Goal: Task Accomplishment & Management: Use online tool/utility

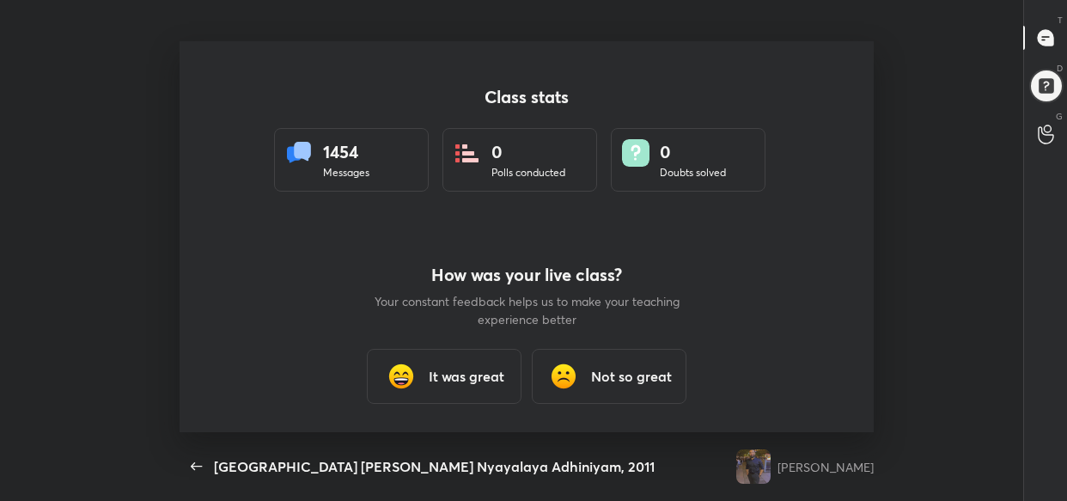
scroll to position [6, 0]
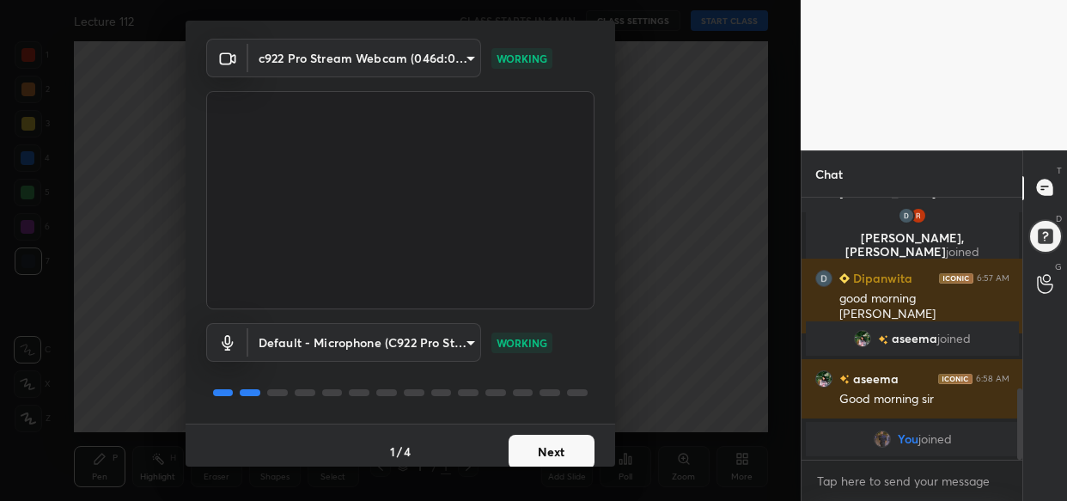
scroll to position [62, 0]
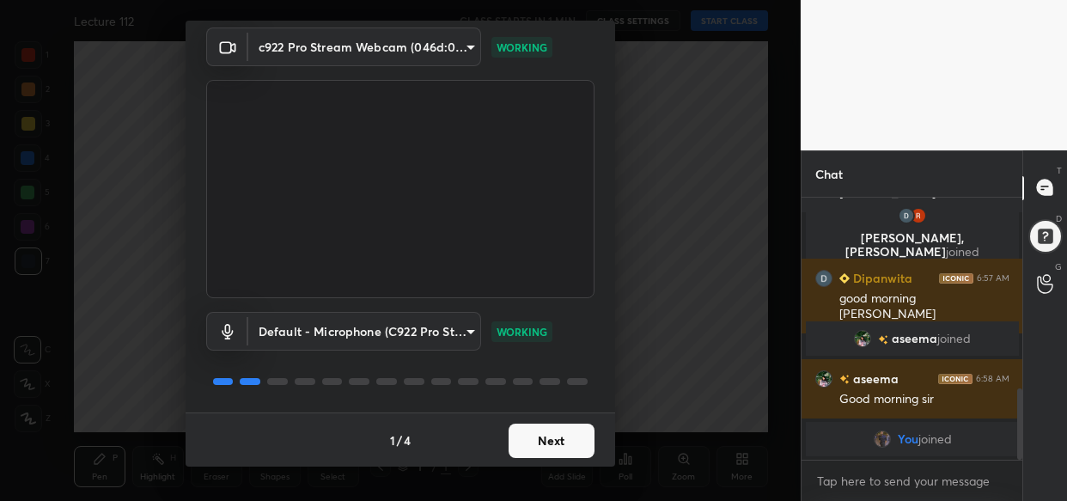
click at [565, 443] on button "Next" at bounding box center [552, 441] width 86 height 34
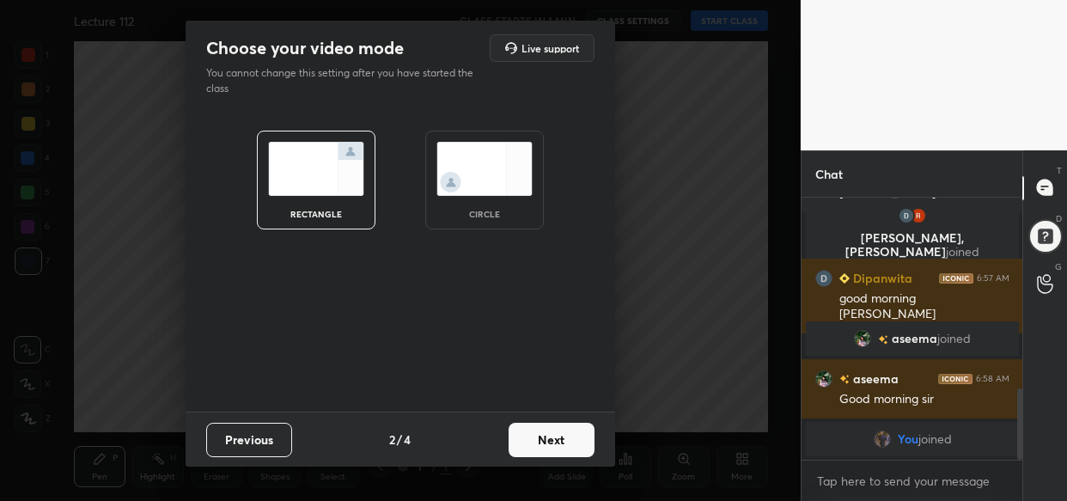
click at [565, 443] on button "Next" at bounding box center [552, 440] width 86 height 34
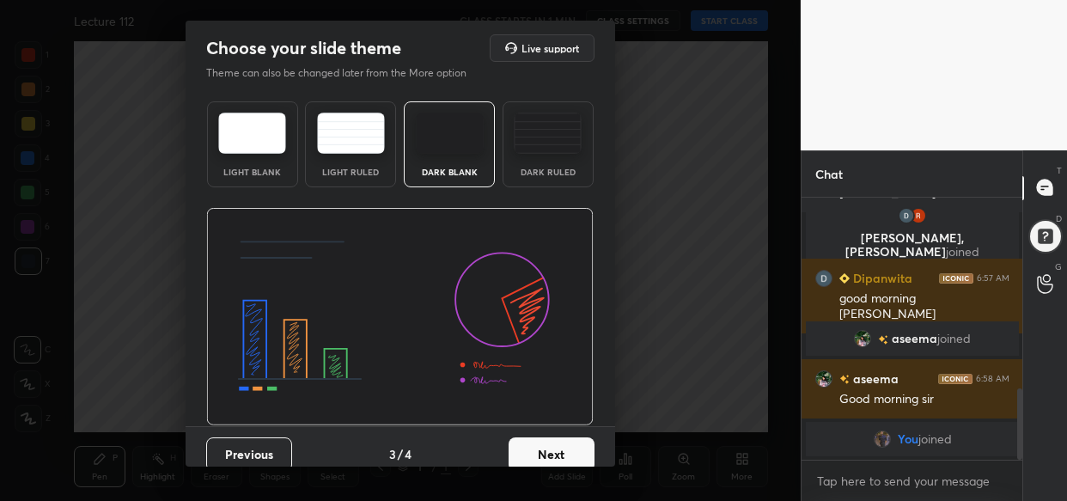
click at [565, 443] on button "Next" at bounding box center [552, 454] width 86 height 34
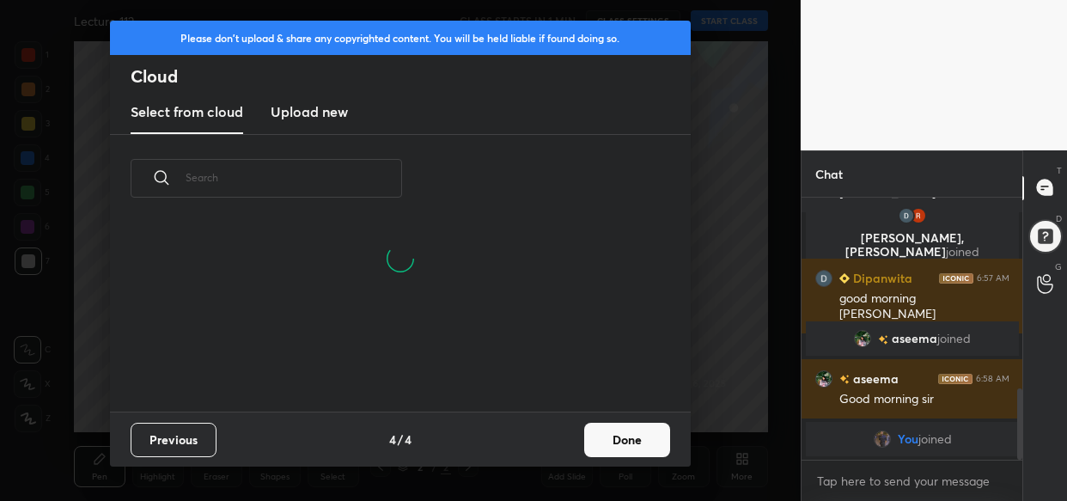
scroll to position [189, 551]
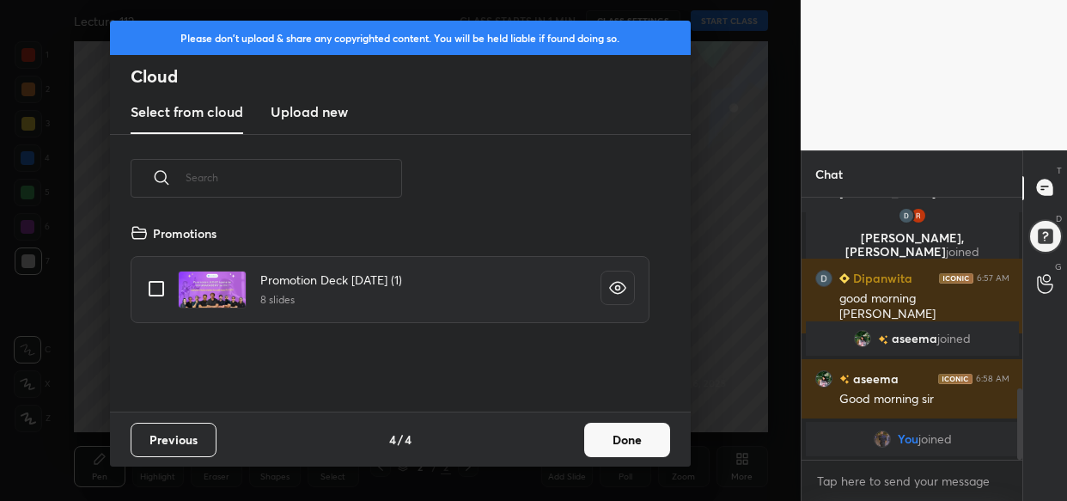
click at [306, 118] on h3 "Upload new" at bounding box center [309, 111] width 77 height 21
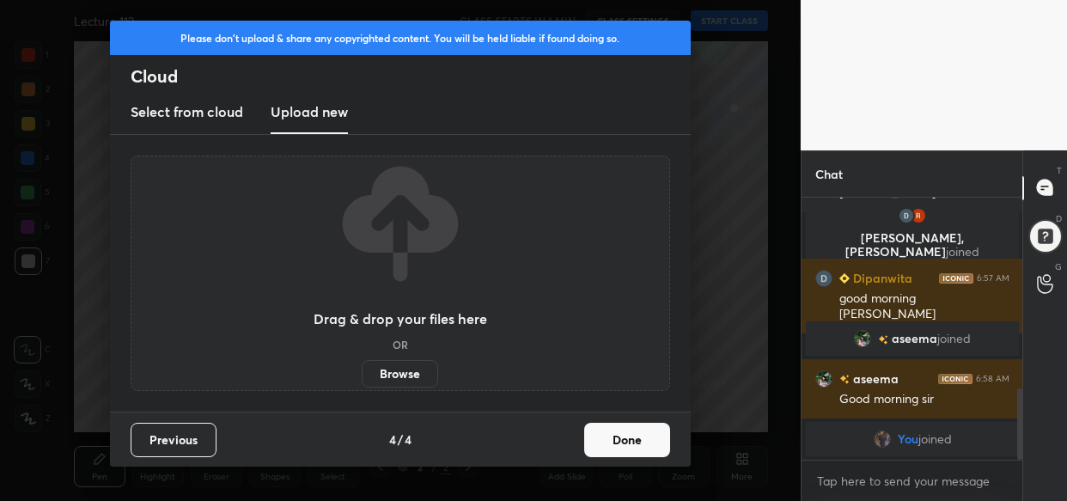
click at [412, 374] on label "Browse" at bounding box center [400, 373] width 76 height 27
click at [362, 374] on input "Browse" at bounding box center [362, 373] width 0 height 27
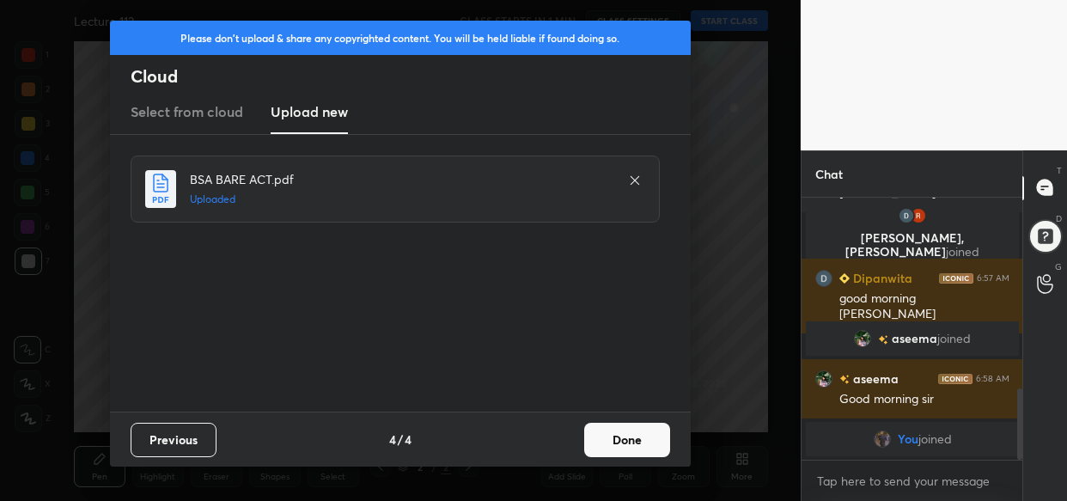
click at [618, 437] on button "Done" at bounding box center [627, 440] width 86 height 34
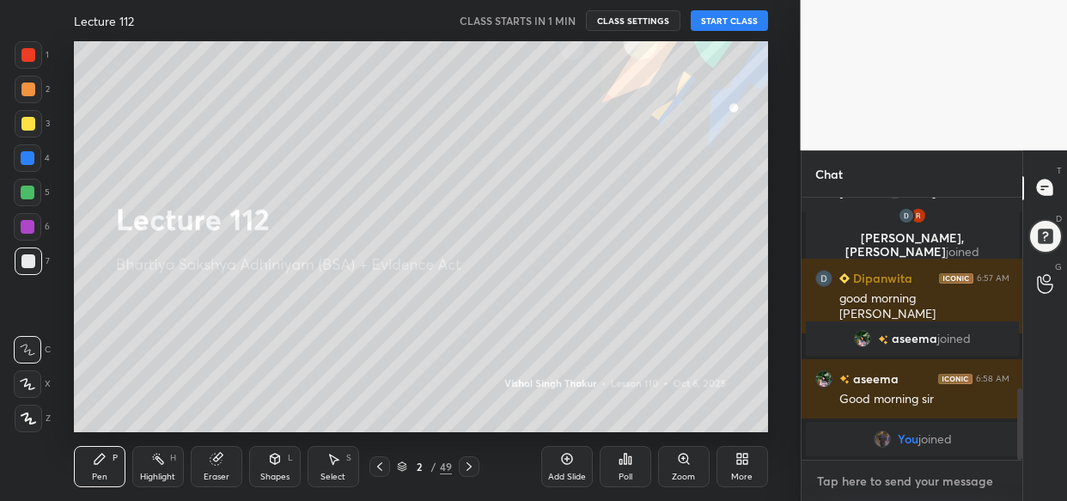
type textarea "x"
click at [858, 476] on textarea at bounding box center [912, 480] width 194 height 27
paste textarea "[URL][DOMAIN_NAME]"
type textarea "[URL][DOMAIN_NAME]"
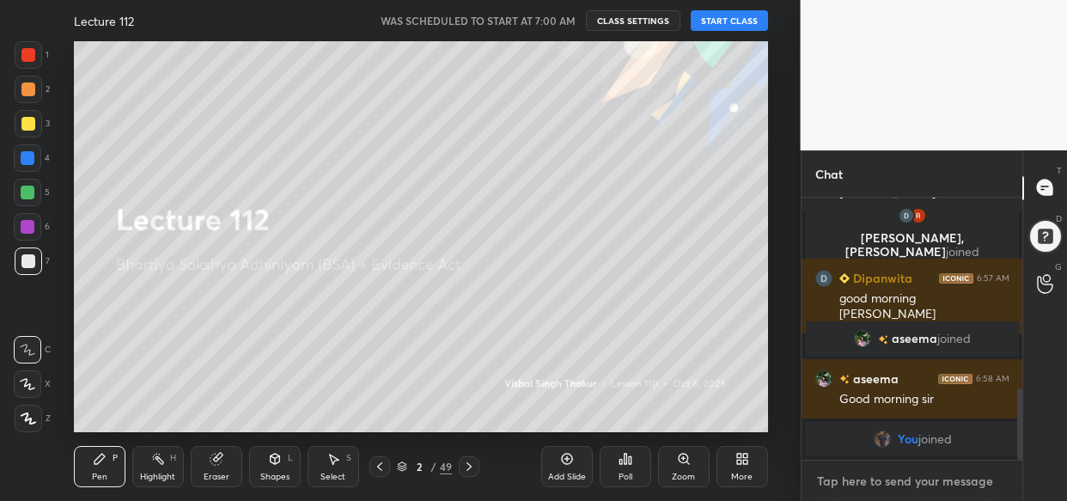
type textarea "x"
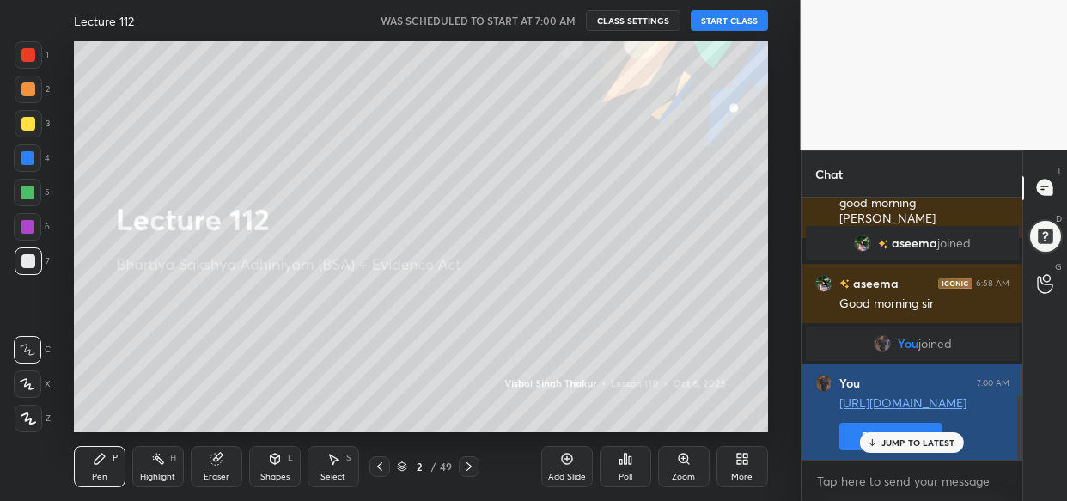
click at [854, 429] on button "Pin message" at bounding box center [890, 436] width 103 height 27
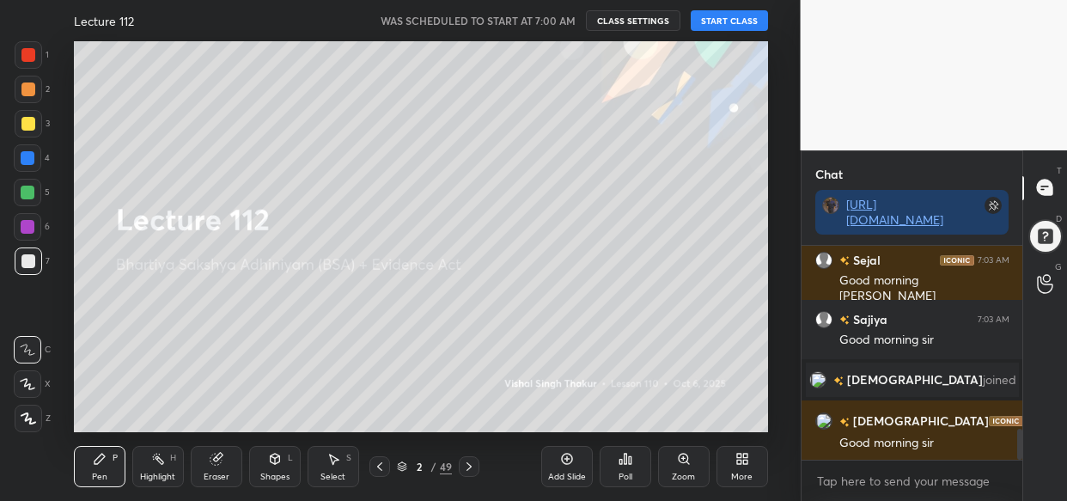
scroll to position [1320, 0]
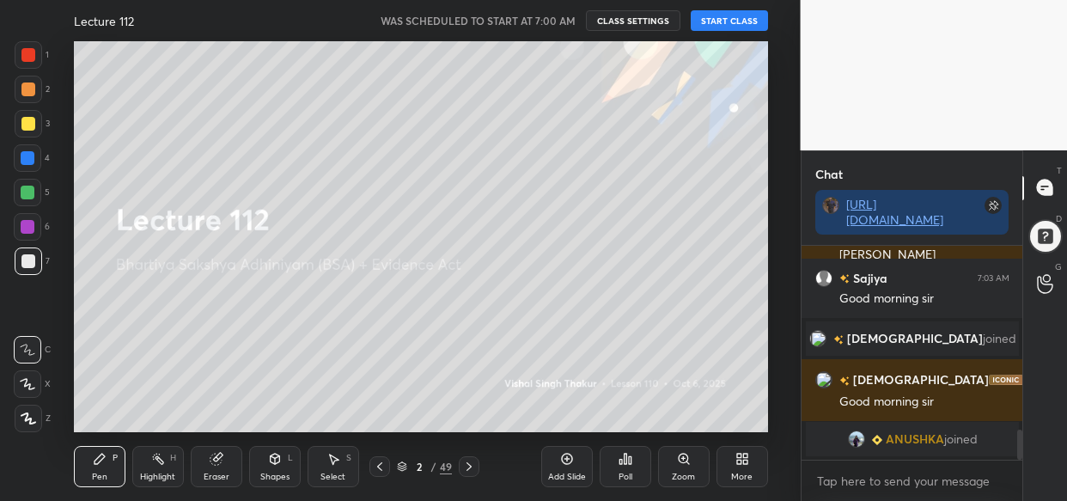
click at [728, 23] on button "START CLASS" at bounding box center [729, 20] width 77 height 21
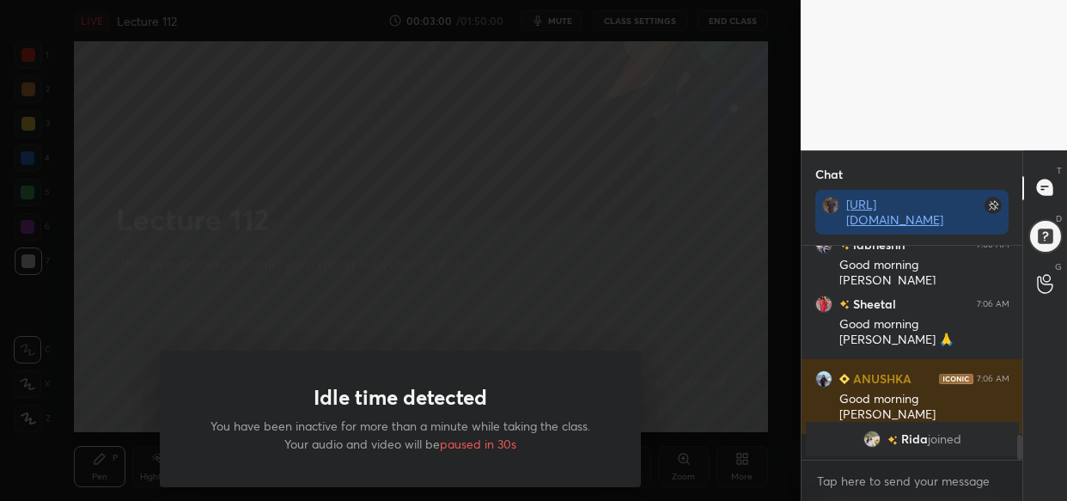
scroll to position [1605, 0]
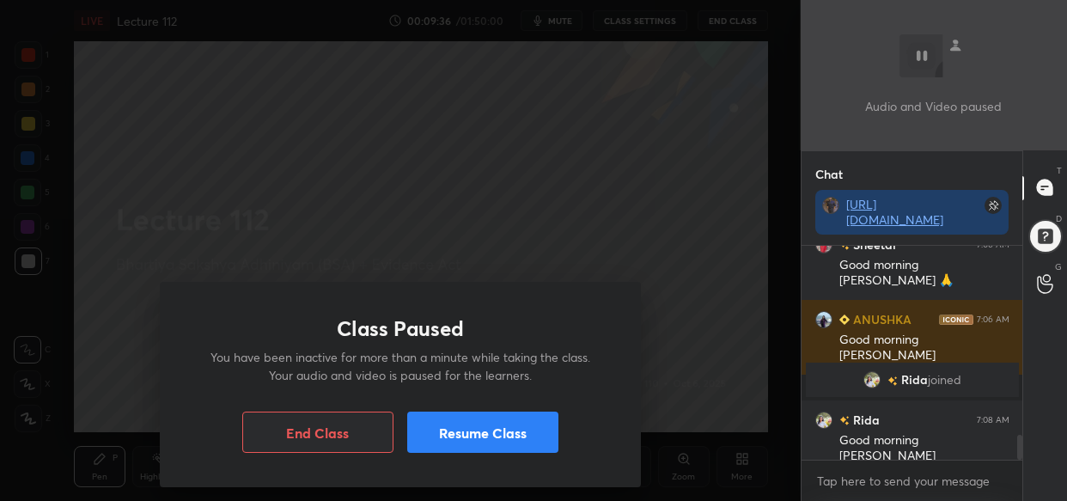
click at [490, 431] on button "Resume Class" at bounding box center [482, 432] width 151 height 41
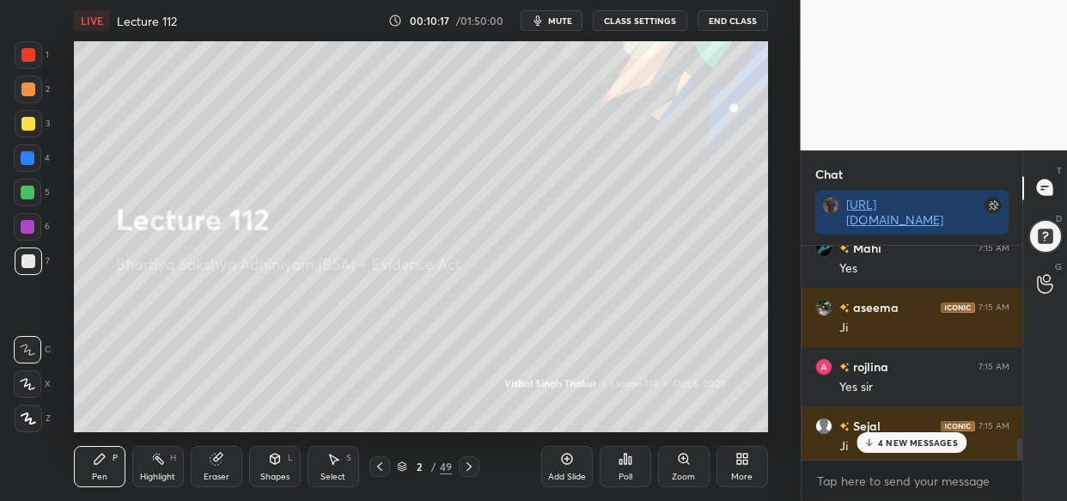
scroll to position [2418, 0]
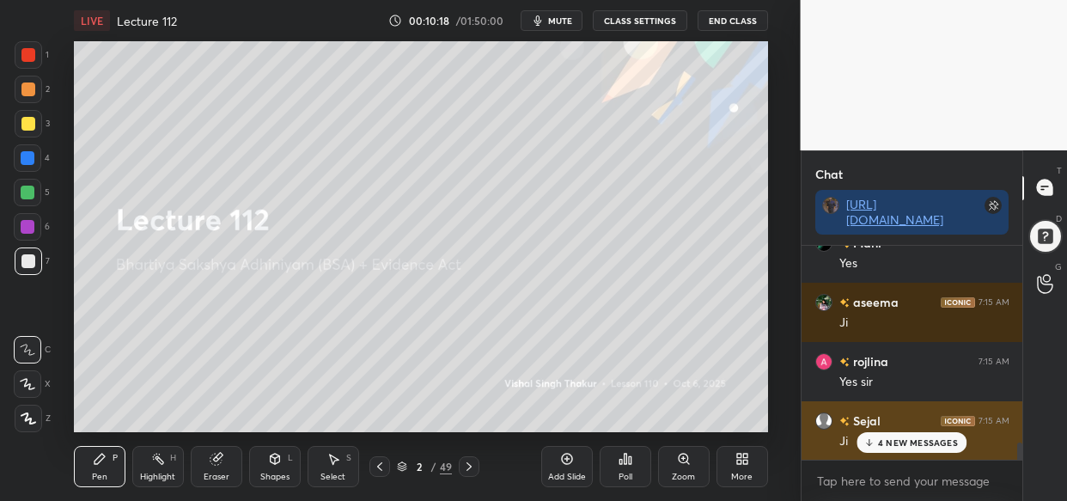
click at [913, 443] on p "4 NEW MESSAGES" at bounding box center [918, 442] width 80 height 10
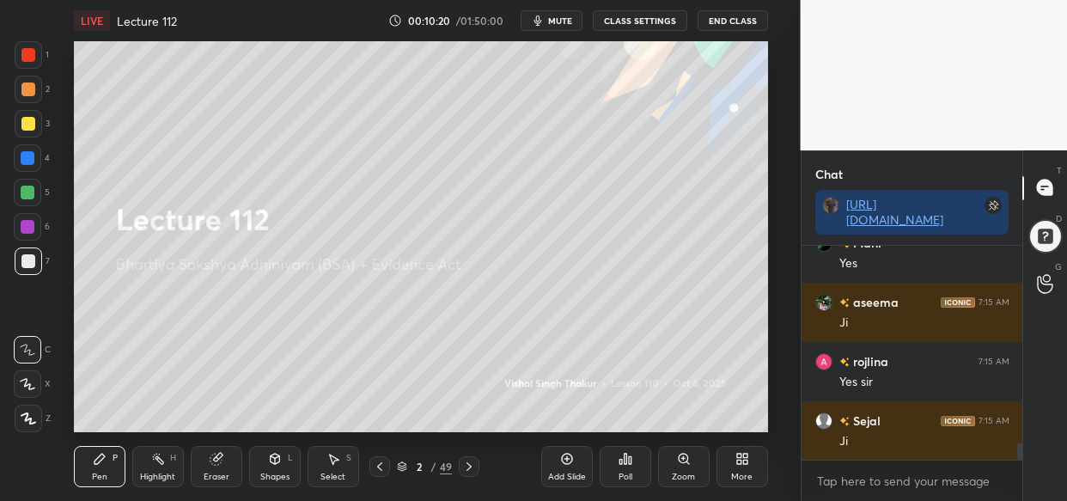
click at [739, 454] on icon at bounding box center [743, 459] width 14 height 14
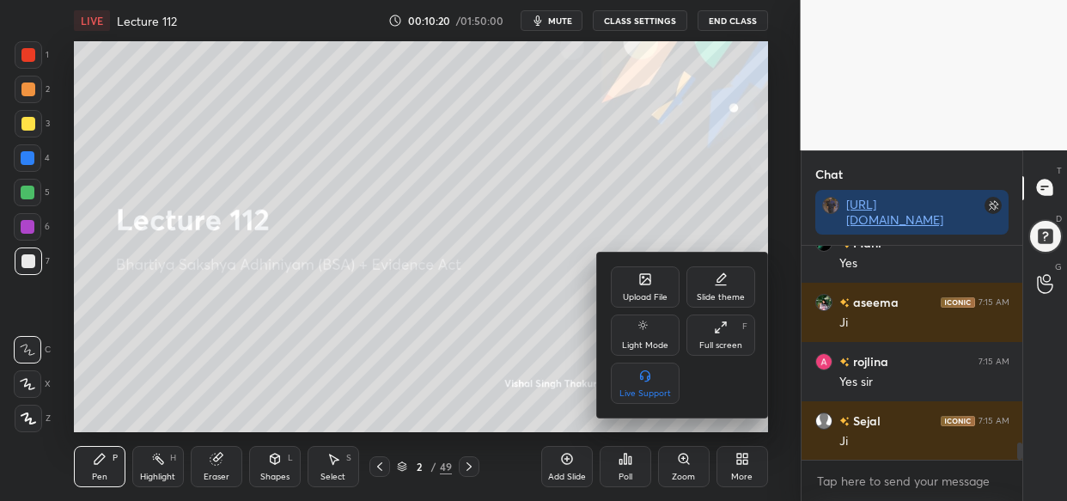
click at [490, 301] on div at bounding box center [533, 250] width 1067 height 501
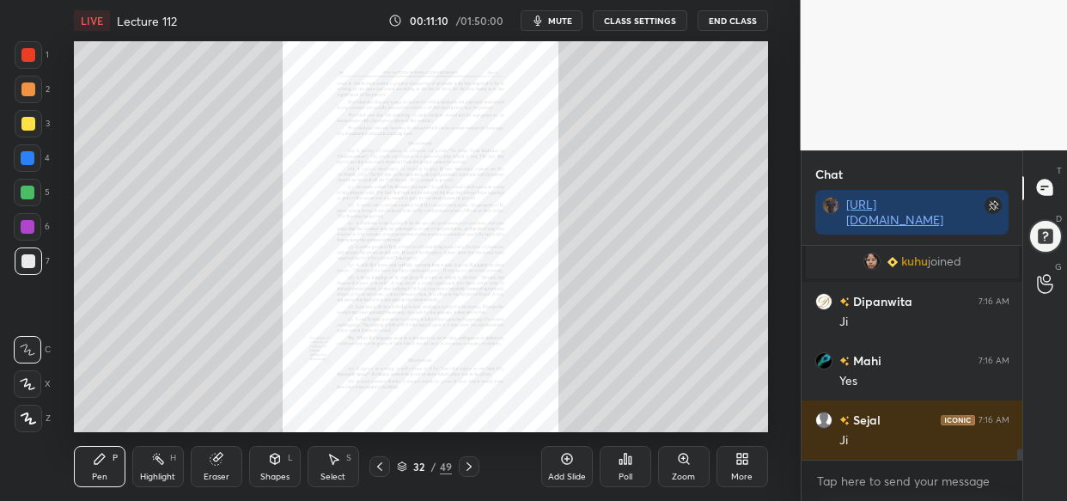
scroll to position [4002, 0]
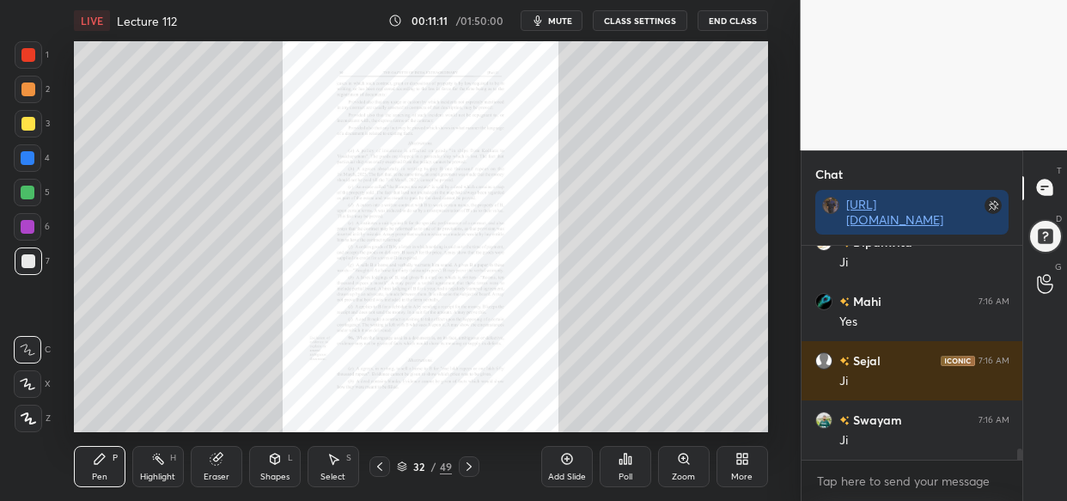
click at [693, 473] on div "Zoom" at bounding box center [683, 477] width 23 height 9
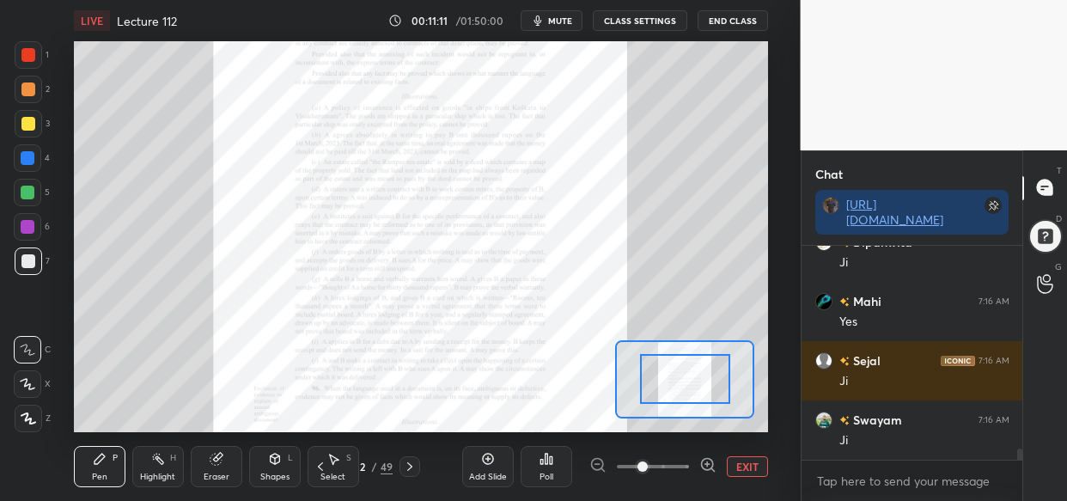
click at [693, 473] on div at bounding box center [652, 466] width 127 height 21
click at [695, 471] on div at bounding box center [652, 466] width 127 height 21
click at [696, 470] on div at bounding box center [652, 466] width 127 height 21
click at [694, 467] on div at bounding box center [652, 466] width 127 height 21
click at [701, 466] on icon at bounding box center [706, 464] width 11 height 11
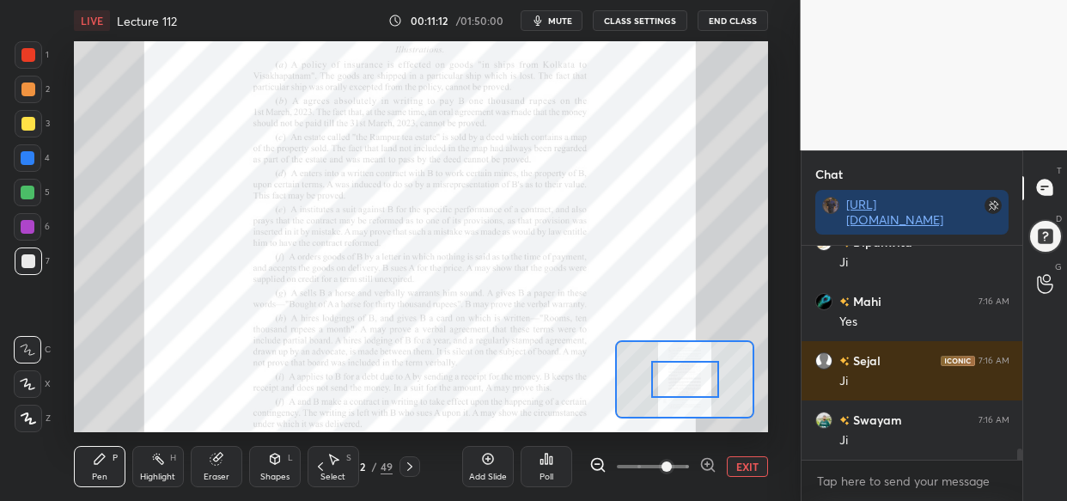
click at [705, 468] on icon at bounding box center [706, 464] width 11 height 11
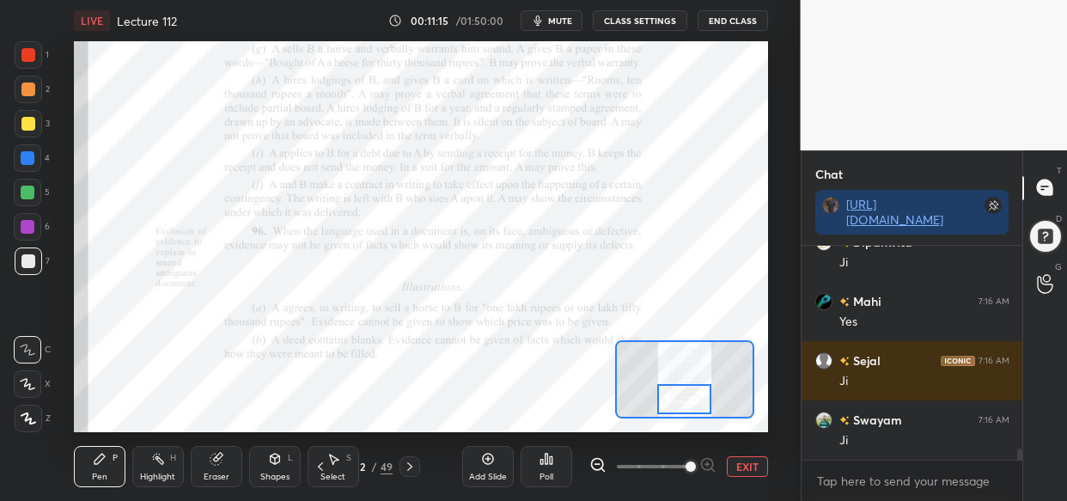
drag, startPoint x: 682, startPoint y: 383, endPoint x: 681, endPoint y: 403, distance: 19.8
click at [681, 403] on div at bounding box center [684, 399] width 54 height 30
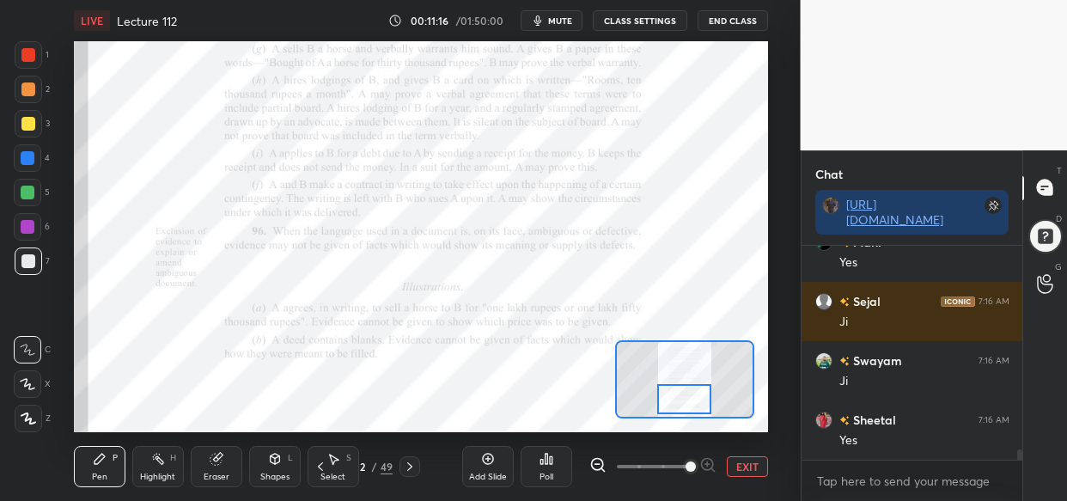
scroll to position [4119, 0]
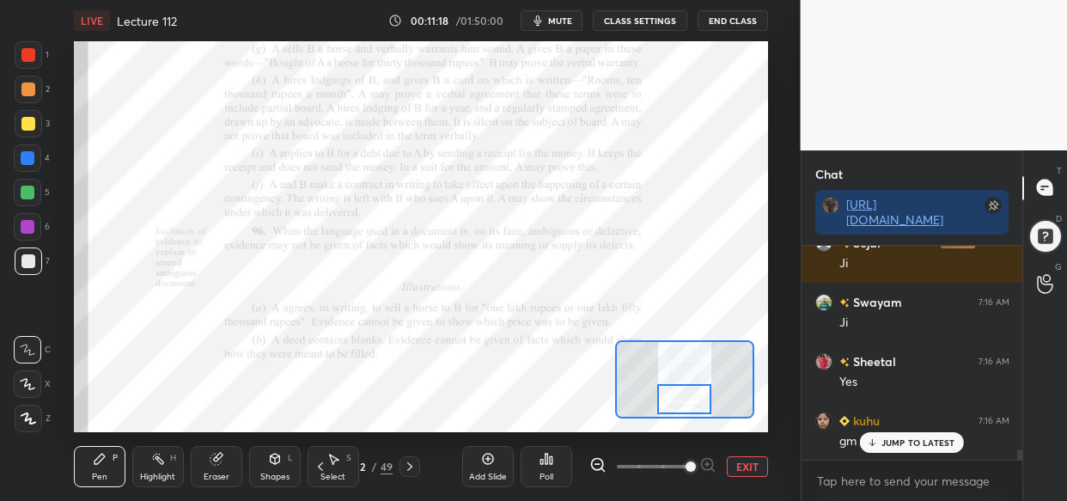
click at [26, 46] on div at bounding box center [28, 54] width 27 height 27
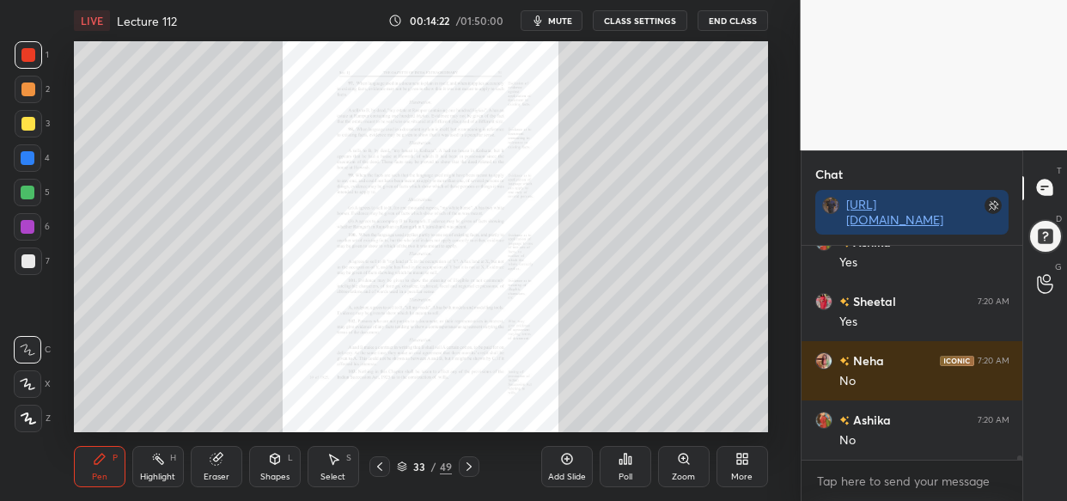
scroll to position [10523, 0]
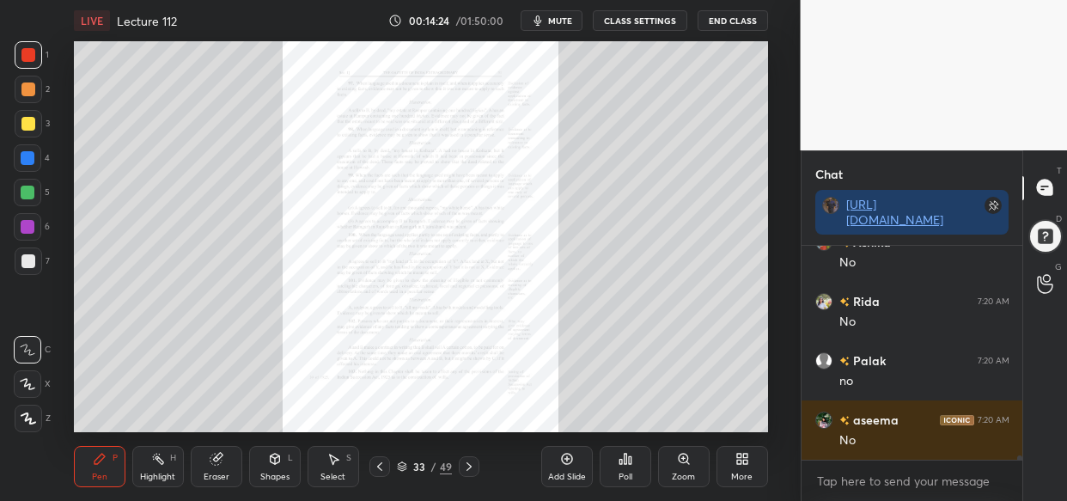
click at [684, 474] on div "Zoom" at bounding box center [683, 477] width 23 height 9
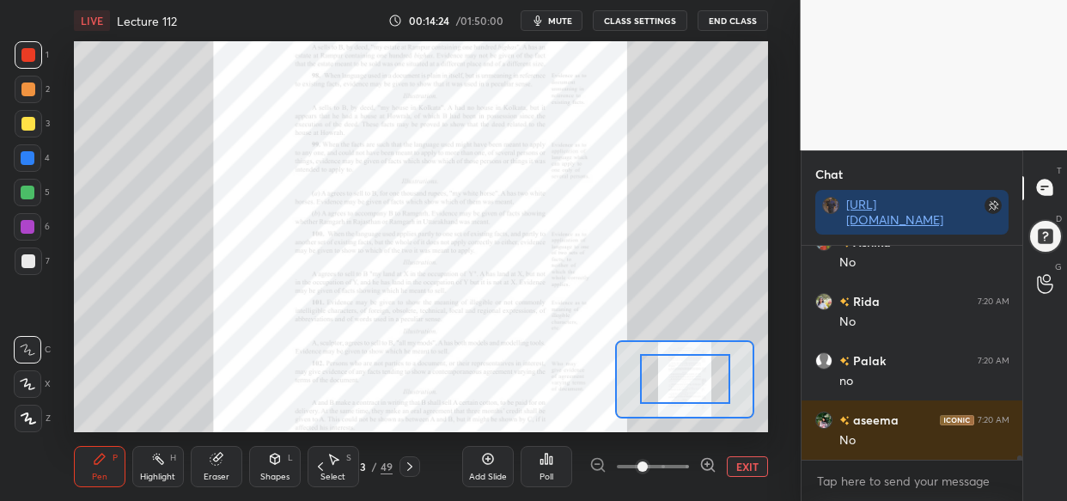
click at [687, 473] on span at bounding box center [653, 467] width 72 height 26
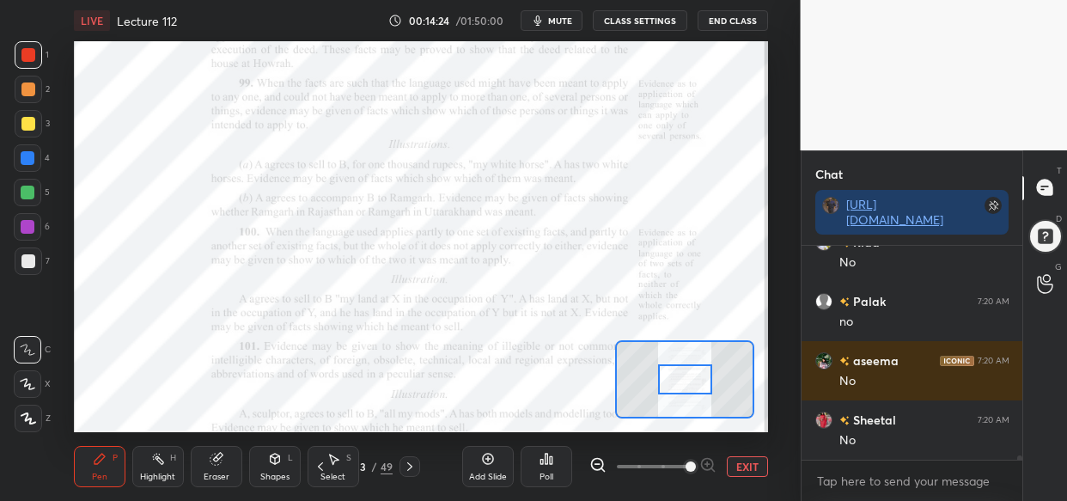
click at [687, 472] on span at bounding box center [691, 466] width 10 height 10
click at [693, 471] on span at bounding box center [691, 466] width 10 height 10
click at [694, 472] on span at bounding box center [691, 466] width 10 height 10
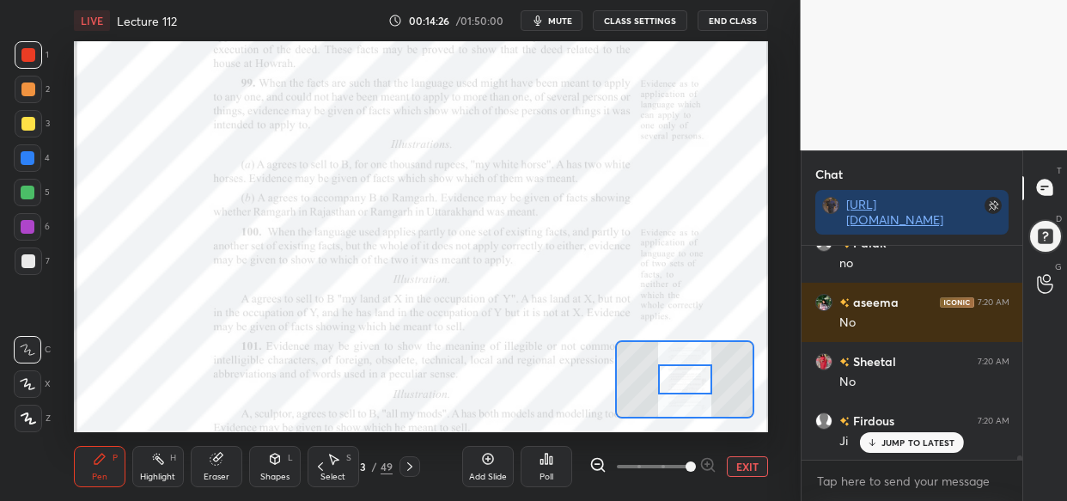
scroll to position [10760, 0]
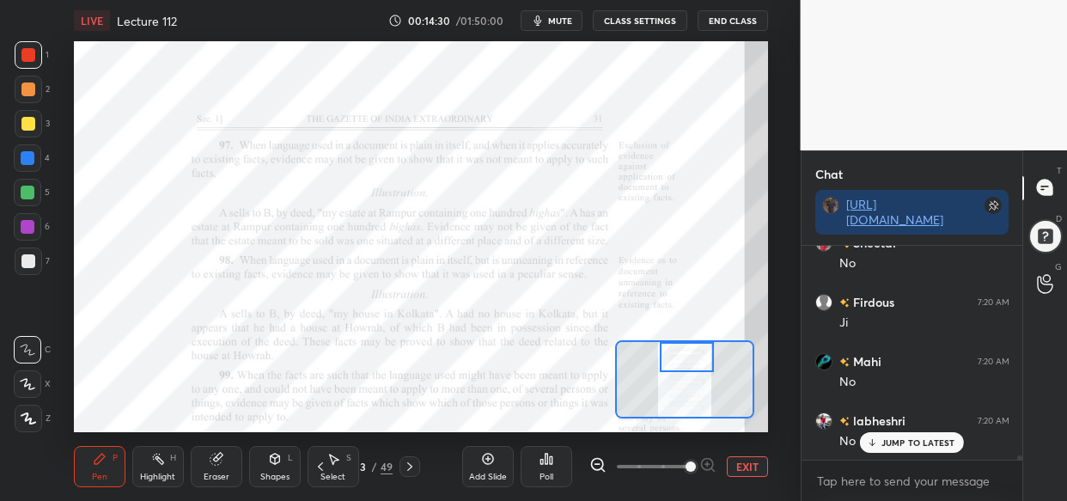
click at [674, 338] on div "Setting up your live class Poll for secs No correct answer Start poll" at bounding box center [421, 236] width 694 height 391
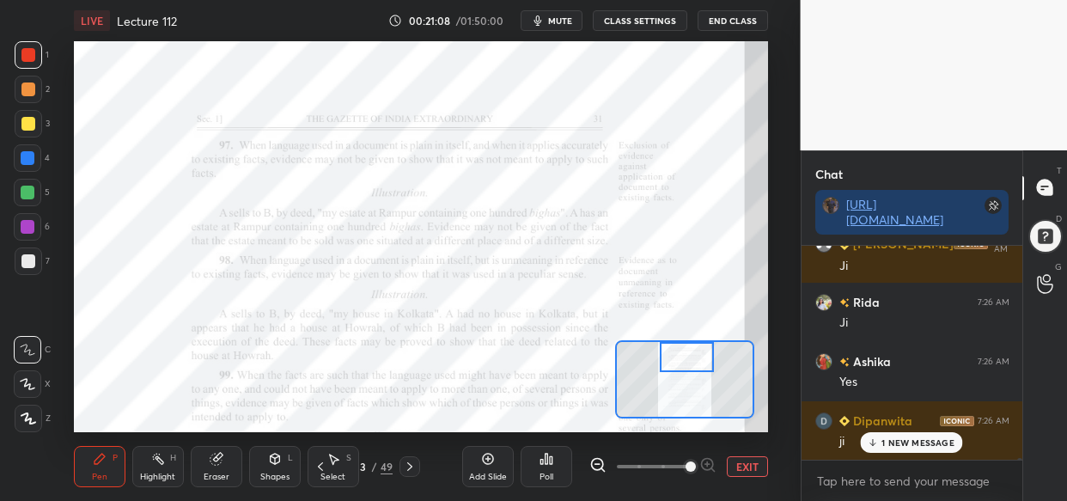
scroll to position [23020, 0]
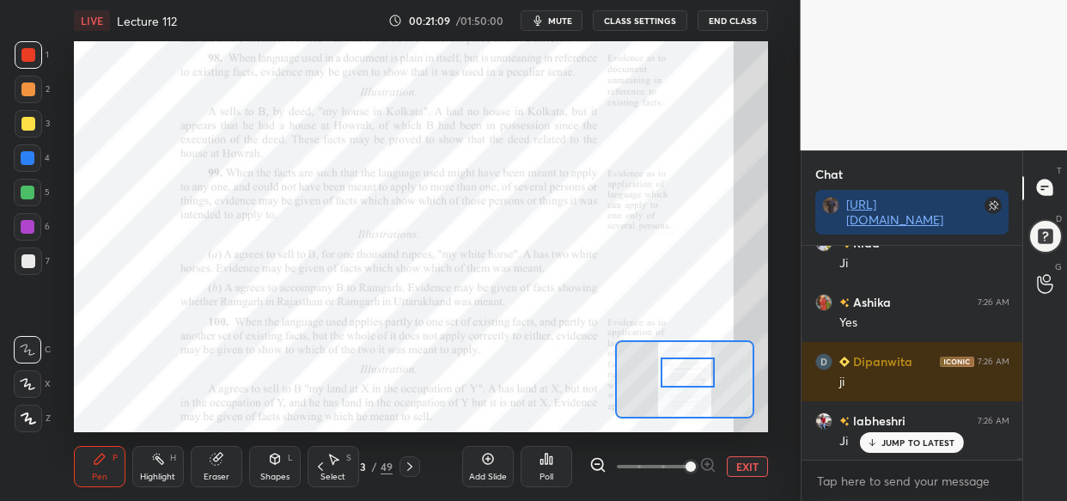
drag, startPoint x: 681, startPoint y: 346, endPoint x: 682, endPoint y: 362, distance: 15.5
click at [682, 362] on div at bounding box center [688, 372] width 54 height 30
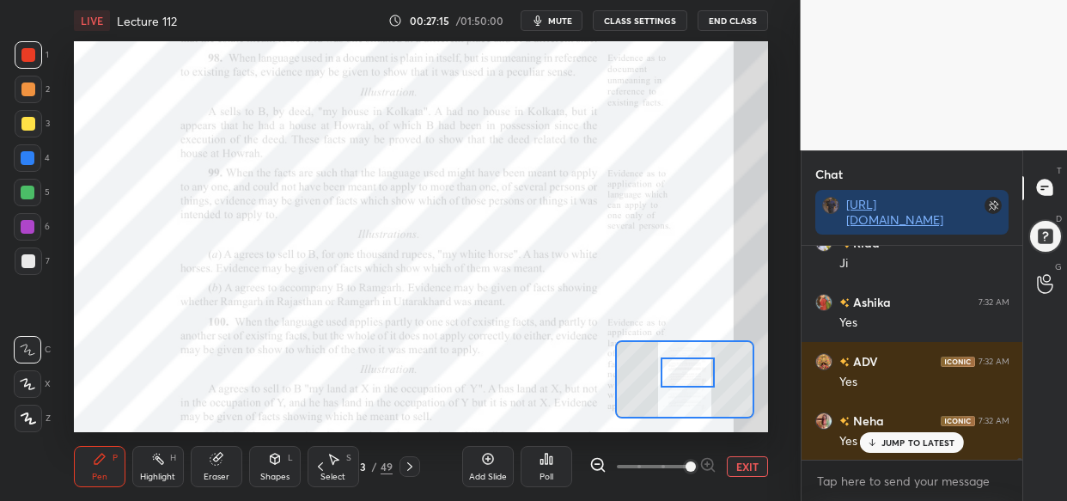
scroll to position [27951, 0]
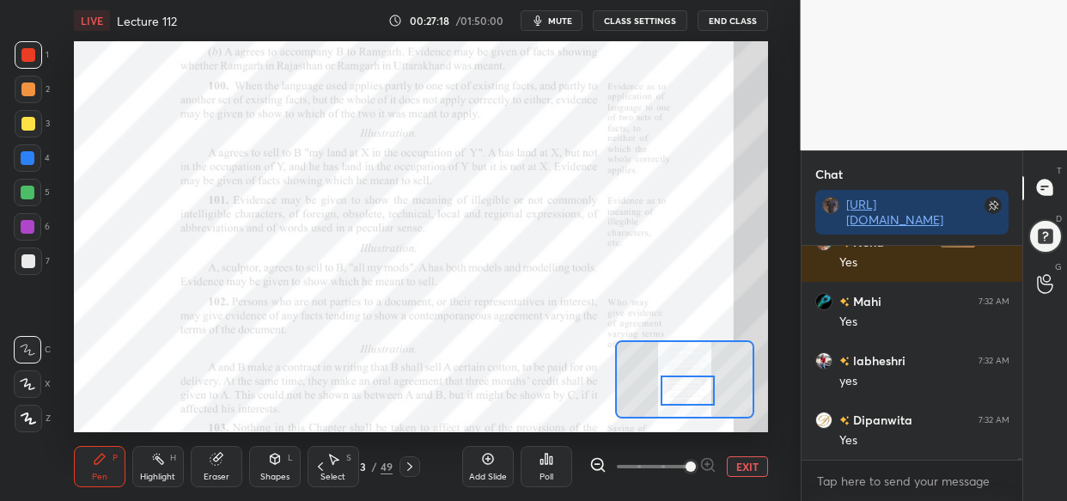
drag, startPoint x: 699, startPoint y: 373, endPoint x: 699, endPoint y: 391, distance: 18.0
click at [699, 391] on div at bounding box center [688, 390] width 54 height 30
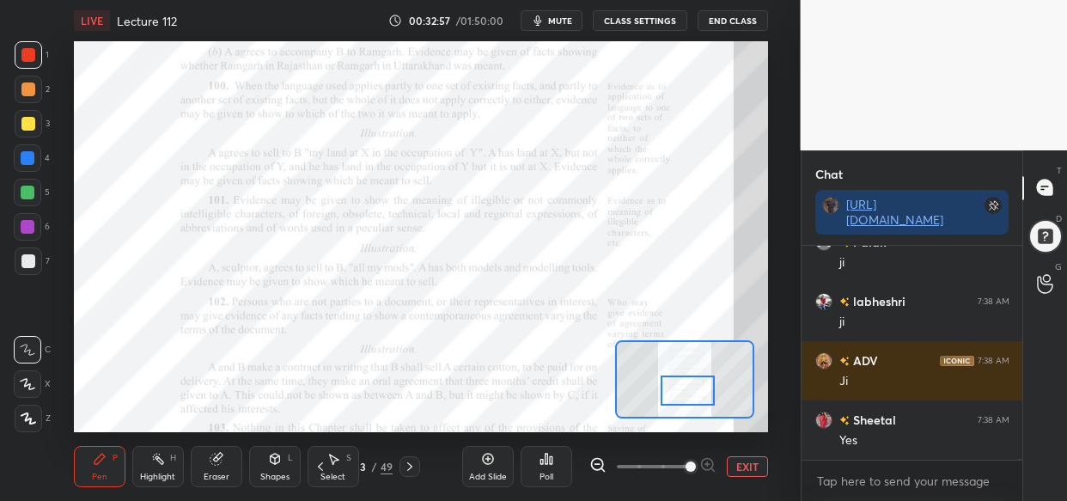
scroll to position [38743, 0]
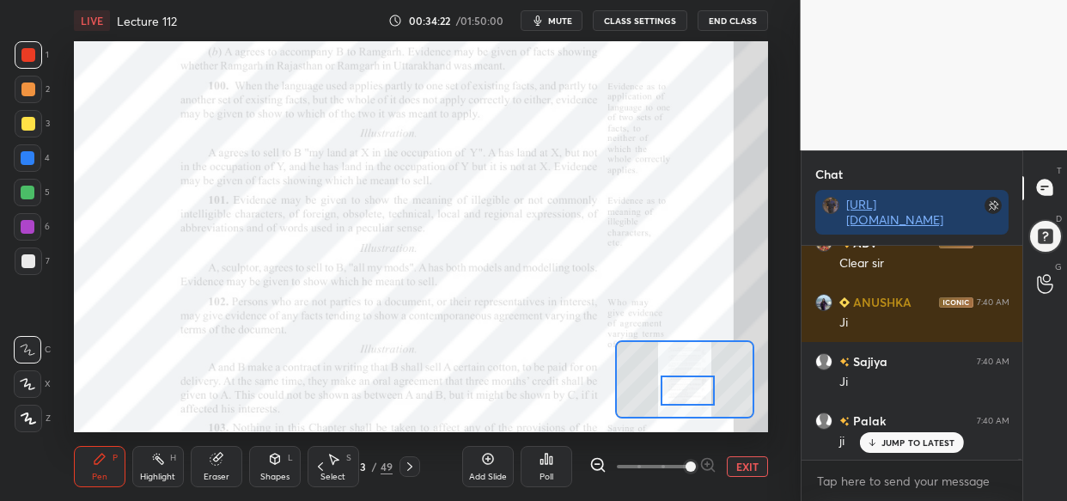
scroll to position [41588, 0]
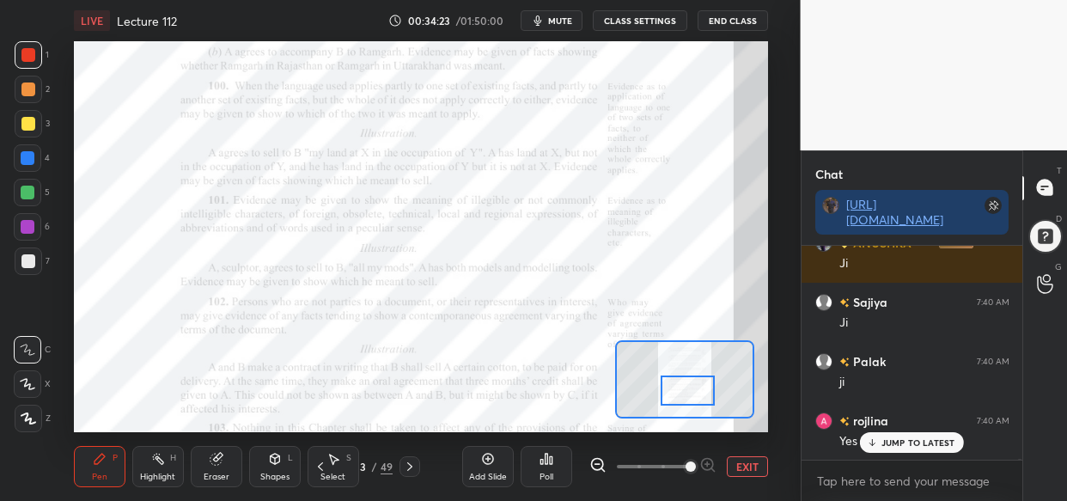
click at [34, 117] on div at bounding box center [28, 123] width 27 height 27
click at [27, 421] on icon at bounding box center [28, 418] width 15 height 12
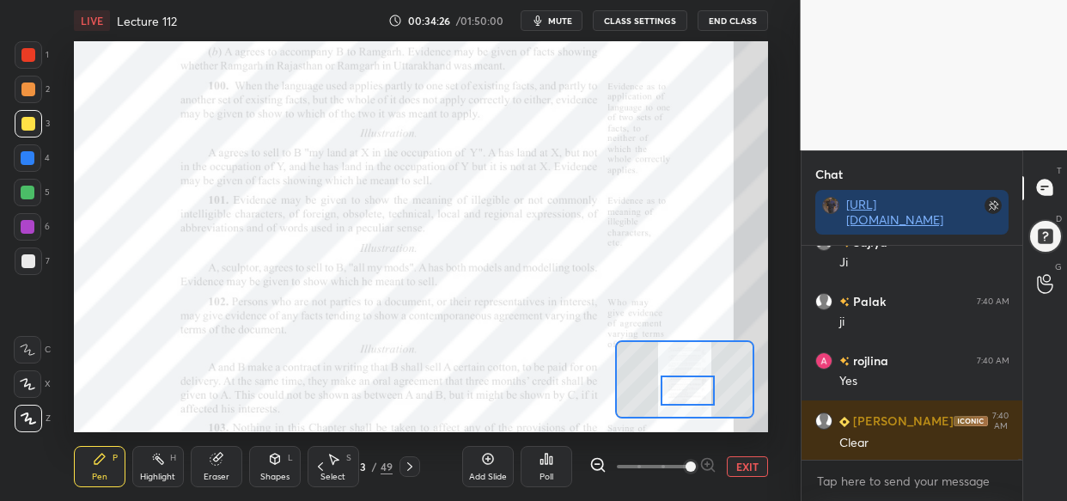
scroll to position [41707, 0]
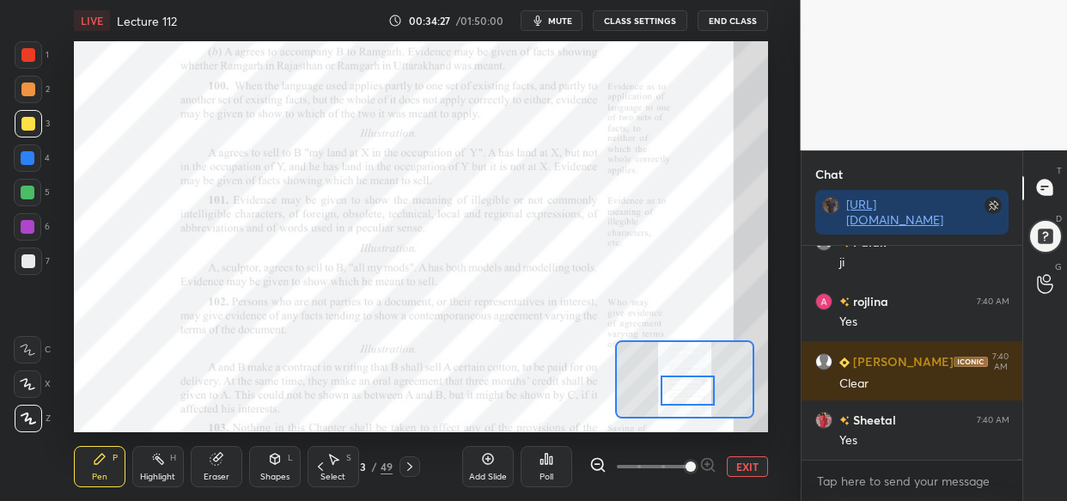
click at [479, 467] on div "Add Slide" at bounding box center [488, 466] width 52 height 41
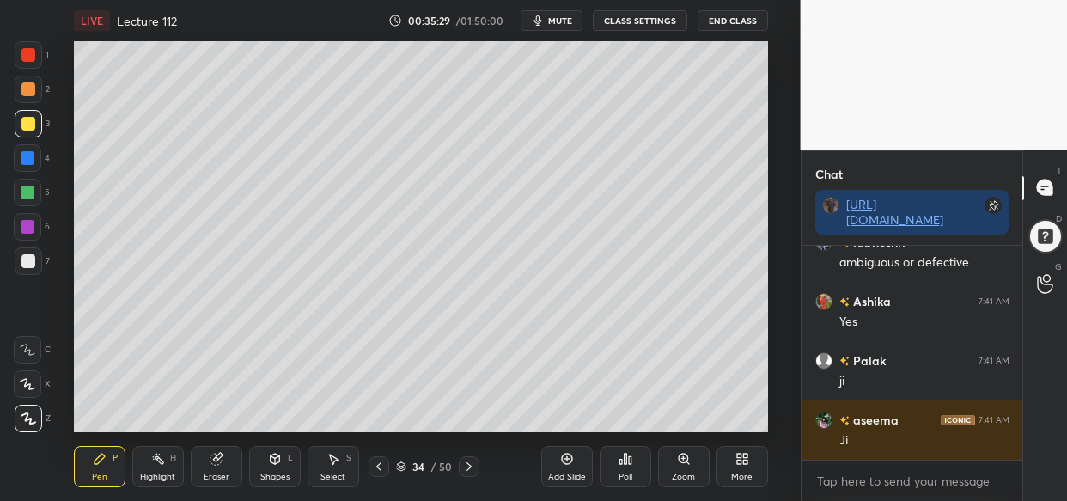
scroll to position [42908, 0]
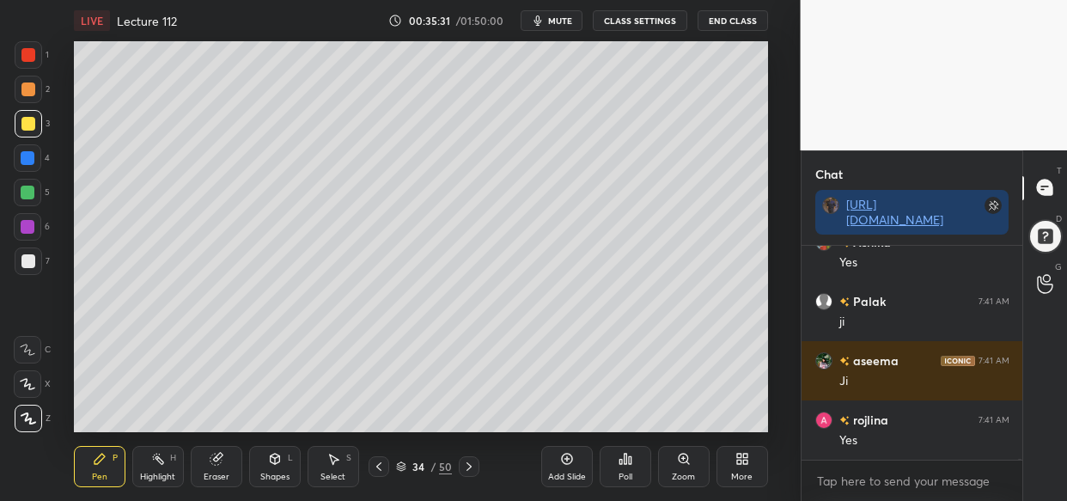
click at [217, 467] on div "Eraser" at bounding box center [217, 466] width 52 height 41
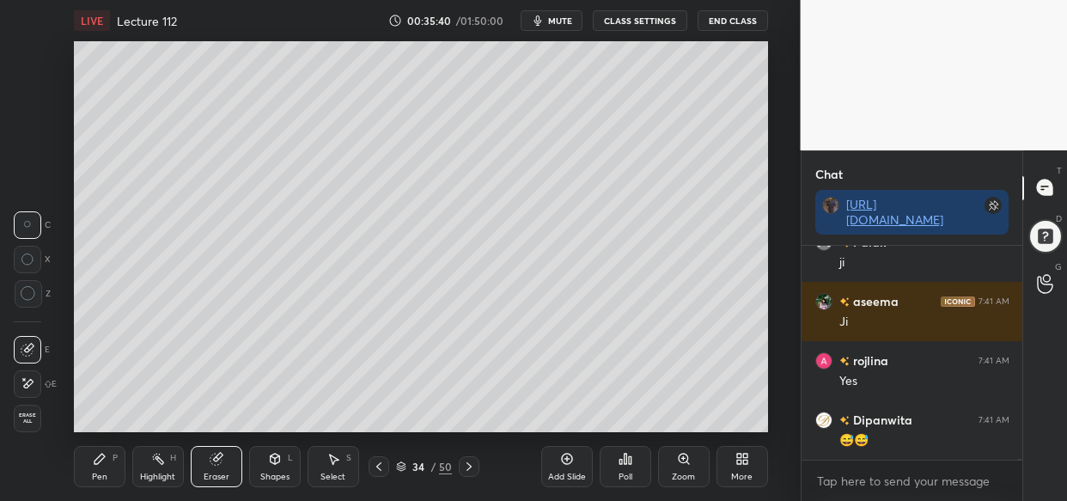
scroll to position [43026, 0]
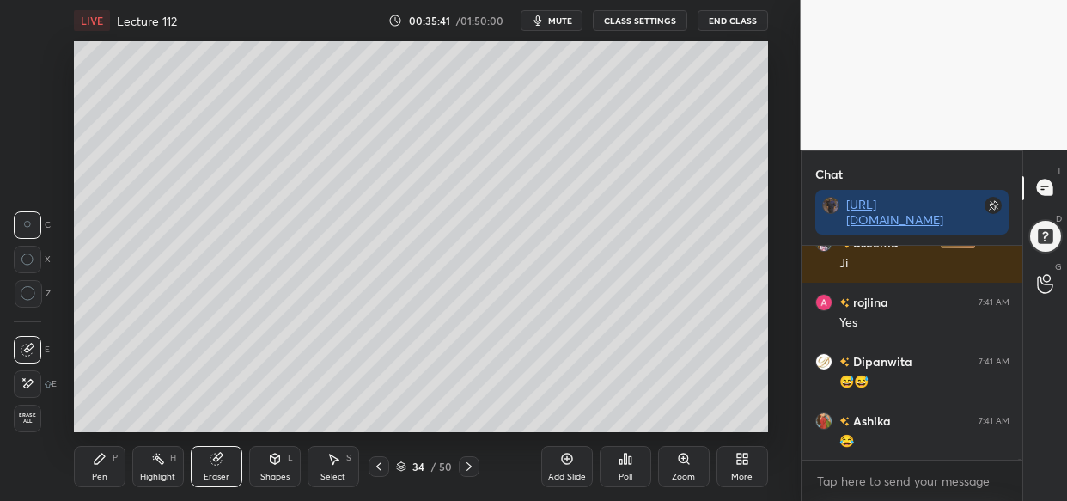
click at [102, 464] on icon at bounding box center [100, 459] width 14 height 14
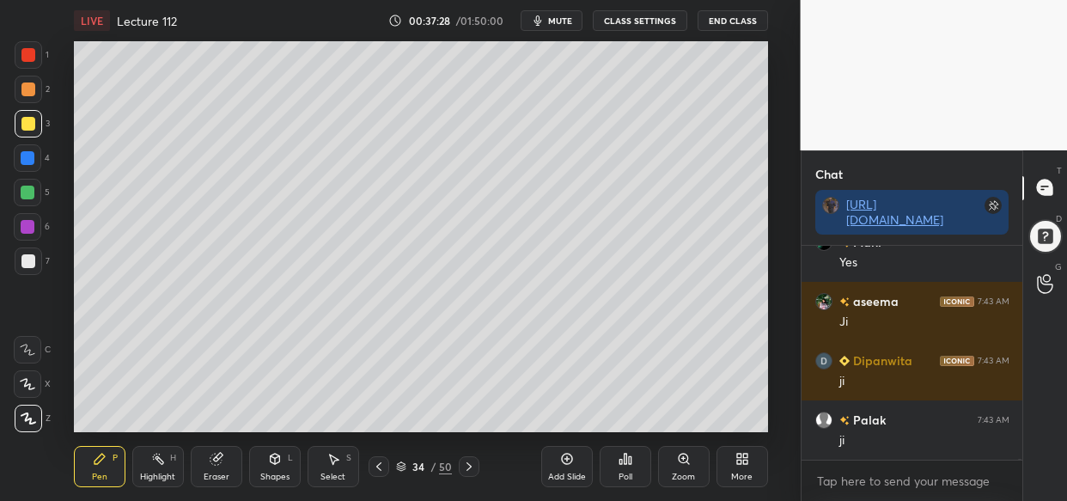
scroll to position [46621, 0]
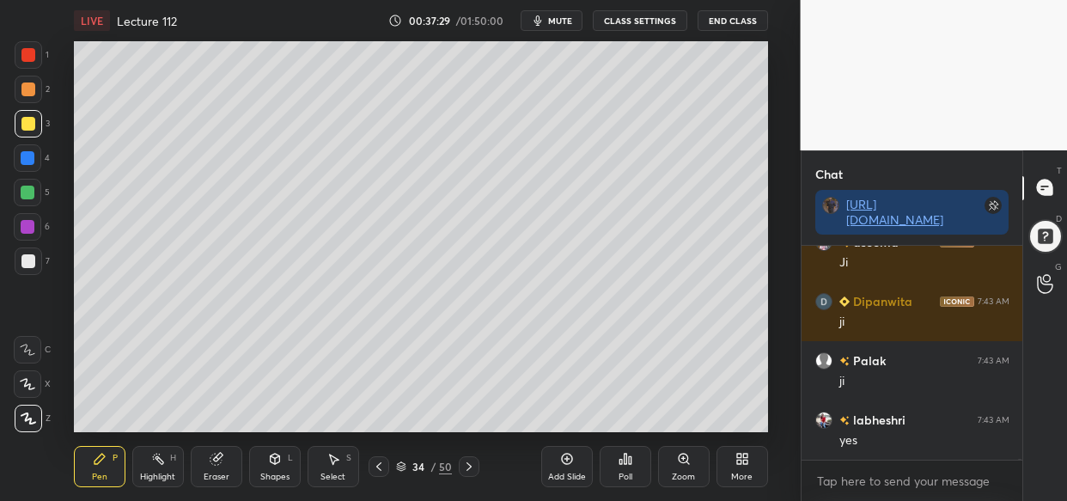
drag, startPoint x: 571, startPoint y: 468, endPoint x: 547, endPoint y: 480, distance: 26.1
click at [566, 472] on div "Add Slide" at bounding box center [567, 466] width 52 height 41
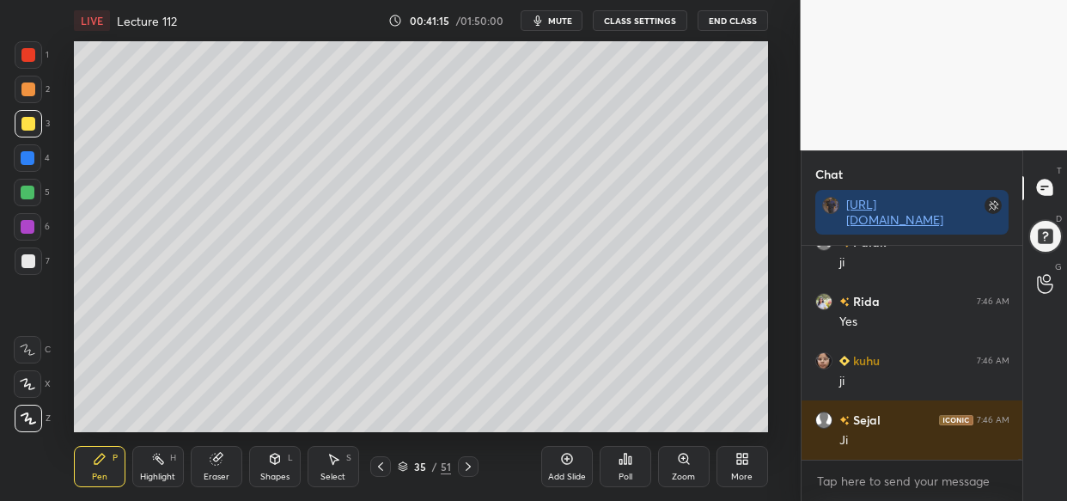
scroll to position [53116, 0]
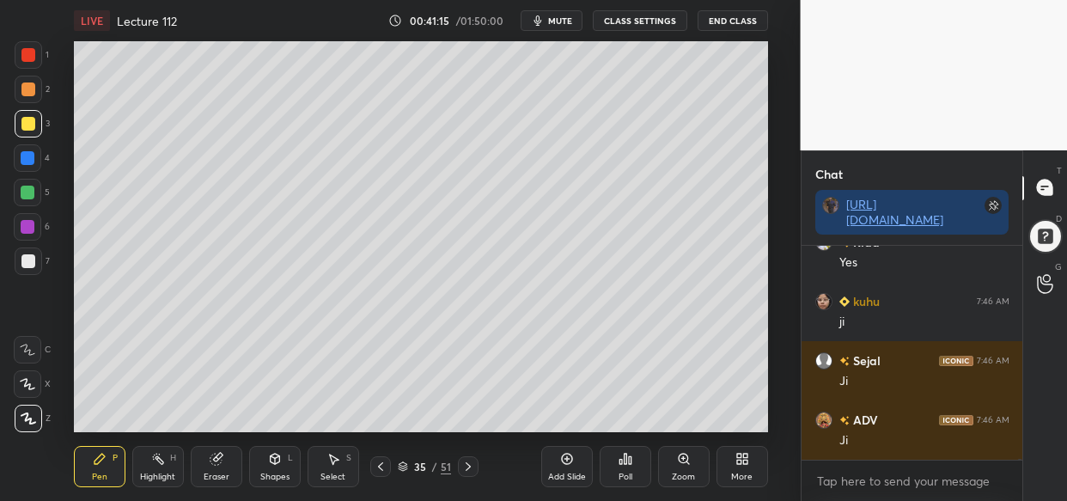
click at [589, 473] on div "Add Slide Poll Zoom More" at bounding box center [654, 466] width 227 height 96
drag, startPoint x: 578, startPoint y: 473, endPoint x: 565, endPoint y: 499, distance: 29.6
click at [575, 474] on div "Add Slide" at bounding box center [567, 477] width 38 height 9
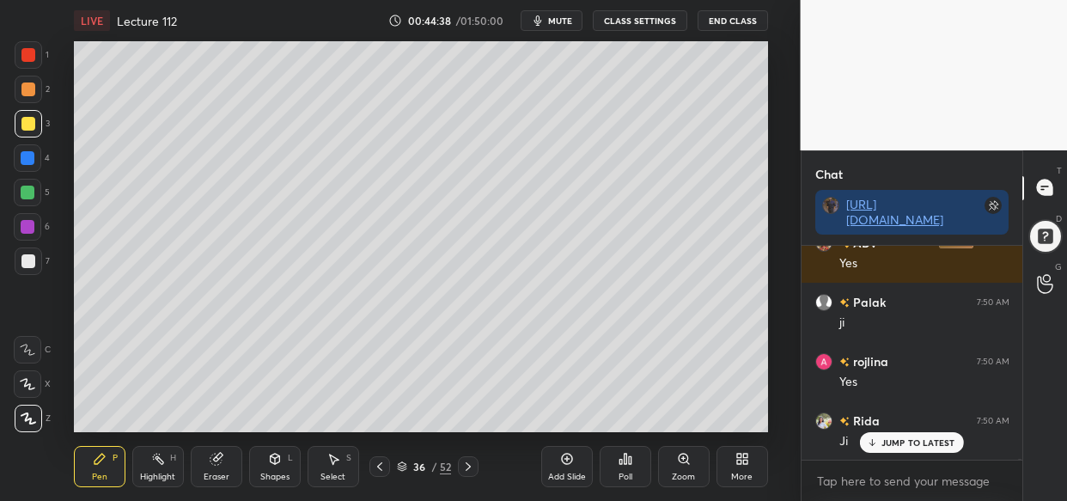
scroll to position [59341, 0]
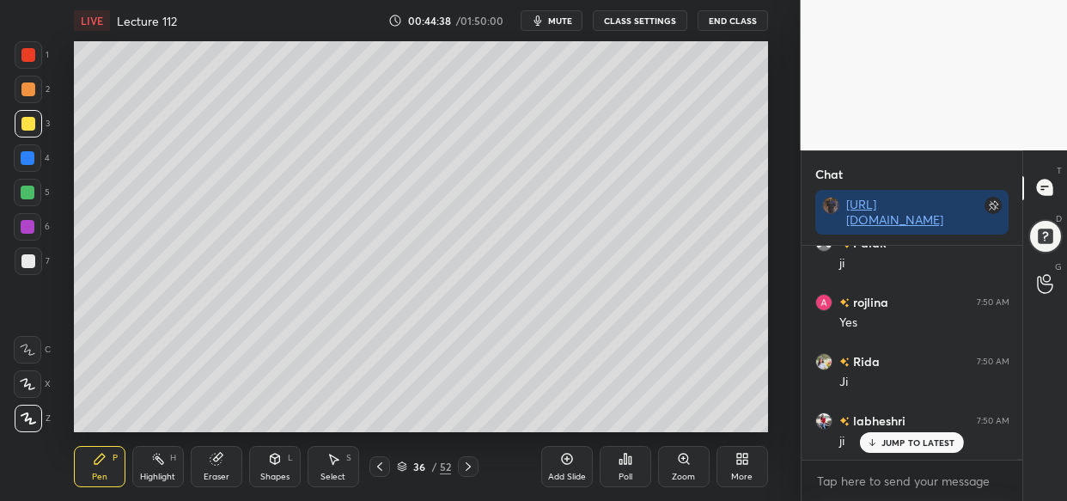
click at [372, 40] on div "LIVE Lecture 112 00:44:38 / 01:50:00 mute CLASS SETTINGS End Class Setting up y…" at bounding box center [421, 250] width 732 height 501
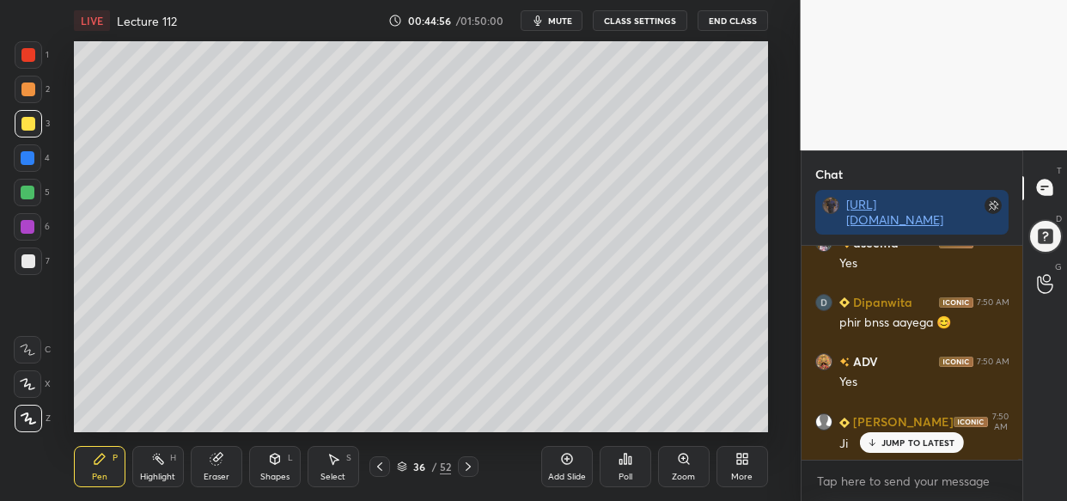
scroll to position [59815, 0]
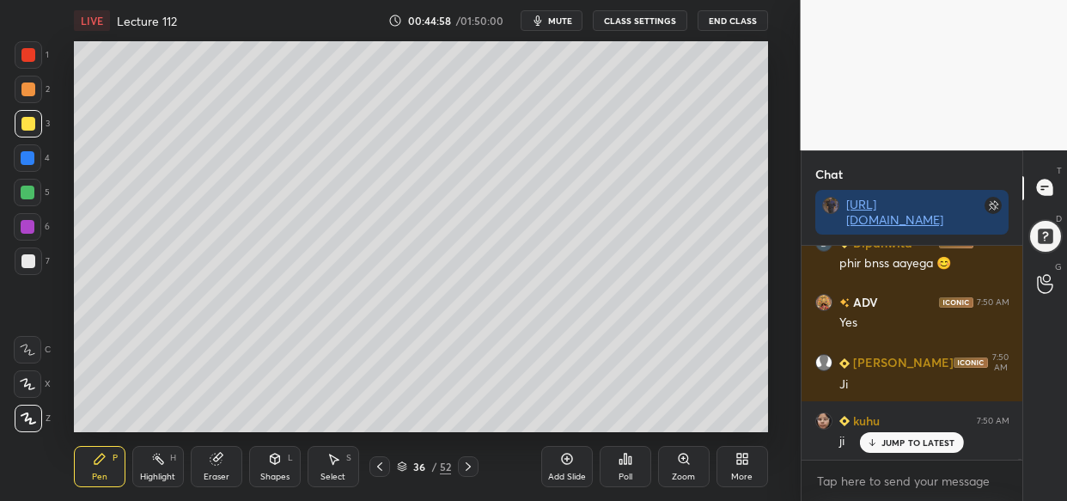
click at [565, 469] on div "Add Slide" at bounding box center [567, 466] width 52 height 41
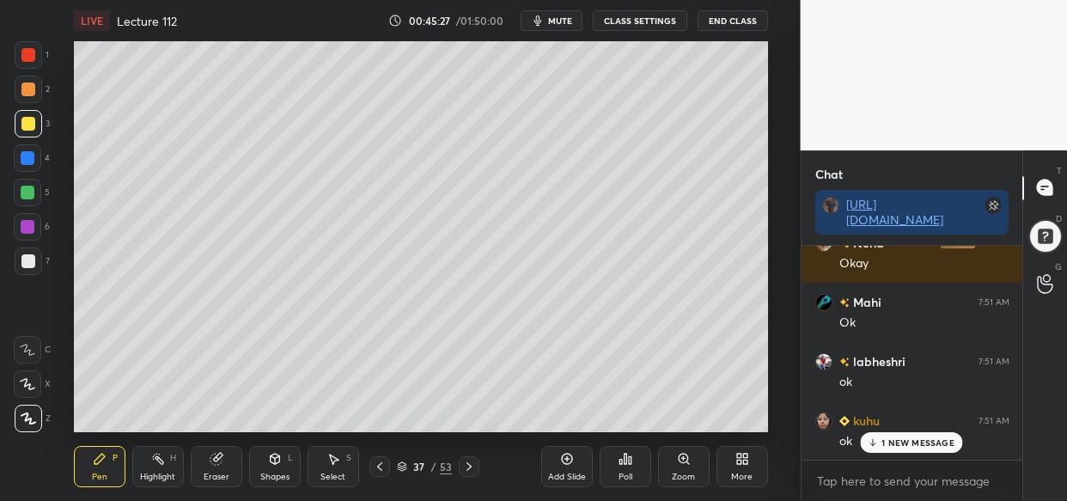
scroll to position [60467, 0]
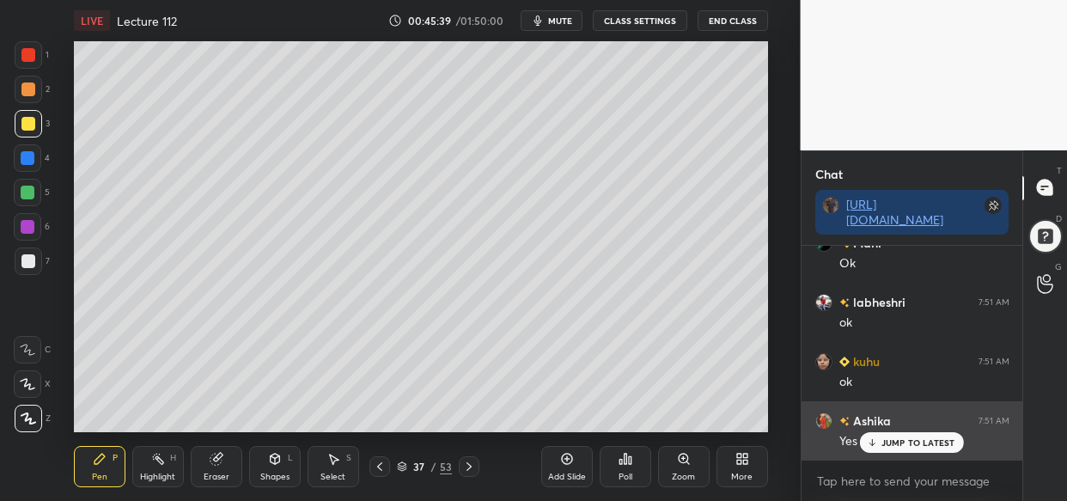
click at [907, 437] on p "JUMP TO LATEST" at bounding box center [919, 442] width 74 height 10
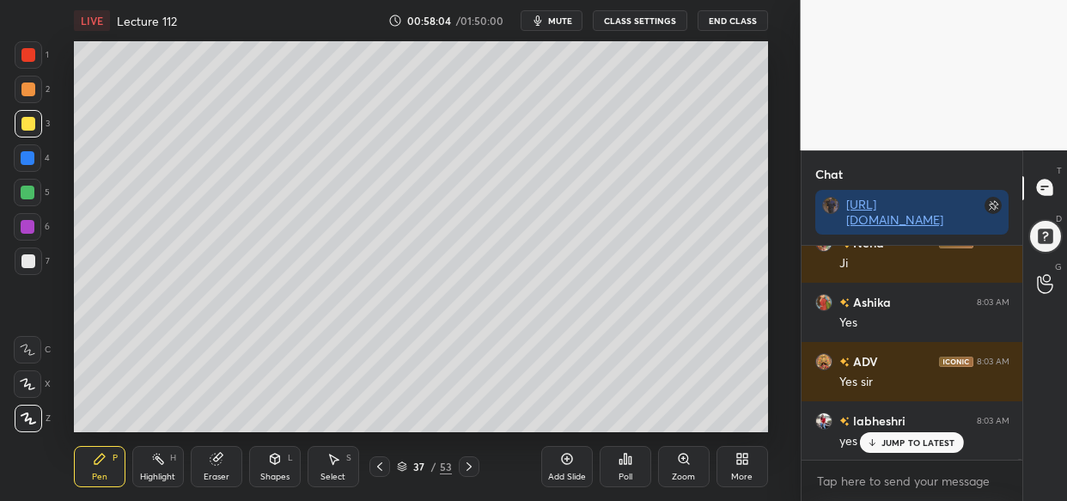
scroll to position [78451, 0]
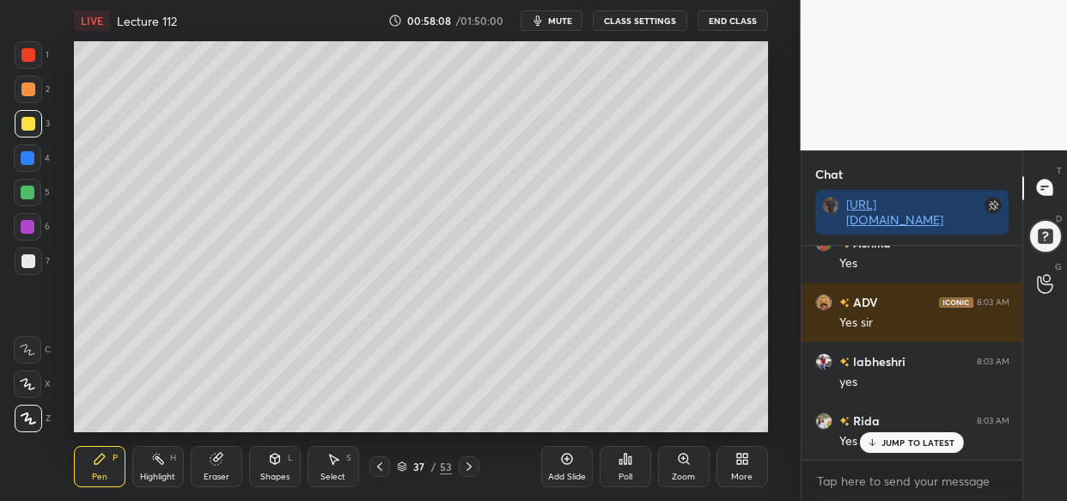
click at [606, 191] on div "Idle time detected You have been inactive for more than a minute while taking t…" at bounding box center [400, 250] width 801 height 501
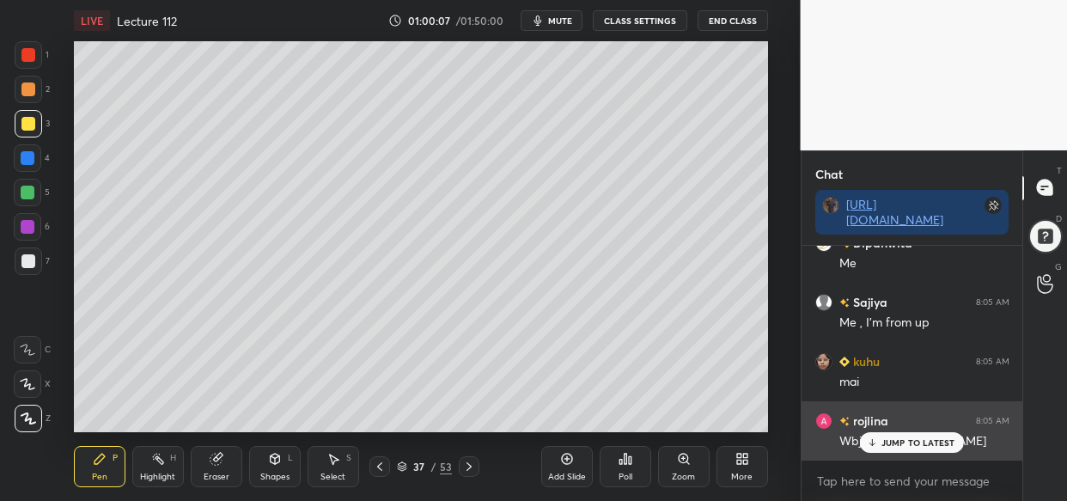
click at [906, 444] on p "JUMP TO LATEST" at bounding box center [919, 442] width 74 height 10
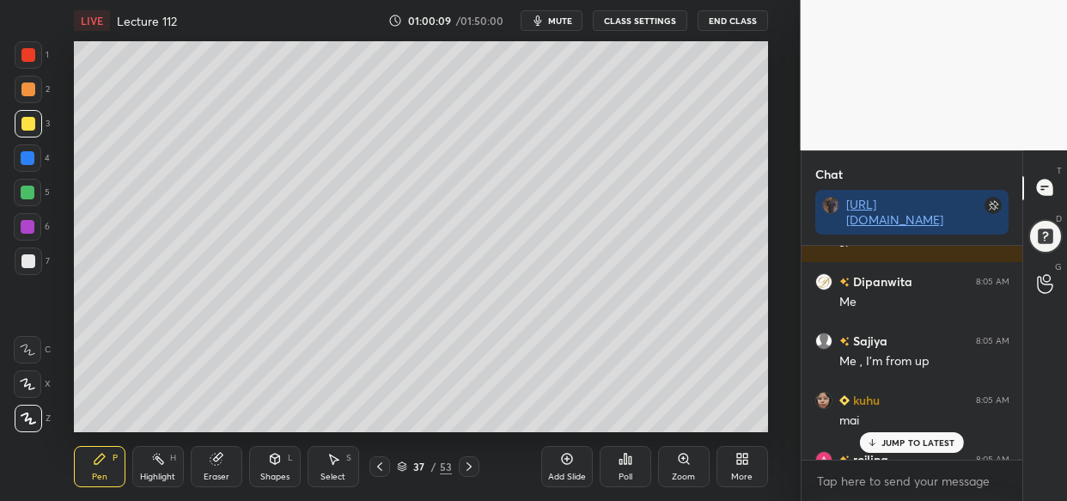
scroll to position [80842, 0]
click at [907, 443] on p "JUMP TO LATEST" at bounding box center [919, 442] width 74 height 10
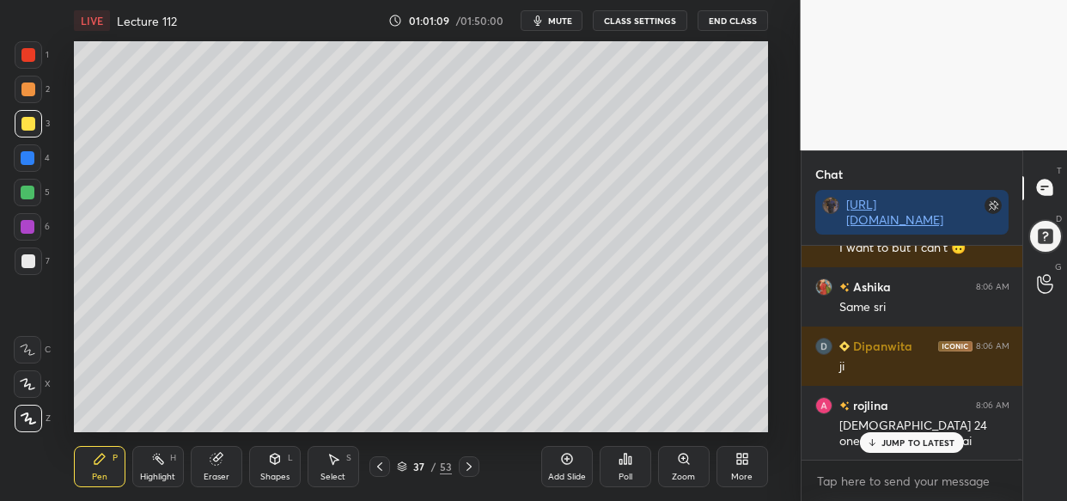
scroll to position [81253, 0]
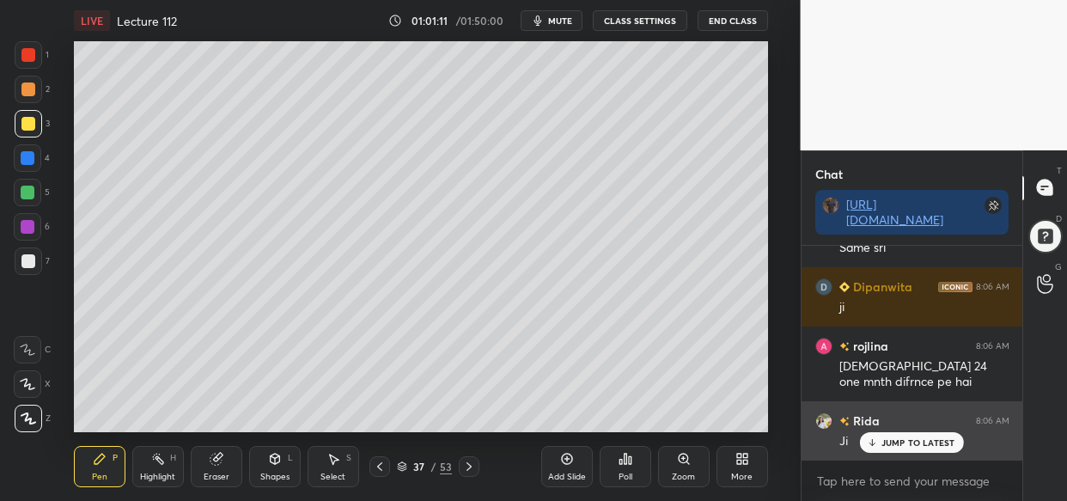
click at [921, 448] on div "JUMP TO LATEST" at bounding box center [911, 442] width 103 height 21
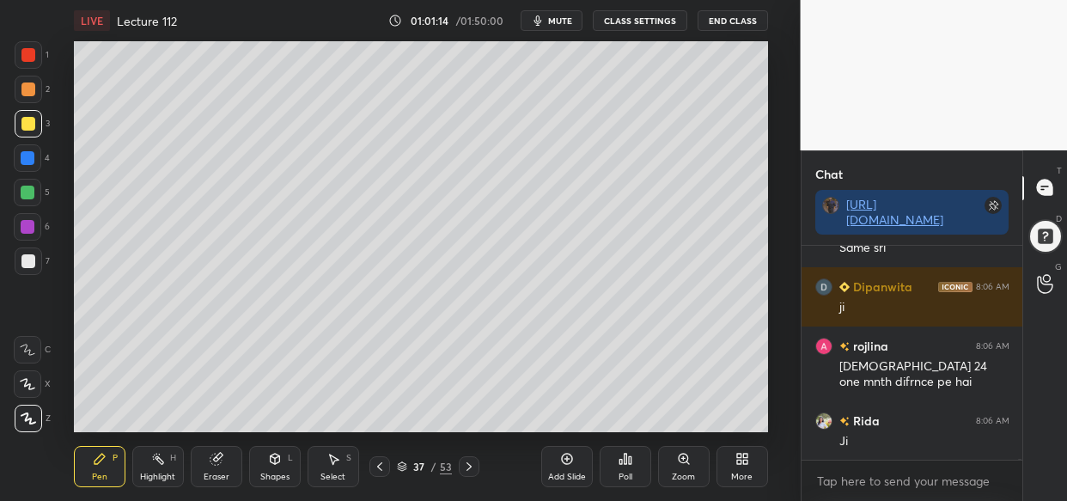
scroll to position [81328, 0]
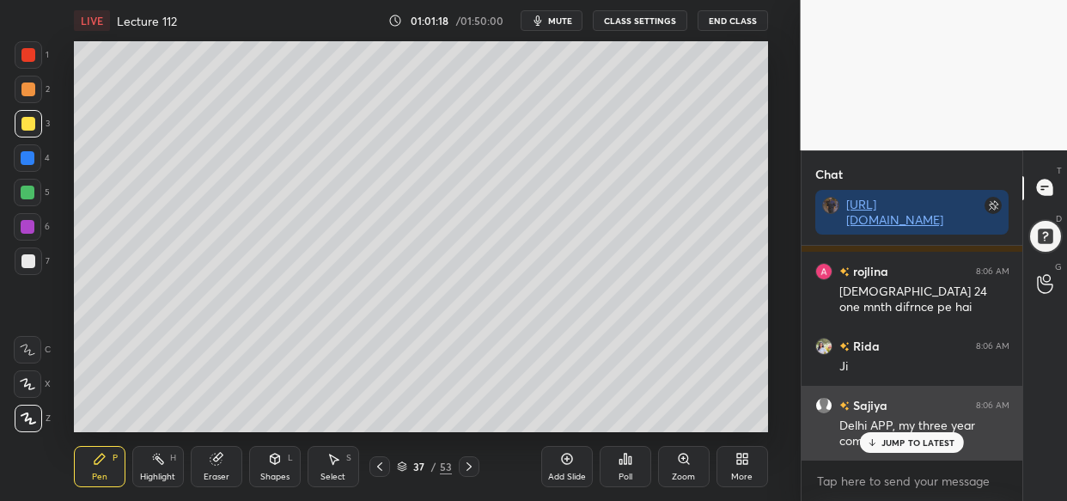
click at [937, 442] on p "JUMP TO LATEST" at bounding box center [919, 442] width 74 height 10
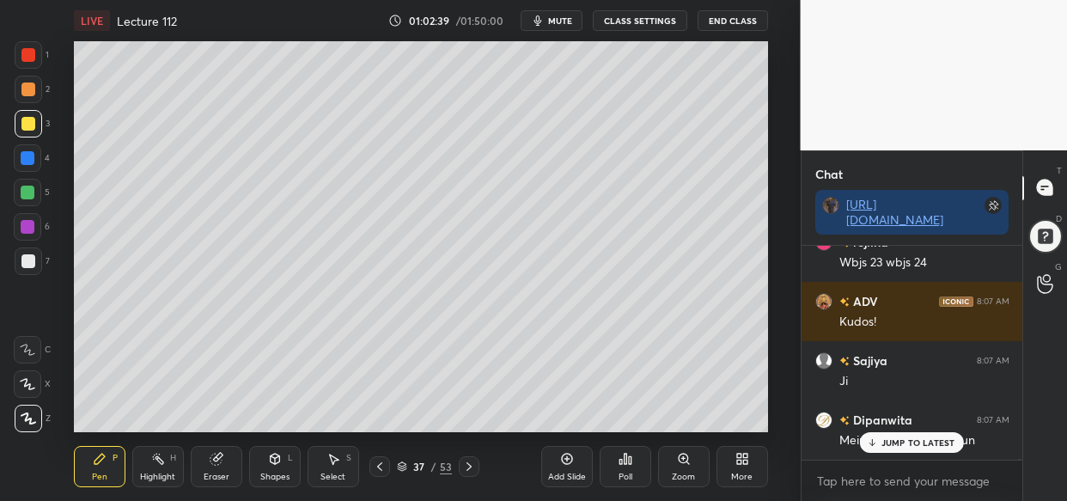
scroll to position [81699, 0]
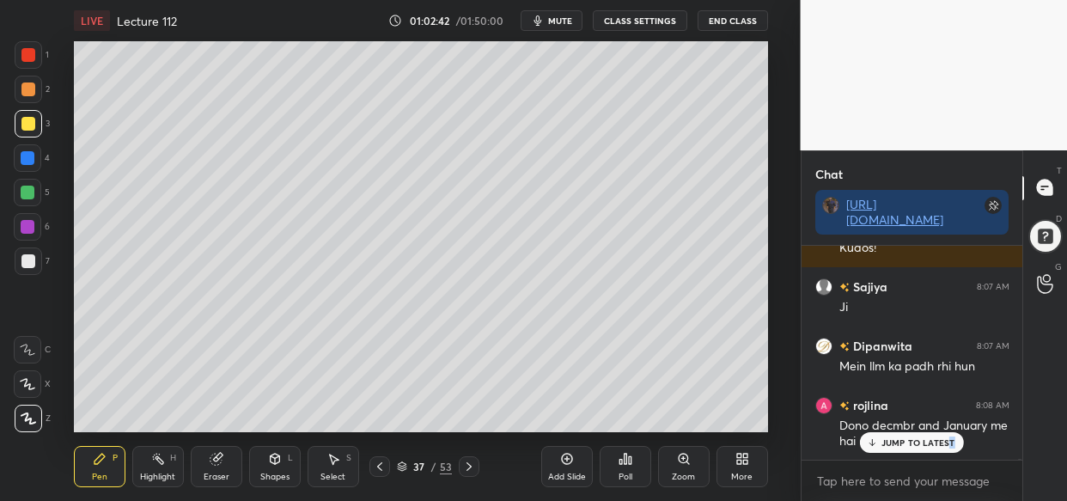
drag, startPoint x: 949, startPoint y: 445, endPoint x: 937, endPoint y: 460, distance: 19.5
click at [947, 449] on div "JUMP TO LATEST" at bounding box center [911, 442] width 103 height 21
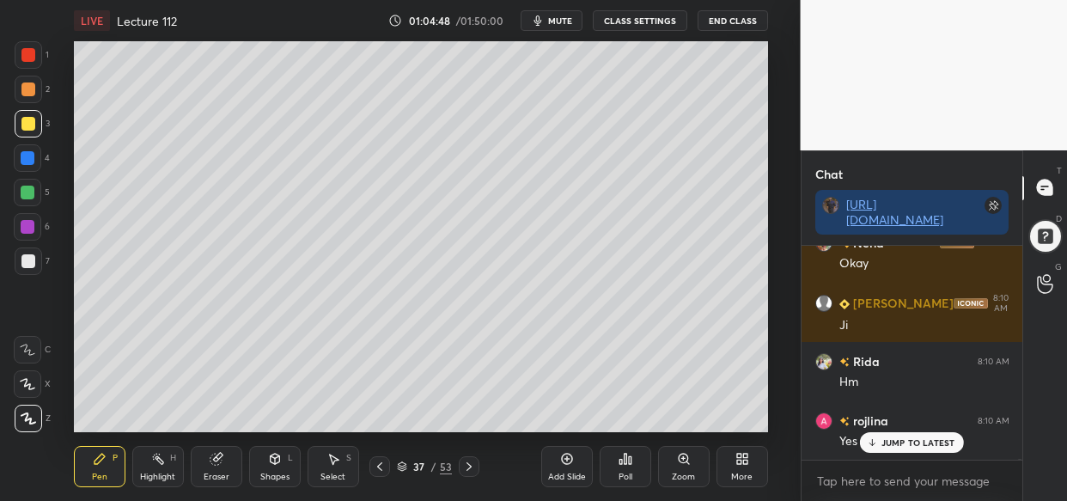
scroll to position [83865, 0]
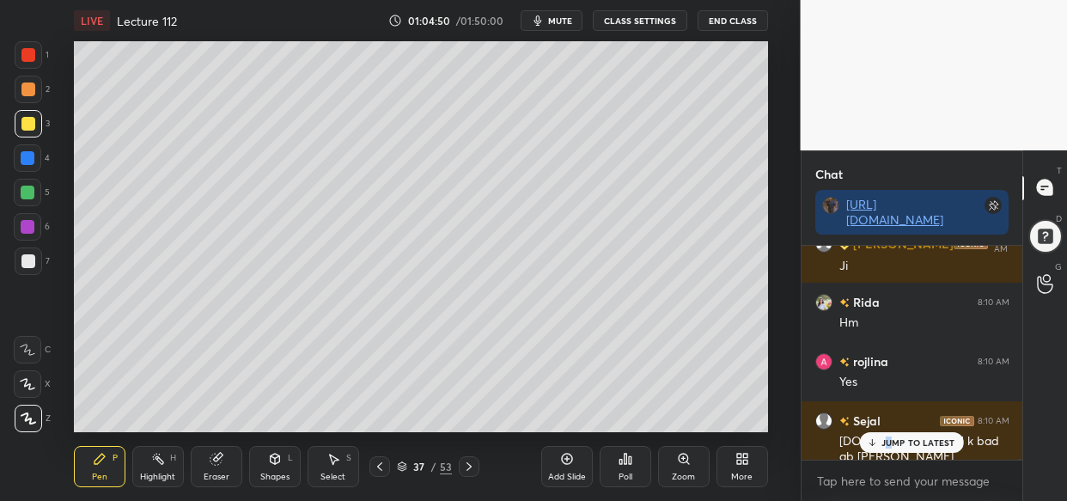
drag, startPoint x: 889, startPoint y: 442, endPoint x: 839, endPoint y: 464, distance: 54.6
click at [888, 443] on p "JUMP TO LATEST" at bounding box center [919, 442] width 74 height 10
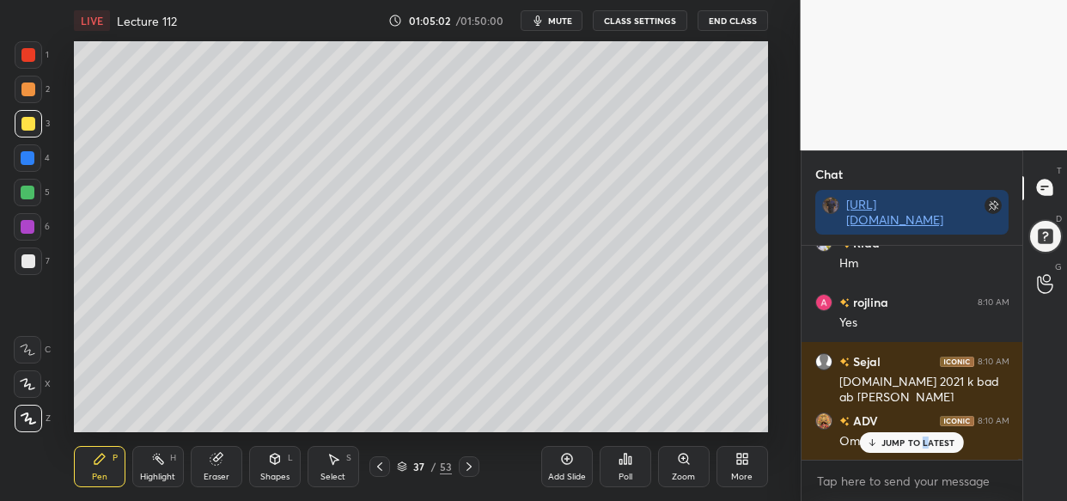
drag, startPoint x: 927, startPoint y: 445, endPoint x: 901, endPoint y: 468, distance: 34.7
click at [925, 447] on p "JUMP TO LATEST" at bounding box center [919, 442] width 74 height 10
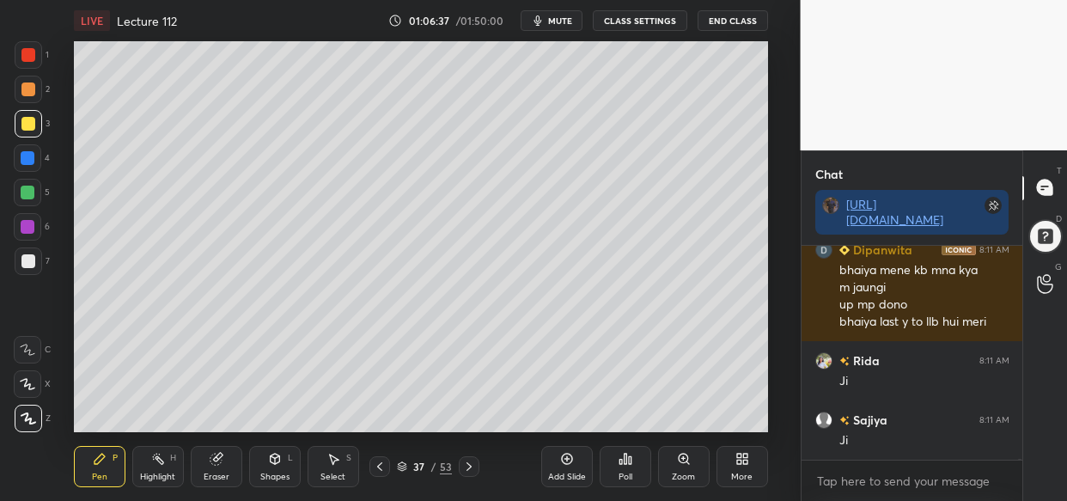
scroll to position [84347, 0]
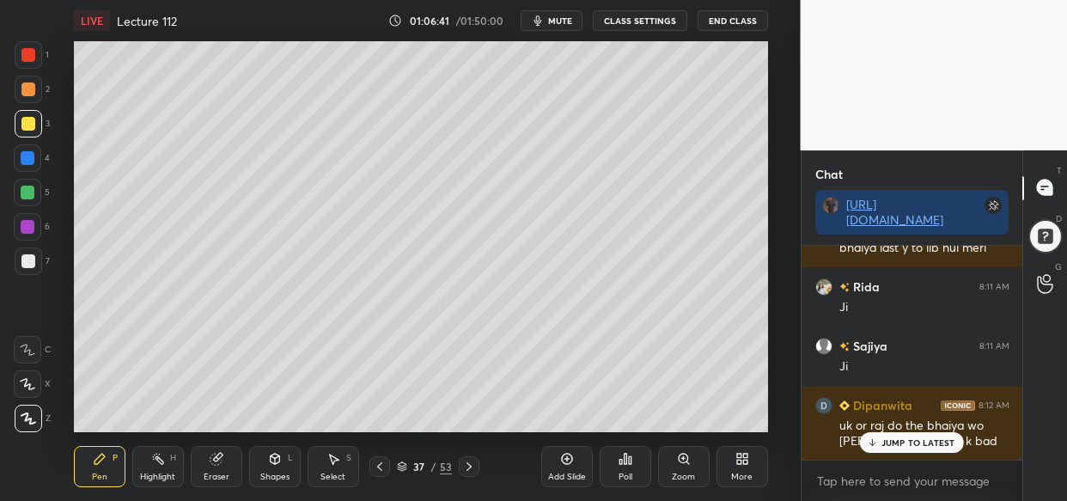
drag, startPoint x: 900, startPoint y: 442, endPoint x: 844, endPoint y: 461, distance: 59.0
click at [893, 443] on p "JUMP TO LATEST" at bounding box center [919, 442] width 74 height 10
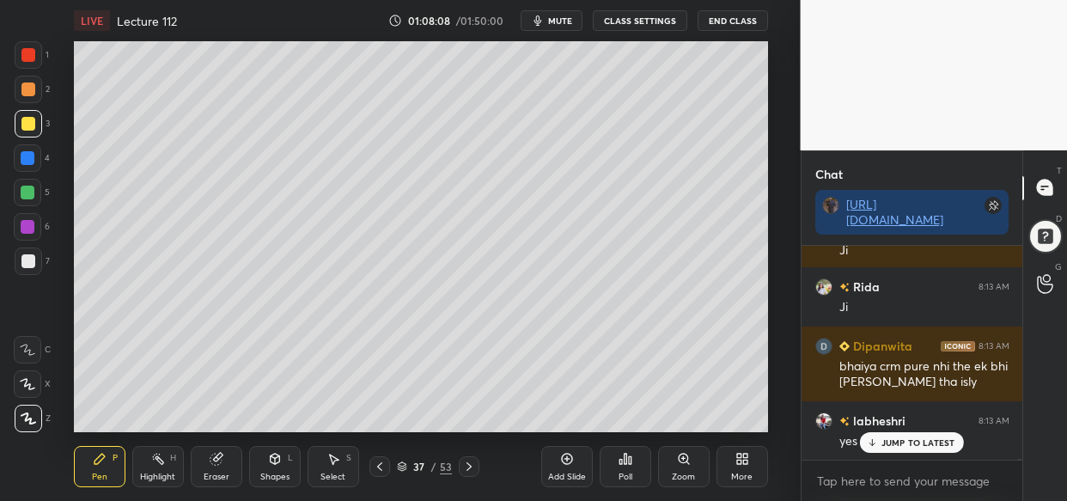
scroll to position [84896, 0]
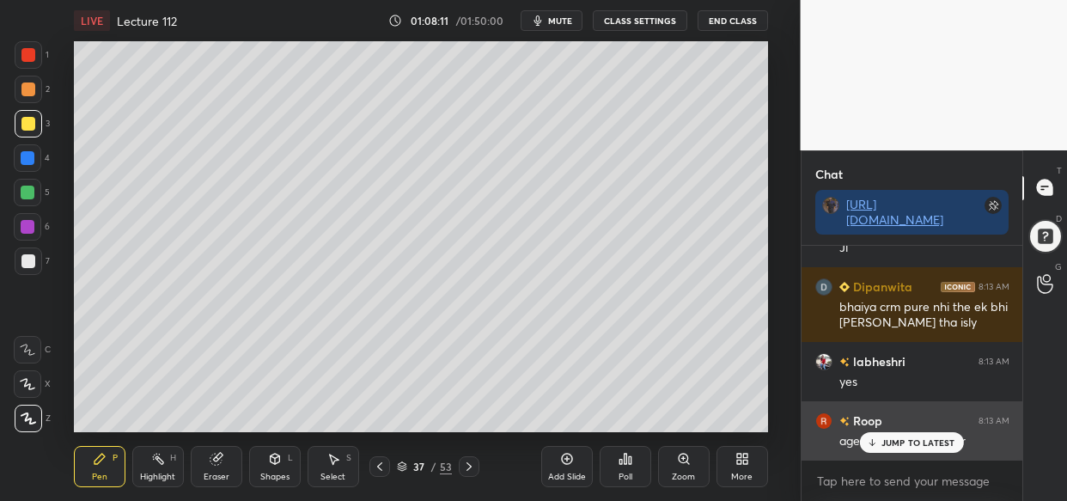
click at [895, 443] on p "JUMP TO LATEST" at bounding box center [919, 442] width 74 height 10
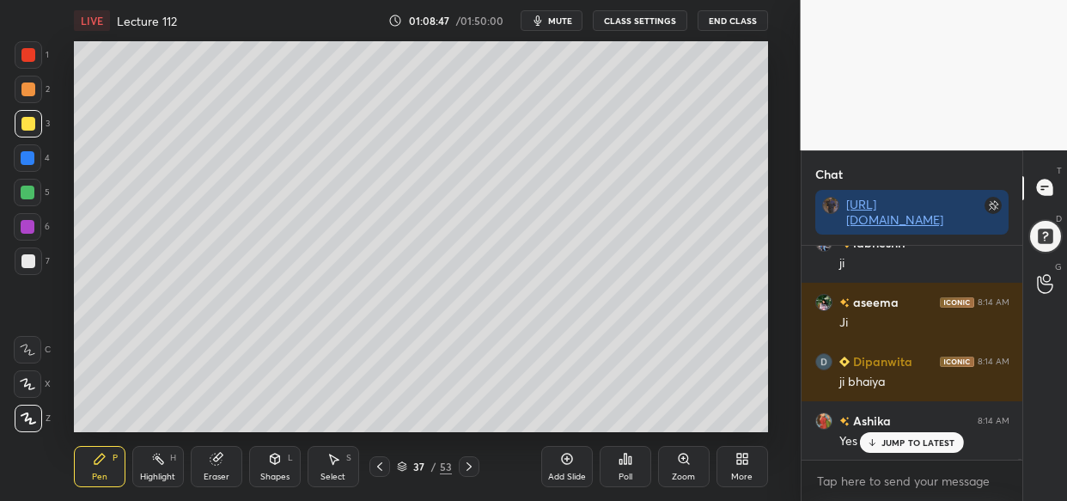
scroll to position [85429, 0]
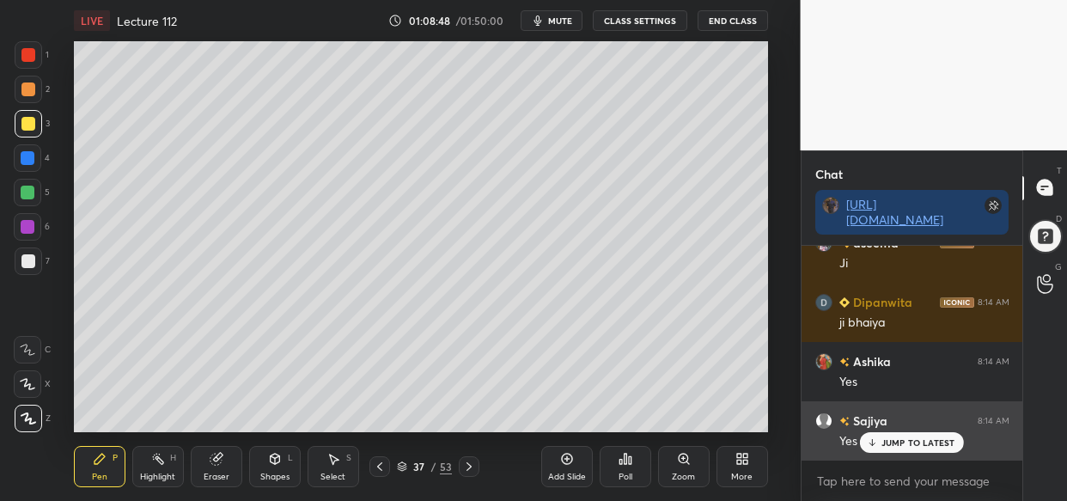
drag, startPoint x: 930, startPoint y: 447, endPoint x: 920, endPoint y: 452, distance: 10.8
click at [929, 447] on p "JUMP TO LATEST" at bounding box center [919, 442] width 74 height 10
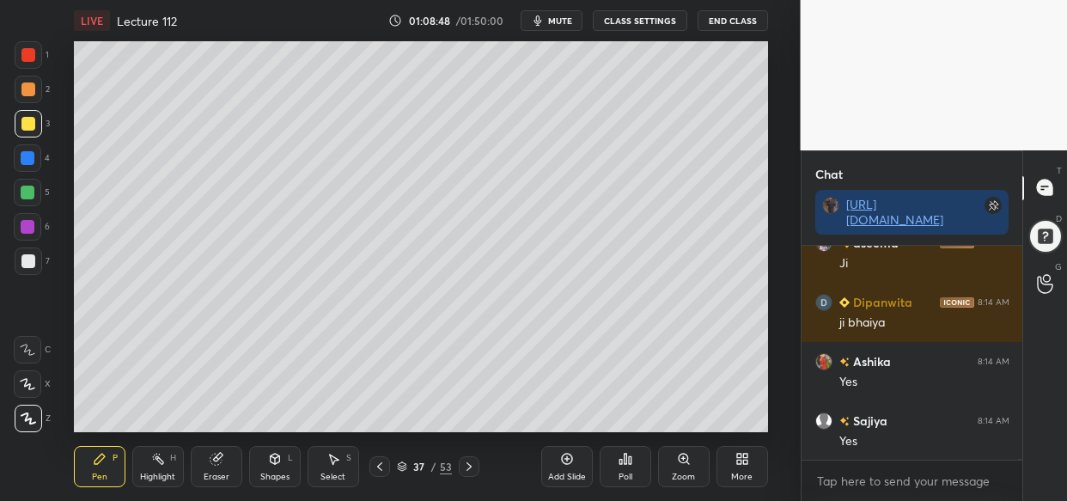
scroll to position [85489, 0]
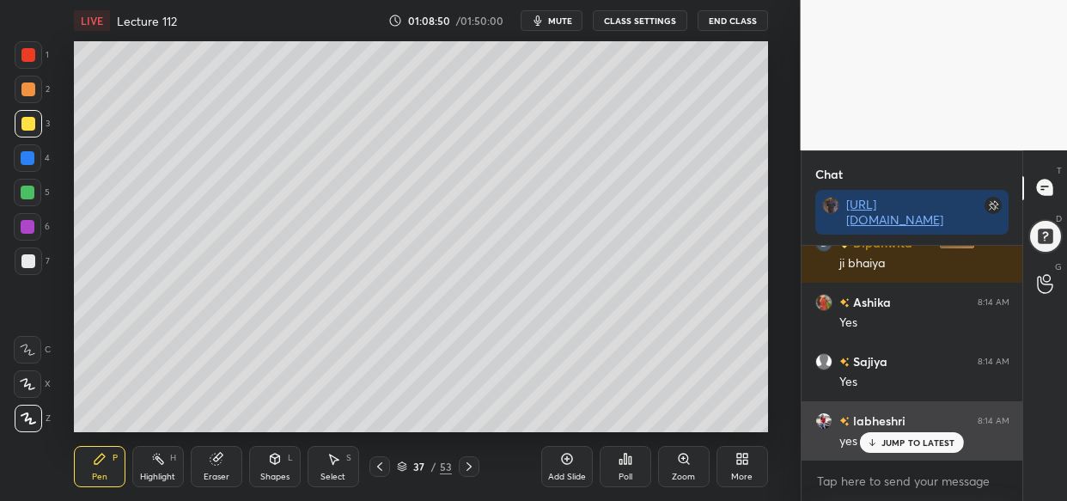
click at [904, 455] on div "labheshri 8:14 AM yes" at bounding box center [913, 430] width 222 height 59
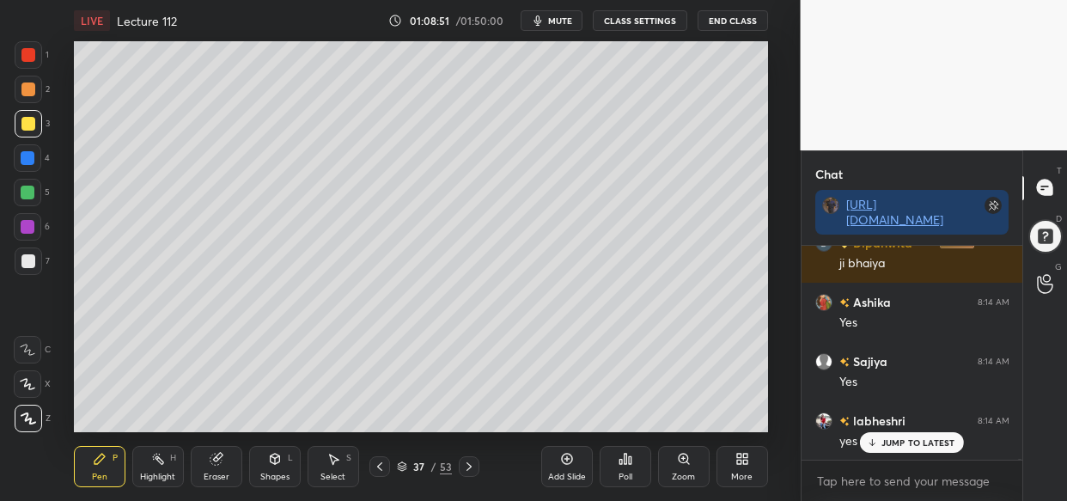
scroll to position [85548, 0]
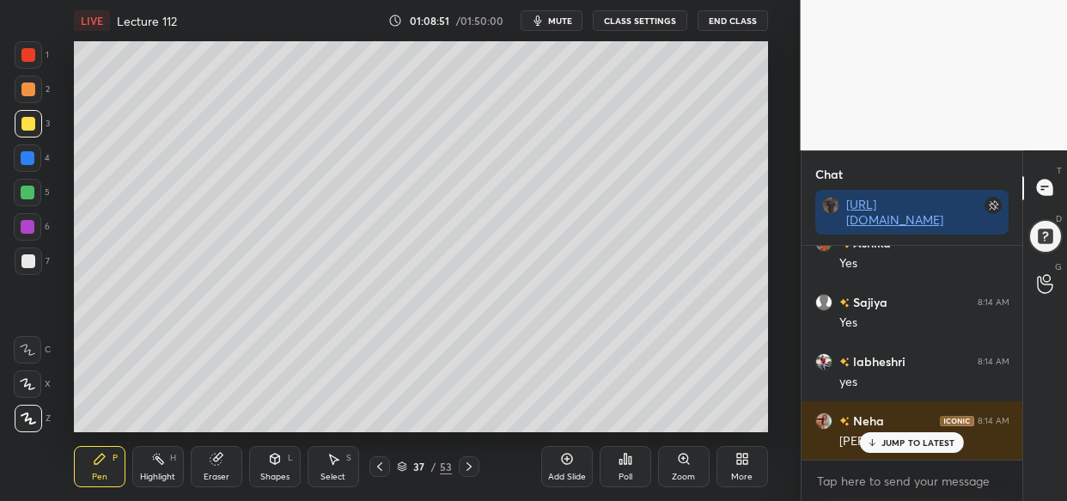
drag, startPoint x: 919, startPoint y: 441, endPoint x: 896, endPoint y: 473, distance: 38.9
click at [914, 443] on p "JUMP TO LATEST" at bounding box center [919, 442] width 74 height 10
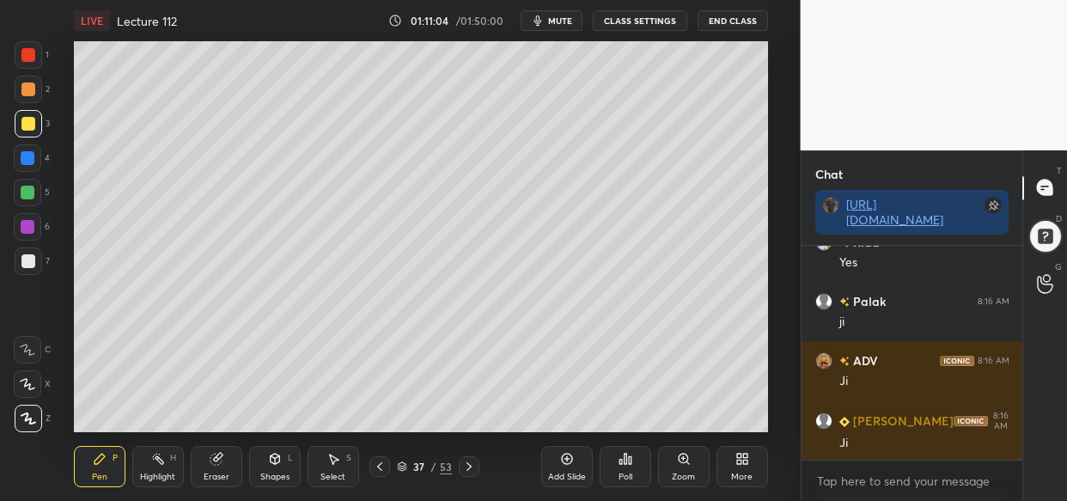
scroll to position [88291, 0]
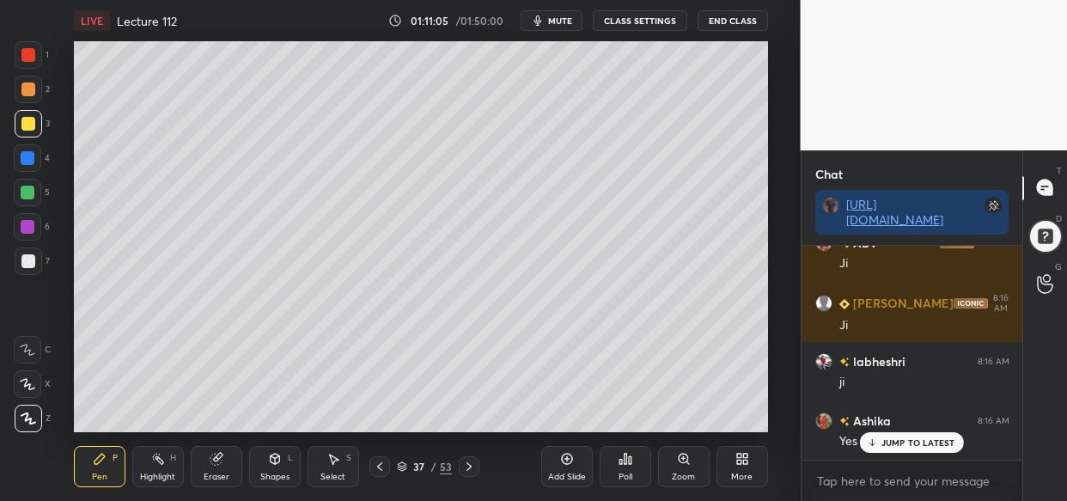
click at [577, 461] on div "Add Slide" at bounding box center [567, 466] width 52 height 41
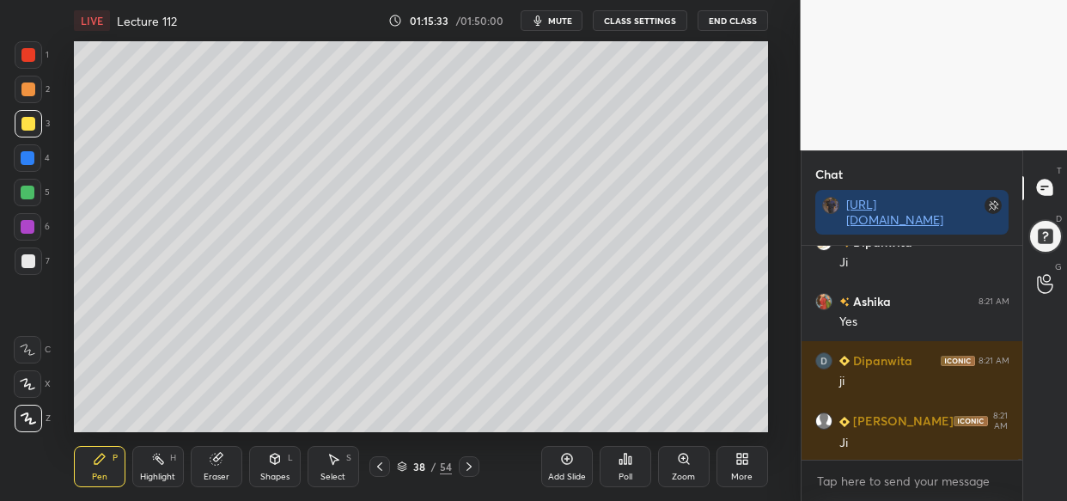
scroll to position [74990, 0]
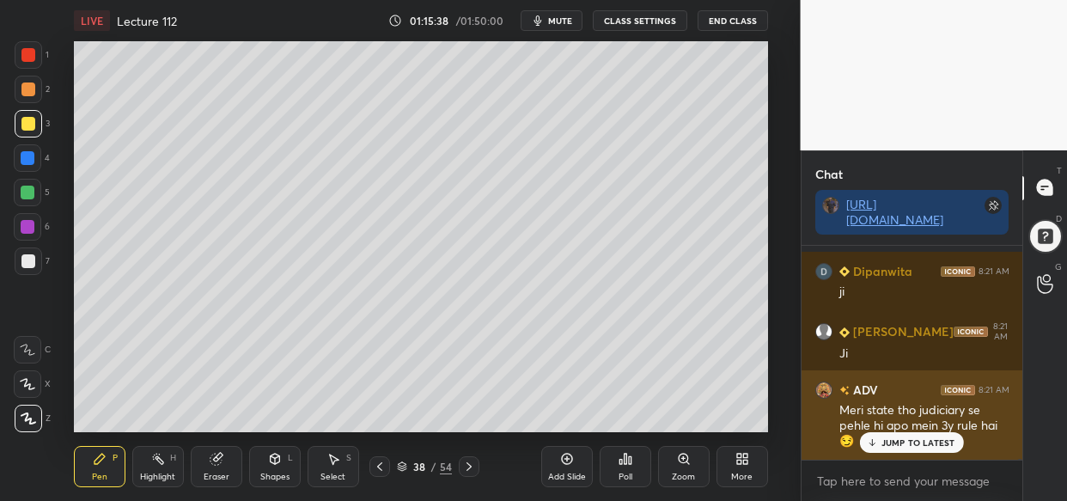
click at [904, 446] on p "JUMP TO LATEST" at bounding box center [919, 442] width 74 height 10
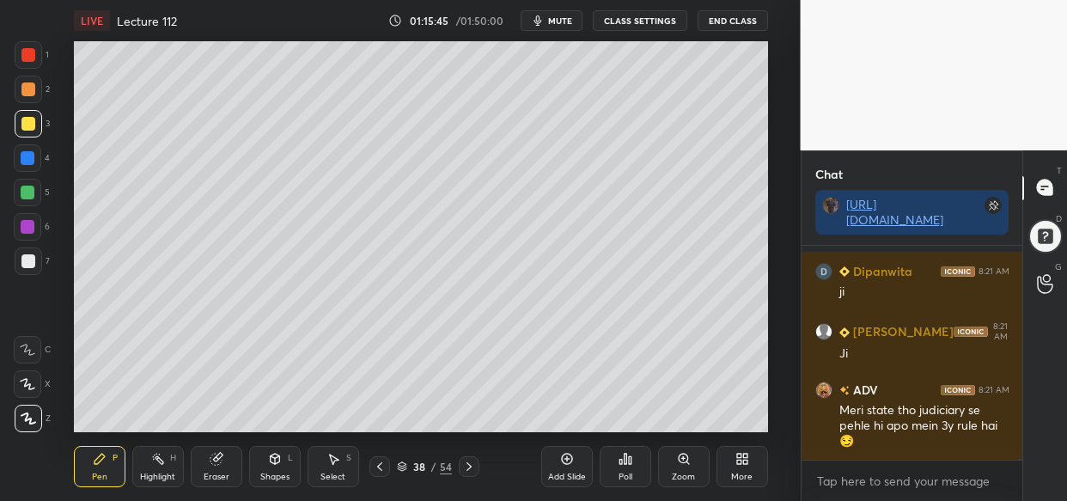
scroll to position [75065, 0]
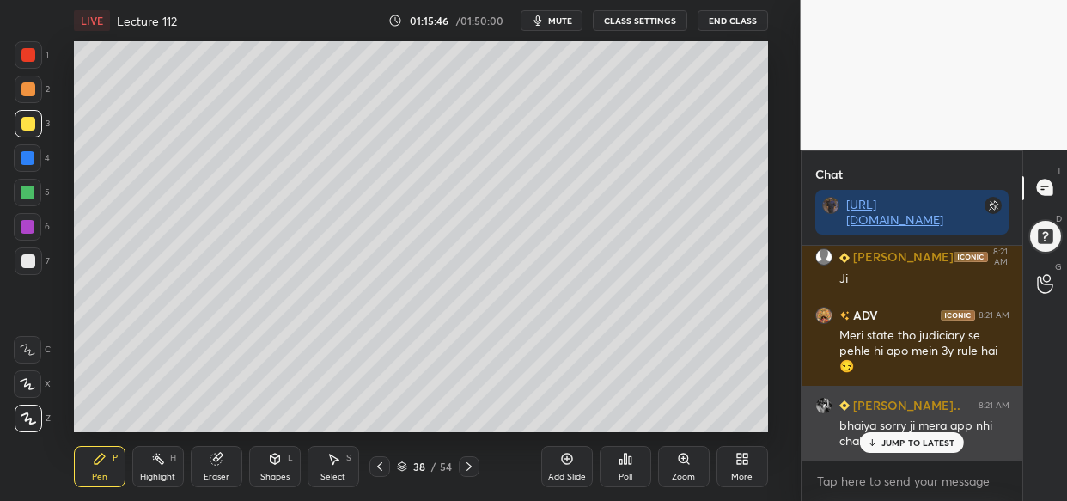
click at [909, 436] on div "JUMP TO LATEST" at bounding box center [911, 442] width 103 height 21
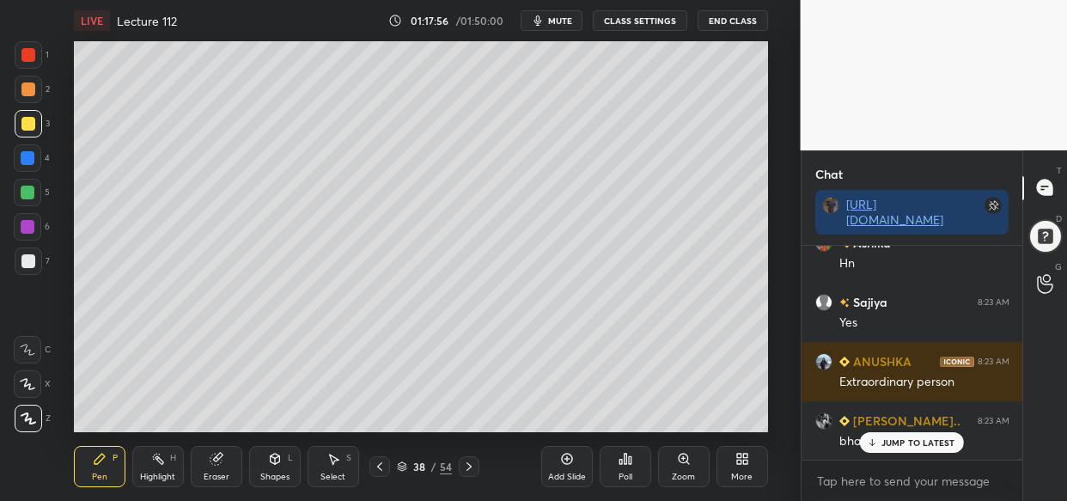
scroll to position [77324, 0]
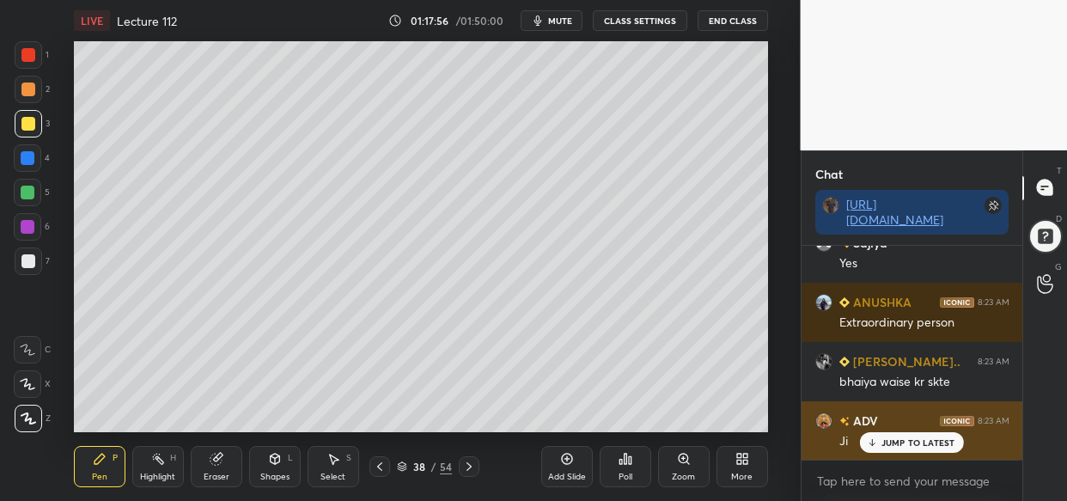
drag, startPoint x: 911, startPoint y: 445, endPoint x: 900, endPoint y: 443, distance: 10.5
click at [909, 444] on p "JUMP TO LATEST" at bounding box center [919, 442] width 74 height 10
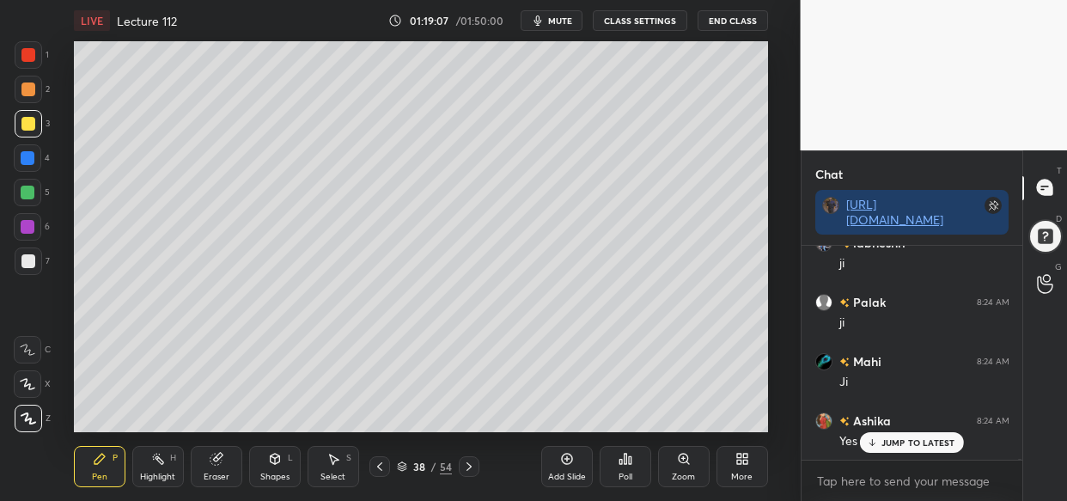
scroll to position [78451, 0]
click at [222, 467] on div "Eraser" at bounding box center [217, 466] width 52 height 41
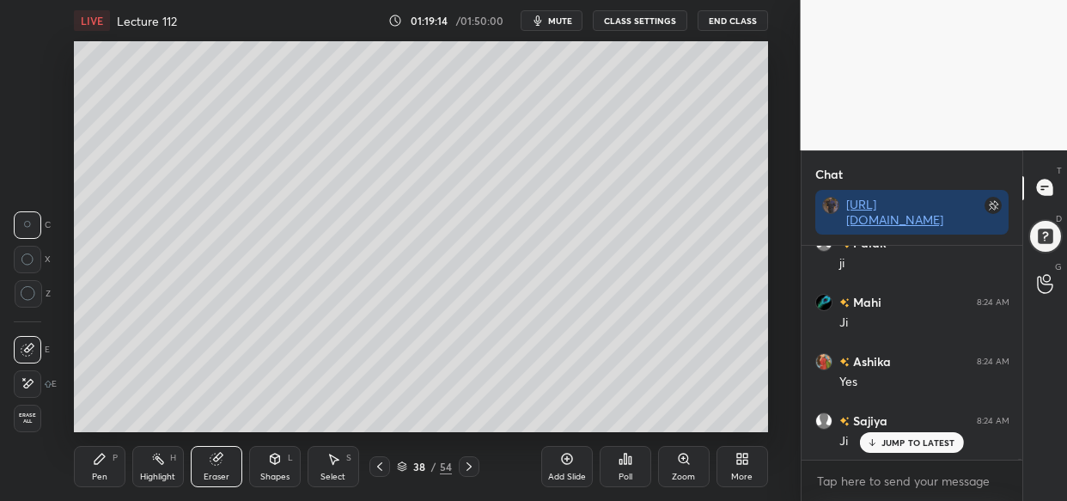
click at [24, 414] on span "Erase all" at bounding box center [28, 418] width 26 height 12
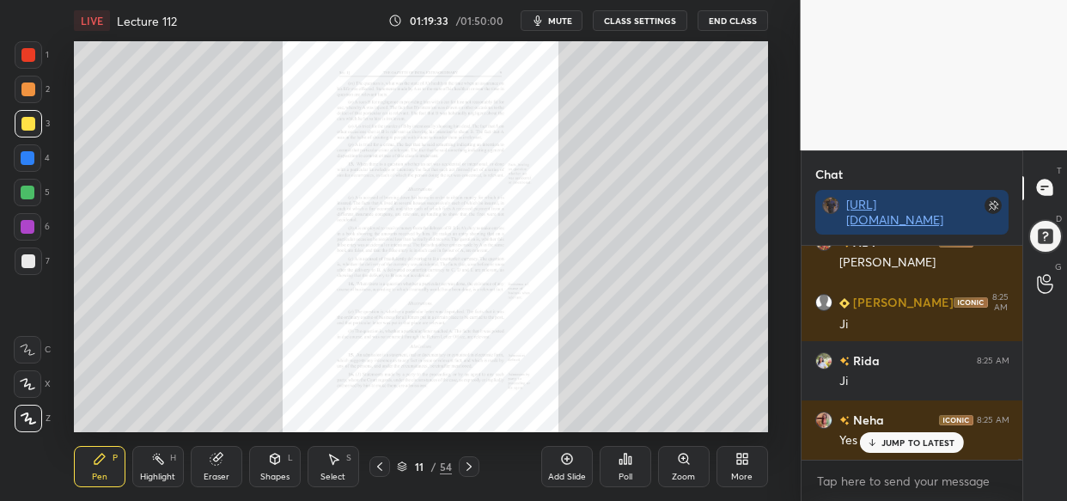
scroll to position [78866, 0]
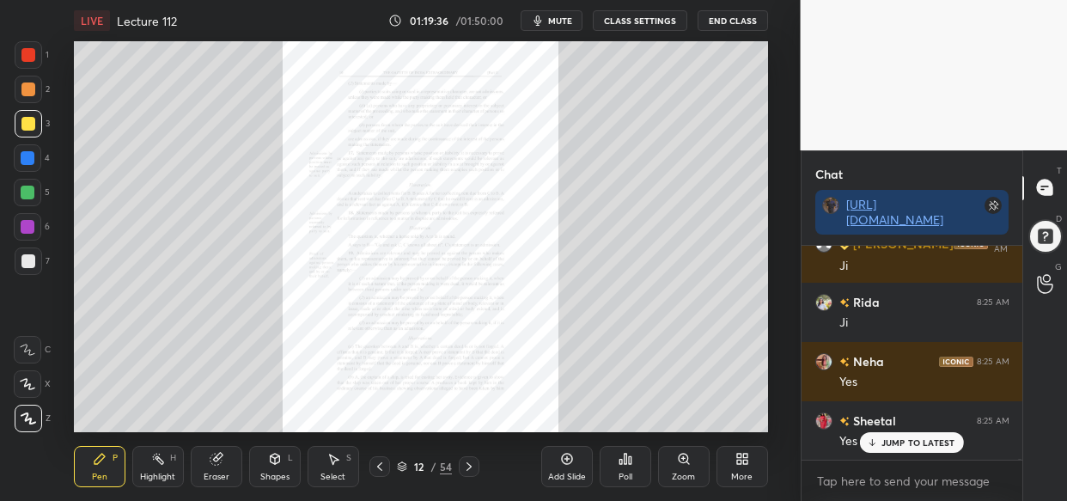
click at [677, 462] on icon at bounding box center [684, 459] width 14 height 14
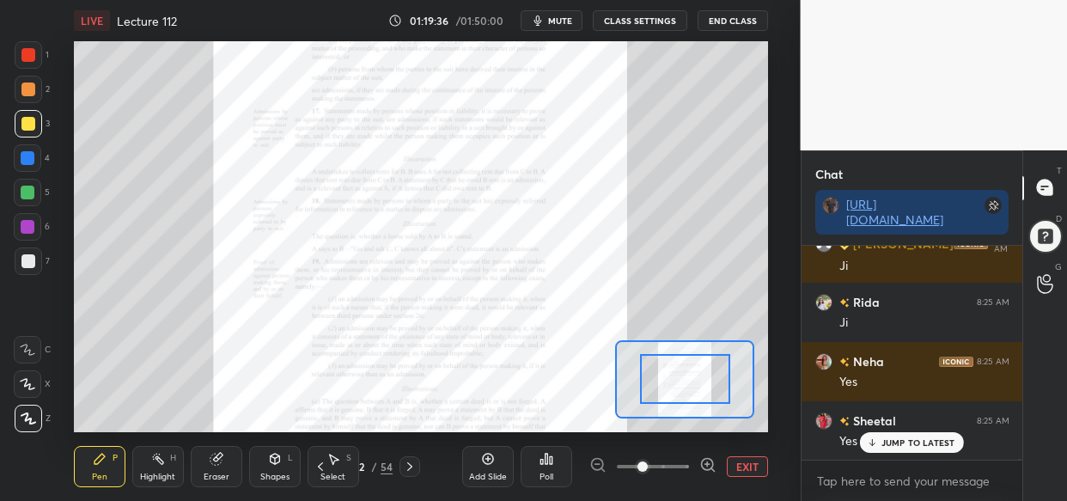
drag, startPoint x: 677, startPoint y: 462, endPoint x: 687, endPoint y: 467, distance: 10.8
click at [684, 464] on span at bounding box center [653, 467] width 72 height 26
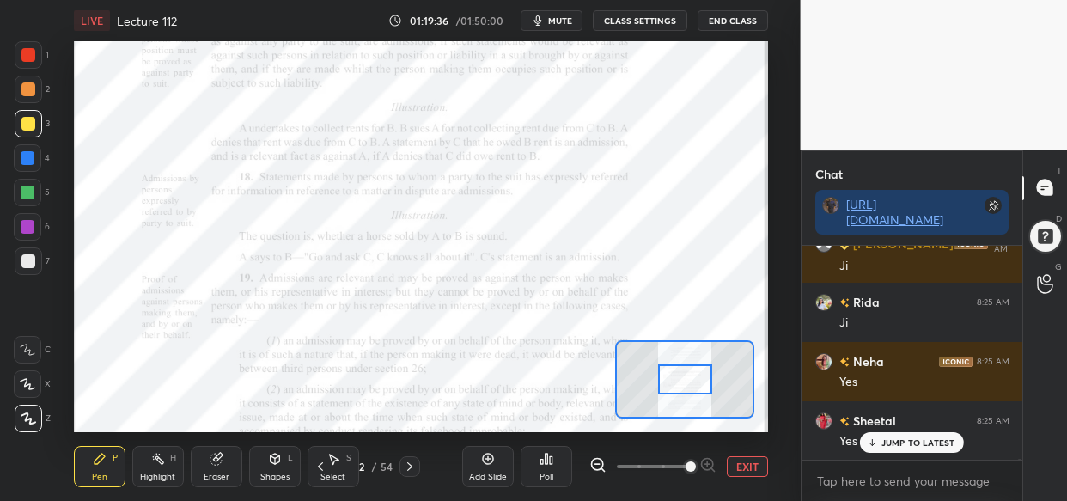
click at [687, 467] on span at bounding box center [691, 466] width 10 height 10
click at [687, 469] on span at bounding box center [691, 466] width 10 height 10
click at [689, 470] on span at bounding box center [691, 466] width 10 height 10
click at [687, 472] on span at bounding box center [691, 466] width 10 height 10
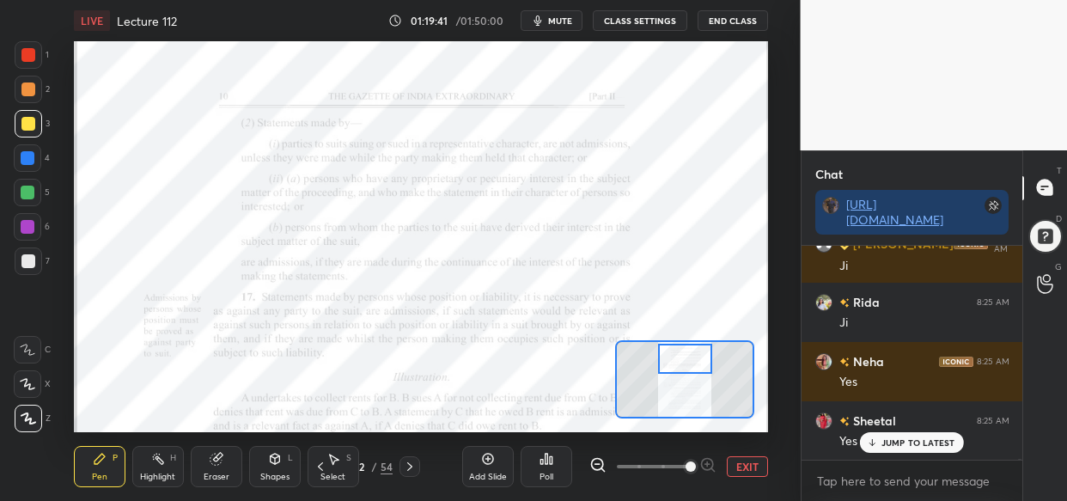
drag, startPoint x: 682, startPoint y: 388, endPoint x: 682, endPoint y: 367, distance: 20.6
click at [682, 367] on div at bounding box center [685, 359] width 54 height 30
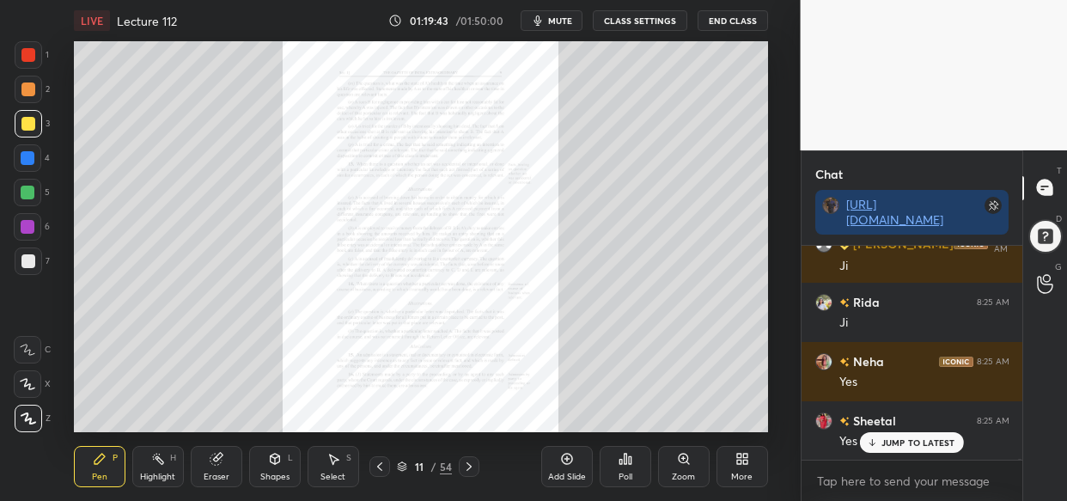
click at [681, 463] on icon at bounding box center [684, 459] width 14 height 14
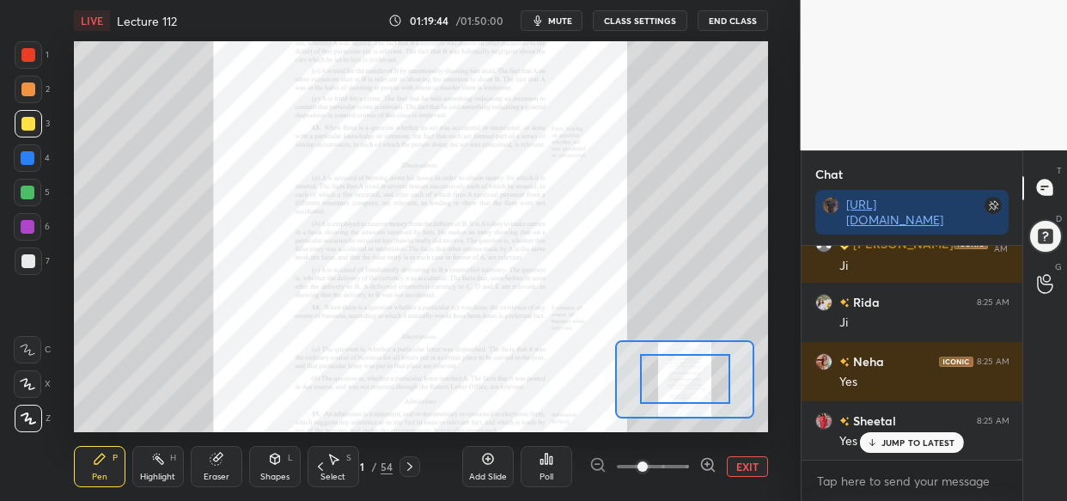
click at [683, 467] on span at bounding box center [653, 467] width 72 height 26
click at [648, 467] on span at bounding box center [643, 466] width 10 height 10
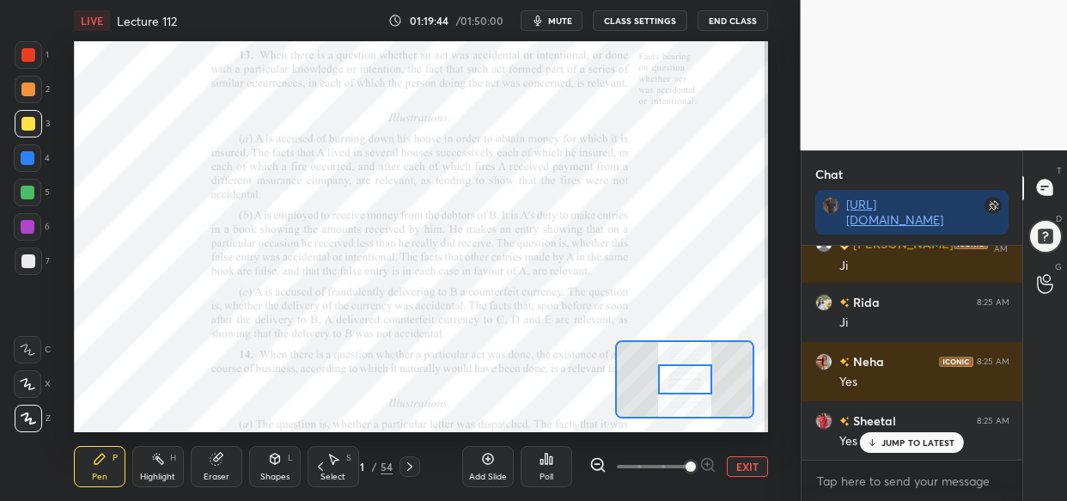
click at [689, 467] on span at bounding box center [691, 466] width 10 height 10
click at [690, 467] on span at bounding box center [691, 466] width 10 height 10
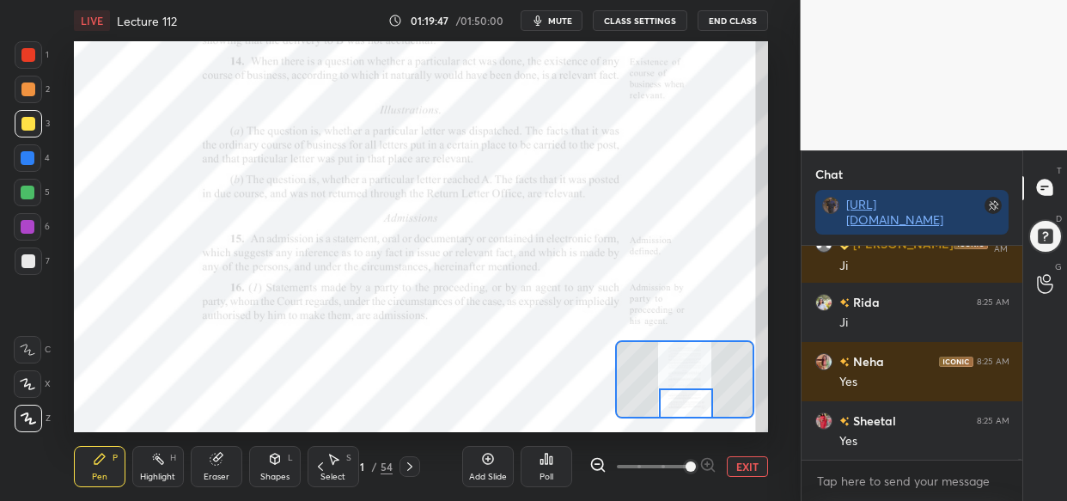
scroll to position [78925, 0]
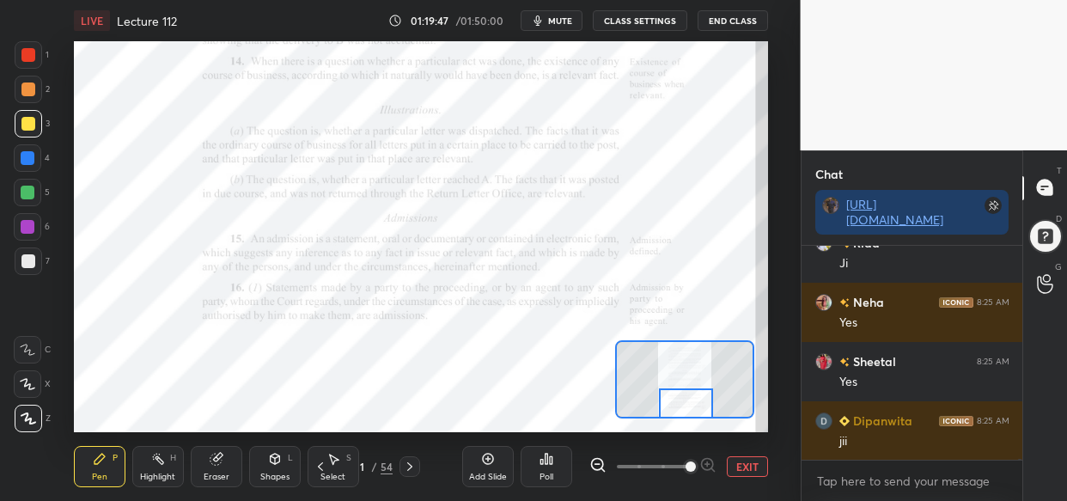
drag, startPoint x: 673, startPoint y: 376, endPoint x: 674, endPoint y: 401, distance: 24.9
click at [674, 401] on div at bounding box center [686, 403] width 54 height 30
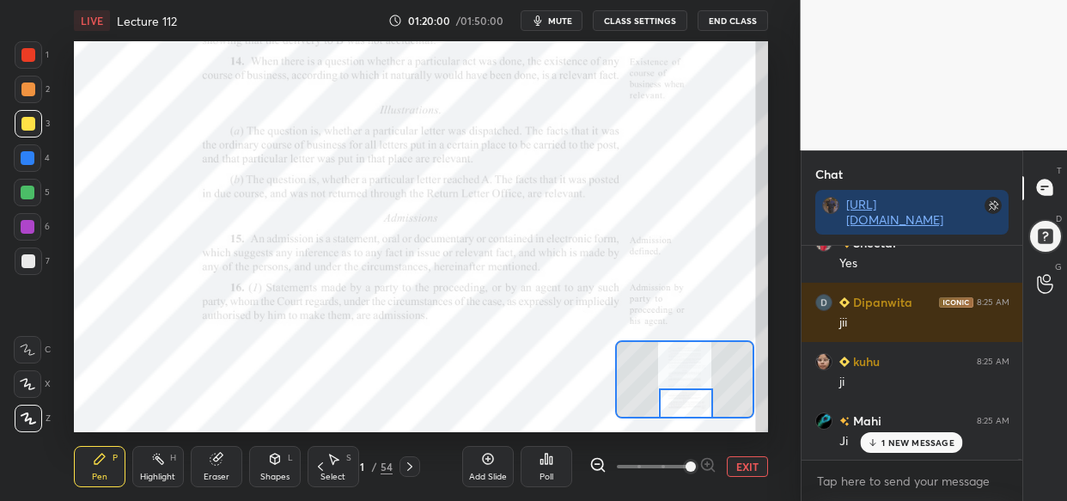
scroll to position [79103, 0]
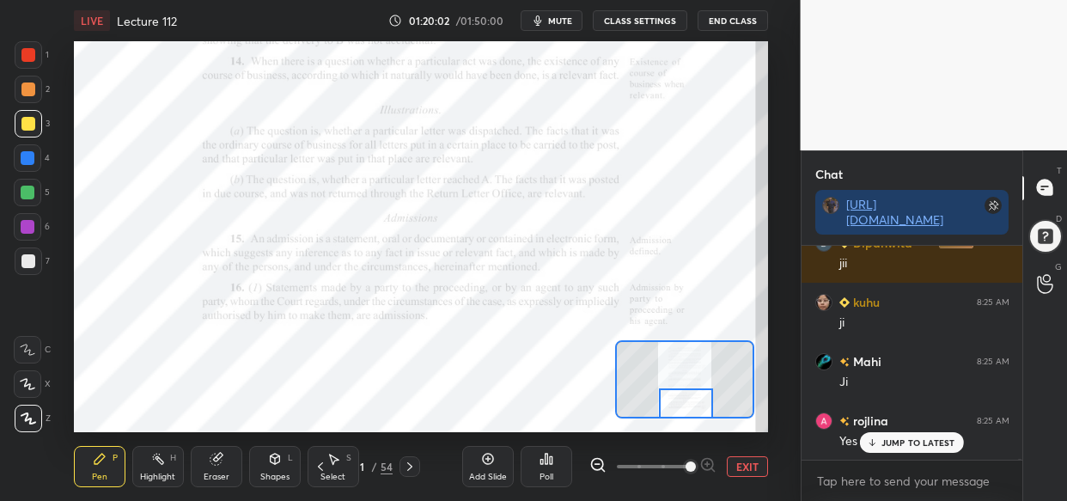
click at [25, 53] on div at bounding box center [28, 55] width 14 height 14
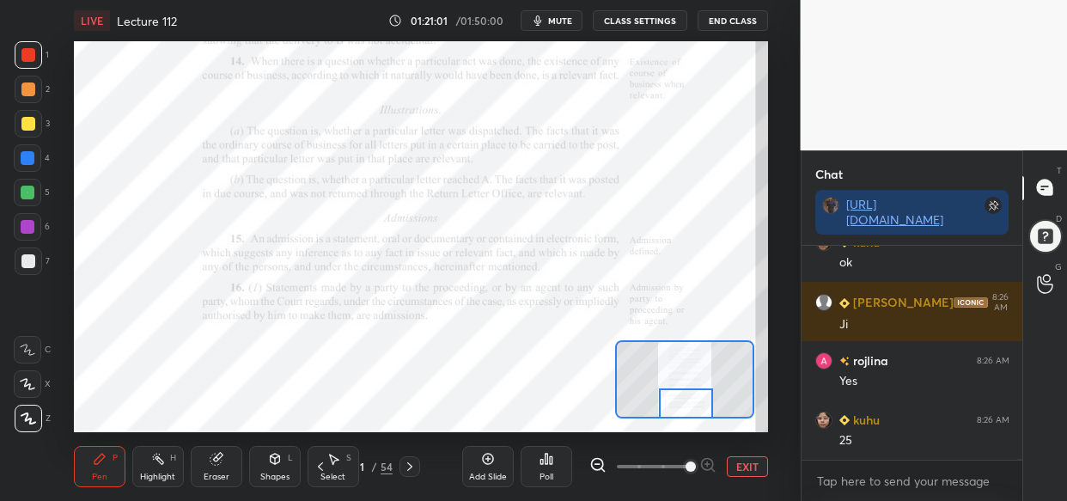
scroll to position [80586, 0]
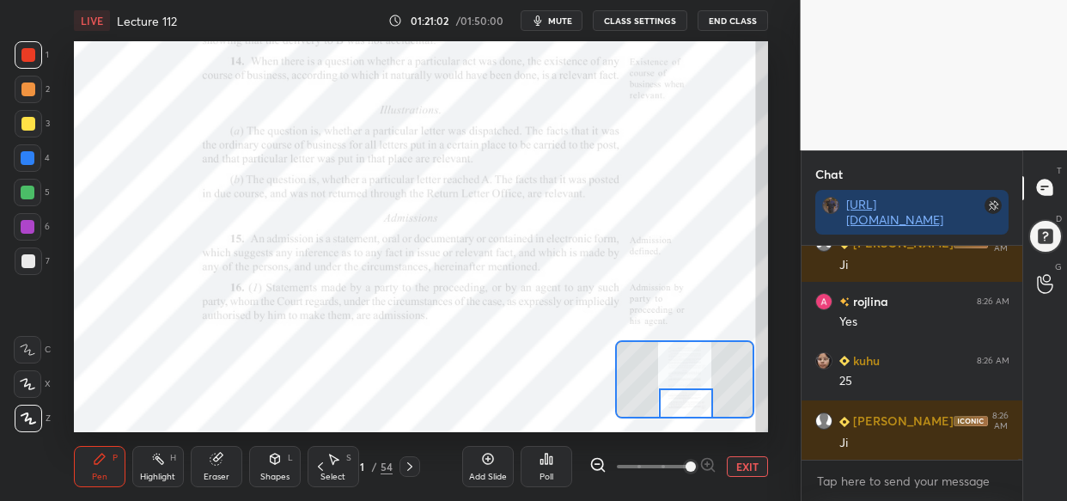
click at [27, 158] on div at bounding box center [28, 158] width 14 height 14
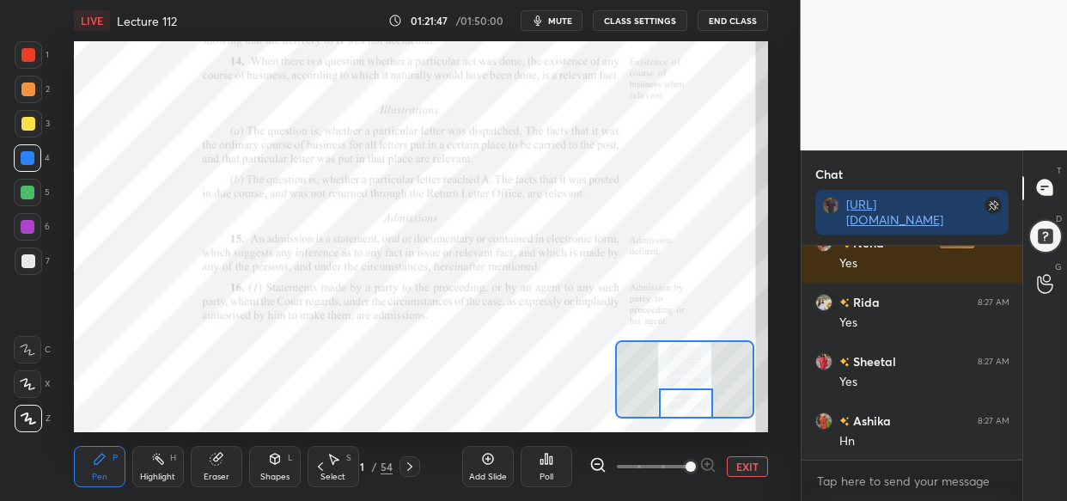
scroll to position [82067, 0]
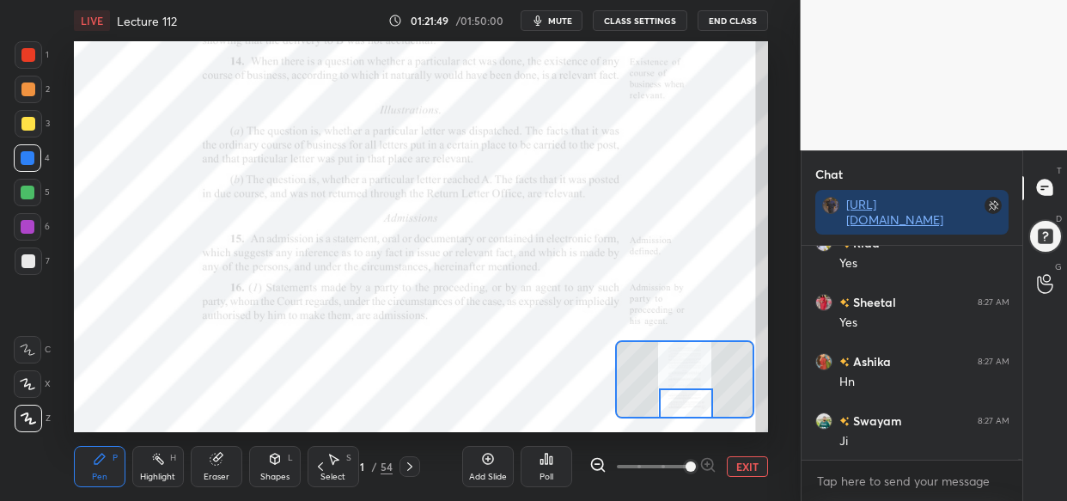
click at [776, 119] on div "Setting up your live class Poll for secs No correct answer Start poll" at bounding box center [421, 236] width 732 height 391
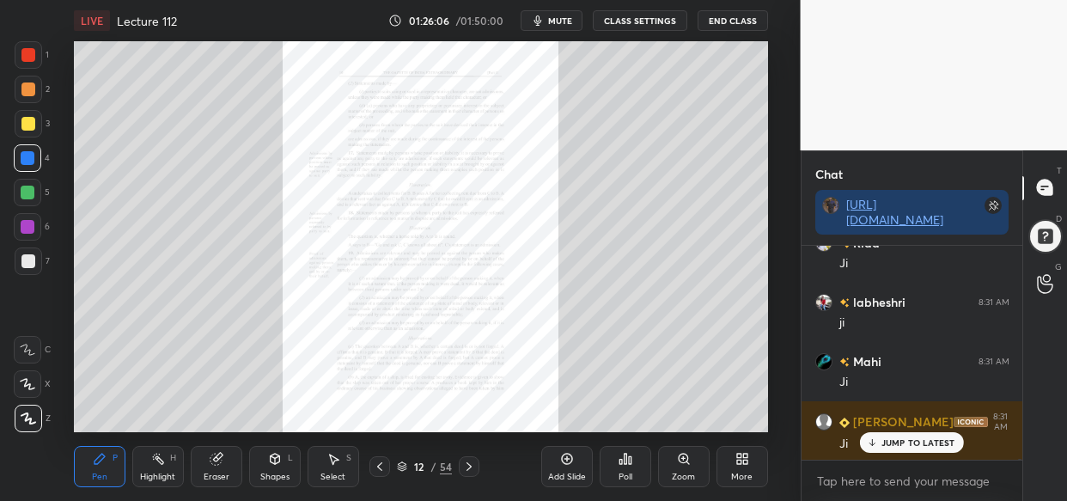
click at [685, 468] on div "Zoom" at bounding box center [684, 466] width 52 height 41
click at [687, 476] on div "Add Slide Poll Zoom More" at bounding box center [654, 466] width 227 height 96
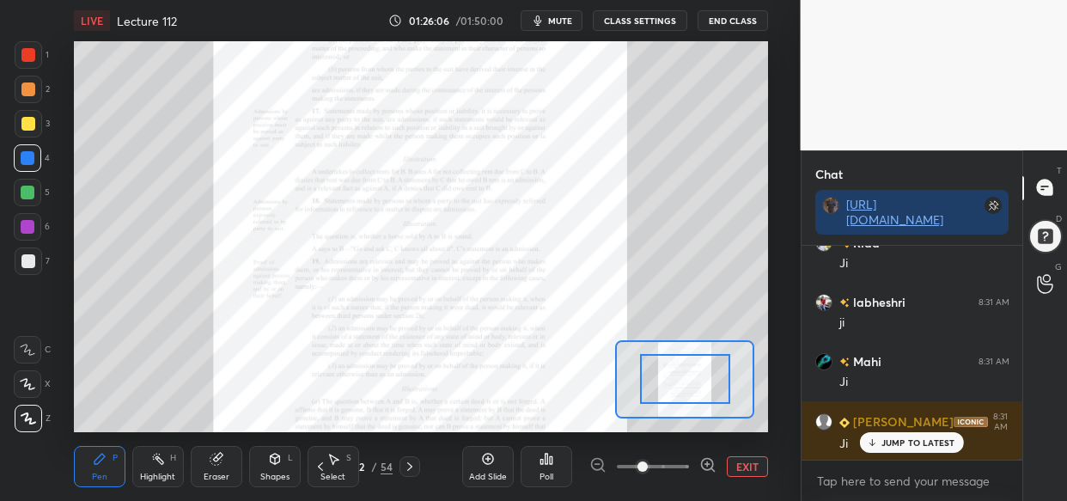
click at [689, 470] on div at bounding box center [652, 466] width 127 height 21
click at [696, 464] on div at bounding box center [652, 466] width 127 height 21
click at [701, 468] on icon at bounding box center [707, 464] width 17 height 17
click at [709, 465] on icon at bounding box center [707, 464] width 17 height 17
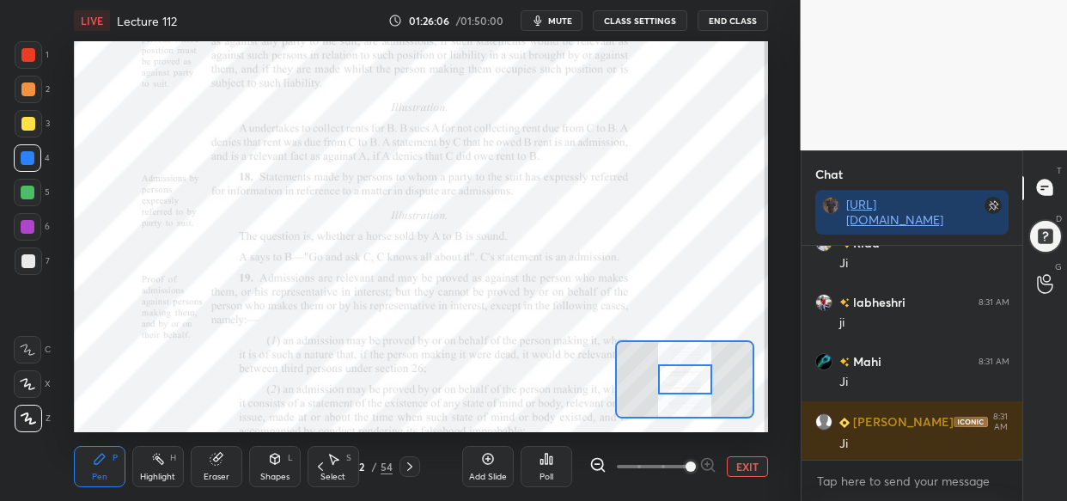
scroll to position [89597, 0]
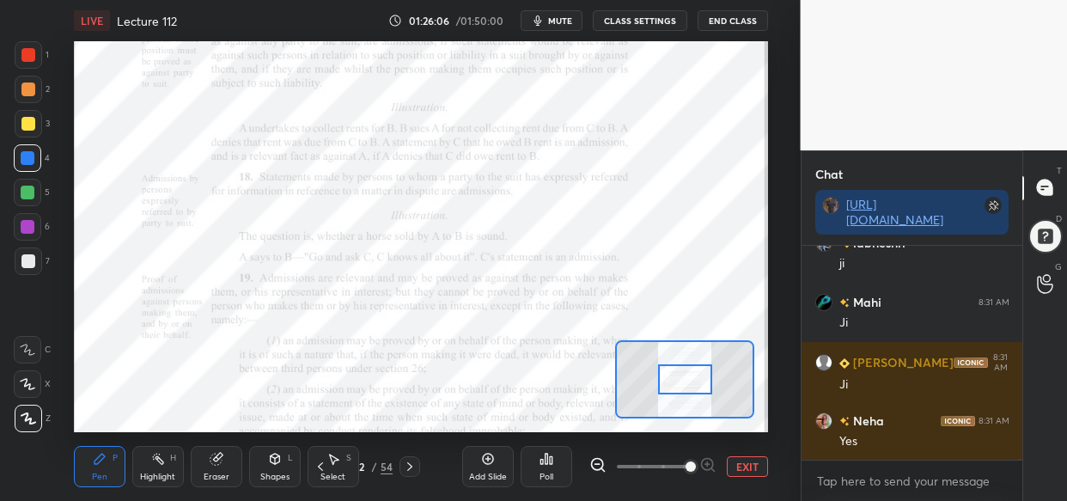
click at [711, 464] on div at bounding box center [652, 466] width 127 height 21
click at [711, 463] on div at bounding box center [652, 466] width 127 height 21
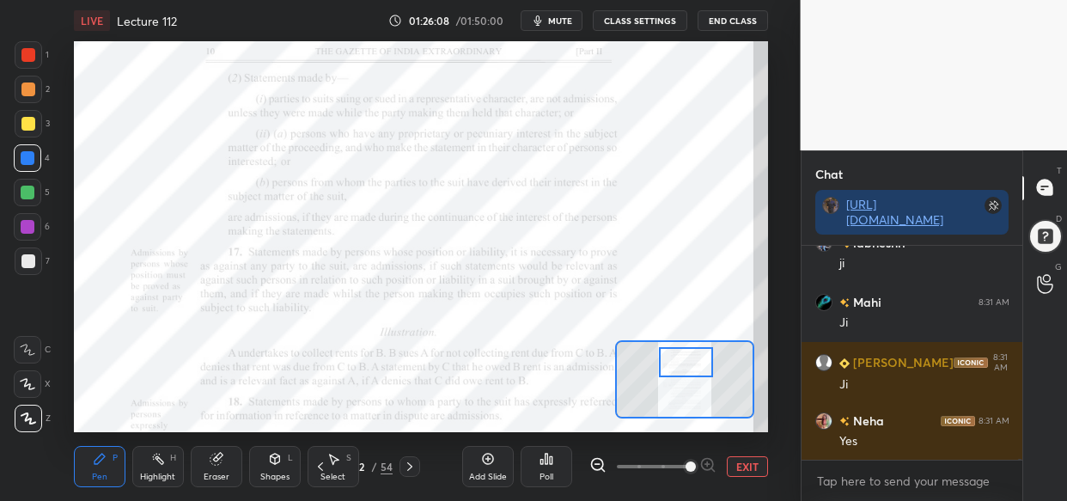
drag, startPoint x: 693, startPoint y: 381, endPoint x: 693, endPoint y: 362, distance: 18.9
click at [693, 362] on div at bounding box center [686, 362] width 54 height 30
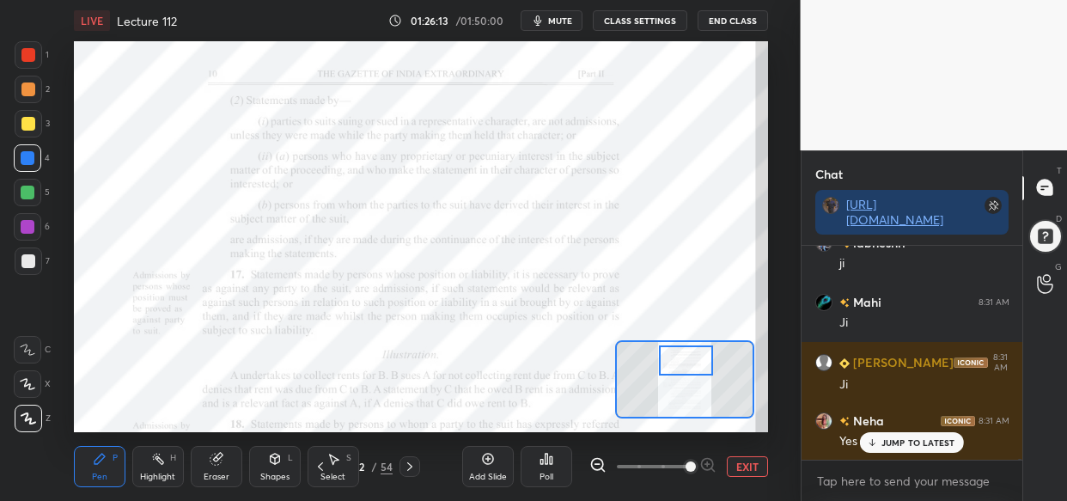
scroll to position [89656, 0]
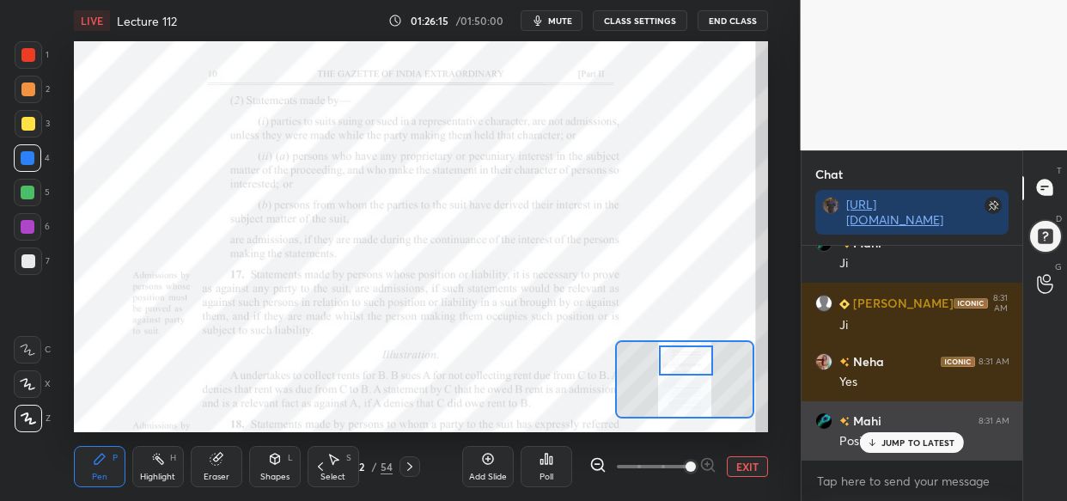
drag, startPoint x: 897, startPoint y: 434, endPoint x: 858, endPoint y: 458, distance: 45.5
click at [897, 436] on div "JUMP TO LATEST" at bounding box center [911, 442] width 103 height 21
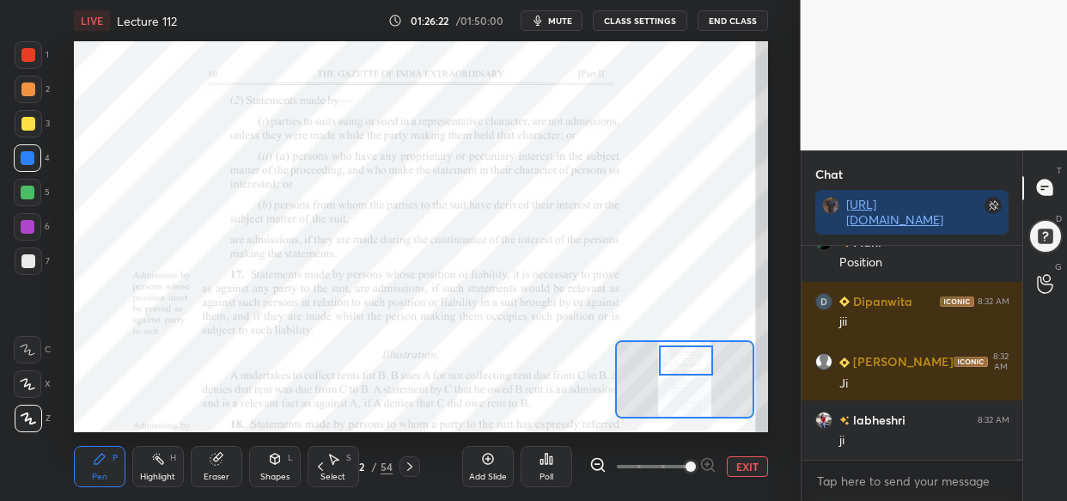
scroll to position [89894, 0]
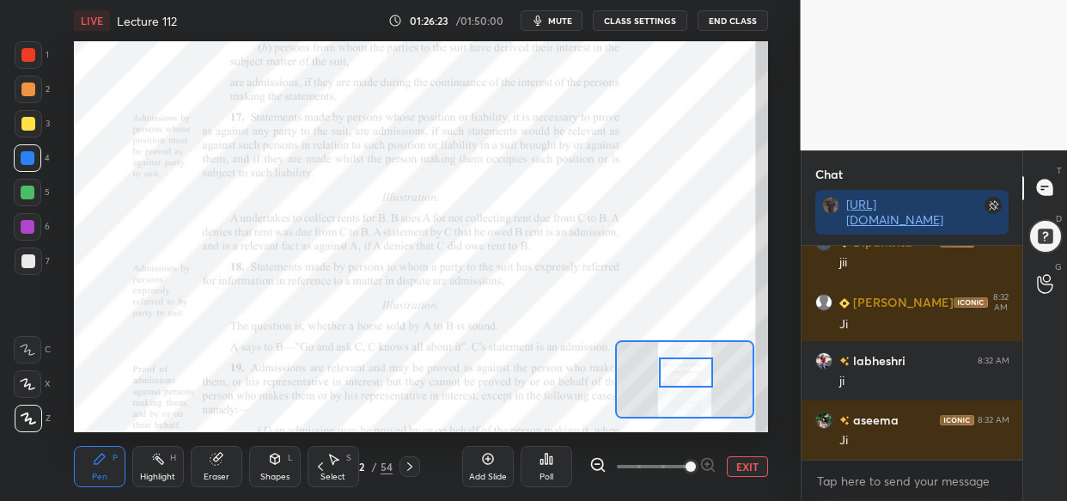
drag, startPoint x: 690, startPoint y: 363, endPoint x: 690, endPoint y: 375, distance: 12.0
click at [690, 375] on div at bounding box center [686, 372] width 54 height 30
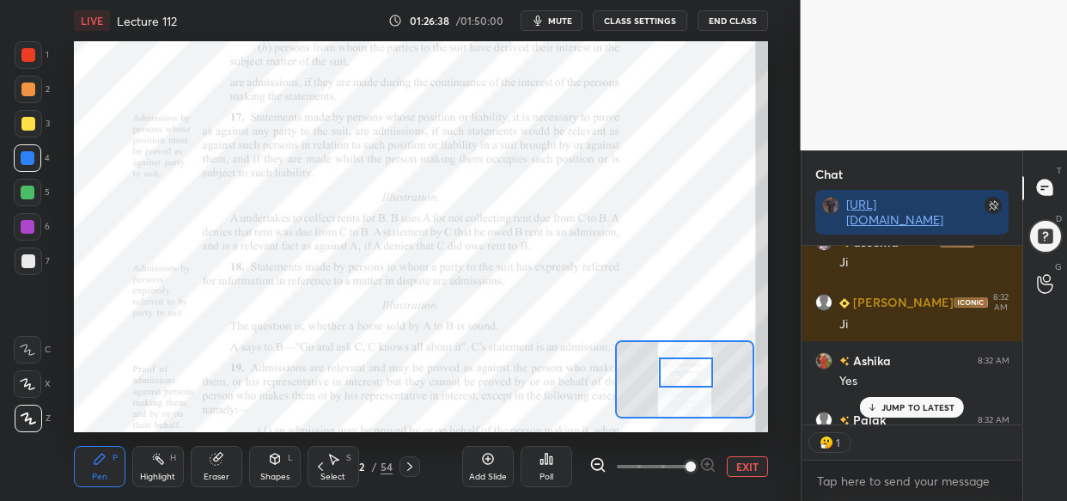
scroll to position [90166, 0]
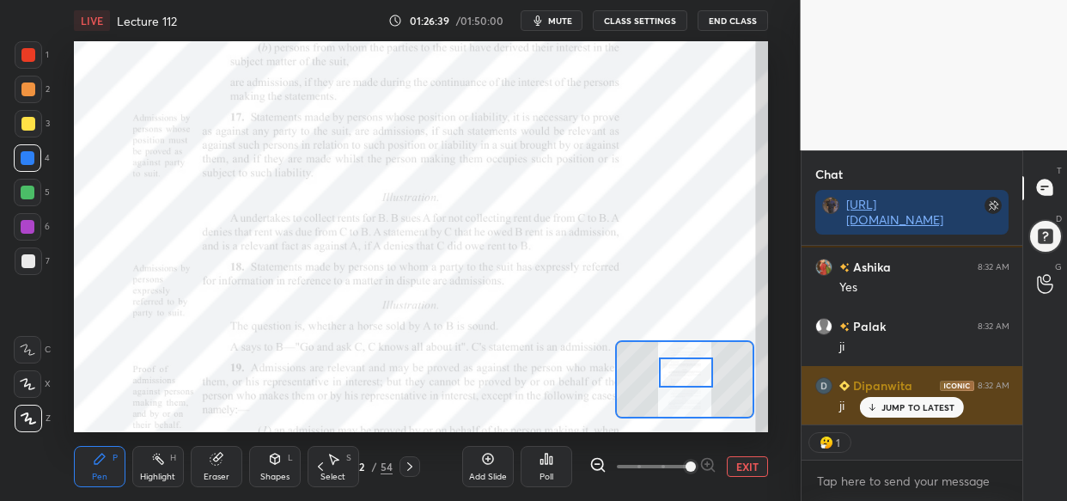
click at [892, 412] on p "JUMP TO LATEST" at bounding box center [919, 407] width 74 height 10
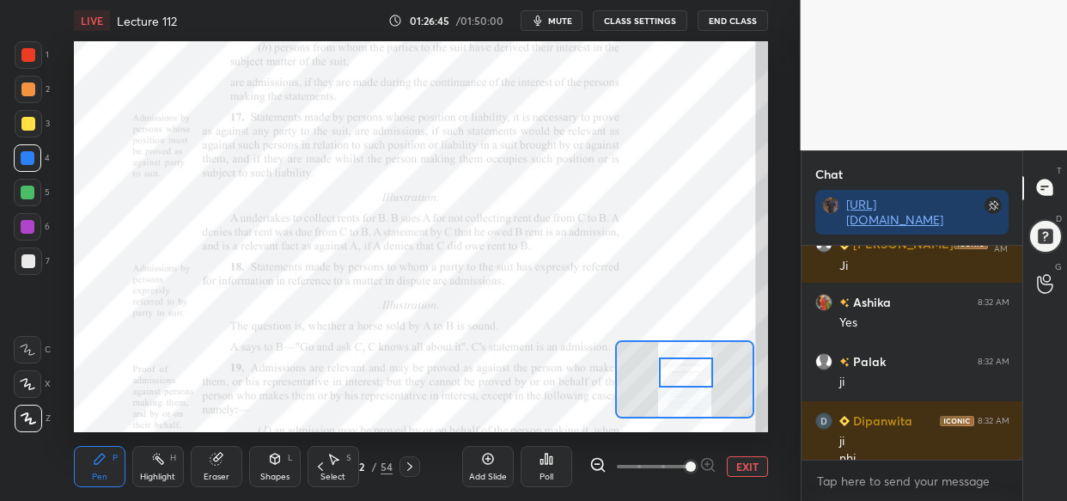
scroll to position [90148, 0]
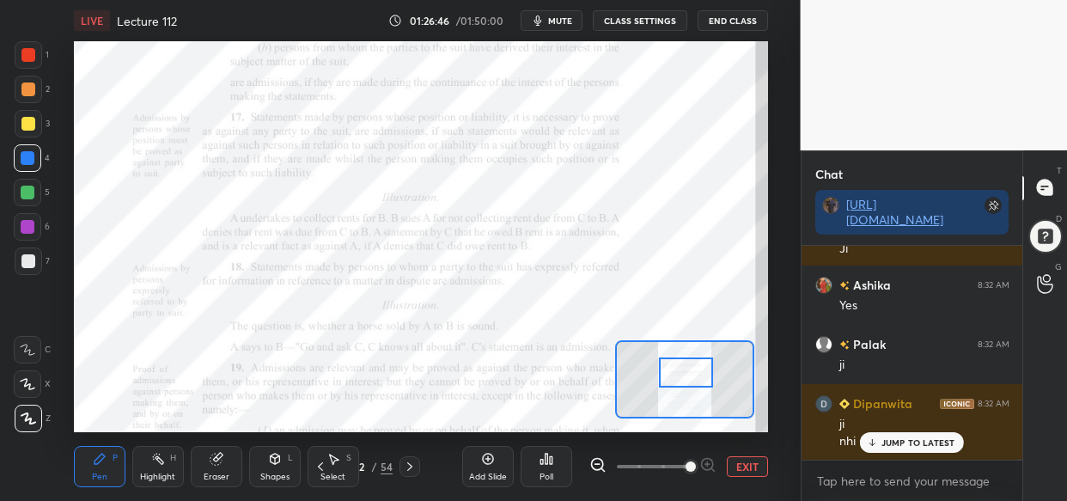
click at [919, 444] on p "JUMP TO LATEST" at bounding box center [919, 442] width 74 height 10
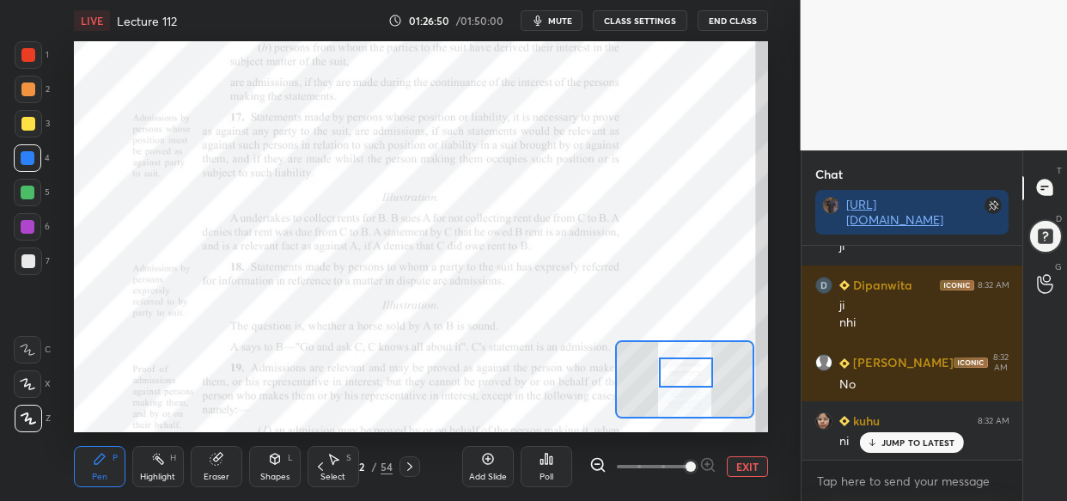
scroll to position [90325, 0]
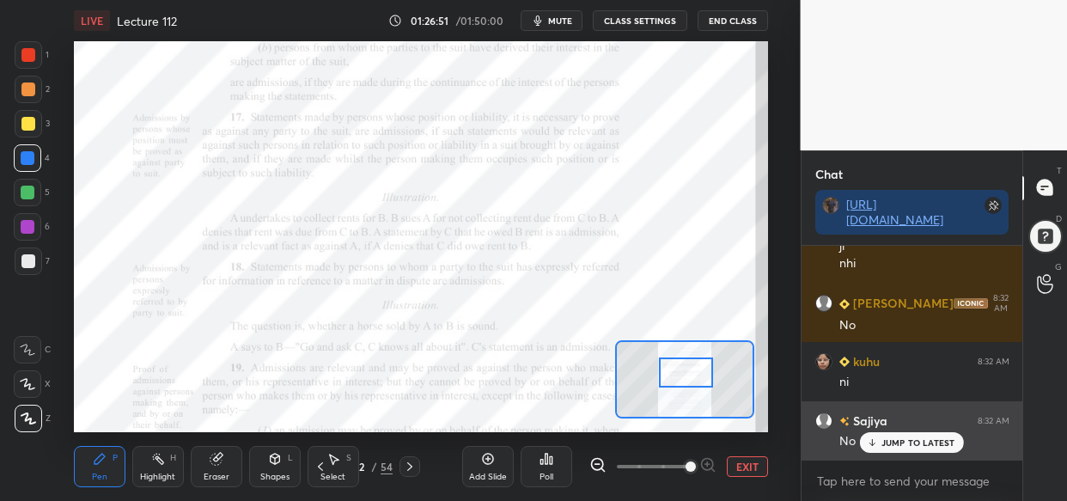
click at [894, 439] on p "JUMP TO LATEST" at bounding box center [919, 442] width 74 height 10
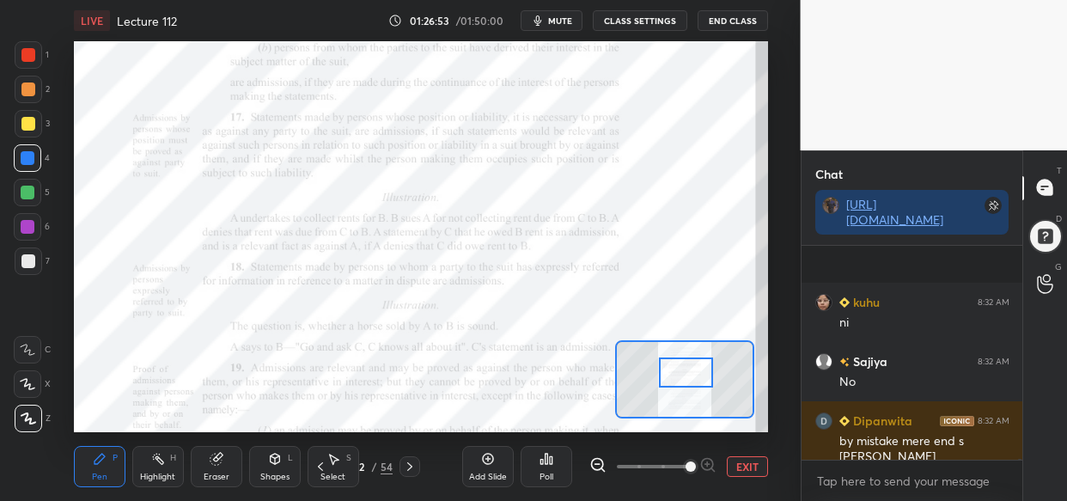
scroll to position [90504, 0]
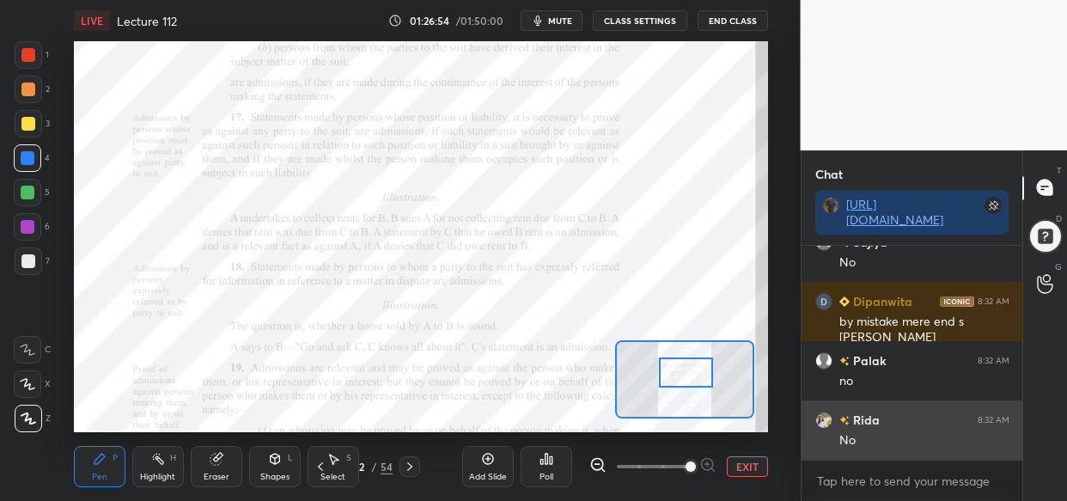
click at [906, 424] on div "Rida 8:32 AM" at bounding box center [912, 420] width 194 height 18
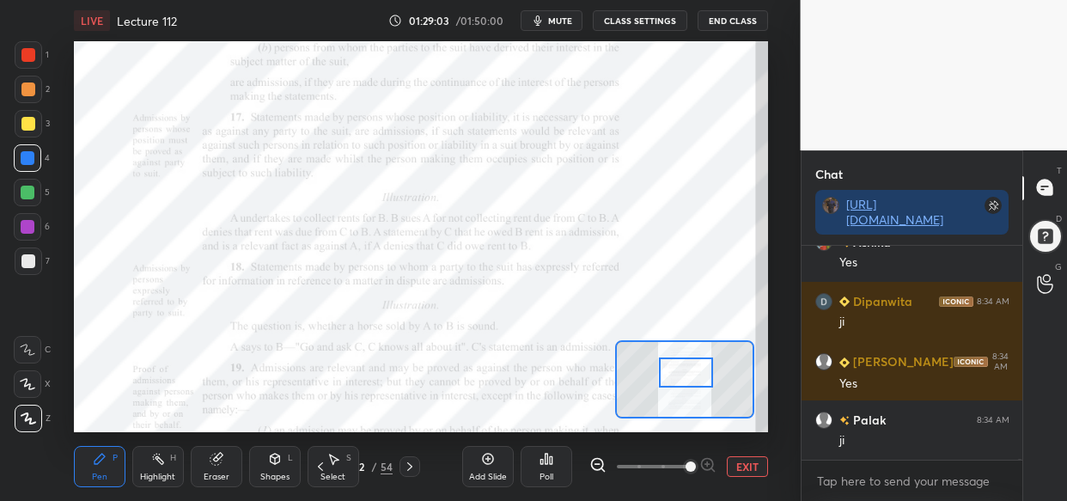
scroll to position [95221, 0]
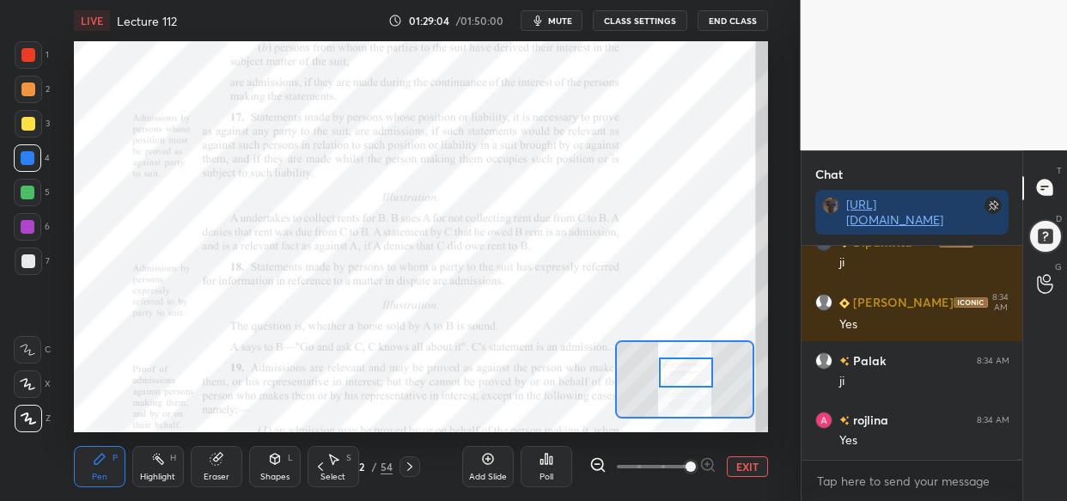
click at [24, 59] on div at bounding box center [28, 55] width 14 height 14
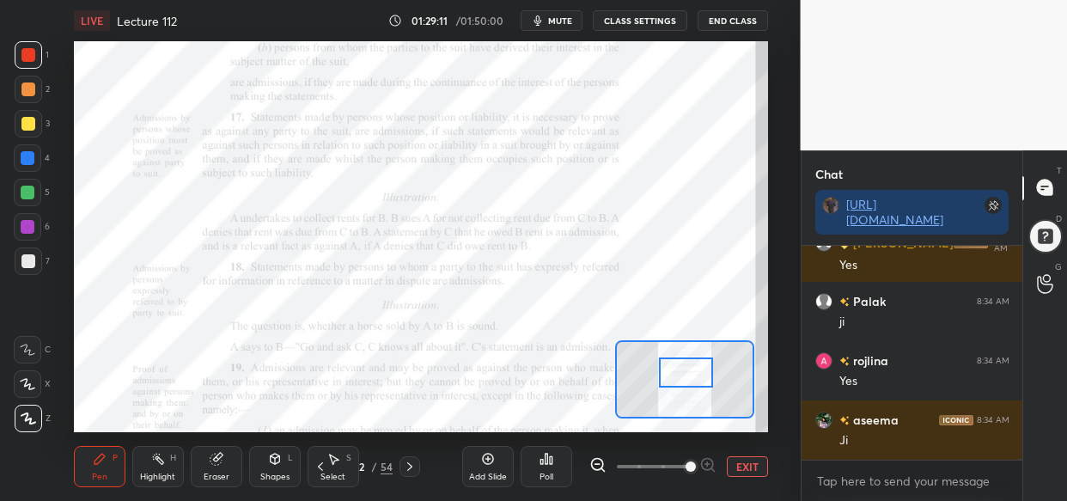
scroll to position [95339, 0]
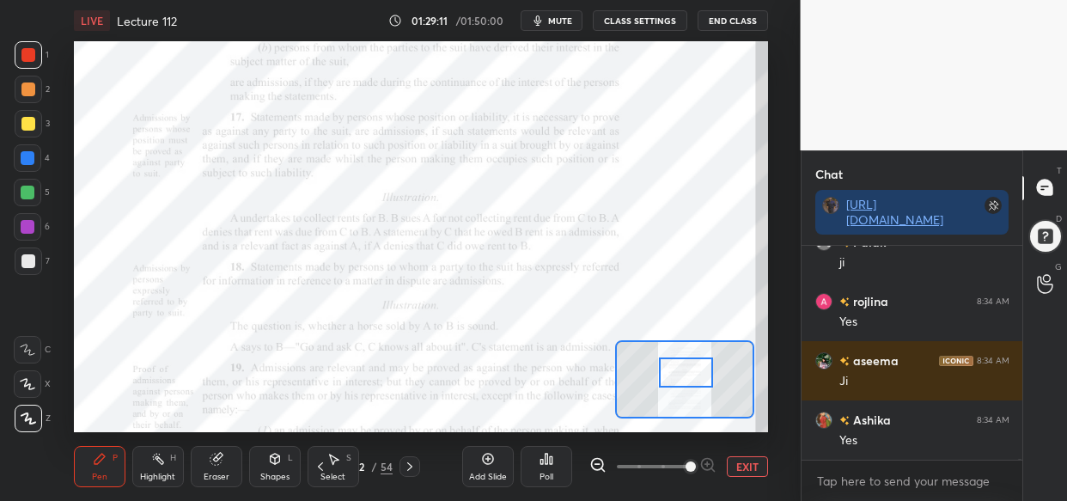
click at [84, 163] on div "Setting up your live class Poll for secs No correct answer Start poll" at bounding box center [421, 236] width 732 height 391
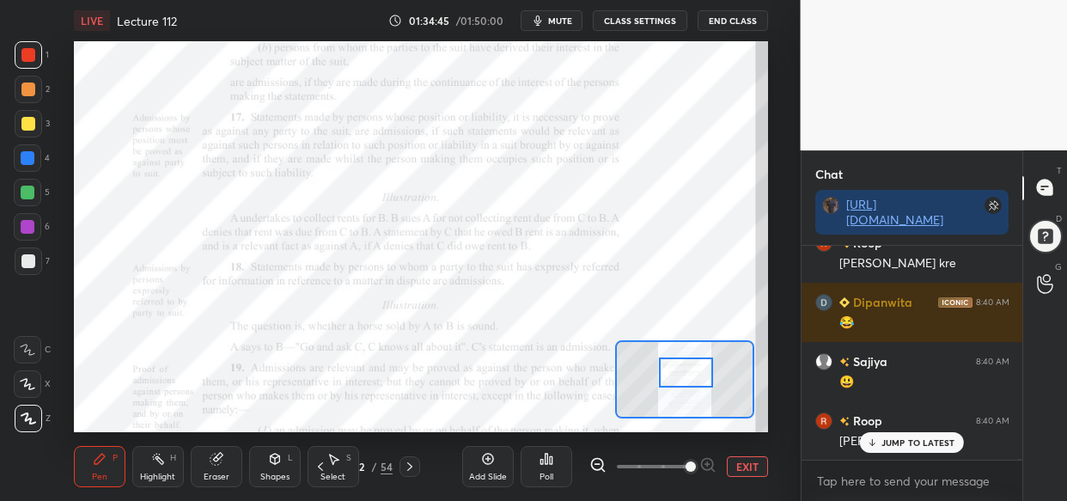
scroll to position [106299, 0]
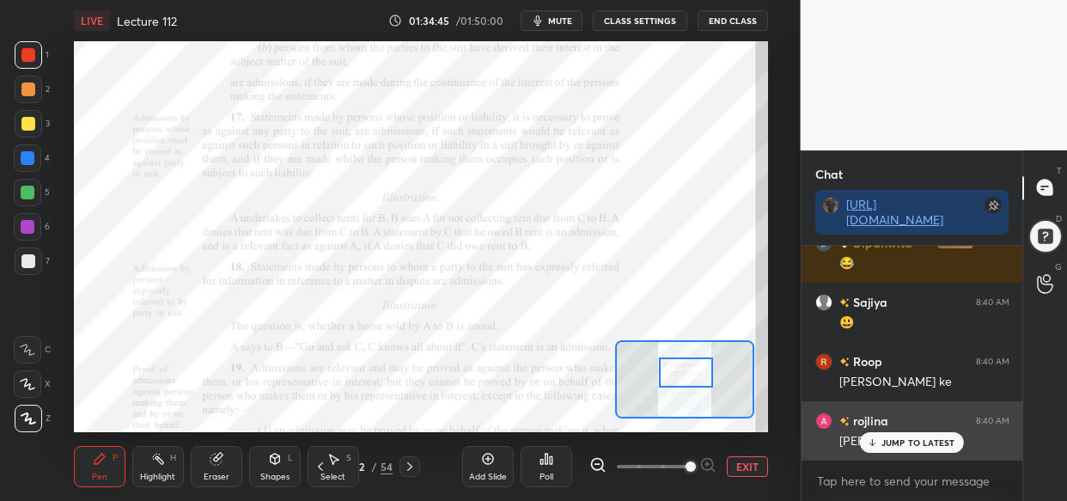
click at [912, 435] on div "JUMP TO LATEST" at bounding box center [911, 442] width 103 height 21
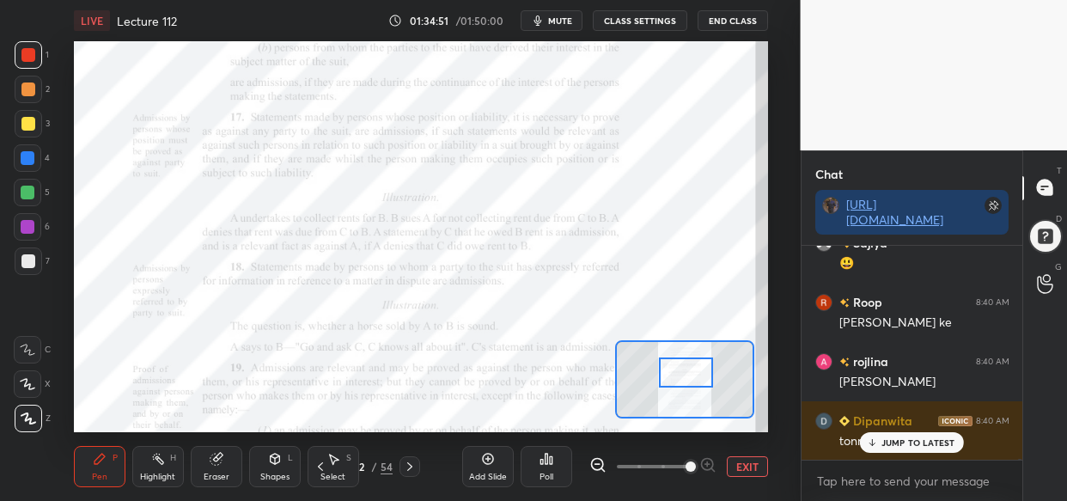
click at [908, 437] on p "JUMP TO LATEST" at bounding box center [919, 442] width 74 height 10
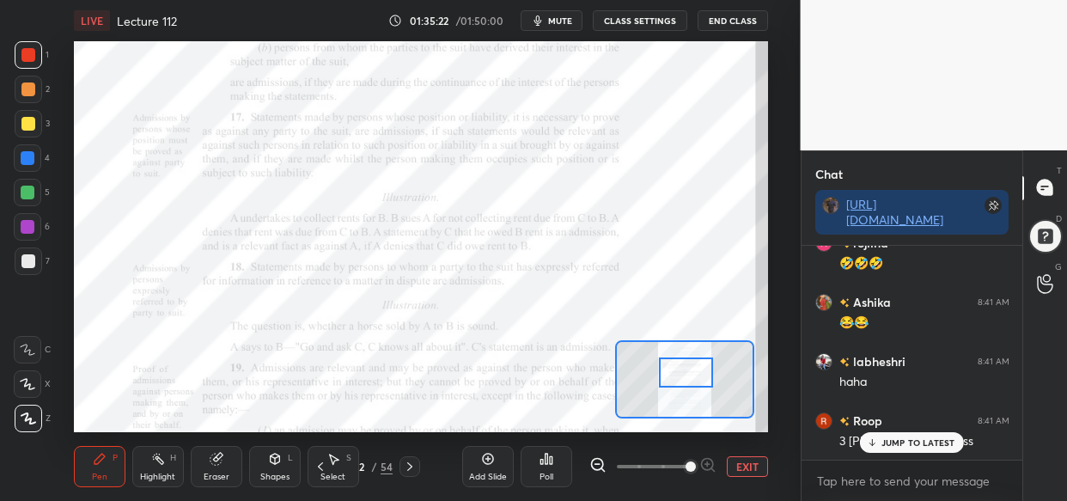
scroll to position [107425, 0]
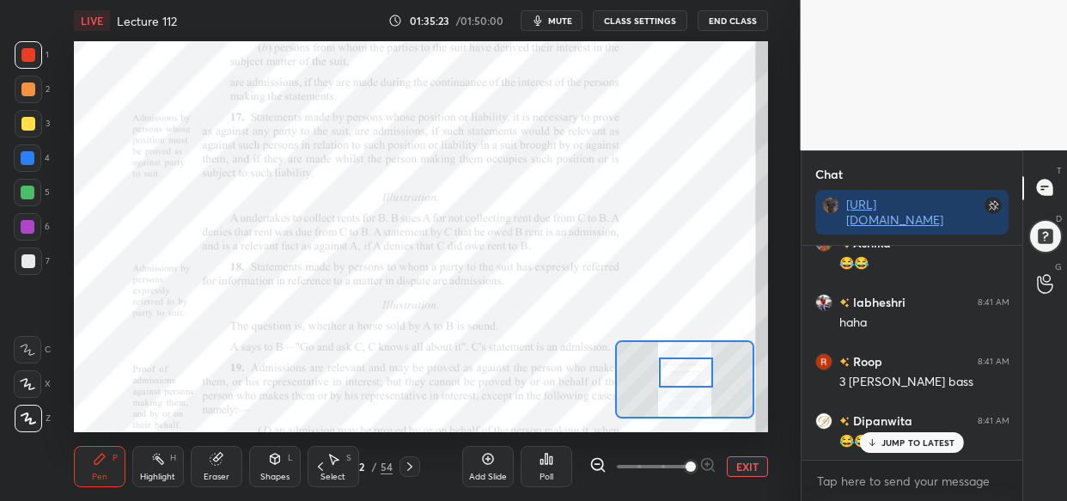
drag, startPoint x: 912, startPoint y: 441, endPoint x: 878, endPoint y: 482, distance: 53.1
click at [908, 441] on p "JUMP TO LATEST" at bounding box center [919, 442] width 74 height 10
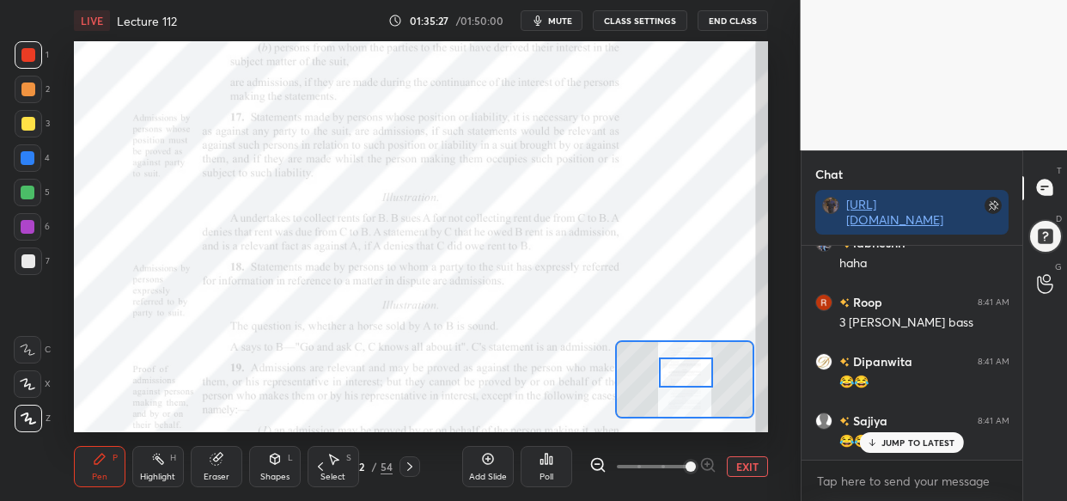
scroll to position [107544, 0]
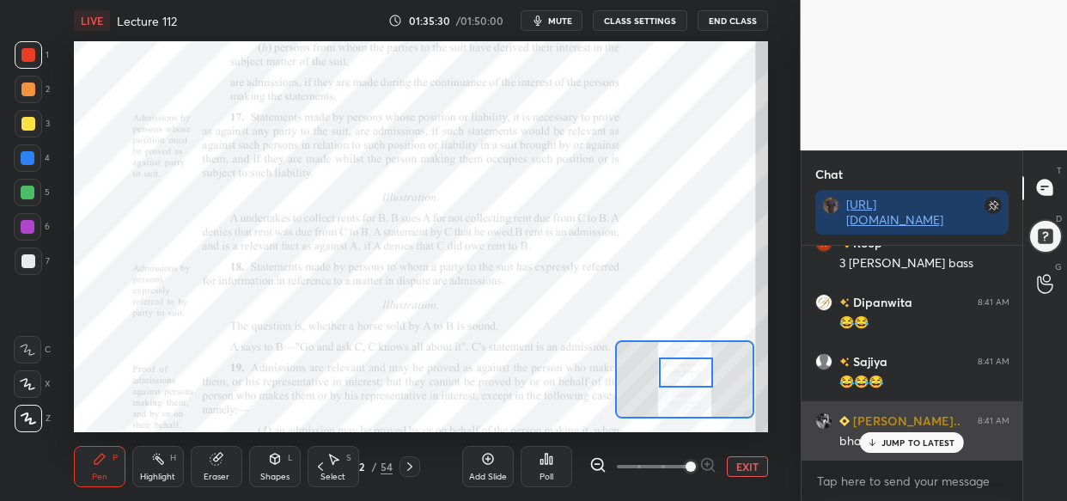
click at [923, 443] on p "JUMP TO LATEST" at bounding box center [919, 442] width 74 height 10
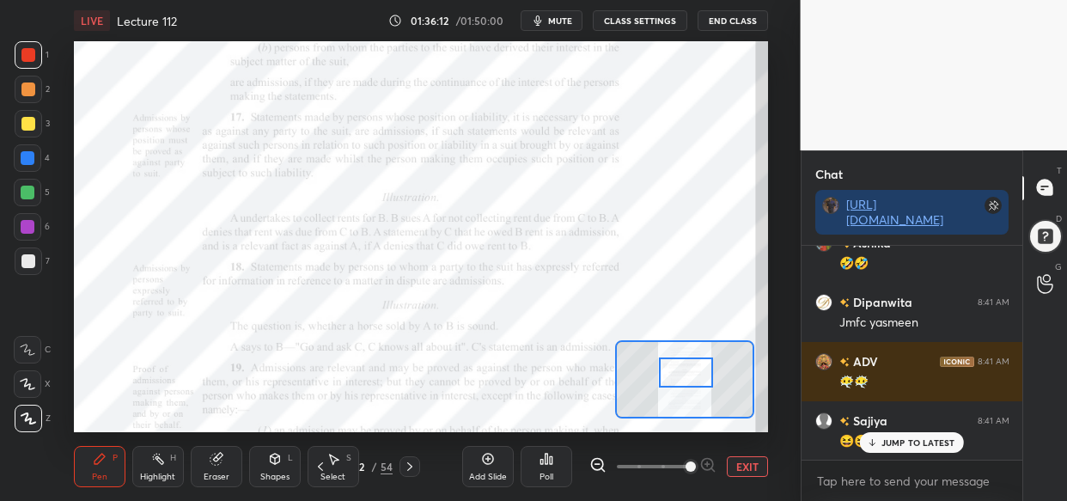
scroll to position [109204, 0]
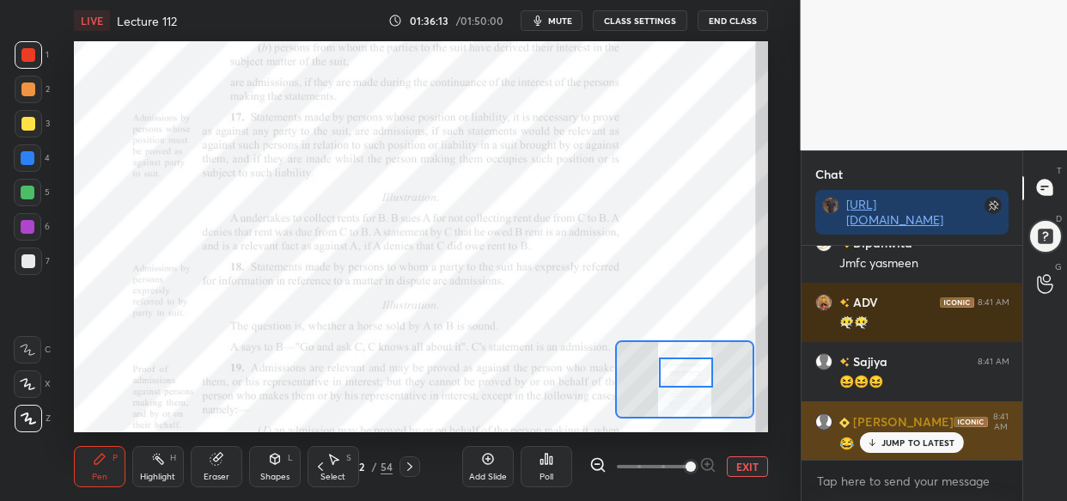
drag, startPoint x: 900, startPoint y: 440, endPoint x: 861, endPoint y: 429, distance: 40.2
click at [900, 434] on div "JUMP TO LATEST" at bounding box center [911, 442] width 103 height 21
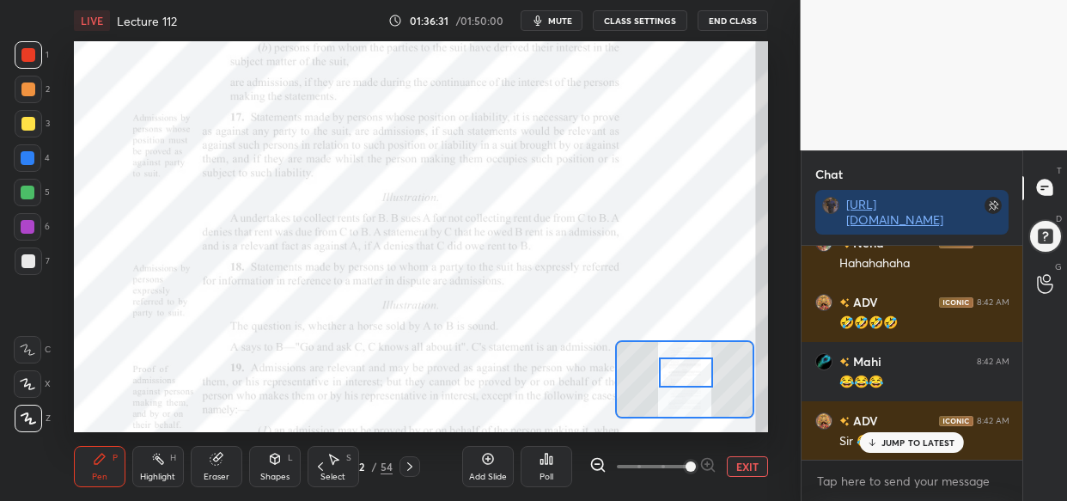
scroll to position [109738, 0]
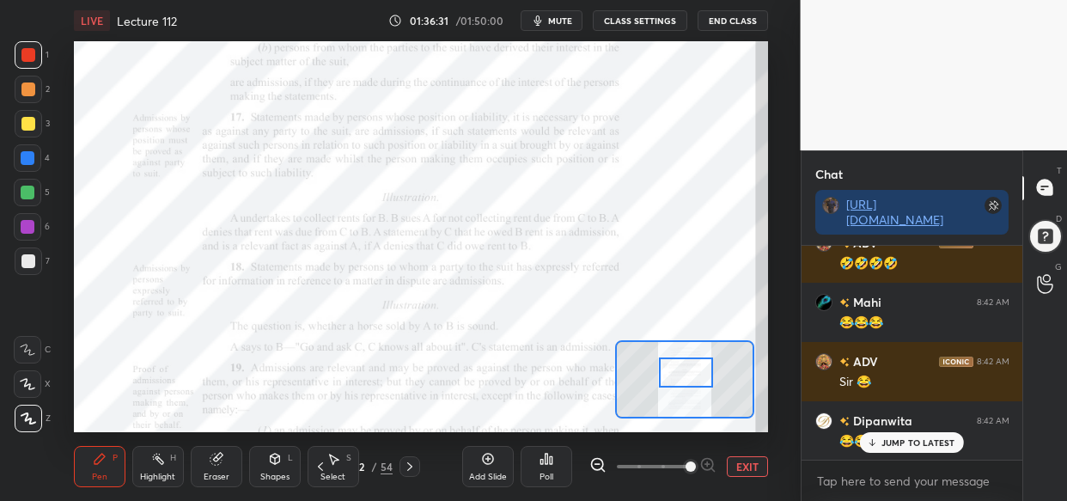
drag, startPoint x: 903, startPoint y: 448, endPoint x: 816, endPoint y: 467, distance: 89.0
click at [897, 453] on div "Ashika 8:41 AM 🤣🤣 Dipanwita 8:41 AM Jmfc yasmeen ADV 8:41 AM 😶‍🌫️😶‍🌫️ Sajiya 8:…" at bounding box center [913, 353] width 222 height 214
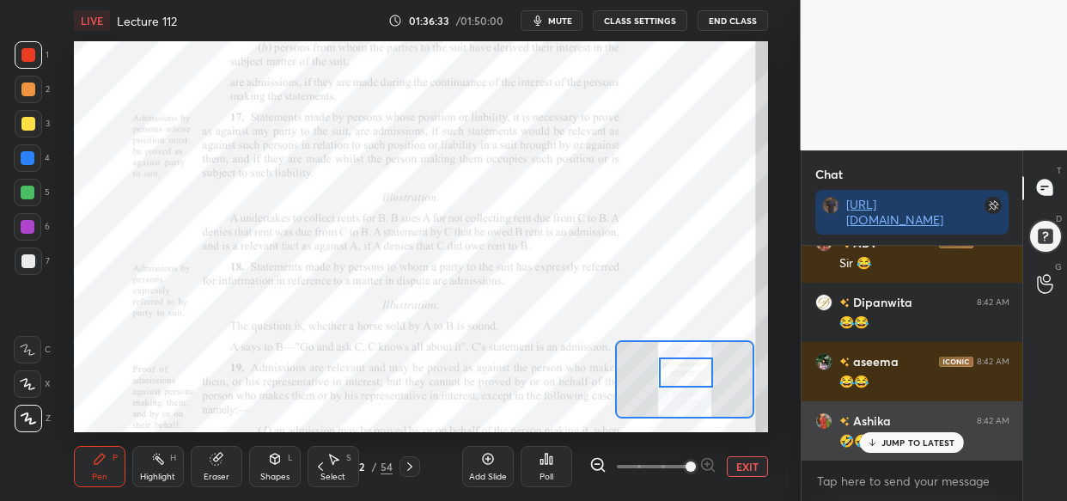
drag, startPoint x: 921, startPoint y: 444, endPoint x: 872, endPoint y: 442, distance: 49.0
click at [917, 443] on p "JUMP TO LATEST" at bounding box center [919, 442] width 74 height 10
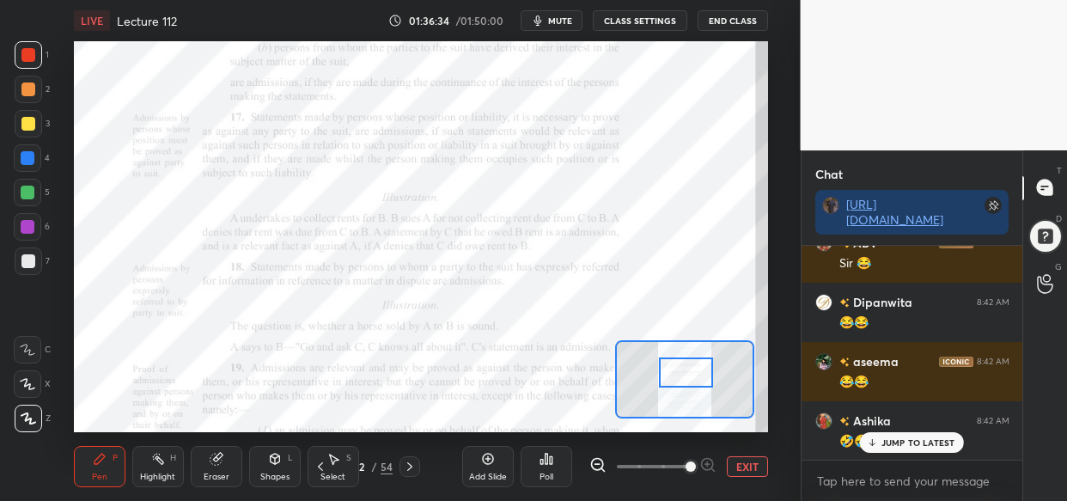
scroll to position [109916, 0]
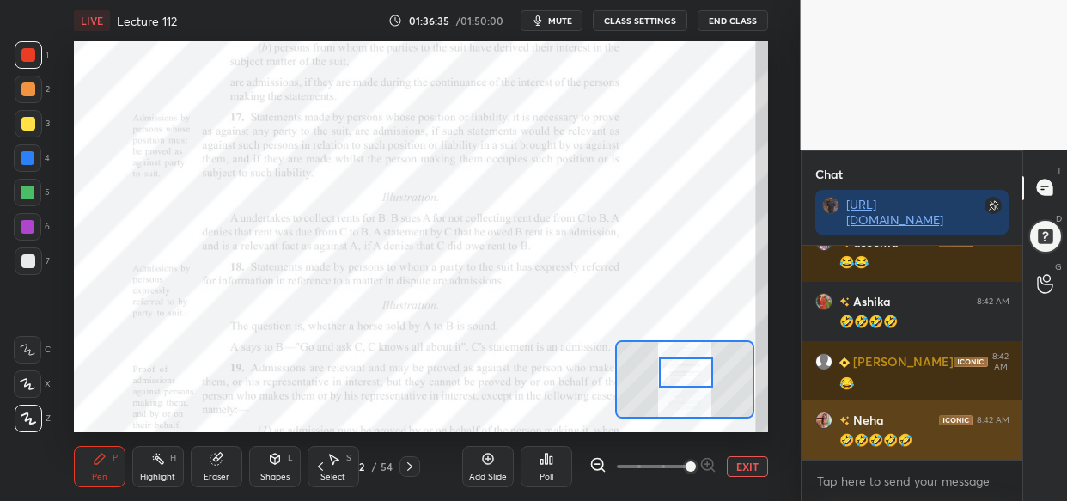
click at [911, 445] on div "🤣🤣🤣🤣🤣" at bounding box center [924, 440] width 170 height 17
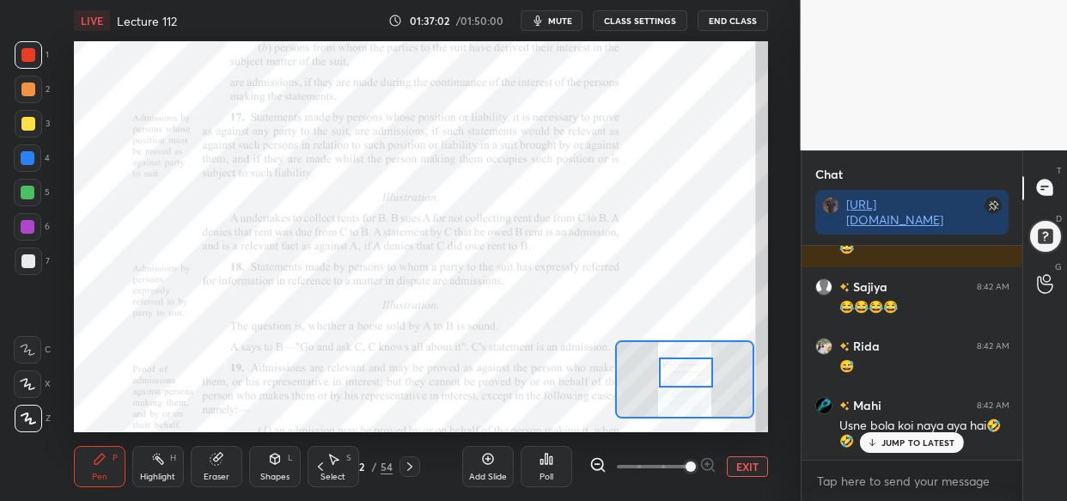
scroll to position [110346, 0]
click at [888, 437] on p "JUMP TO LATEST" at bounding box center [919, 442] width 74 height 10
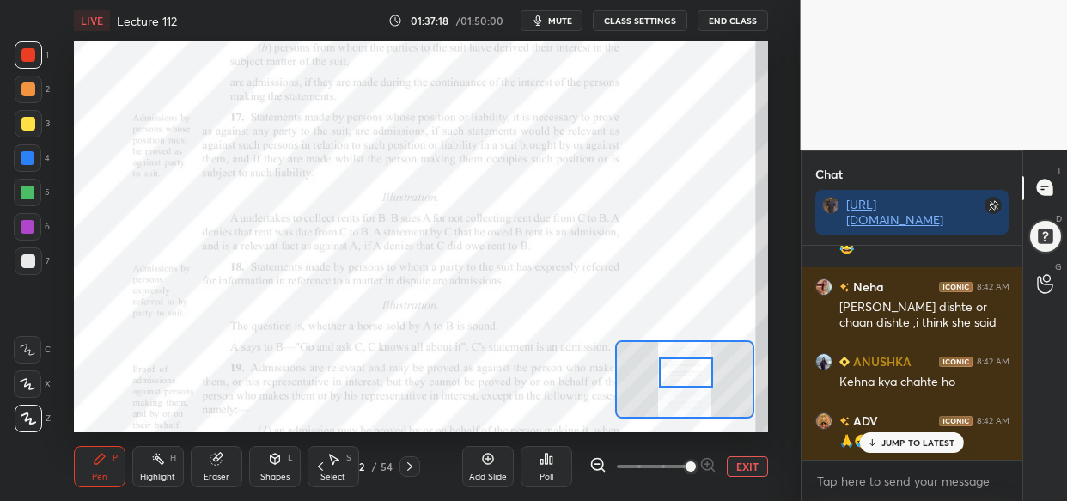
scroll to position [110717, 0]
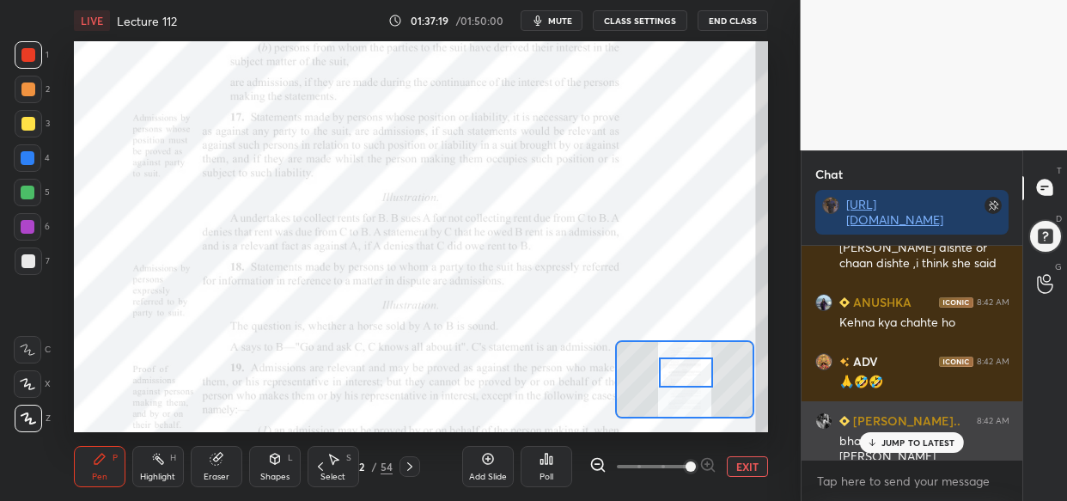
click at [888, 437] on div "JUMP TO LATEST" at bounding box center [911, 442] width 103 height 21
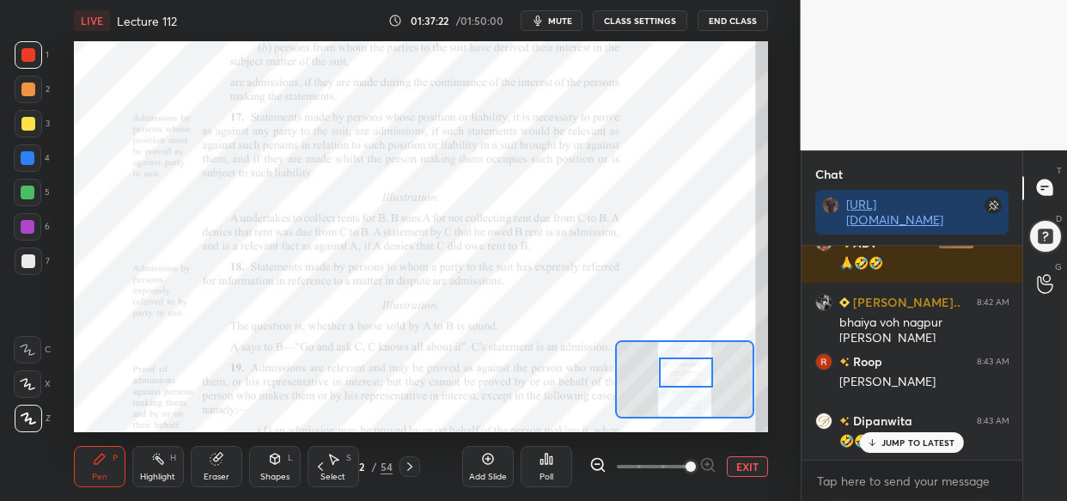
scroll to position [110895, 0]
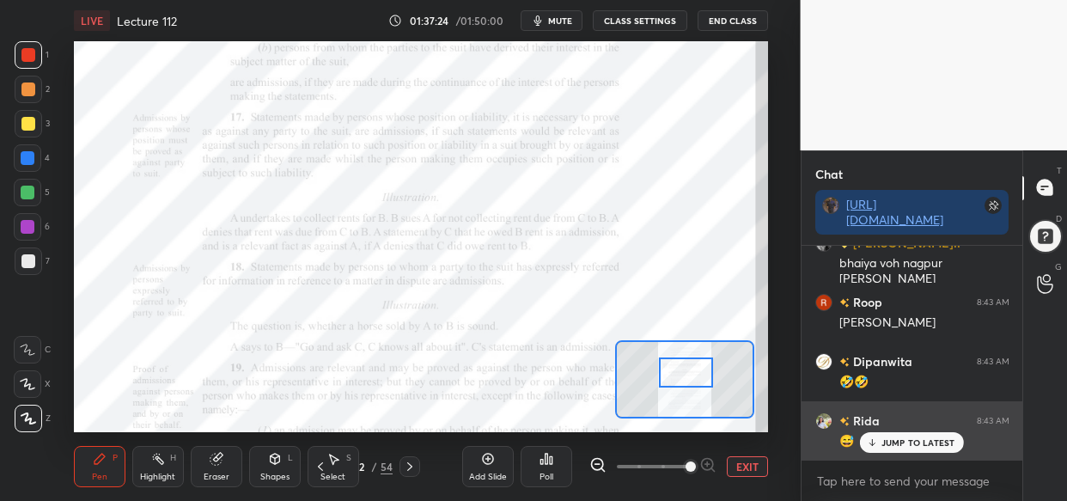
click at [898, 438] on p "JUMP TO LATEST" at bounding box center [919, 442] width 74 height 10
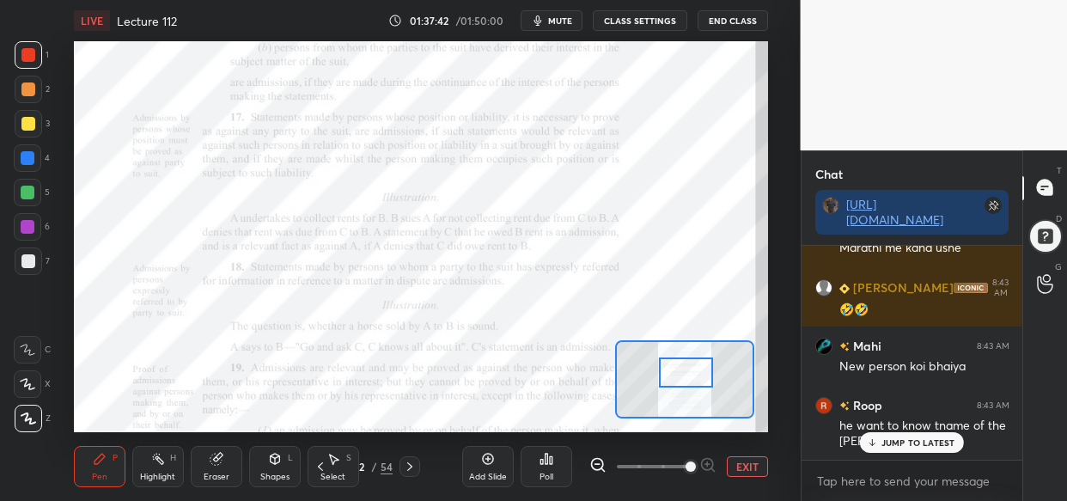
scroll to position [111385, 0]
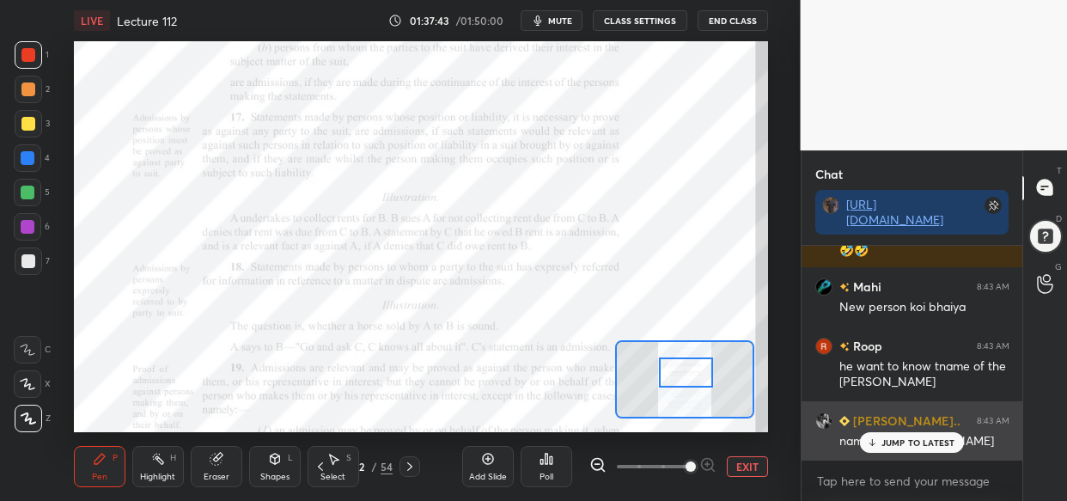
click at [928, 443] on p "JUMP TO LATEST" at bounding box center [919, 442] width 74 height 10
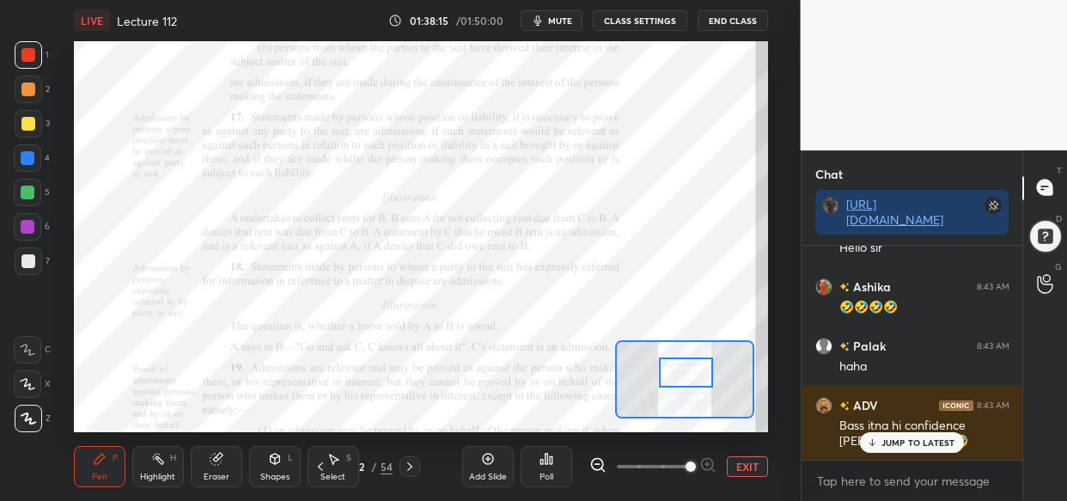
scroll to position [112305, 0]
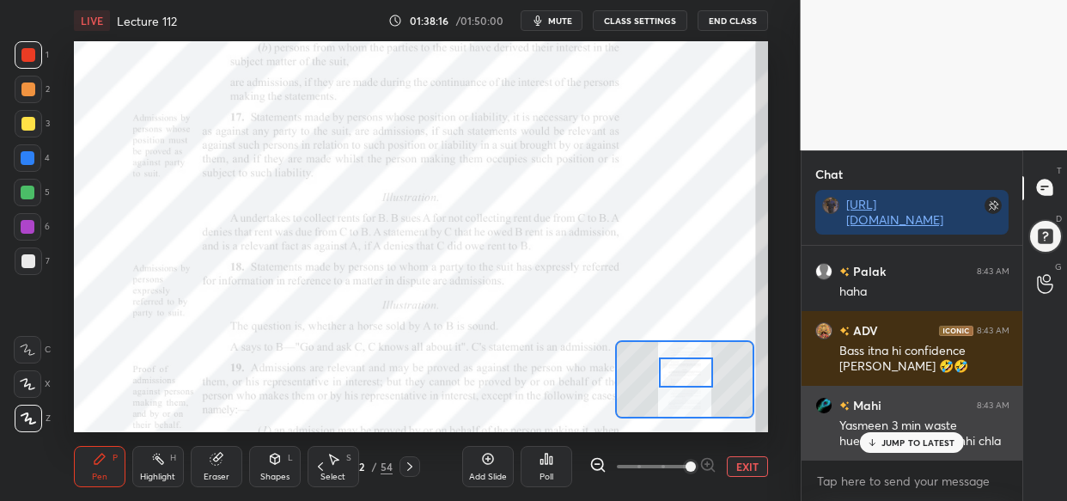
click at [918, 447] on p "JUMP TO LATEST" at bounding box center [919, 442] width 74 height 10
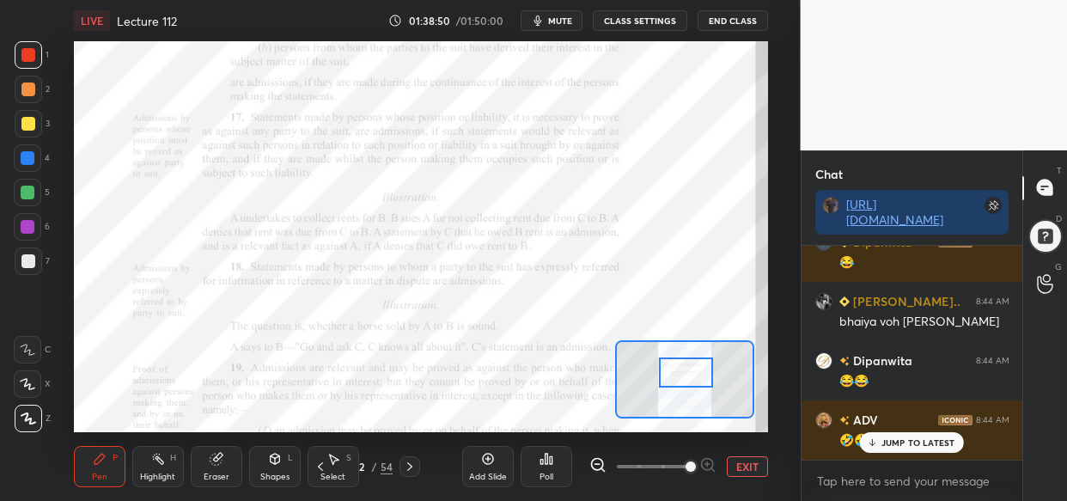
scroll to position [113122, 0]
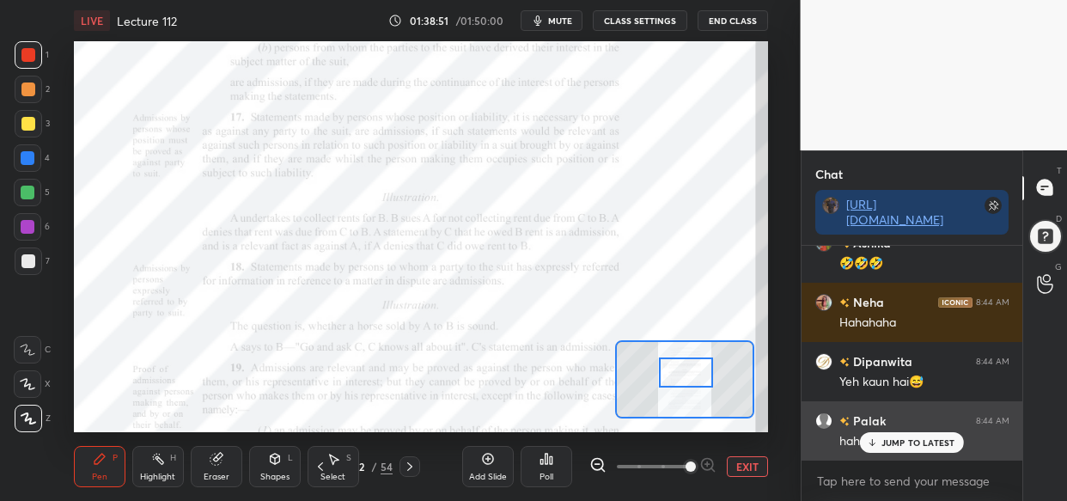
click at [925, 449] on div "JUMP TO LATEST" at bounding box center [911, 442] width 103 height 21
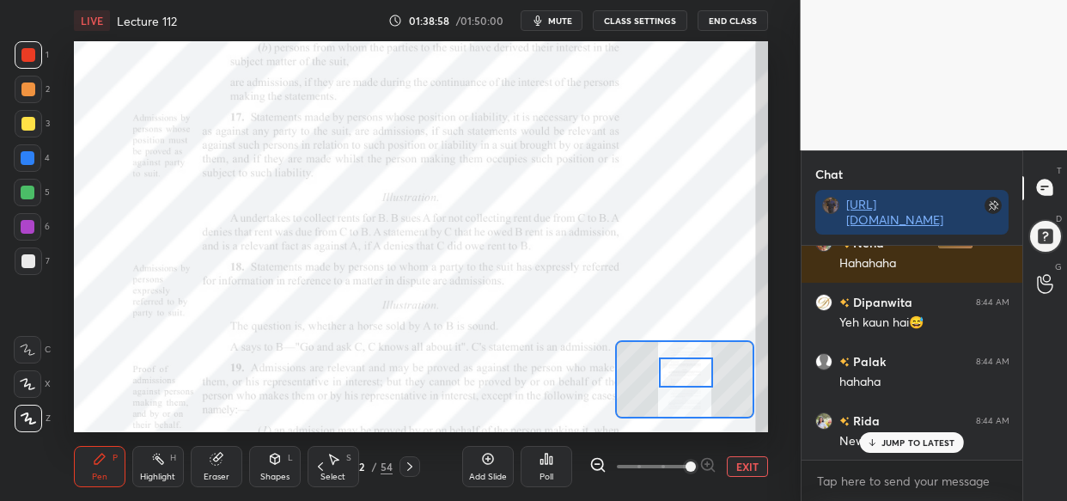
scroll to position [113241, 0]
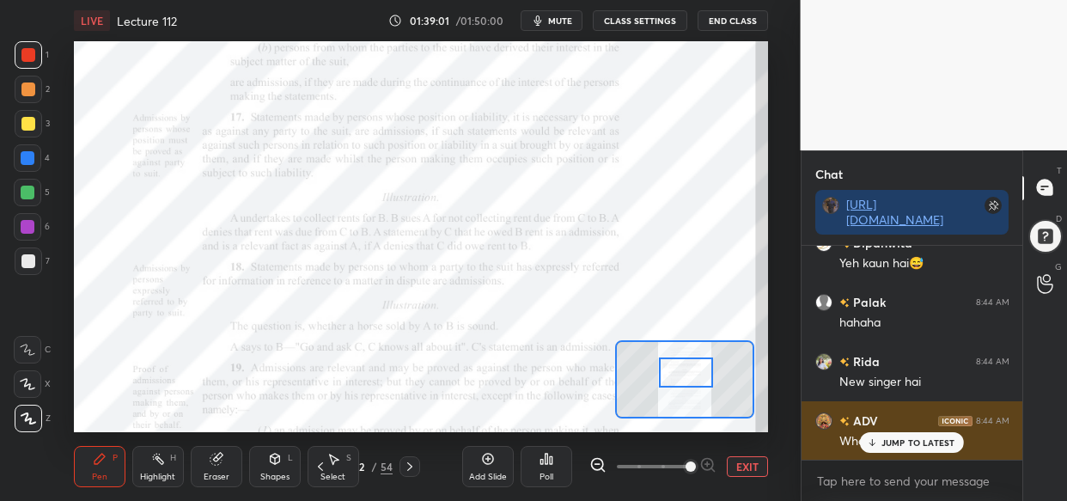
click at [899, 446] on p "JUMP TO LATEST" at bounding box center [919, 442] width 74 height 10
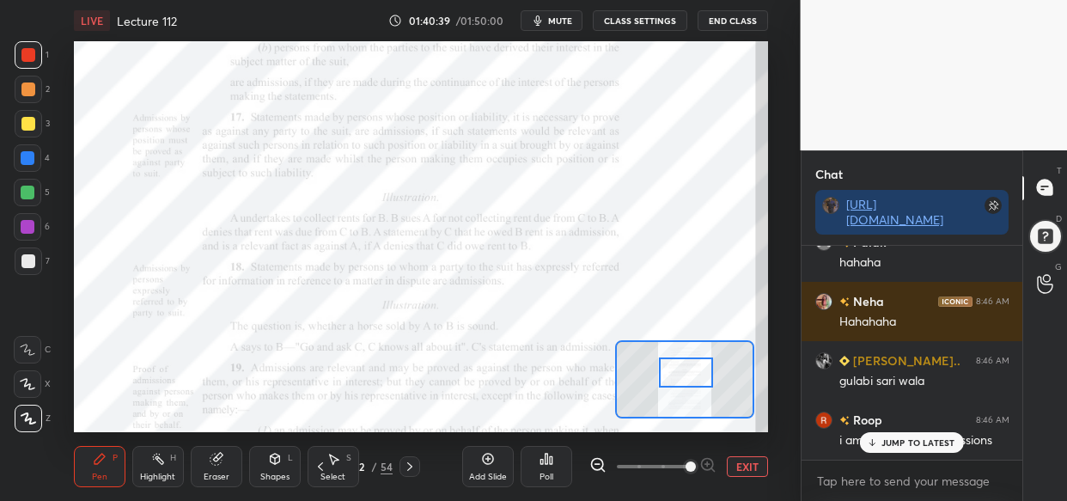
scroll to position [115470, 0]
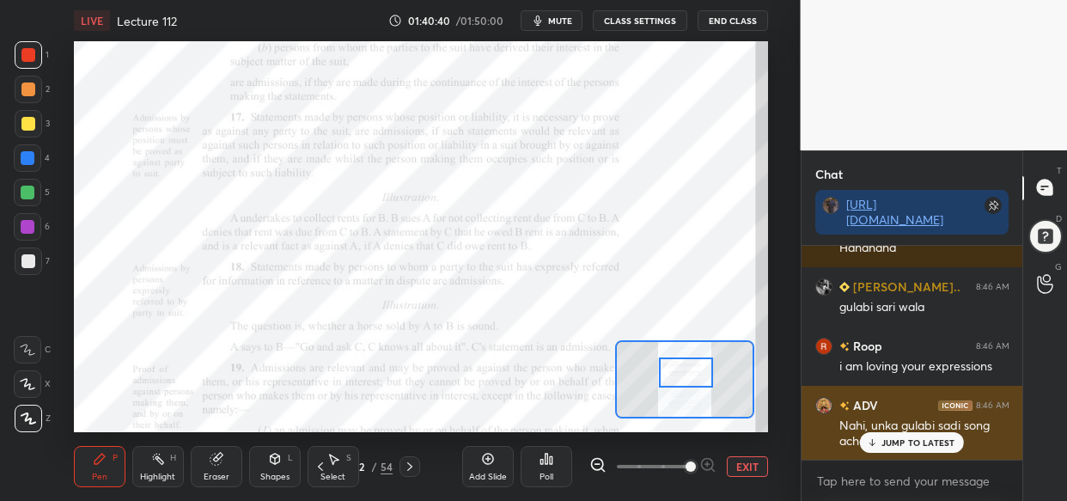
drag, startPoint x: 912, startPoint y: 449, endPoint x: 882, endPoint y: 446, distance: 30.2
click at [911, 450] on div "JUMP TO LATEST" at bounding box center [911, 442] width 103 height 21
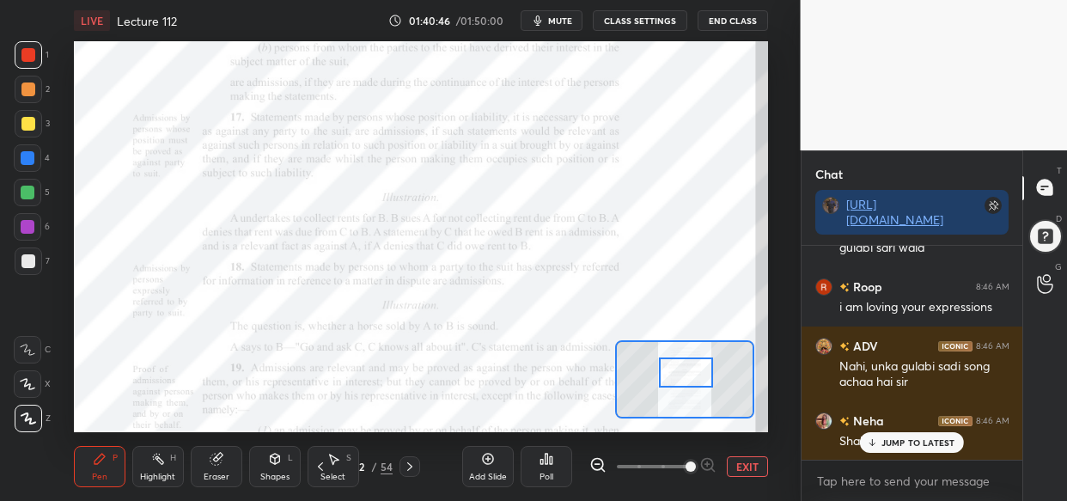
scroll to position [115588, 0]
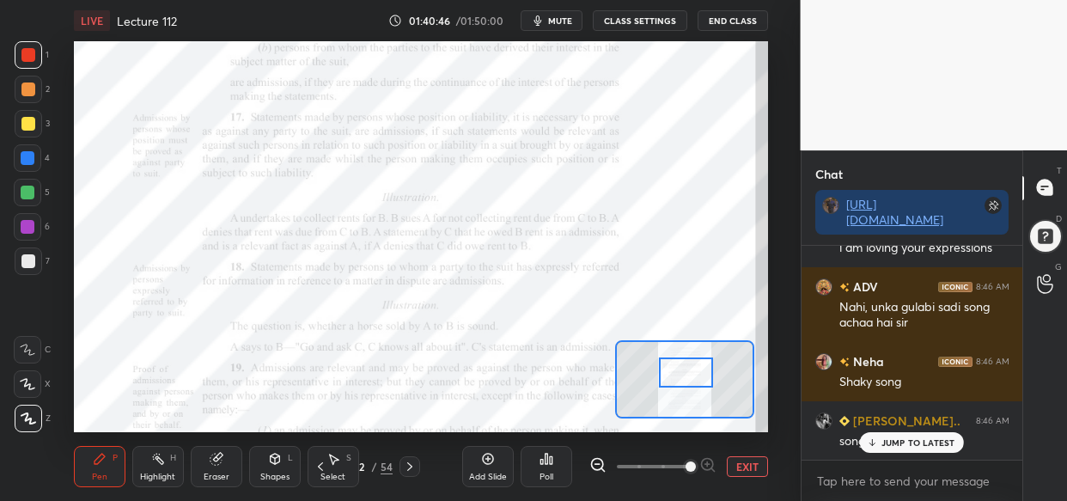
drag, startPoint x: 924, startPoint y: 452, endPoint x: 882, endPoint y: 451, distance: 42.1
click at [924, 453] on div "Sheetal 8:46 AM 🤣🤣🤣🤣 srivally a... 8:46 AM hahaha aseema 8:46 AM 😂😂 Dipanwita 8…" at bounding box center [913, 353] width 222 height 214
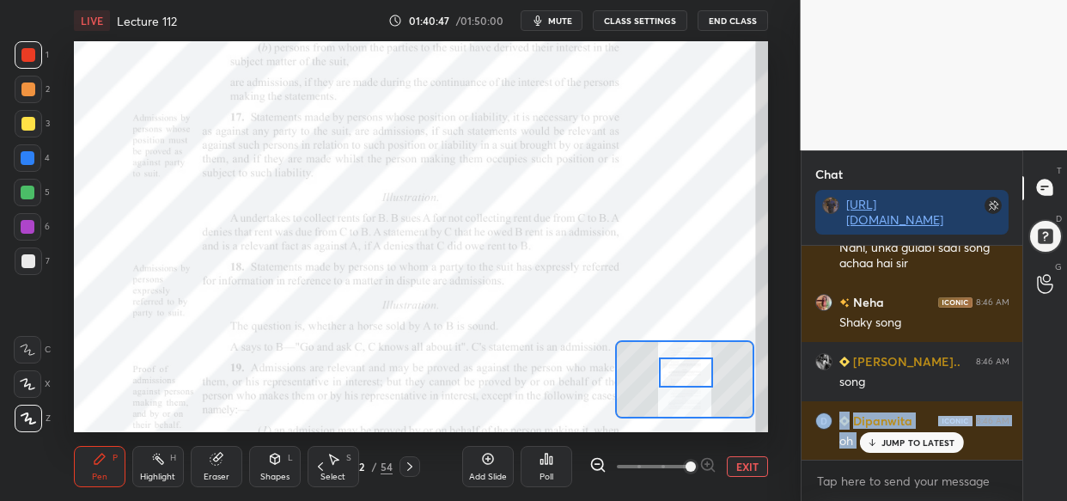
click at [939, 443] on p "JUMP TO LATEST" at bounding box center [919, 442] width 74 height 10
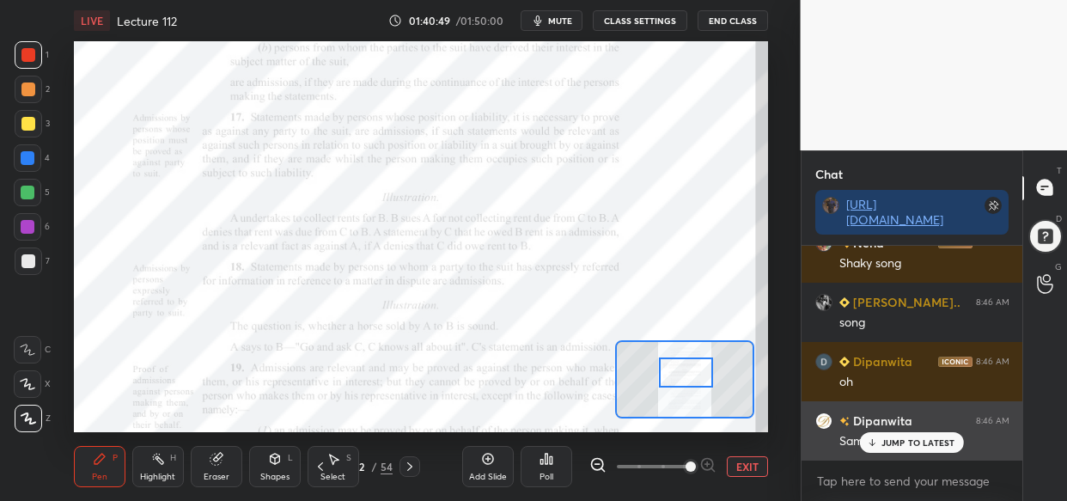
click at [923, 449] on div "JUMP TO LATEST" at bounding box center [911, 442] width 103 height 21
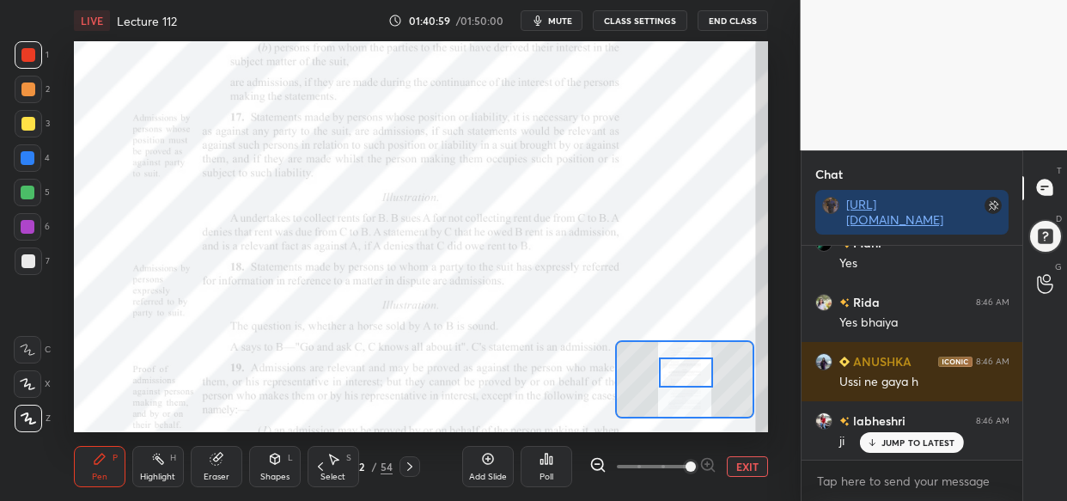
scroll to position [116300, 0]
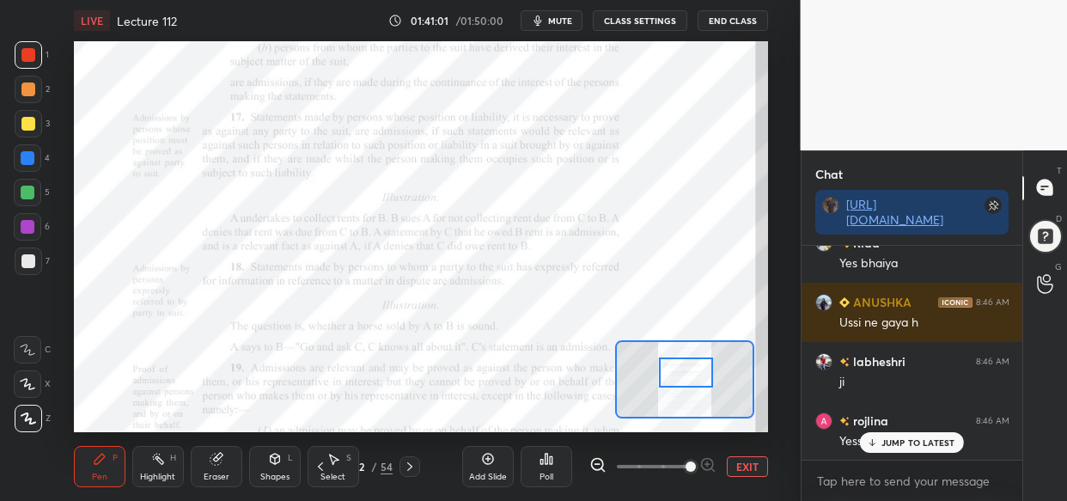
click at [914, 441] on div "Neha 8:46 AM Shaky song srivally a... 8:46 AM song Dipanwita 8:46 AM oh Dipanwi…" at bounding box center [913, 353] width 222 height 214
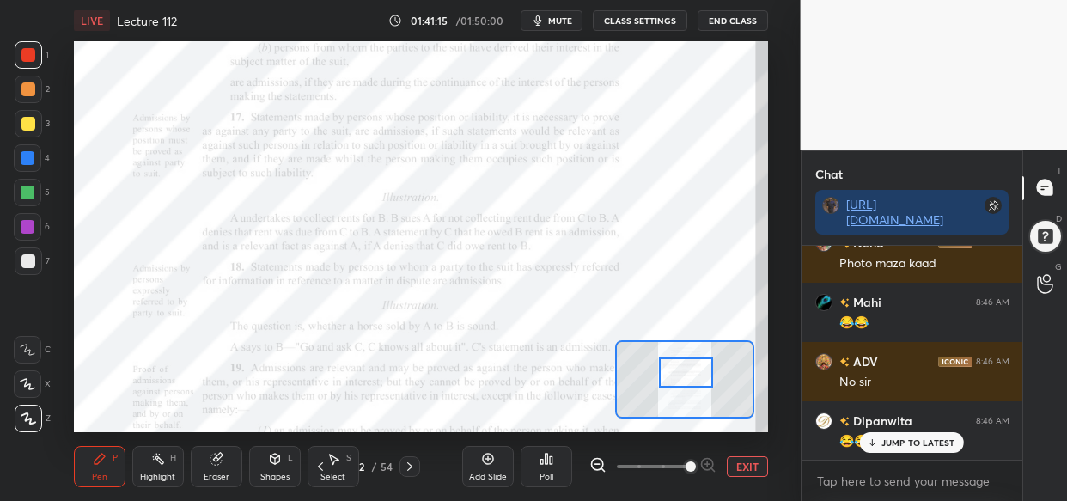
scroll to position [116833, 0]
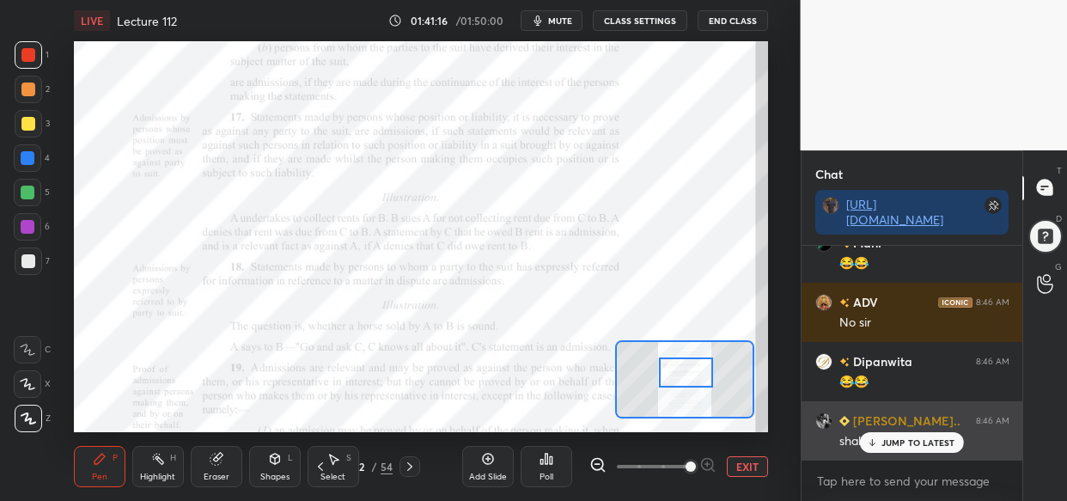
click at [912, 439] on p "JUMP TO LATEST" at bounding box center [919, 442] width 74 height 10
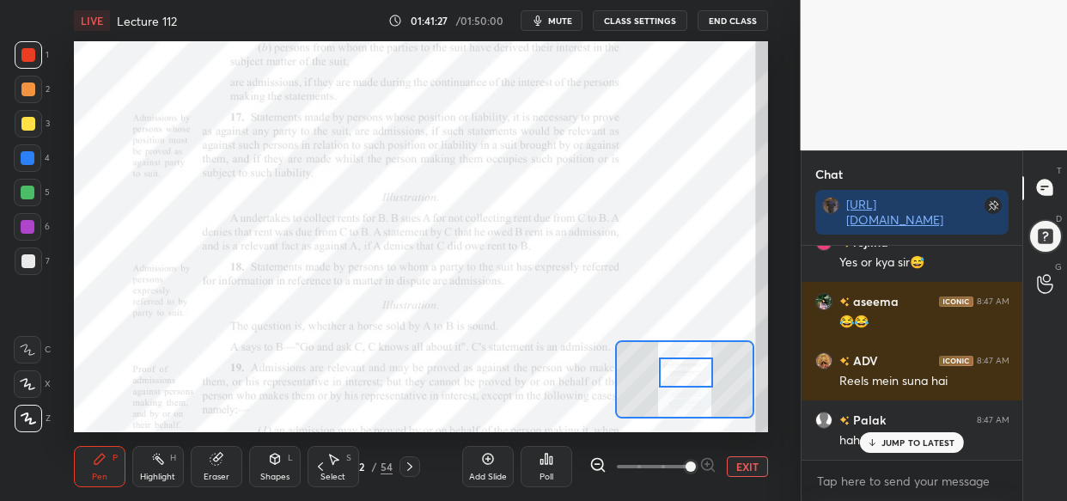
scroll to position [117308, 0]
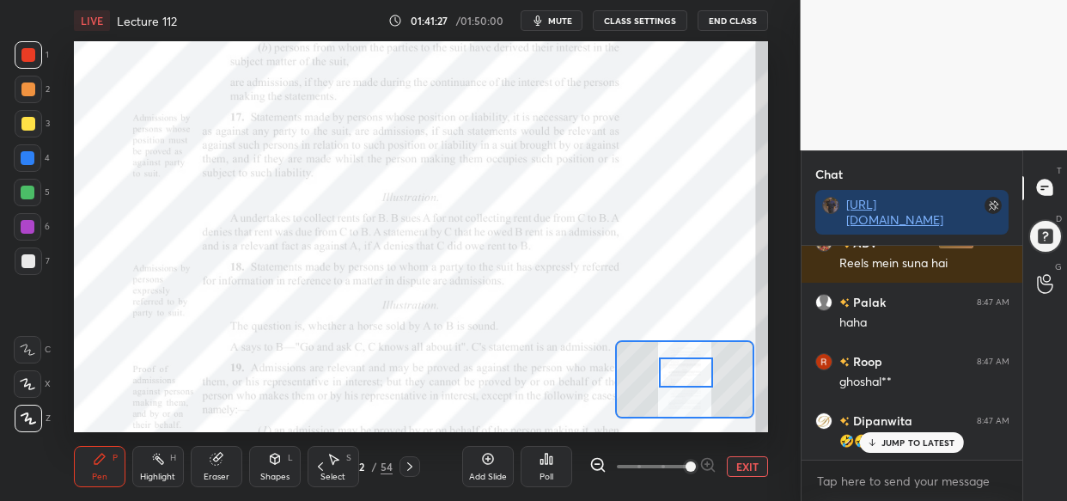
click at [29, 156] on div at bounding box center [28, 158] width 14 height 14
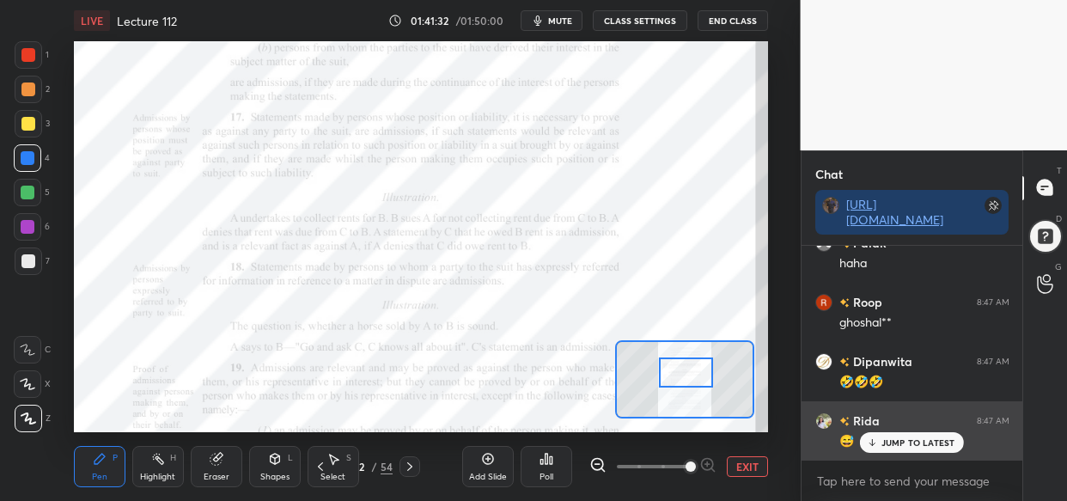
click at [899, 446] on div "JUMP TO LATEST" at bounding box center [911, 442] width 103 height 21
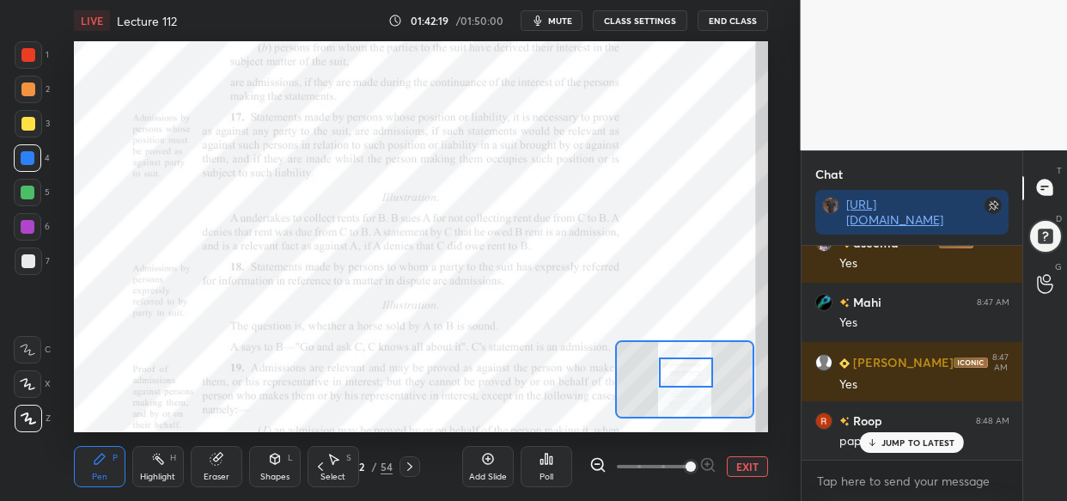
scroll to position [119222, 0]
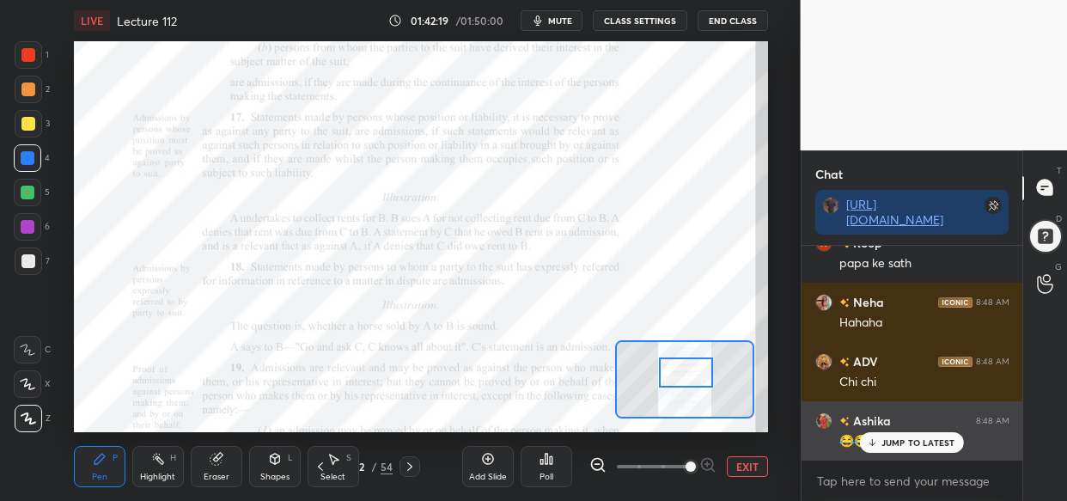
click at [886, 448] on div "JUMP TO LATEST" at bounding box center [911, 442] width 103 height 21
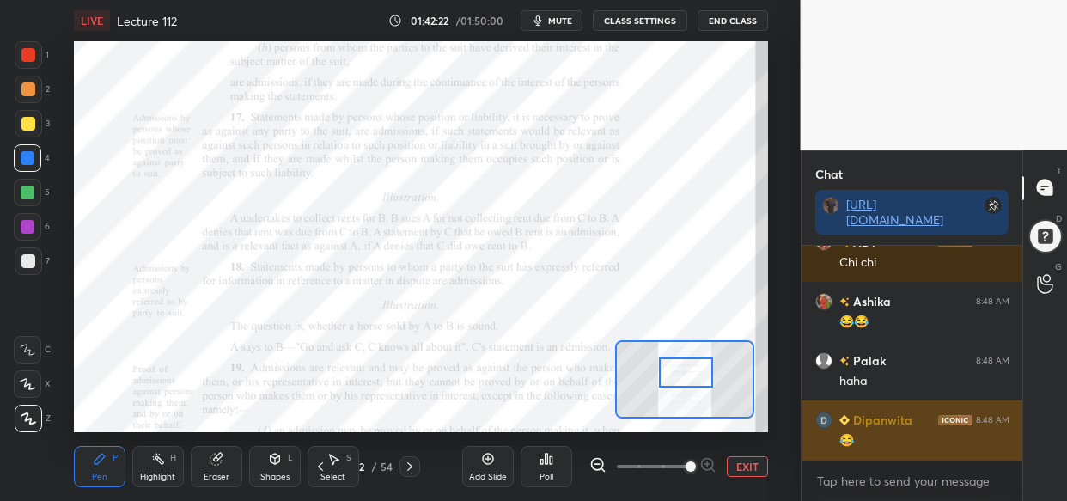
click at [915, 455] on div "Dipanwita 8:48 AM 😂" at bounding box center [913, 429] width 222 height 59
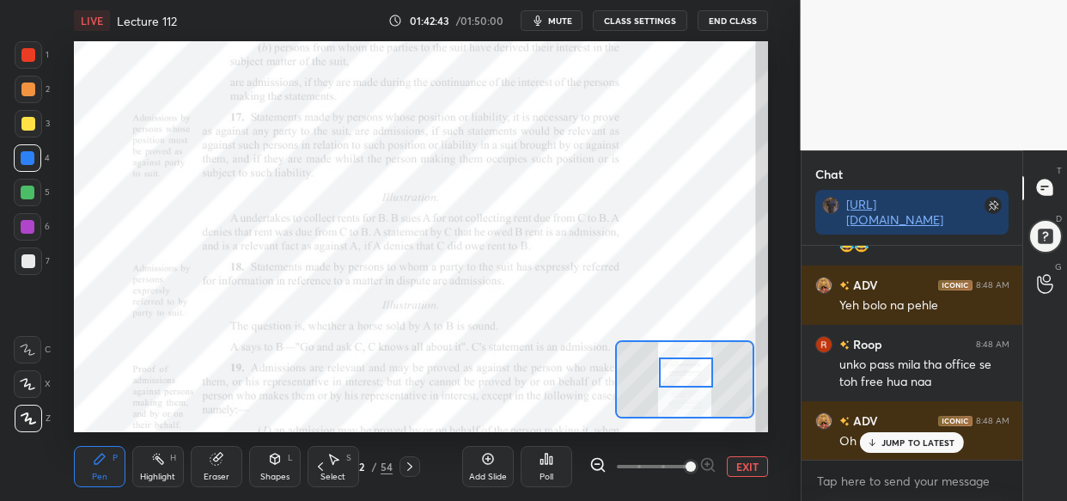
scroll to position [119729, 0]
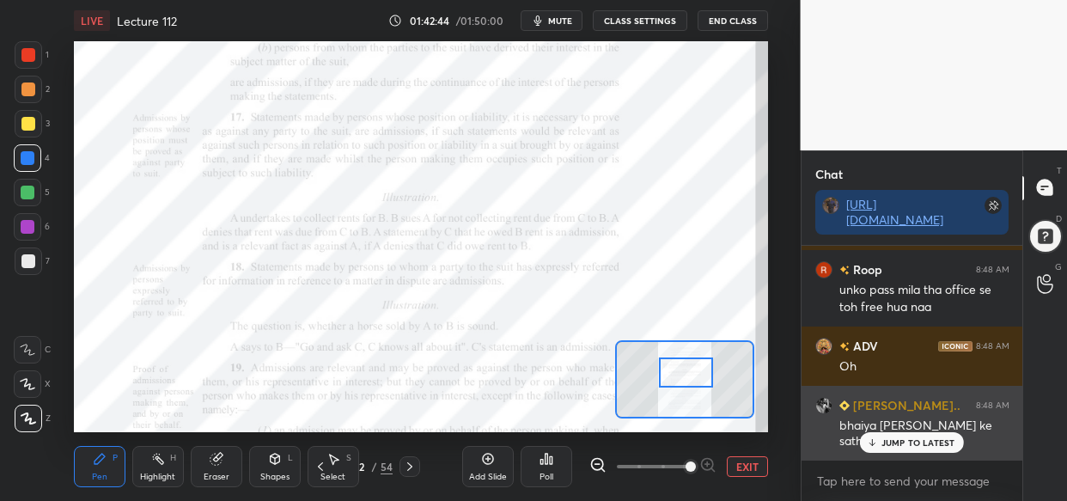
drag, startPoint x: 925, startPoint y: 447, endPoint x: 907, endPoint y: 454, distance: 19.3
click at [925, 447] on p "JUMP TO LATEST" at bounding box center [919, 442] width 74 height 10
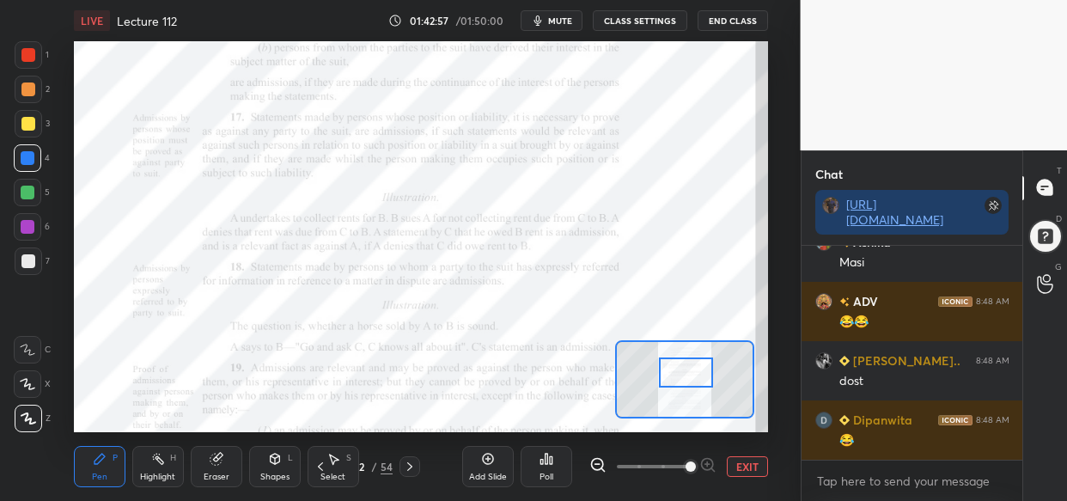
scroll to position [120144, 0]
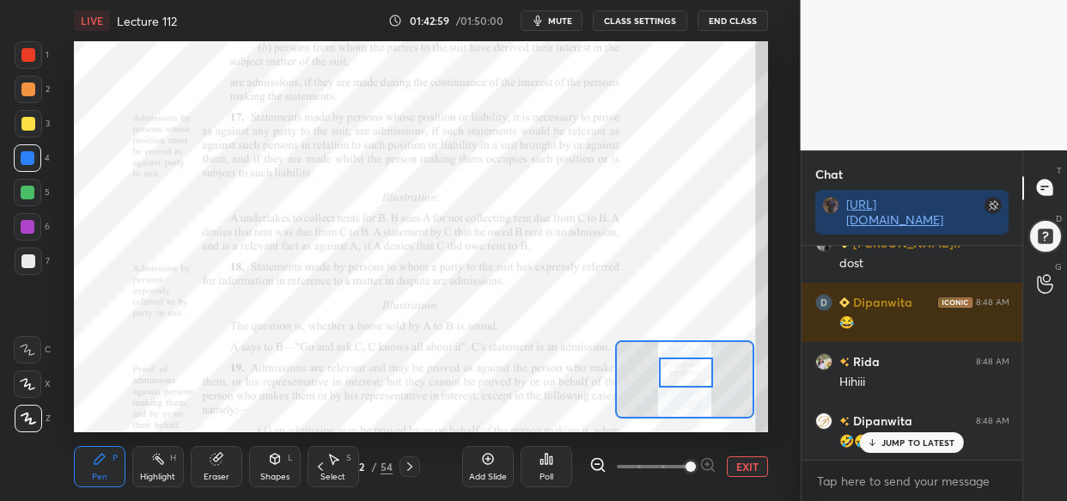
click at [937, 449] on div "ANUSHKA 8:48 AM 🤣🤣 Dipanwita 8:48 AM 😂😂 ADV 8:48 AM Yeh bolo na pehle Roop 8:48…" at bounding box center [913, 353] width 222 height 214
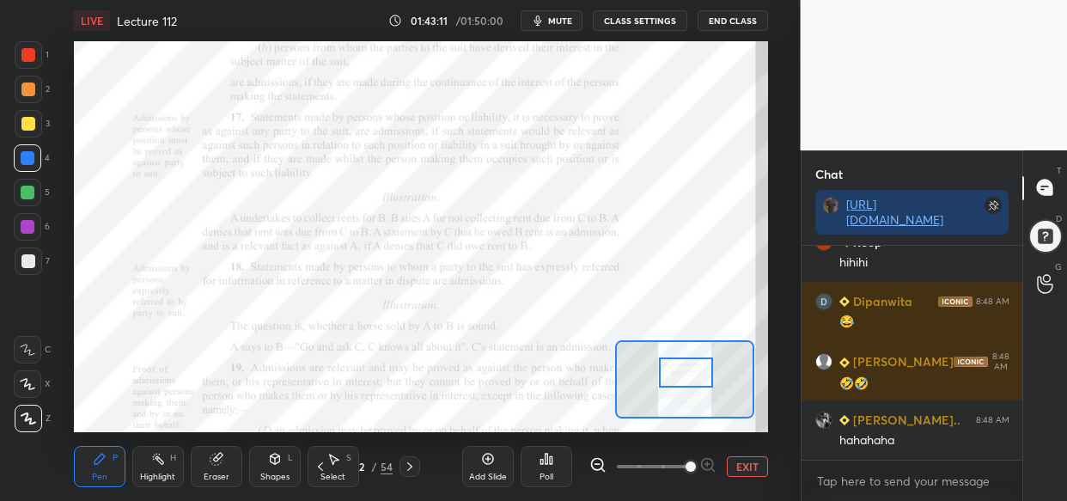
scroll to position [120737, 0]
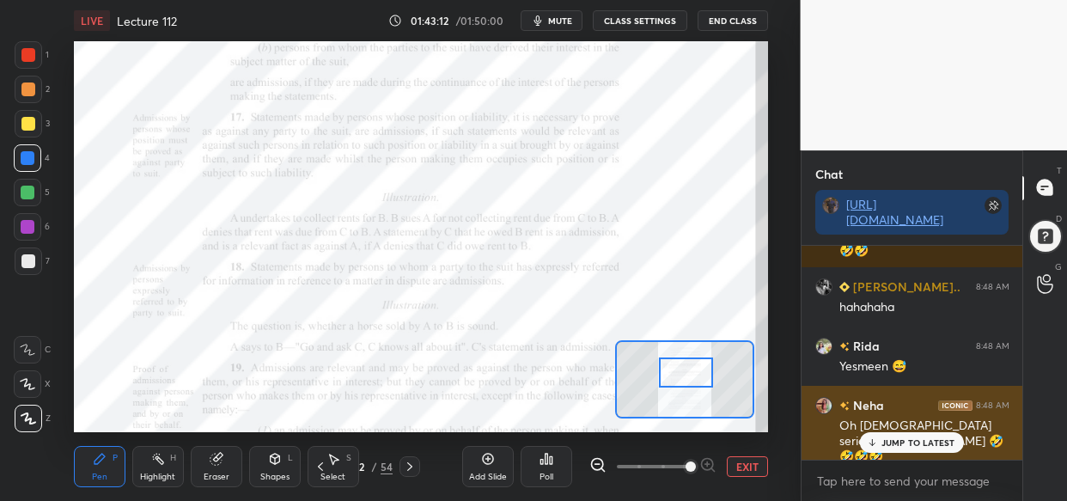
click at [900, 449] on div "JUMP TO LATEST" at bounding box center [911, 442] width 103 height 21
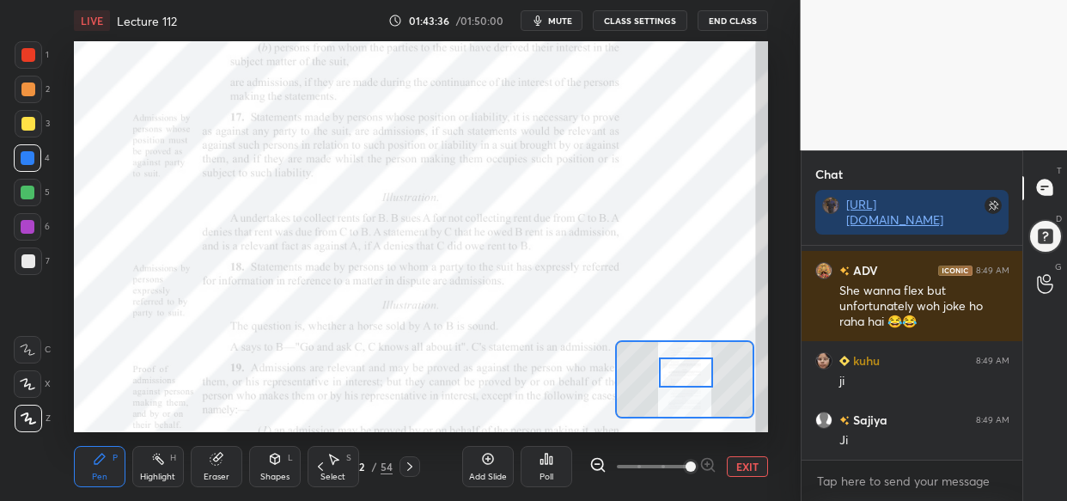
scroll to position [121926, 0]
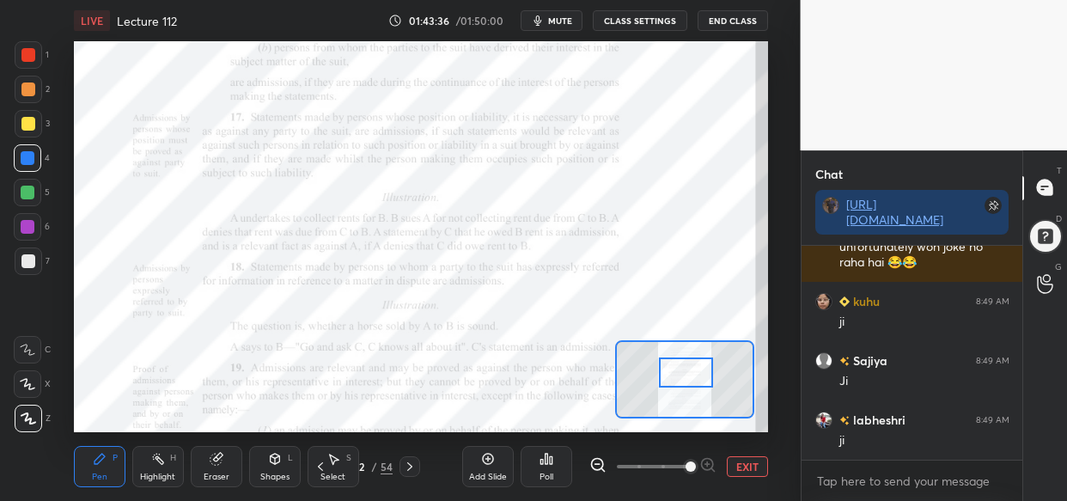
click at [487, 461] on icon at bounding box center [488, 459] width 14 height 14
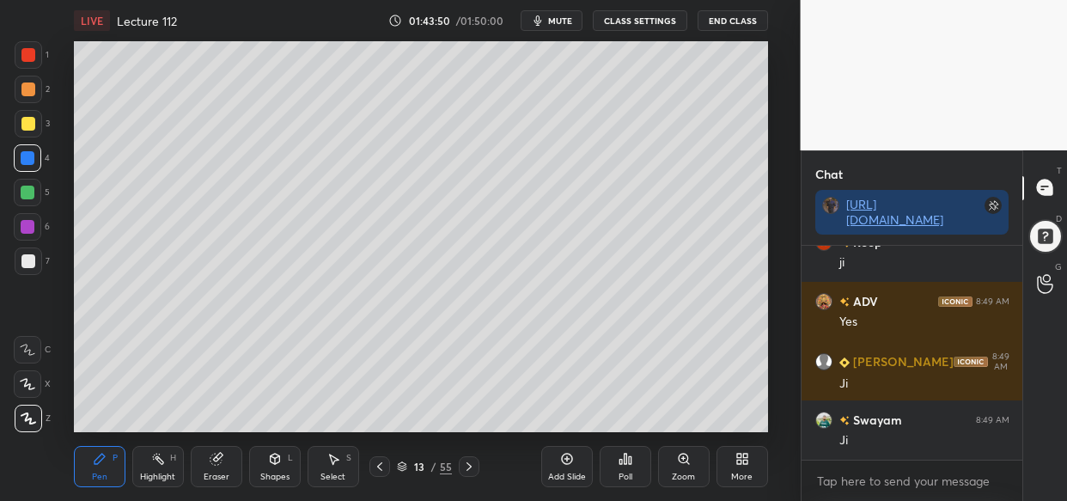
scroll to position [122578, 0]
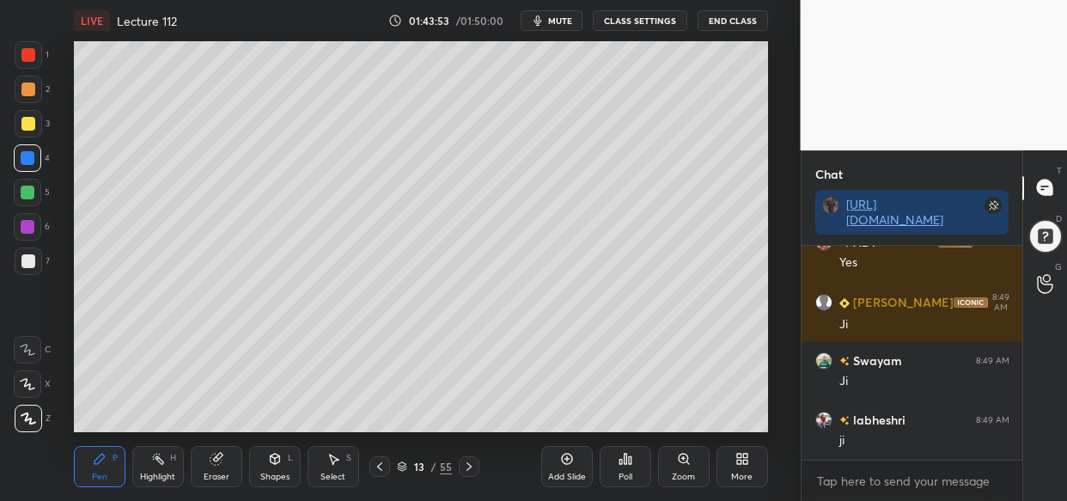
click at [27, 192] on div at bounding box center [28, 193] width 14 height 14
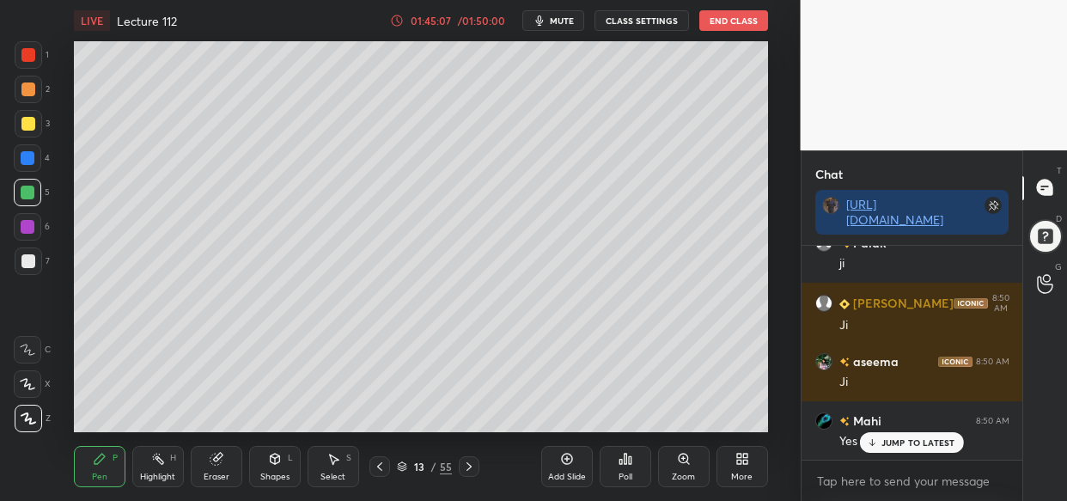
scroll to position [124729, 0]
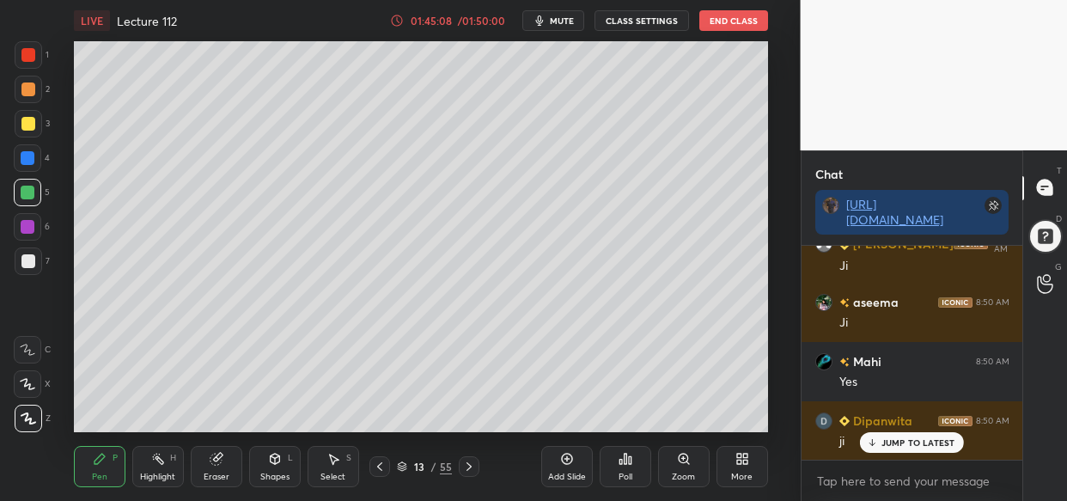
click at [902, 436] on div "JUMP TO LATEST" at bounding box center [911, 442] width 103 height 21
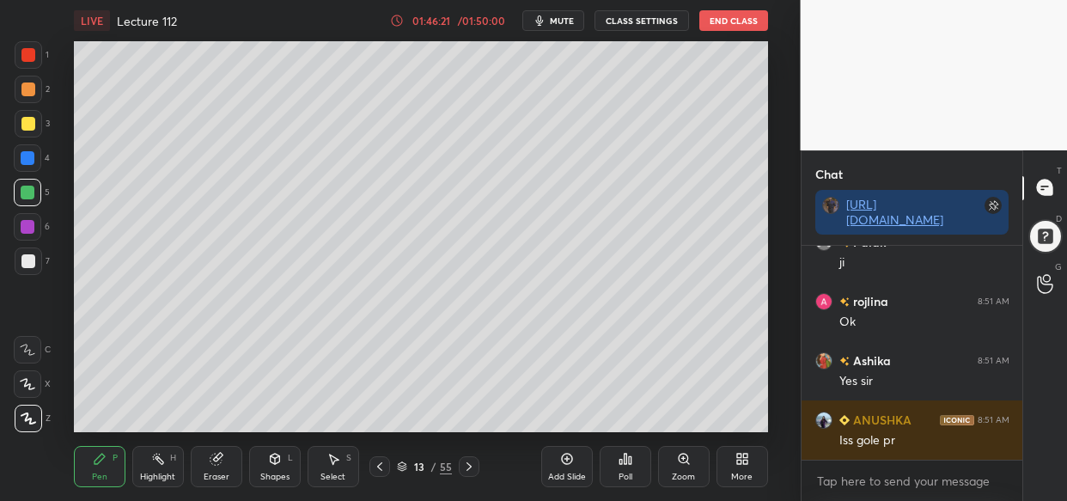
scroll to position [128524, 0]
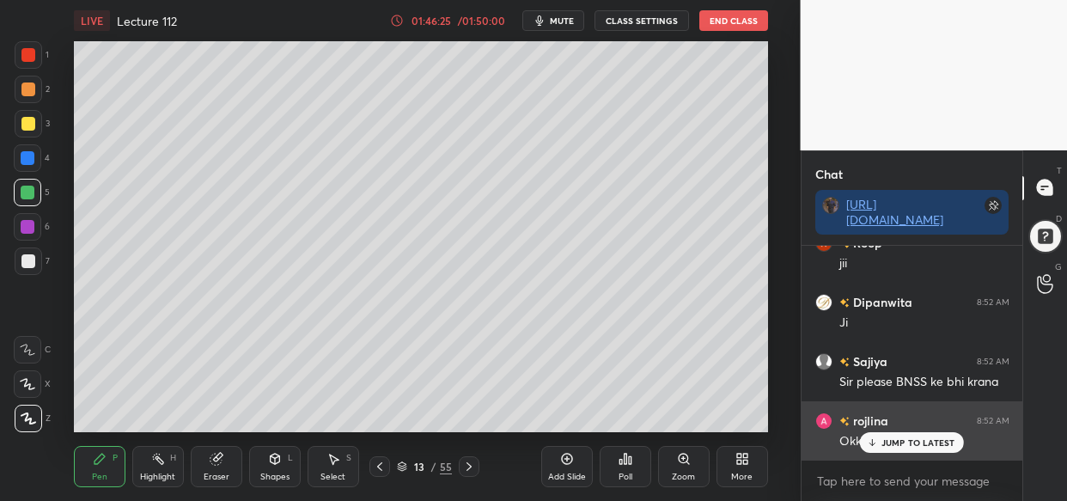
click at [919, 439] on p "JUMP TO LATEST" at bounding box center [919, 442] width 74 height 10
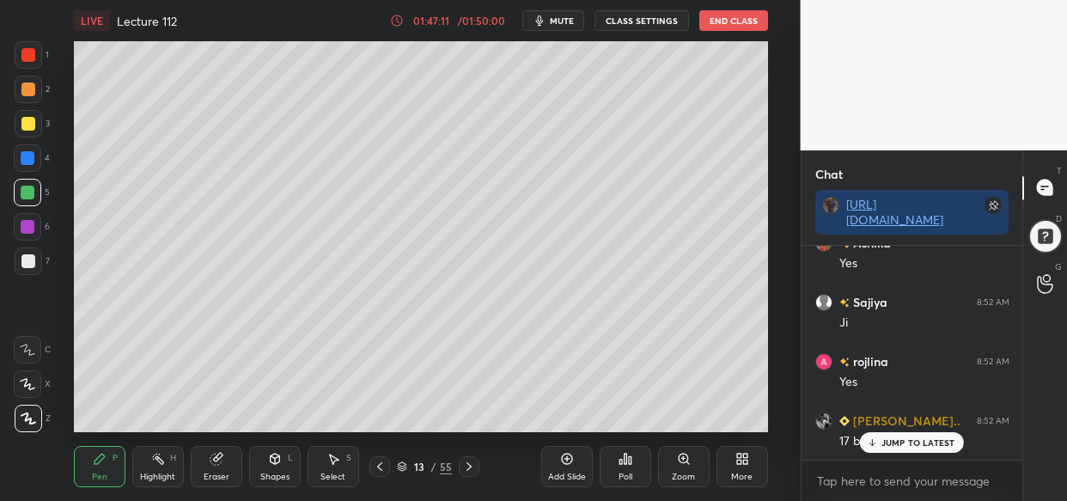
scroll to position [129843, 0]
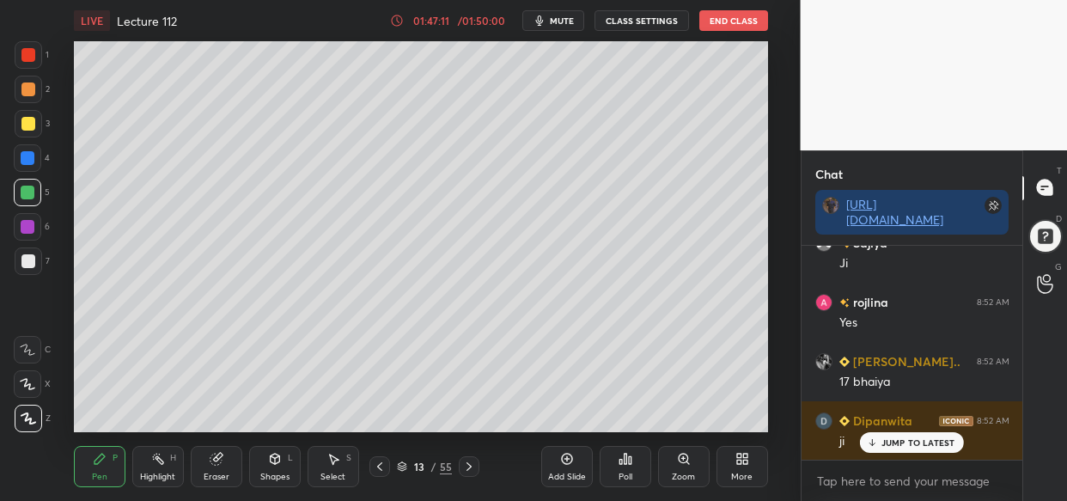
click at [916, 448] on div "JUMP TO LATEST" at bounding box center [911, 442] width 103 height 21
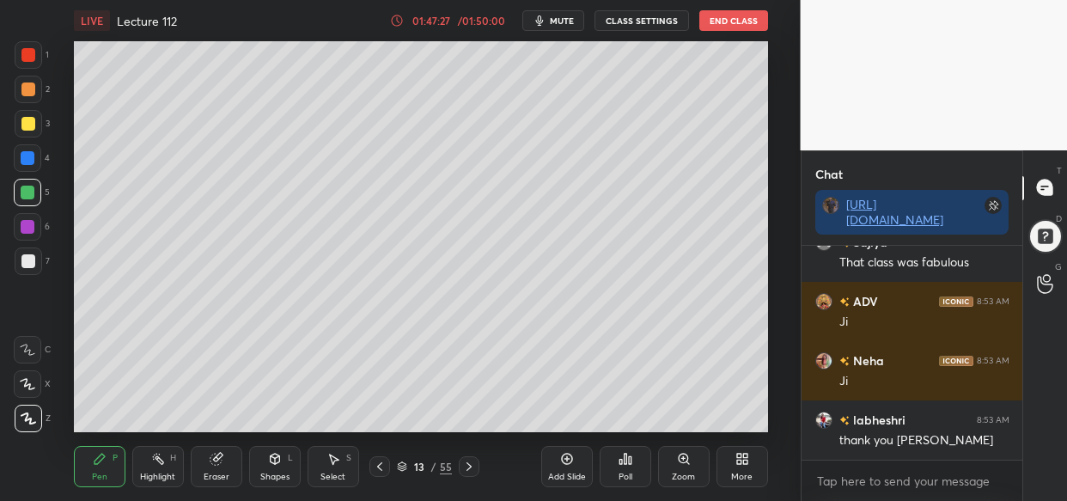
scroll to position [130259, 0]
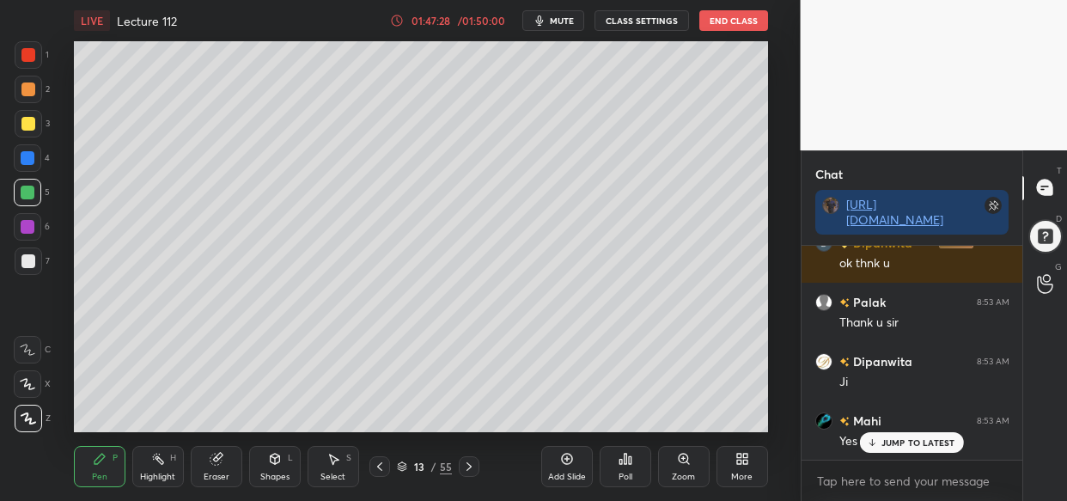
click at [733, 17] on button "End Class" at bounding box center [733, 20] width 69 height 21
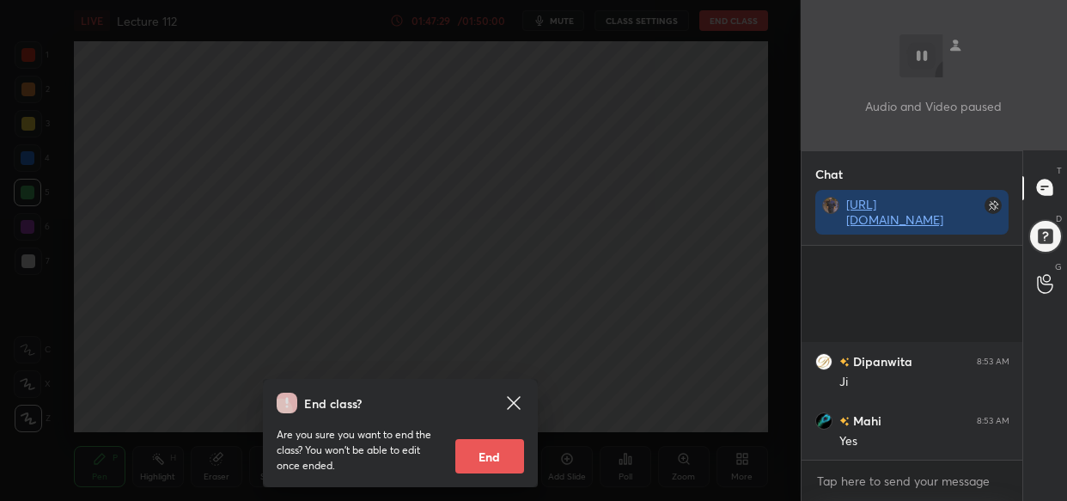
scroll to position [130674, 0]
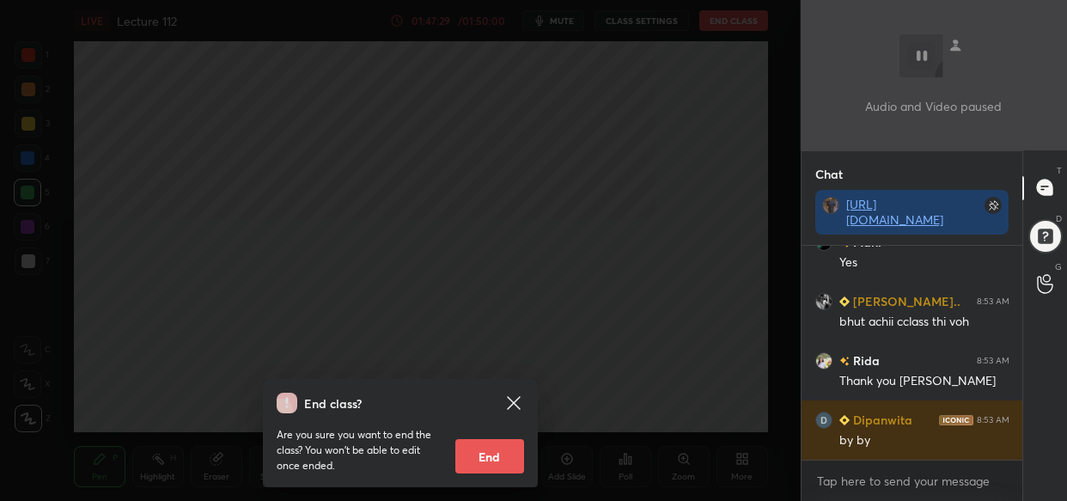
click at [499, 462] on button "End" at bounding box center [489, 456] width 69 height 34
type textarea "x"
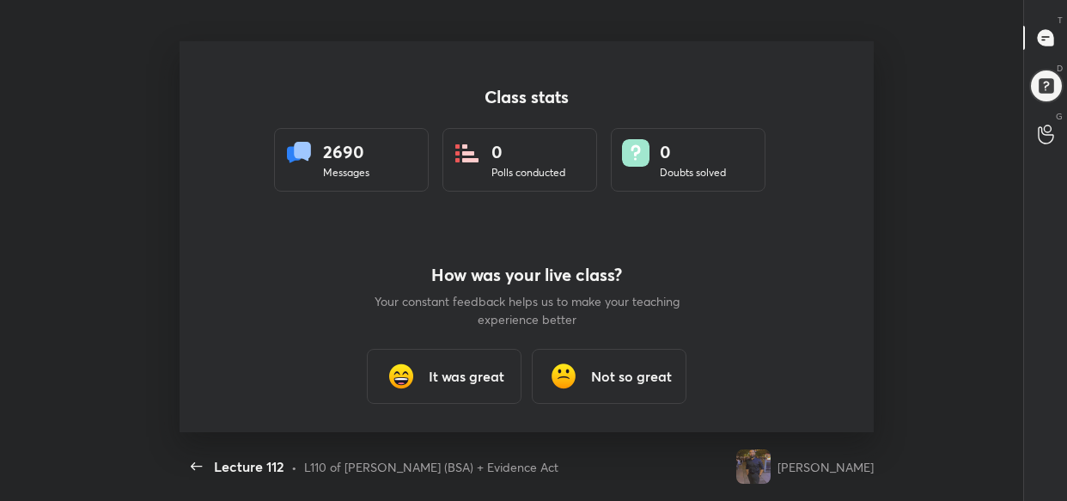
scroll to position [0, 0]
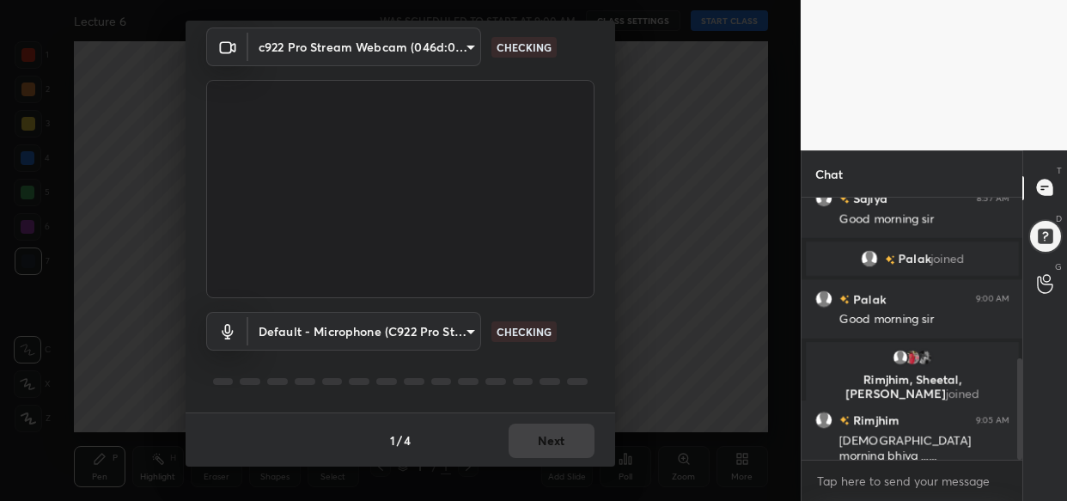
scroll to position [113, 217]
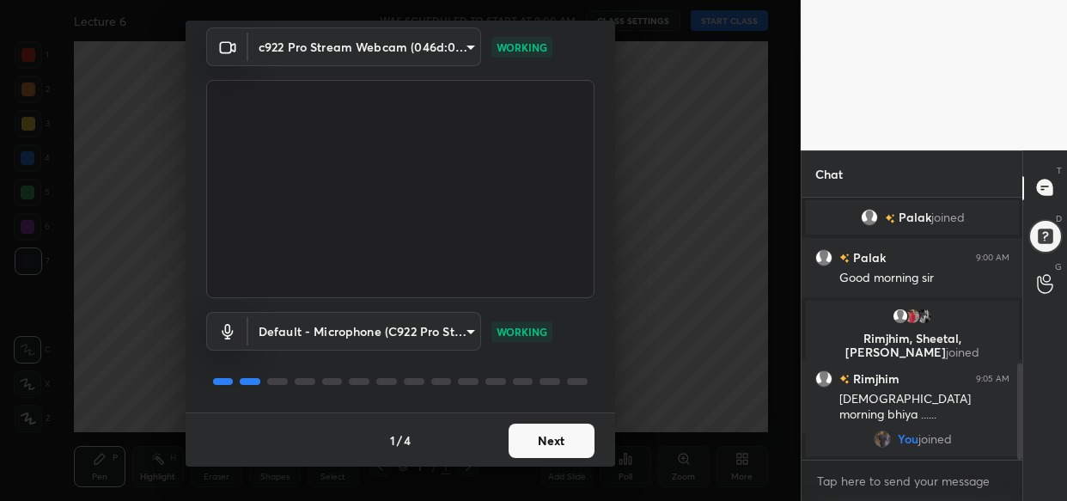
click at [555, 429] on button "Next" at bounding box center [552, 441] width 86 height 34
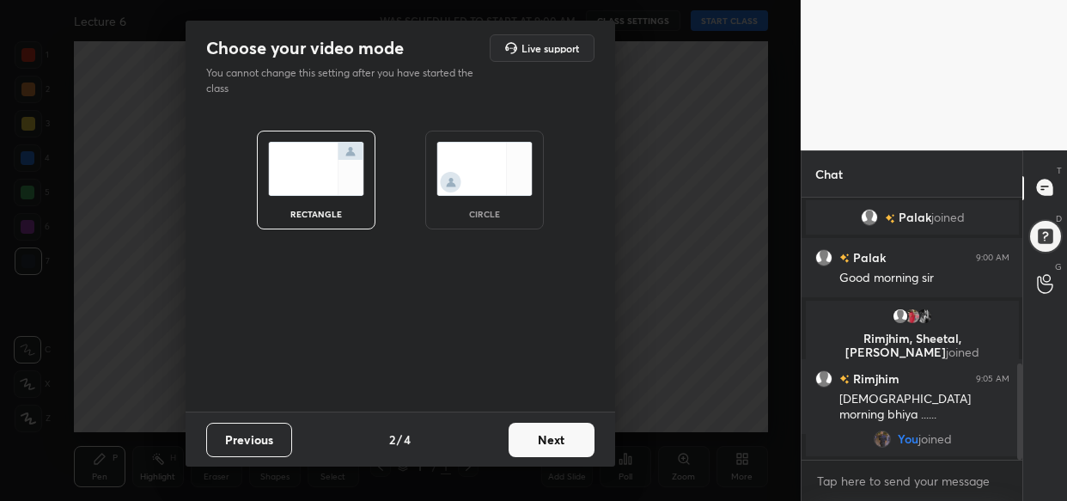
click at [555, 429] on button "Next" at bounding box center [552, 440] width 86 height 34
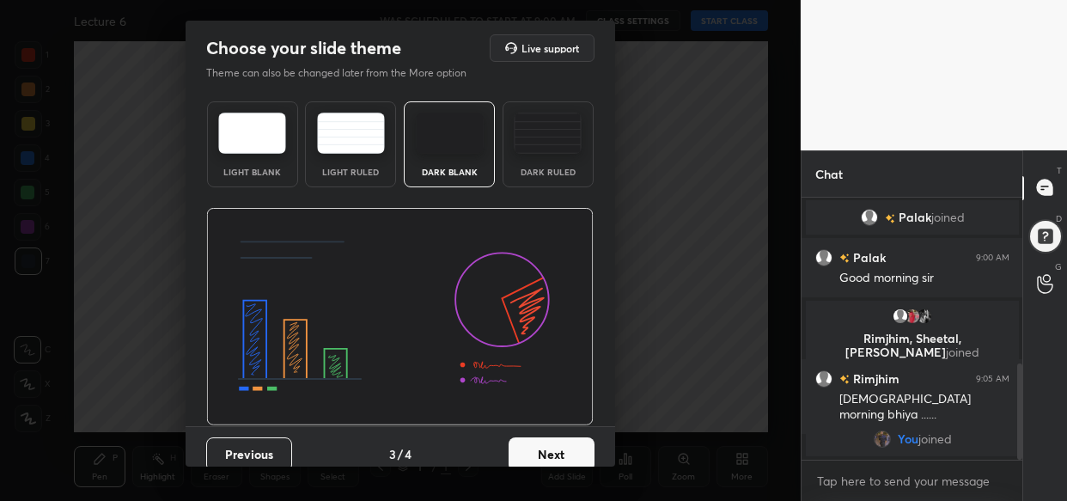
click at [555, 429] on div "Previous 3 / 4 Next" at bounding box center [401, 453] width 430 height 55
click at [576, 467] on div "Choose your slide theme Live support Theme can also be changed later from the M…" at bounding box center [400, 250] width 801 height 501
click at [576, 450] on button "Next" at bounding box center [552, 454] width 86 height 34
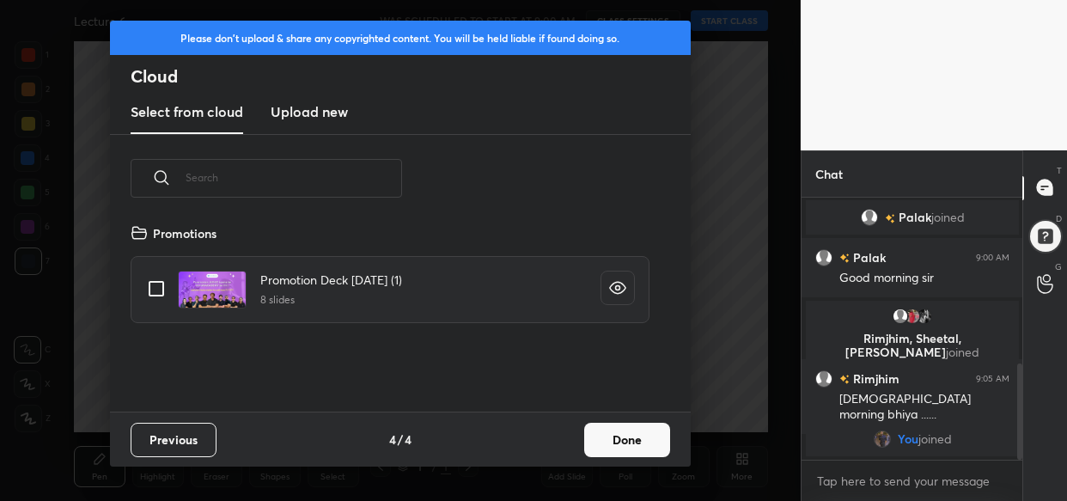
scroll to position [189, 551]
click at [626, 435] on button "Done" at bounding box center [627, 440] width 86 height 34
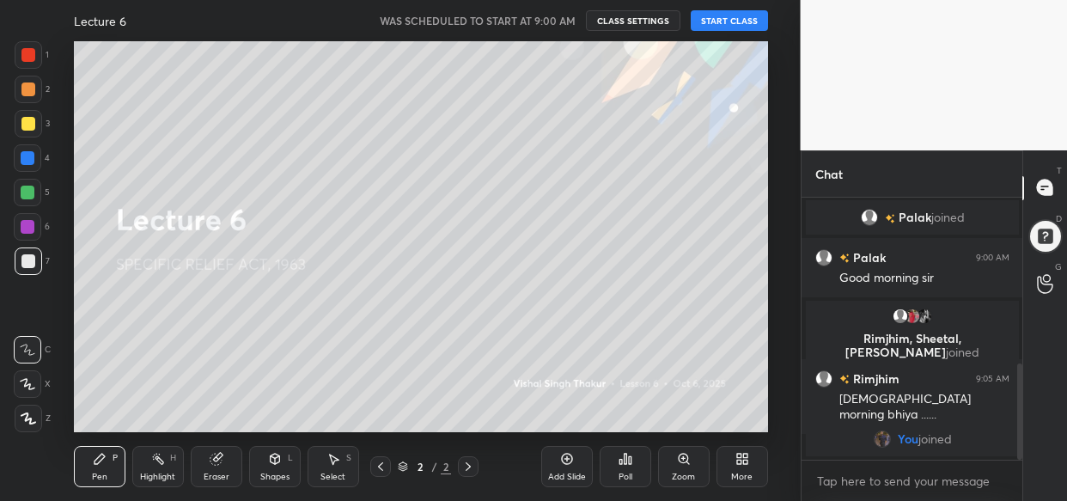
click at [749, 20] on button "START CLASS" at bounding box center [729, 20] width 77 height 21
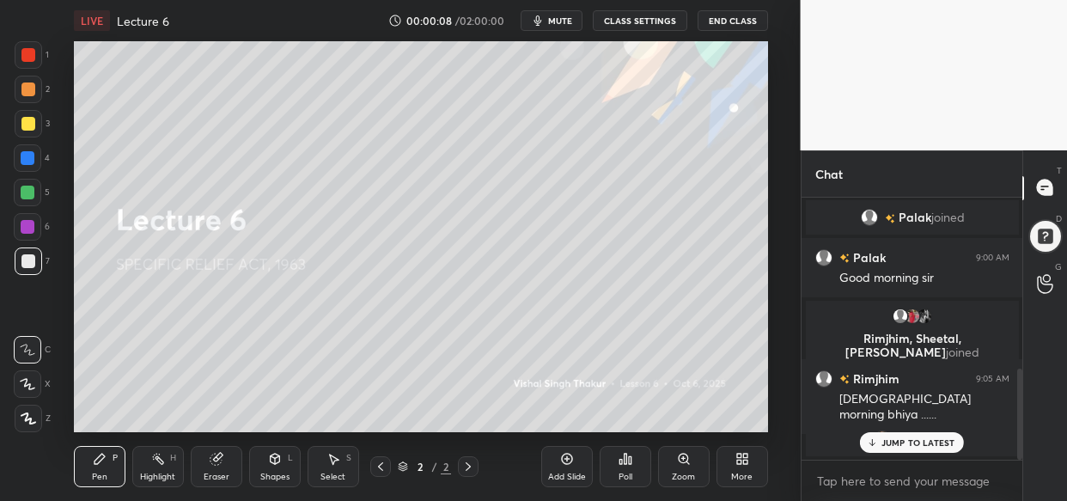
click at [751, 457] on div "More" at bounding box center [743, 466] width 52 height 41
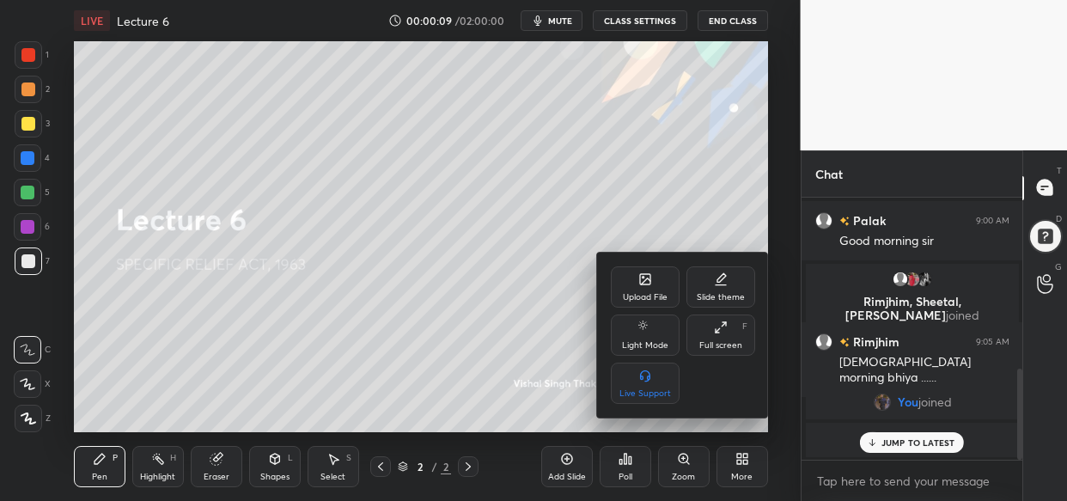
click at [638, 285] on div "Upload File" at bounding box center [645, 286] width 69 height 41
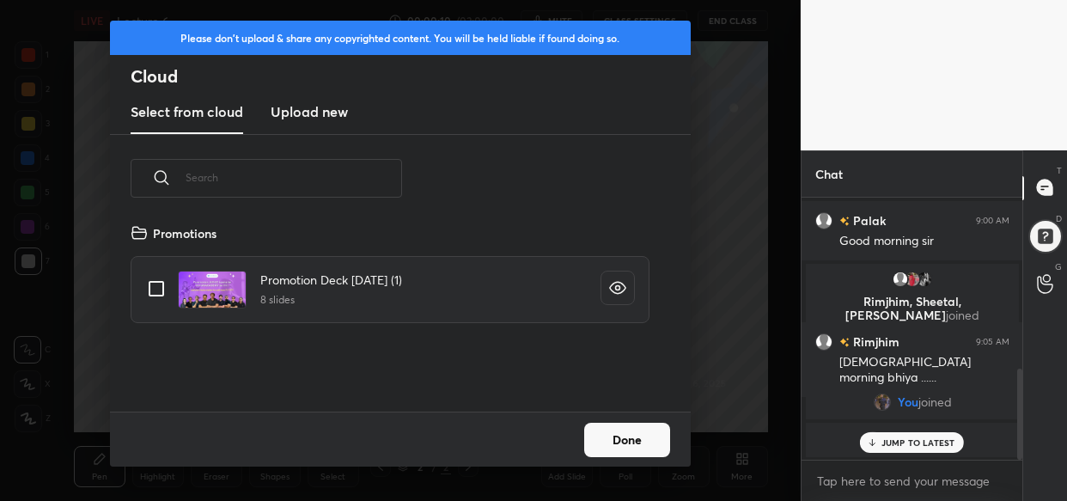
scroll to position [189, 551]
drag, startPoint x: 291, startPoint y: 112, endPoint x: 301, endPoint y: 116, distance: 10.4
click at [292, 112] on h3 "Upload new" at bounding box center [309, 111] width 77 height 21
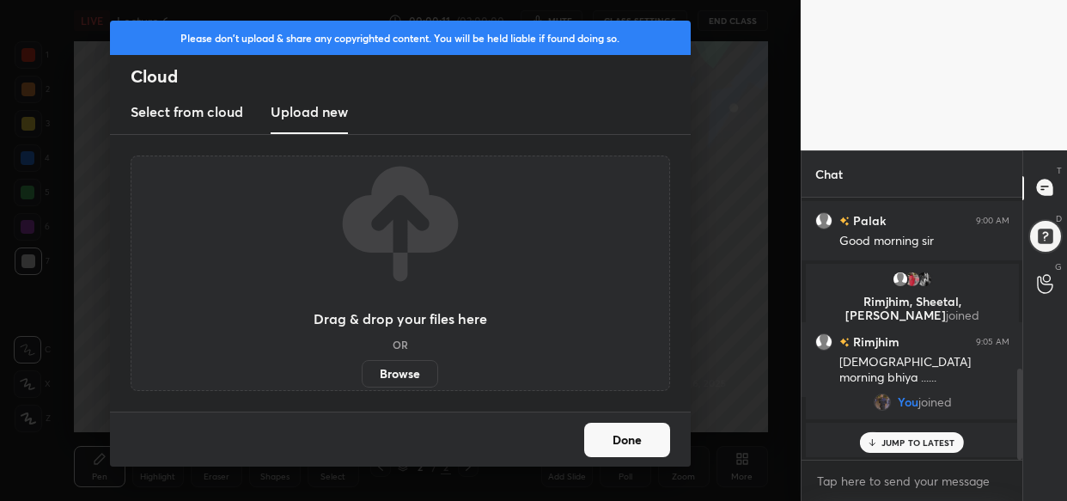
click at [403, 375] on label "Browse" at bounding box center [400, 373] width 76 height 27
click at [362, 375] on input "Browse" at bounding box center [362, 373] width 0 height 27
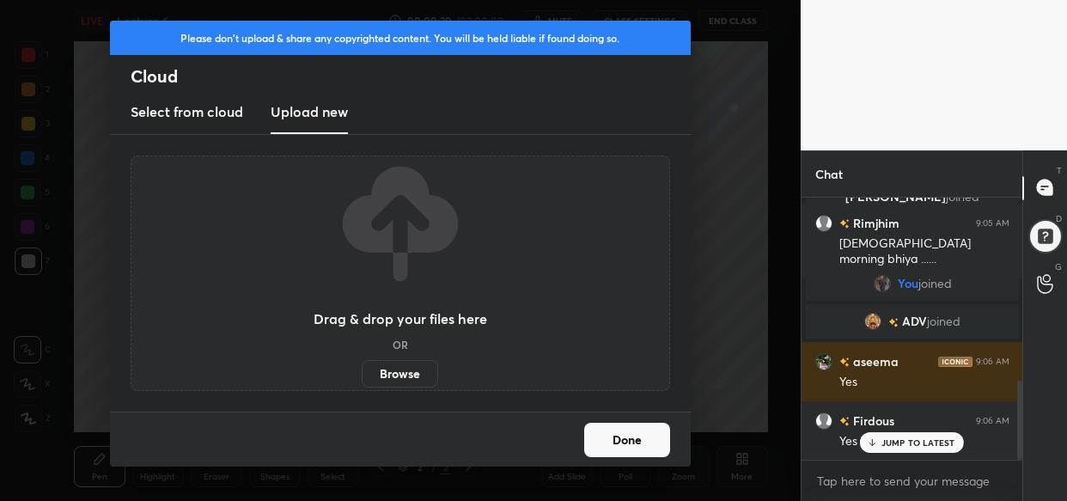
scroll to position [670, 0]
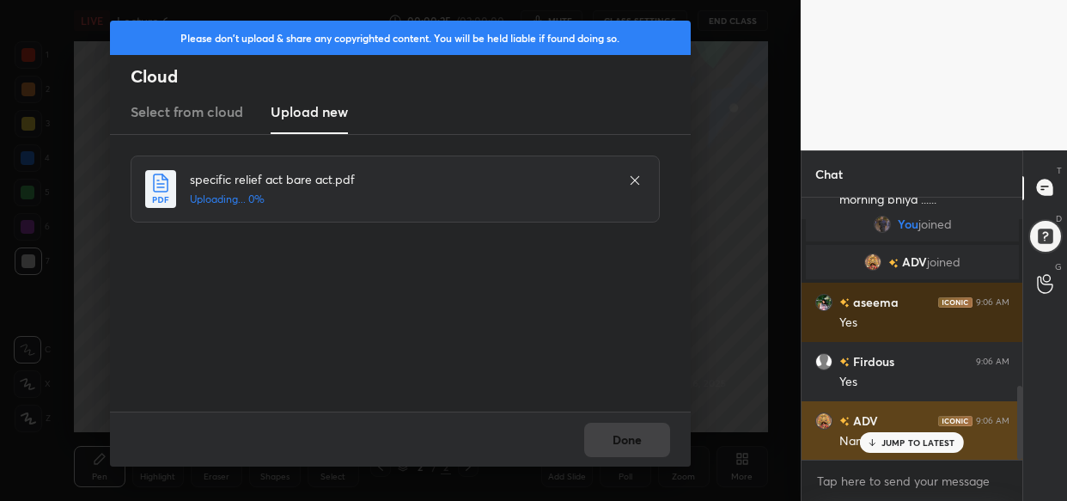
click at [935, 450] on div "JUMP TO LATEST" at bounding box center [911, 442] width 103 height 21
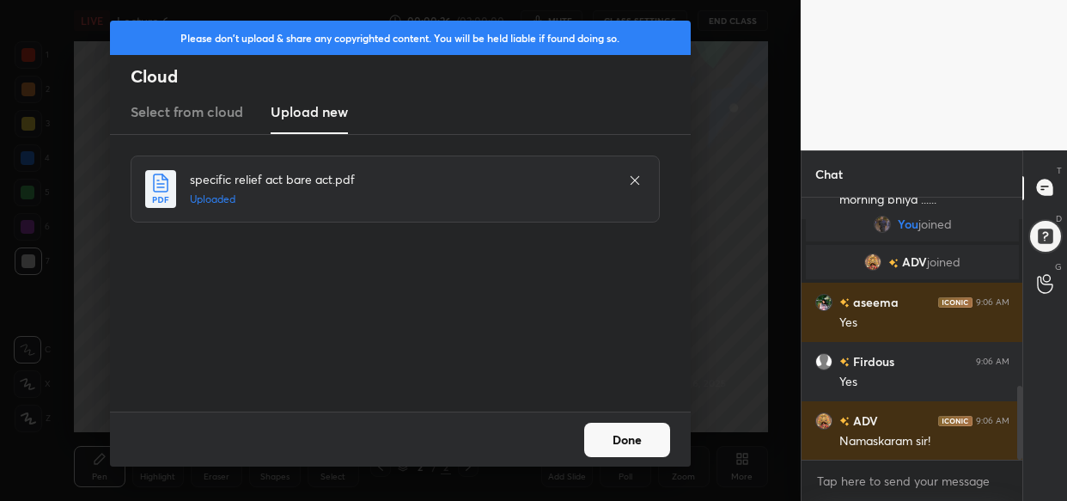
drag, startPoint x: 619, startPoint y: 424, endPoint x: 590, endPoint y: 467, distance: 52.2
click at [616, 424] on button "Done" at bounding box center [627, 440] width 86 height 34
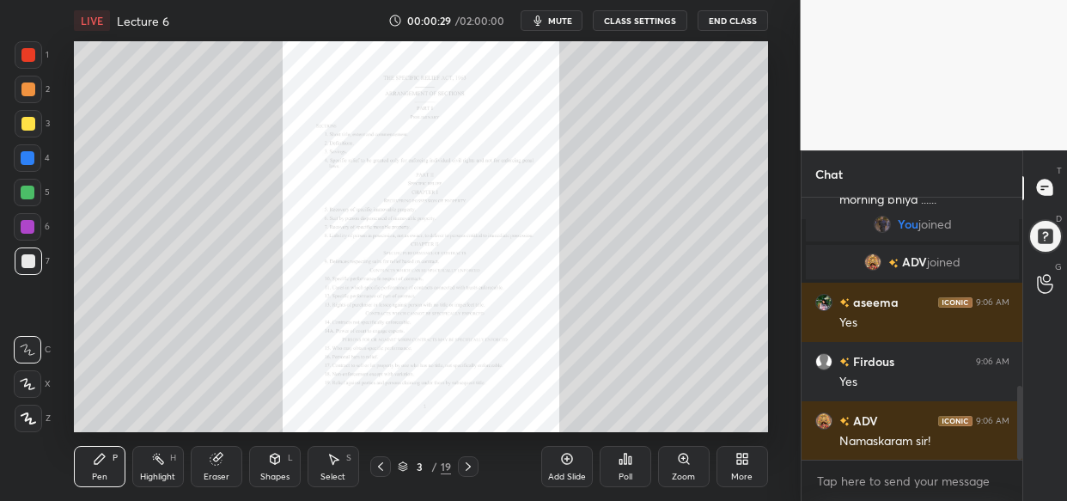
click at [26, 155] on div at bounding box center [28, 158] width 14 height 14
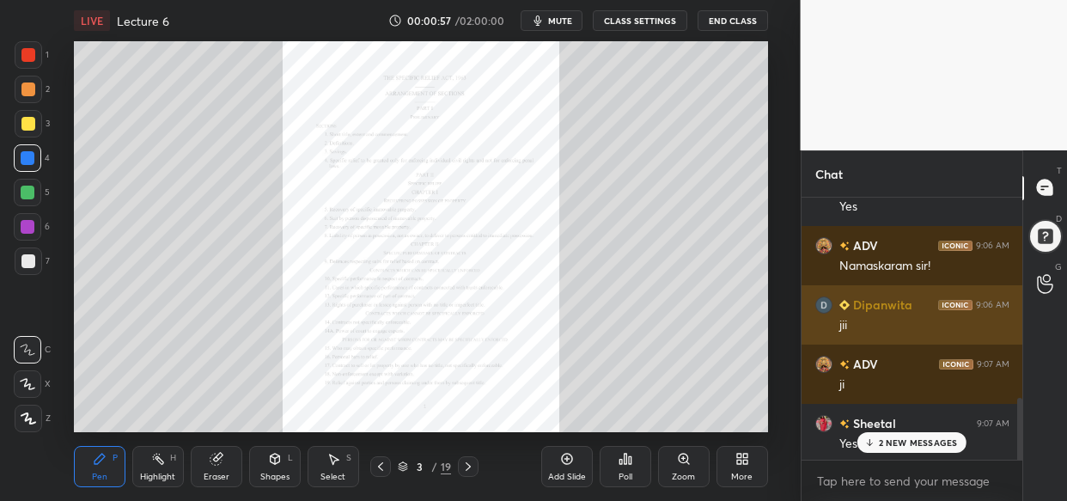
scroll to position [848, 0]
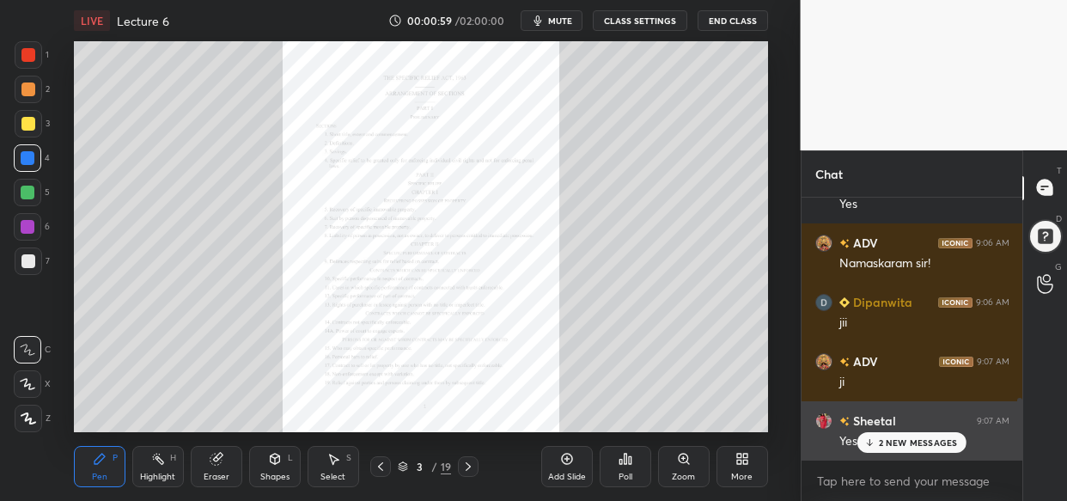
click at [907, 439] on p "2 NEW MESSAGES" at bounding box center [918, 442] width 79 height 10
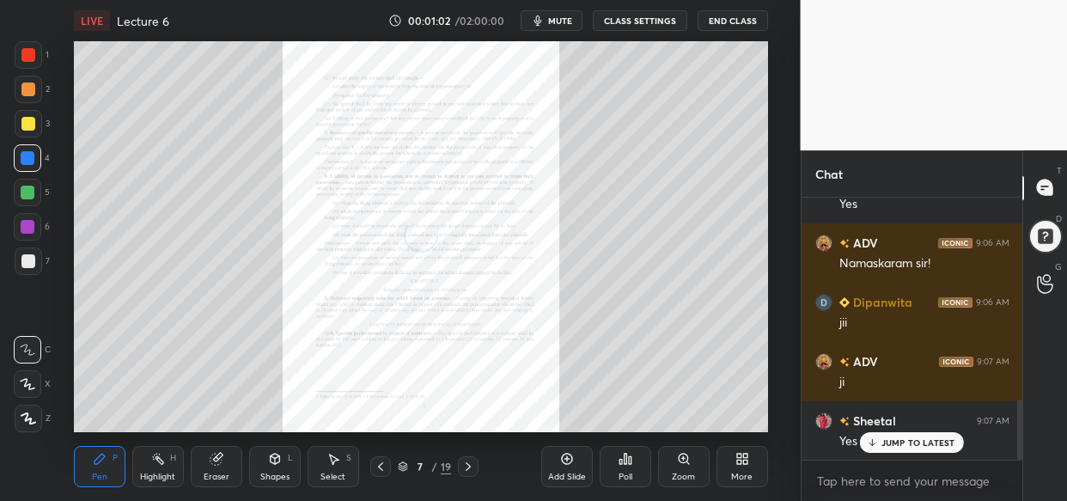
scroll to position [889, 0]
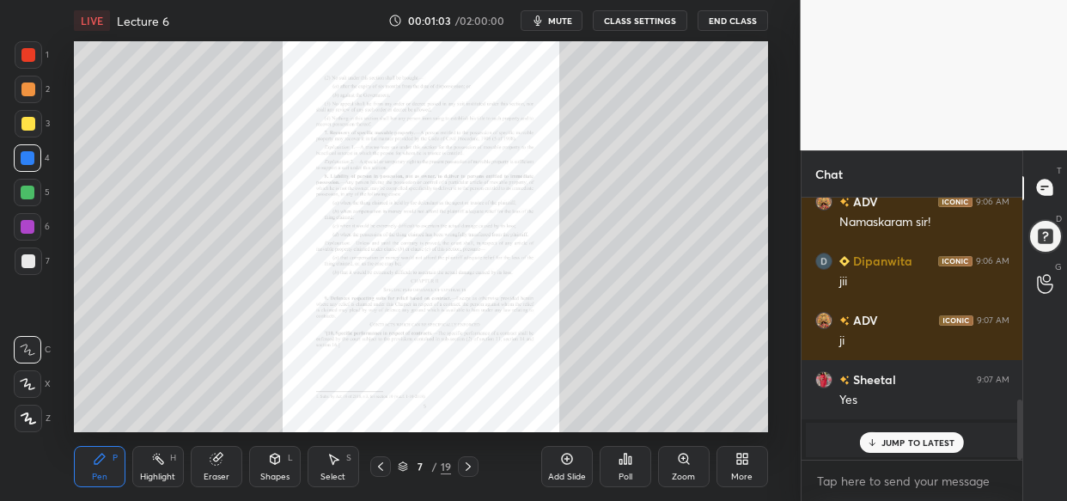
drag, startPoint x: 955, startPoint y: 445, endPoint x: 925, endPoint y: 458, distance: 32.7
click at [954, 446] on div "JUMP TO LATEST" at bounding box center [911, 442] width 103 height 21
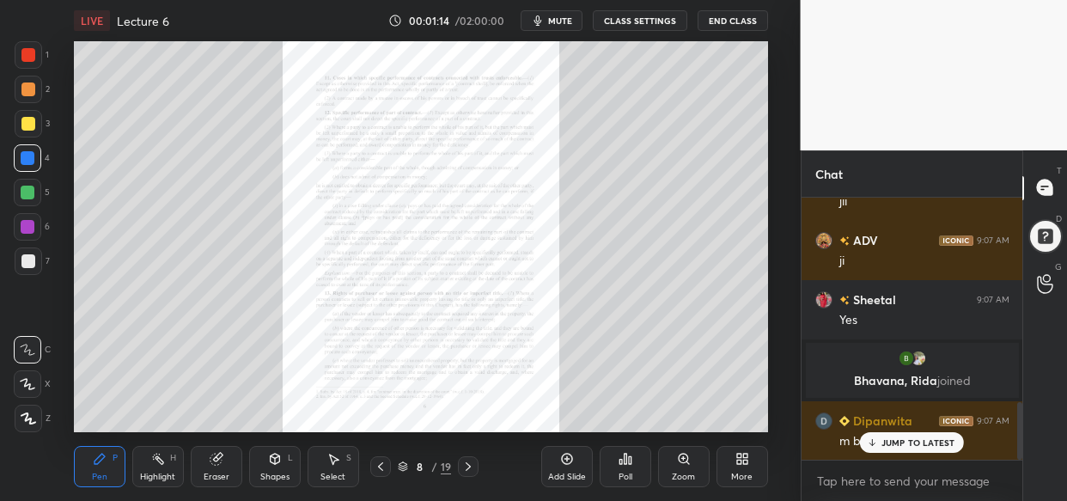
scroll to position [932, 0]
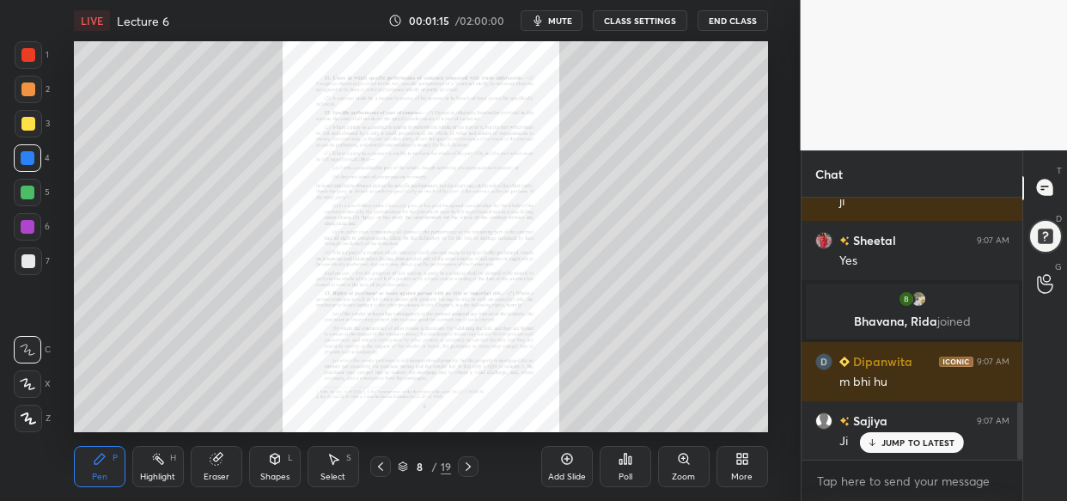
click at [30, 186] on div at bounding box center [28, 193] width 14 height 14
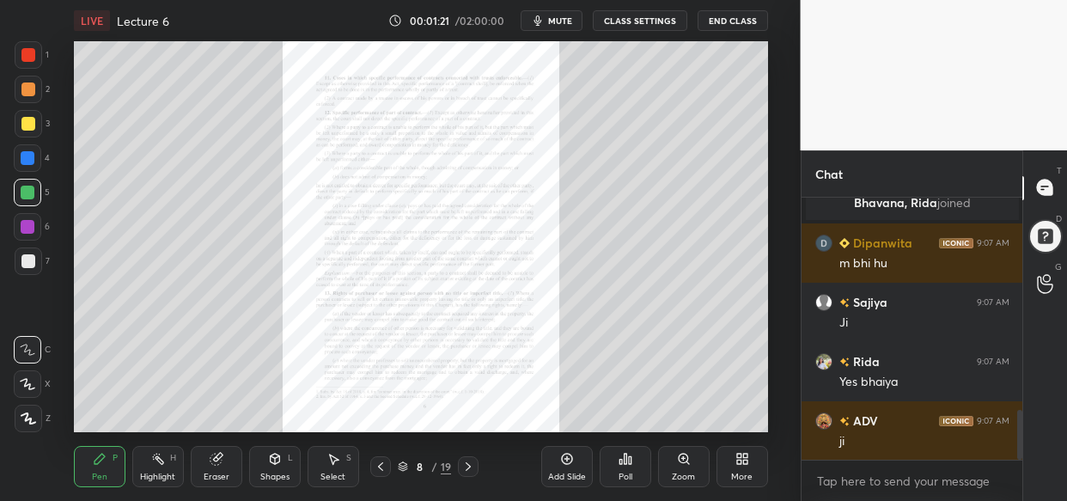
scroll to position [1110, 0]
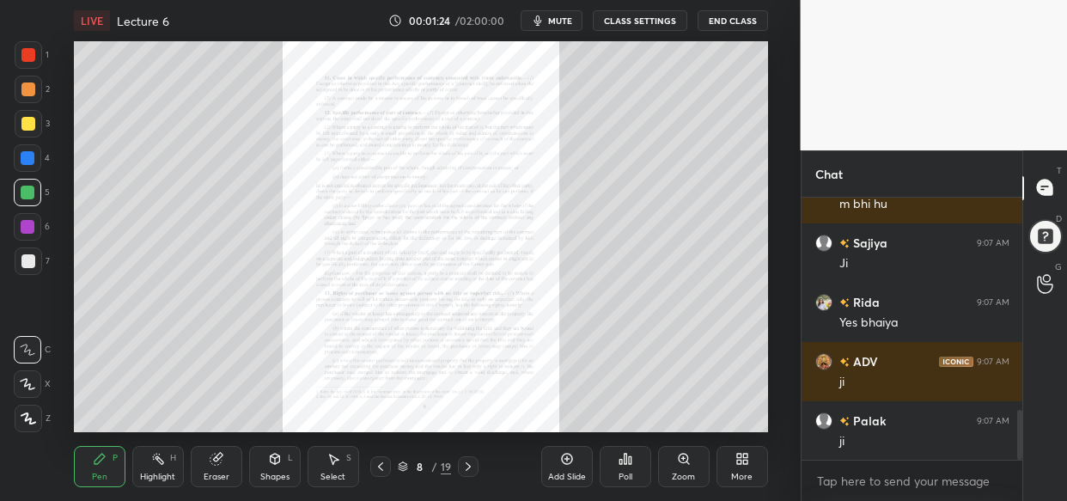
click at [28, 423] on icon at bounding box center [28, 418] width 14 height 10
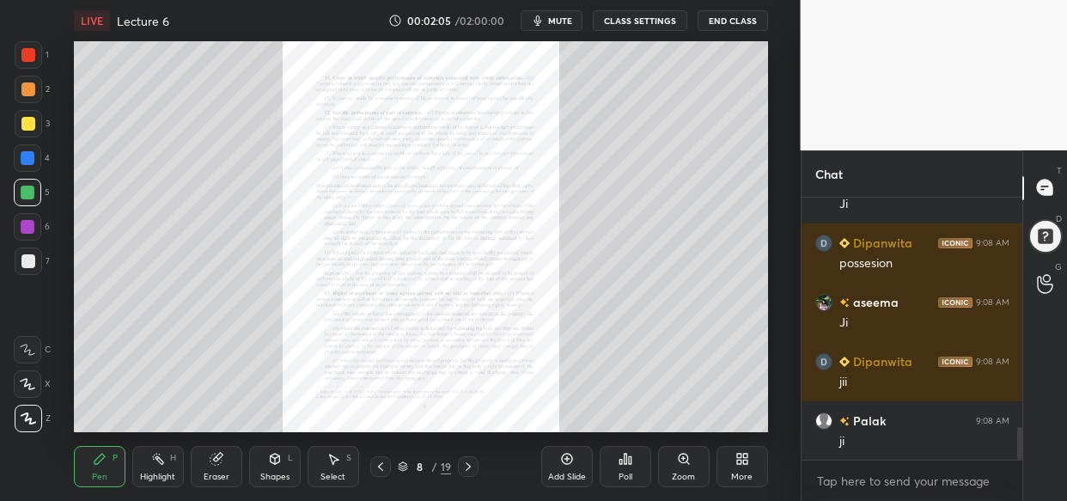
scroll to position [1822, 0]
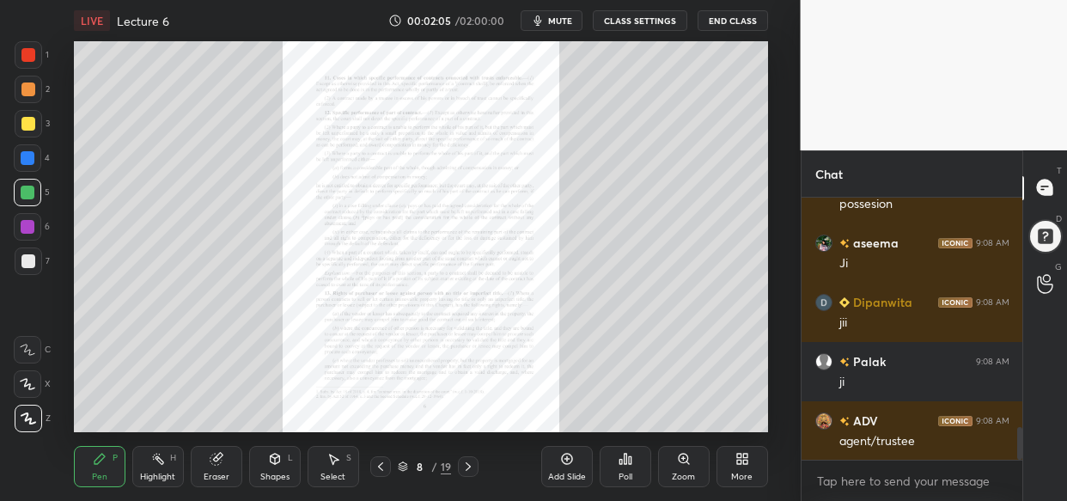
click at [747, 69] on div "LIVE Lecture 6 00:02:05 / 02:00:00 mute CLASS SETTINGS End Class Setting up you…" at bounding box center [421, 250] width 732 height 501
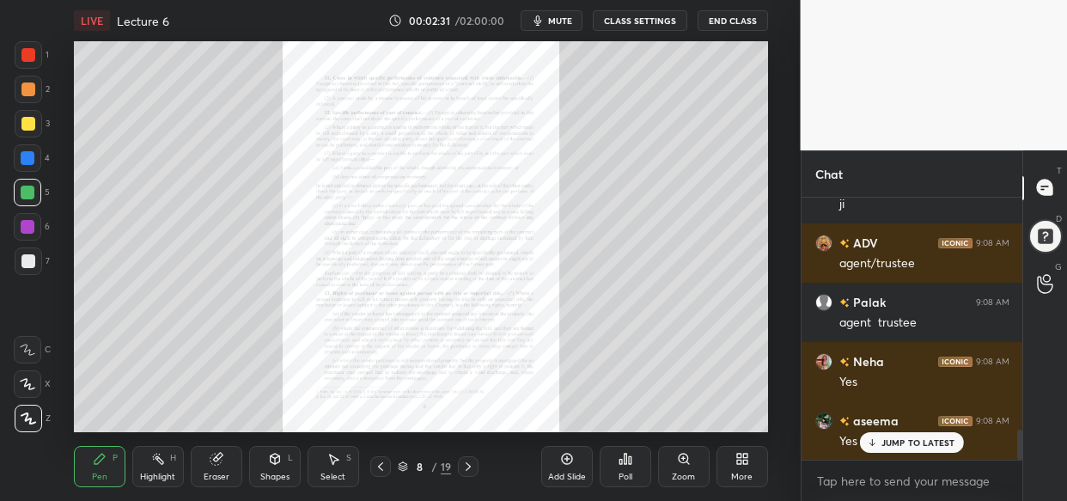
scroll to position [2059, 0]
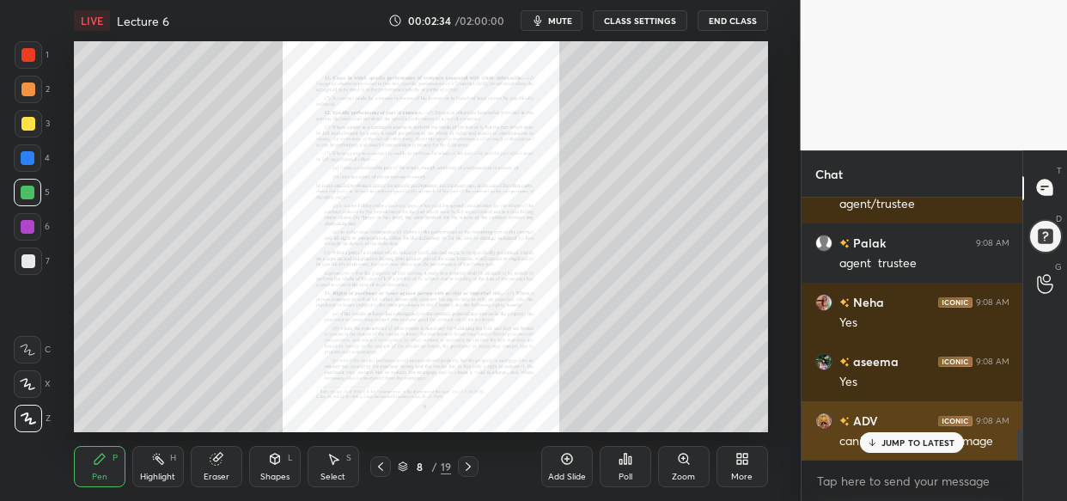
click at [874, 441] on icon at bounding box center [872, 442] width 11 height 10
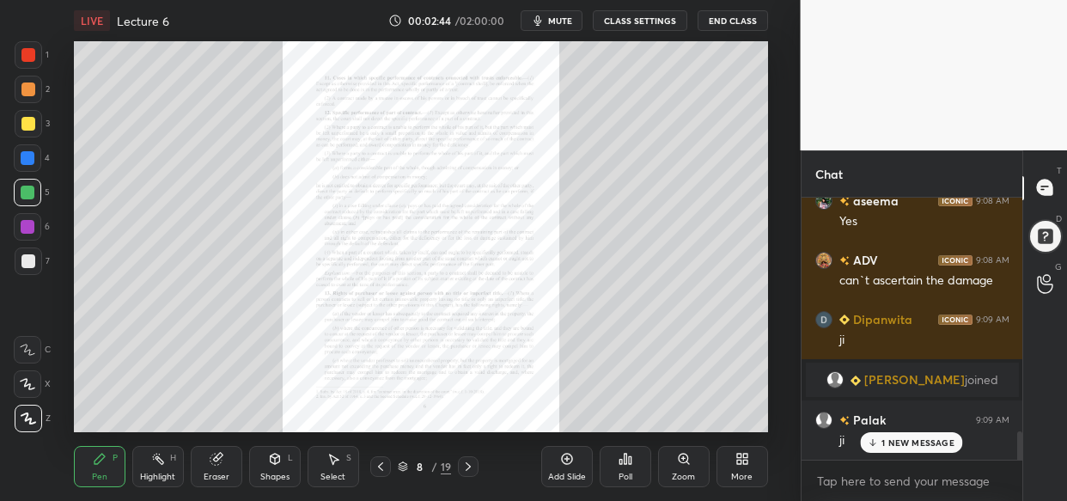
scroll to position [1914, 0]
click at [651, 400] on div "LIVE Lecture 6 00:02:55 / 02:00:00 mute CLASS SETTINGS End Class Setting up you…" at bounding box center [421, 250] width 732 height 501
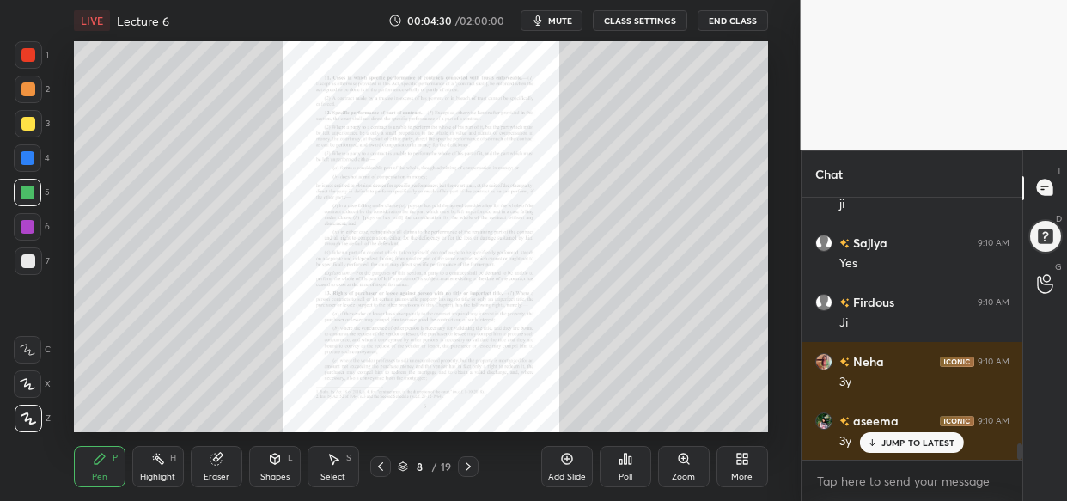
scroll to position [3988, 0]
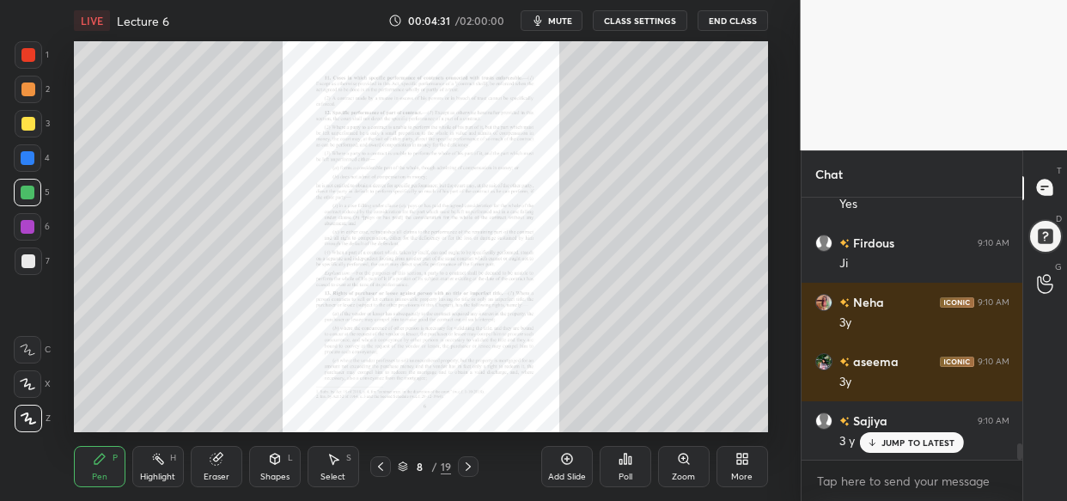
click at [561, 458] on icon at bounding box center [567, 459] width 14 height 14
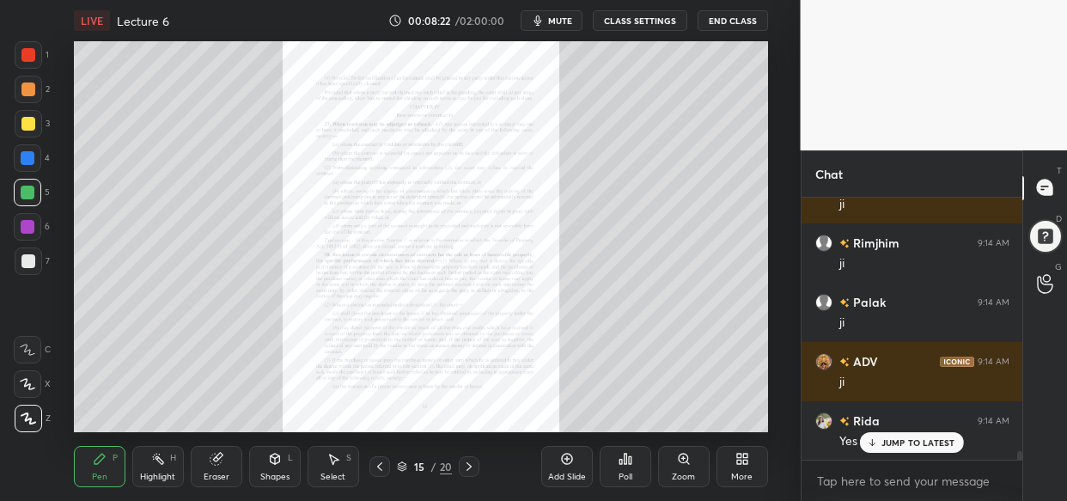
scroll to position [7960, 0]
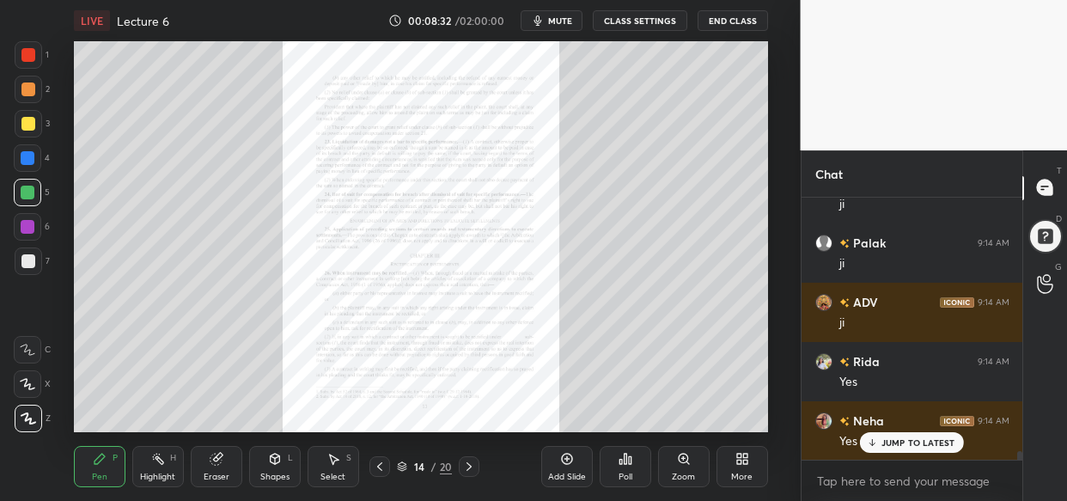
click at [676, 473] on div "Zoom" at bounding box center [683, 477] width 23 height 9
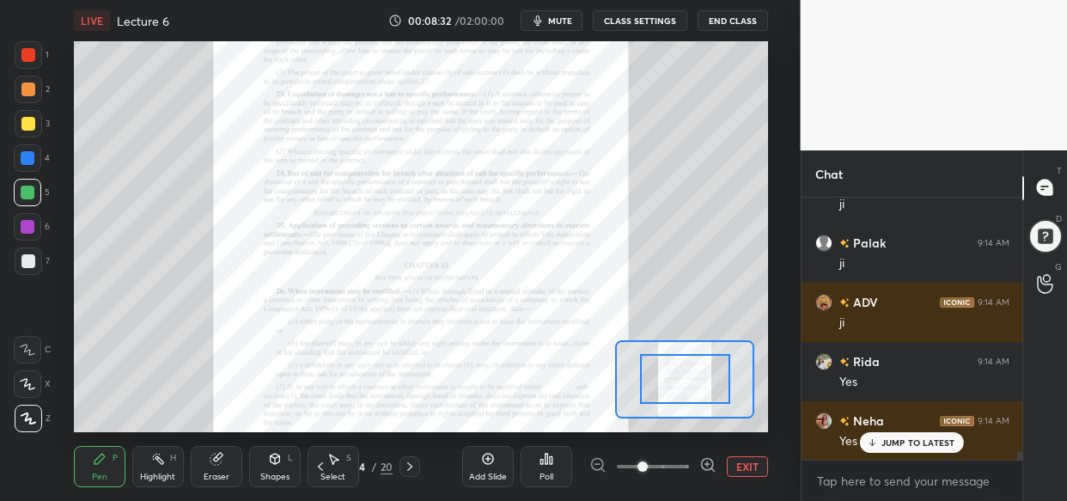
click at [684, 474] on span at bounding box center [653, 467] width 72 height 26
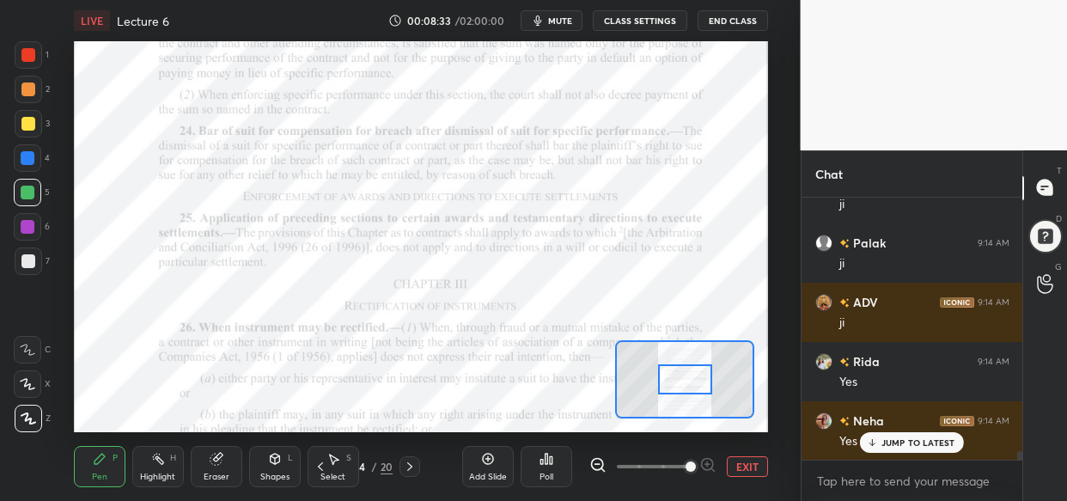
click at [696, 461] on span at bounding box center [691, 466] width 10 height 10
click at [696, 467] on span at bounding box center [691, 466] width 10 height 10
click at [722, 463] on div "EXIT" at bounding box center [678, 466] width 179 height 21
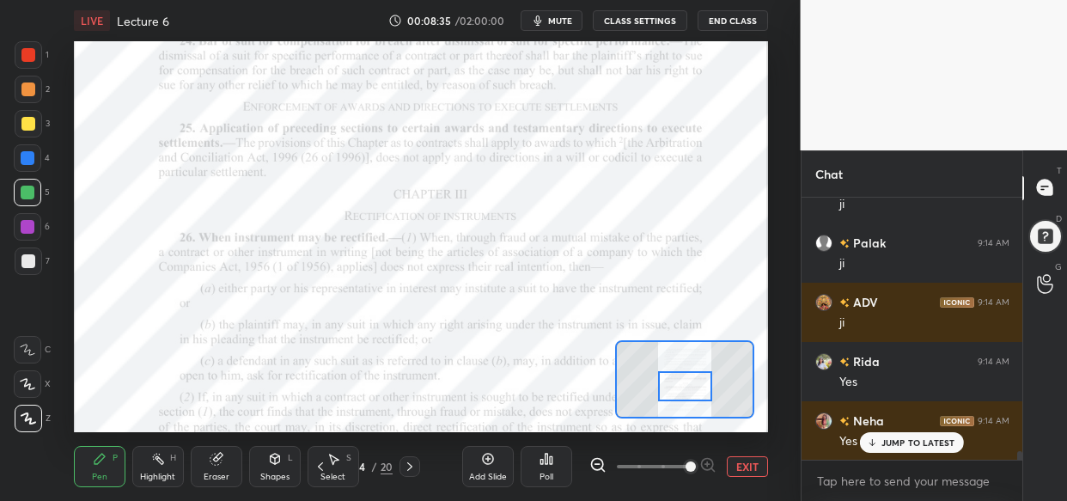
click at [698, 386] on div at bounding box center [685, 386] width 54 height 30
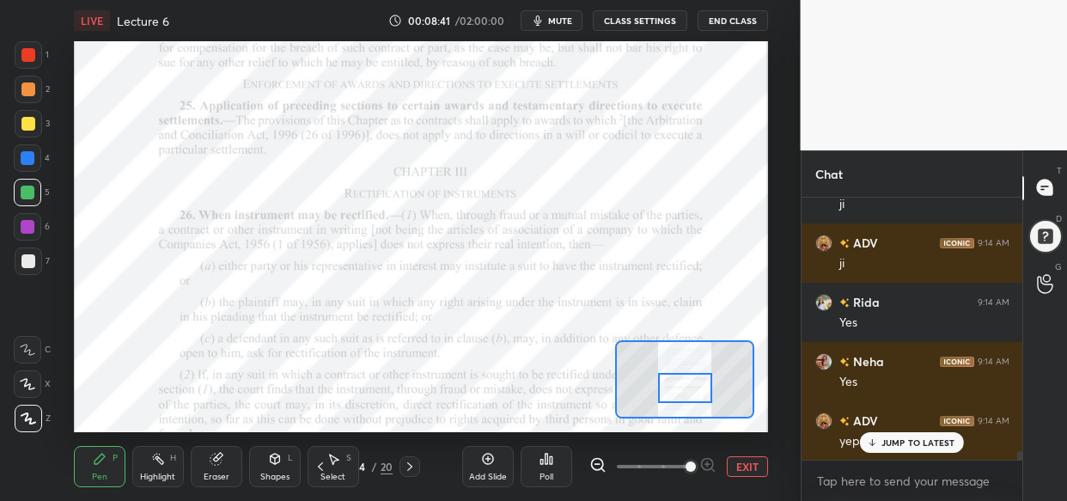
scroll to position [8079, 0]
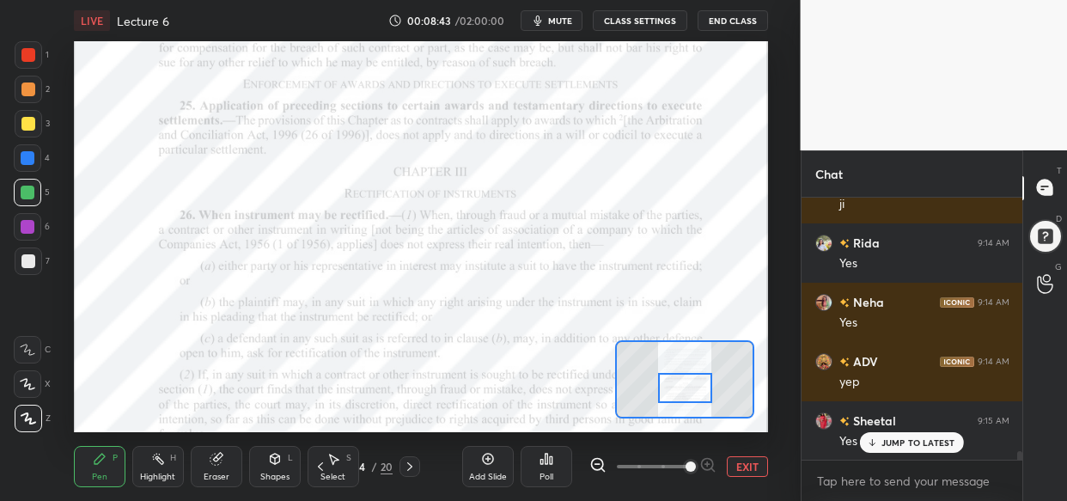
click at [34, 72] on div "1" at bounding box center [32, 58] width 34 height 34
drag, startPoint x: 34, startPoint y: 56, endPoint x: 34, endPoint y: 66, distance: 10.3
click at [34, 58] on div at bounding box center [28, 55] width 14 height 14
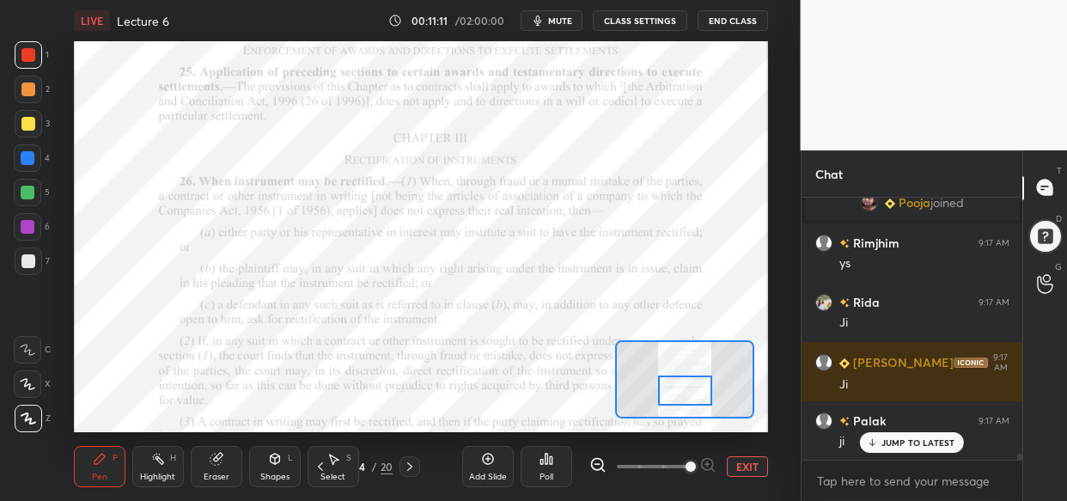
scroll to position [11574, 0]
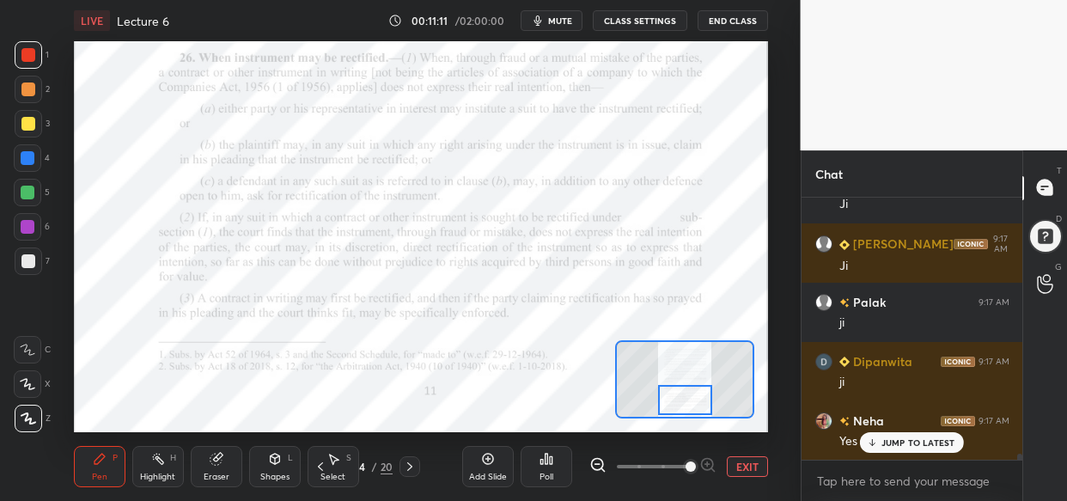
drag, startPoint x: 691, startPoint y: 386, endPoint x: 691, endPoint y: 400, distance: 14.6
click at [691, 400] on div at bounding box center [685, 400] width 54 height 30
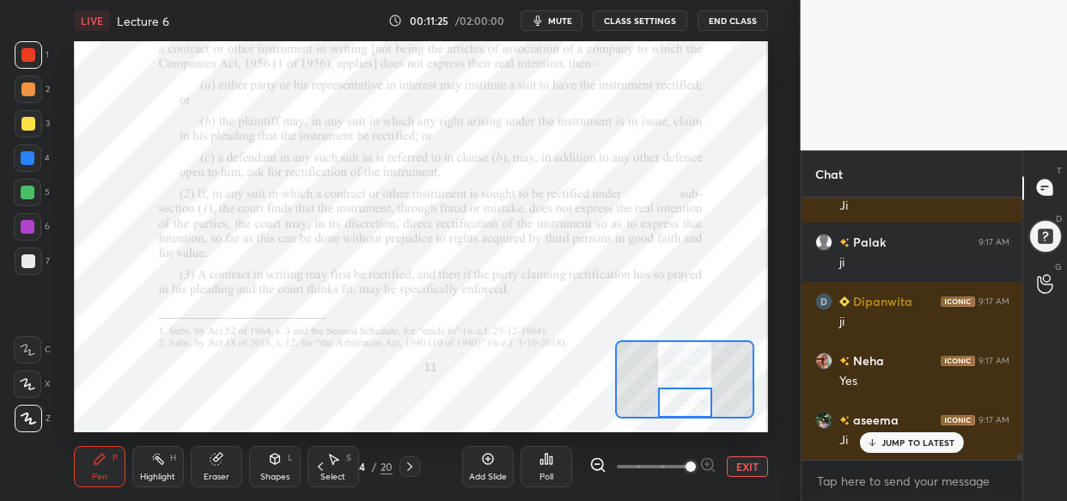
scroll to position [11693, 0]
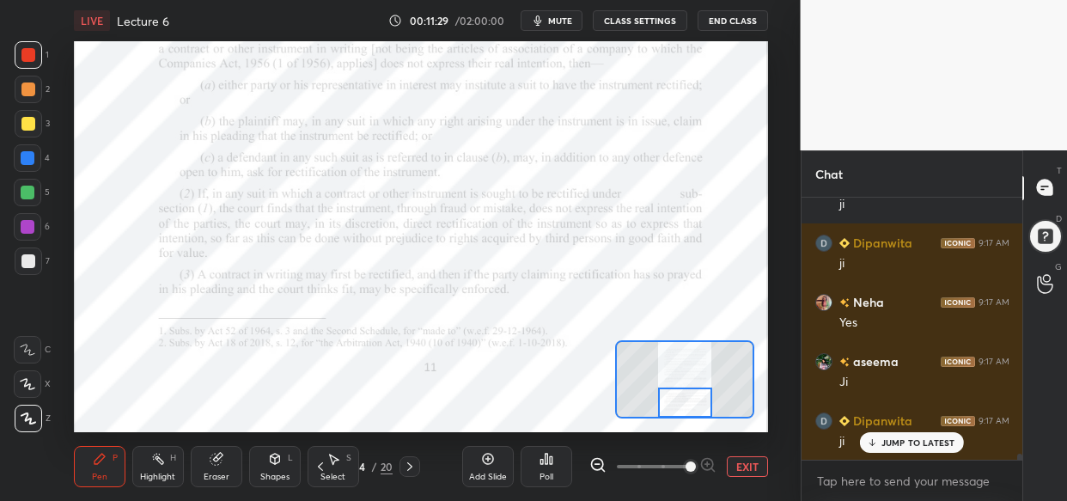
click at [24, 159] on div at bounding box center [28, 158] width 14 height 14
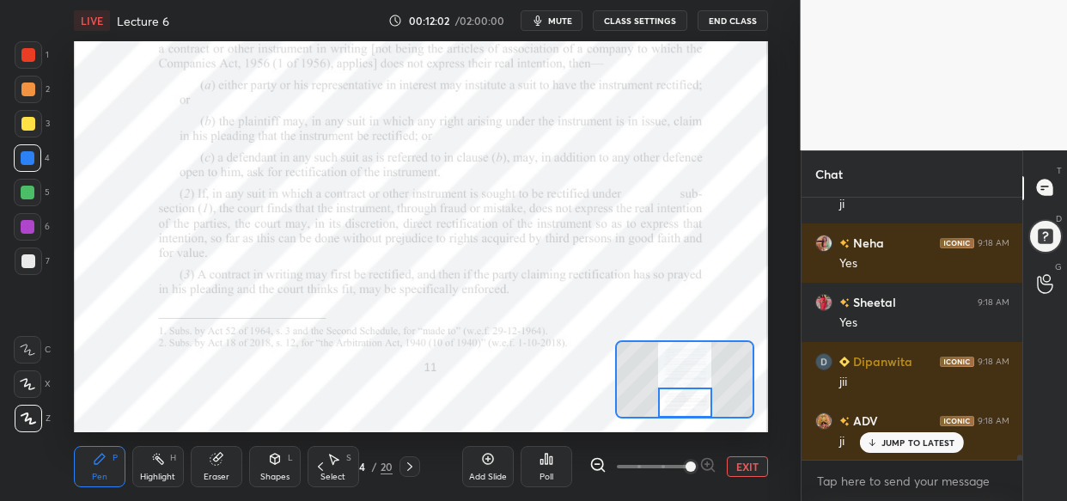
scroll to position [12167, 0]
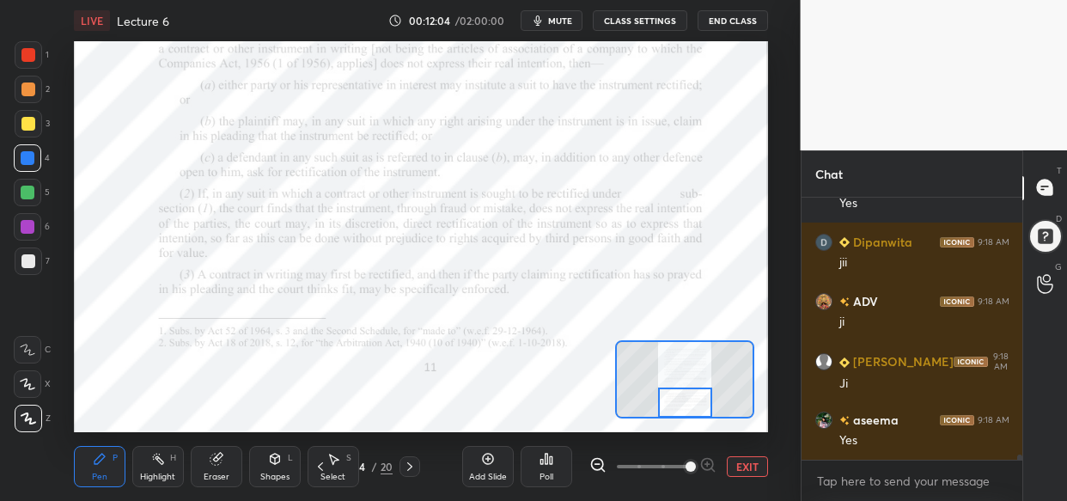
click at [31, 52] on div at bounding box center [28, 55] width 14 height 14
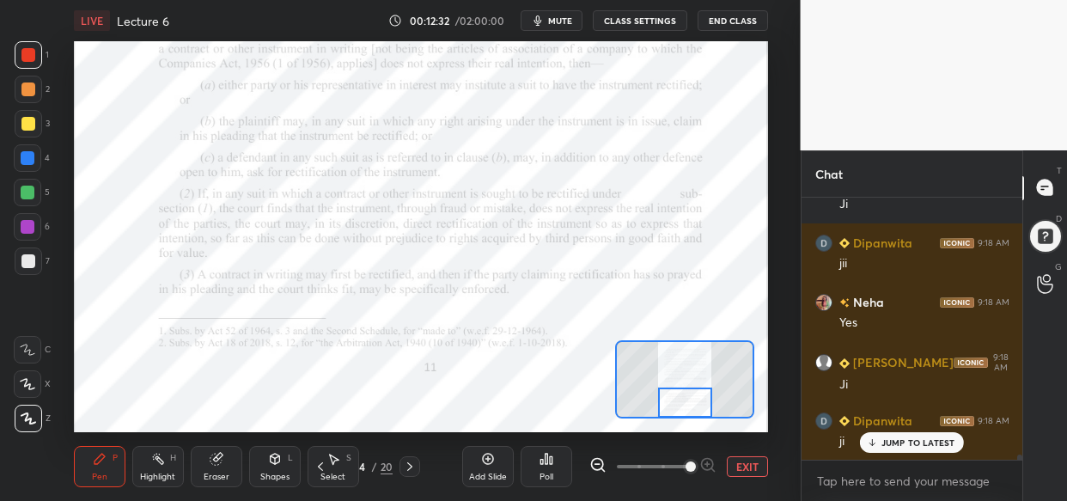
scroll to position [12582, 0]
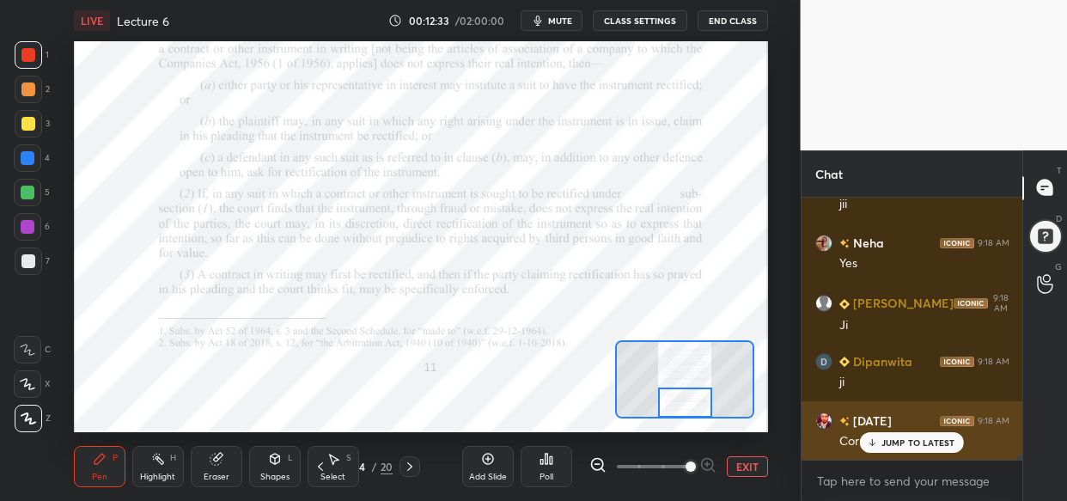
click at [887, 440] on p "JUMP TO LATEST" at bounding box center [919, 442] width 74 height 10
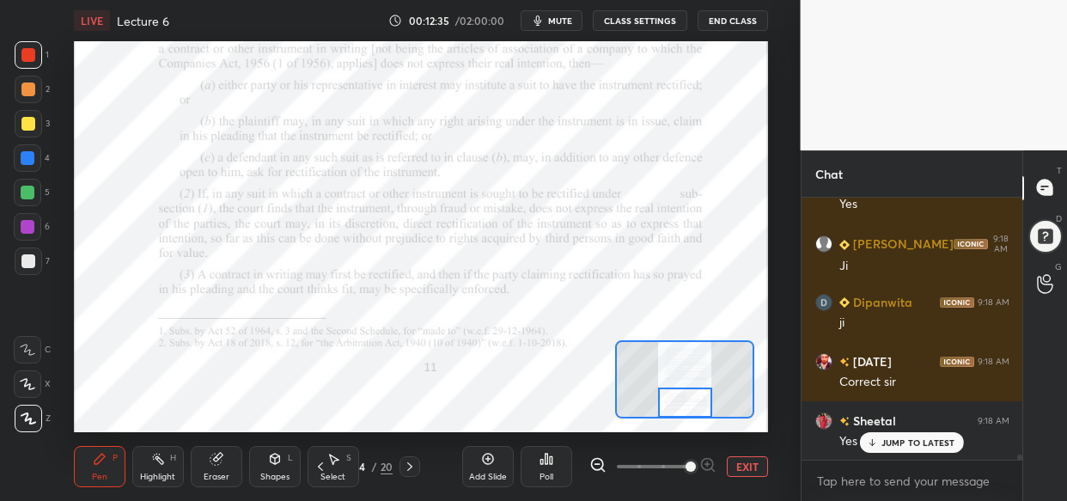
scroll to position [12701, 0]
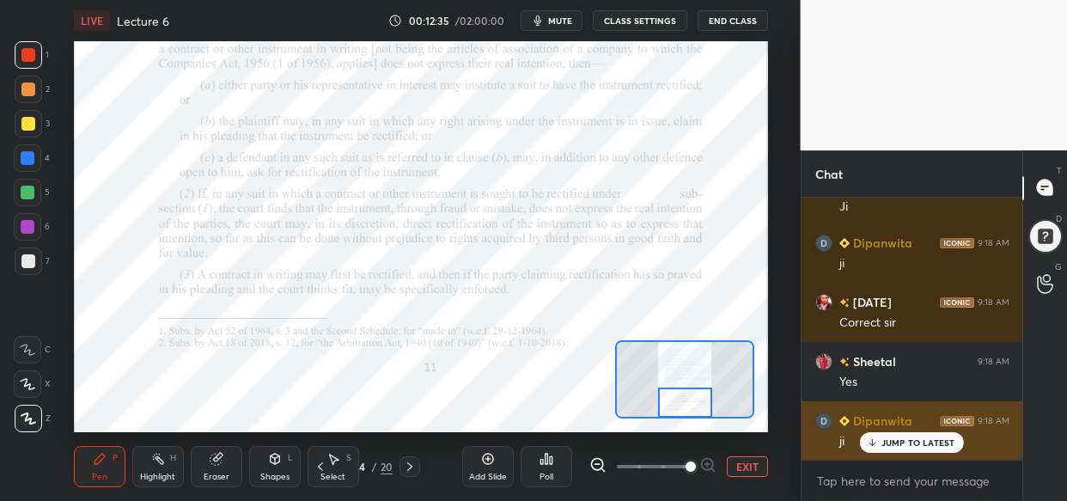
drag, startPoint x: 909, startPoint y: 445, endPoint x: 900, endPoint y: 439, distance: 10.5
click at [908, 442] on p "JUMP TO LATEST" at bounding box center [919, 442] width 74 height 10
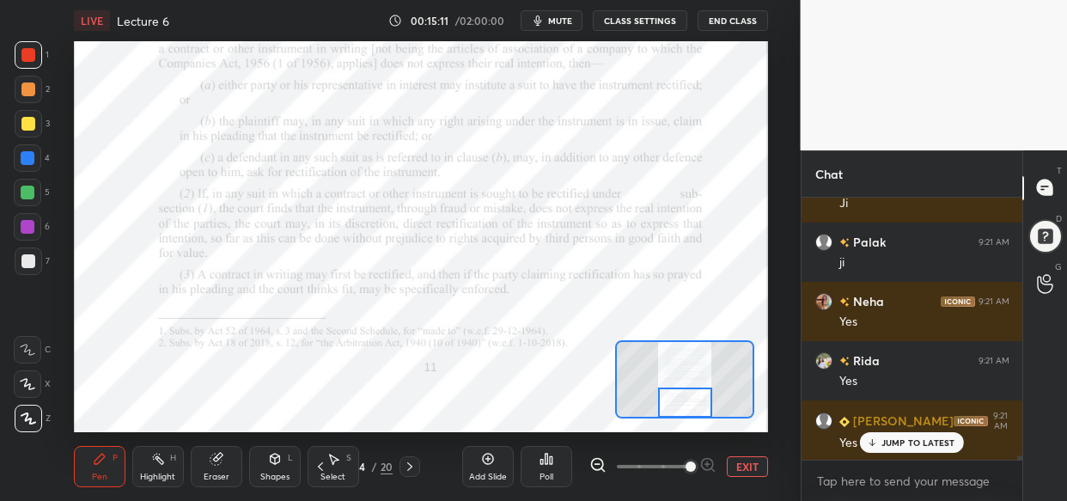
scroll to position [15860, 0]
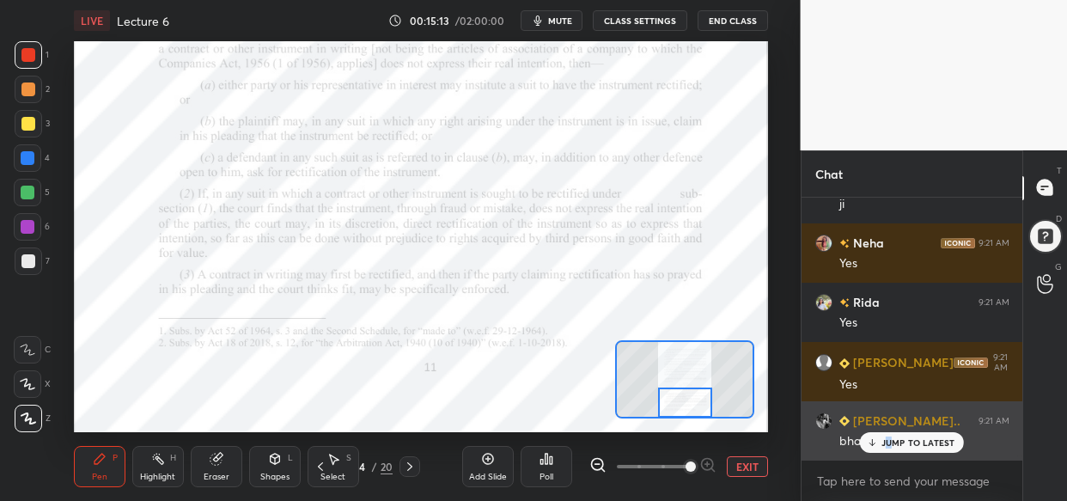
drag, startPoint x: 887, startPoint y: 440, endPoint x: 858, endPoint y: 437, distance: 28.5
click at [885, 438] on p "JUMP TO LATEST" at bounding box center [919, 442] width 74 height 10
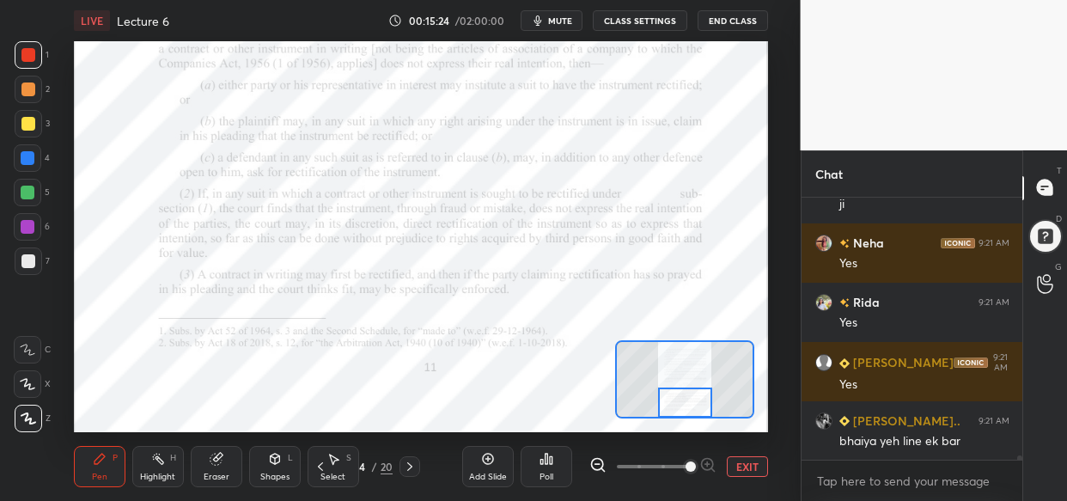
scroll to position [15919, 0]
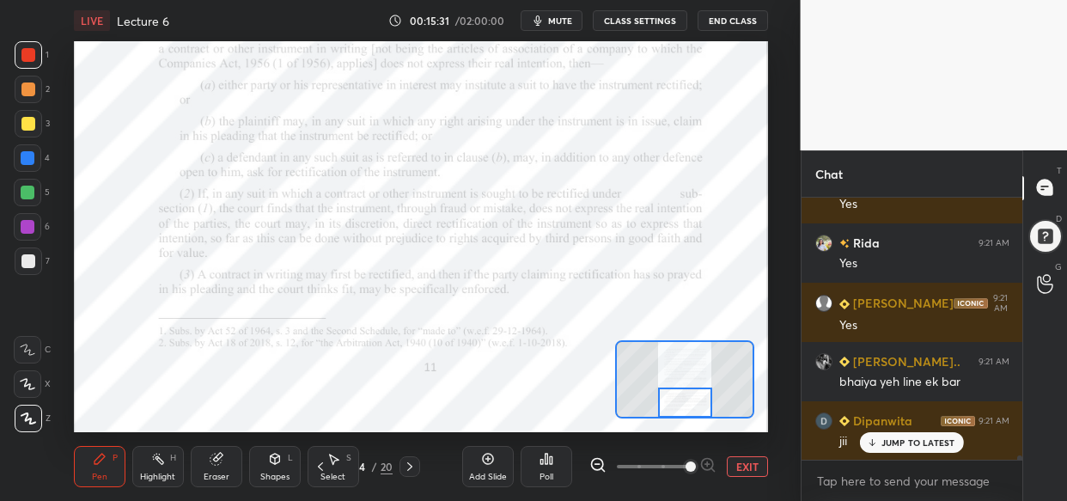
click at [489, 467] on div "Add Slide" at bounding box center [488, 466] width 52 height 41
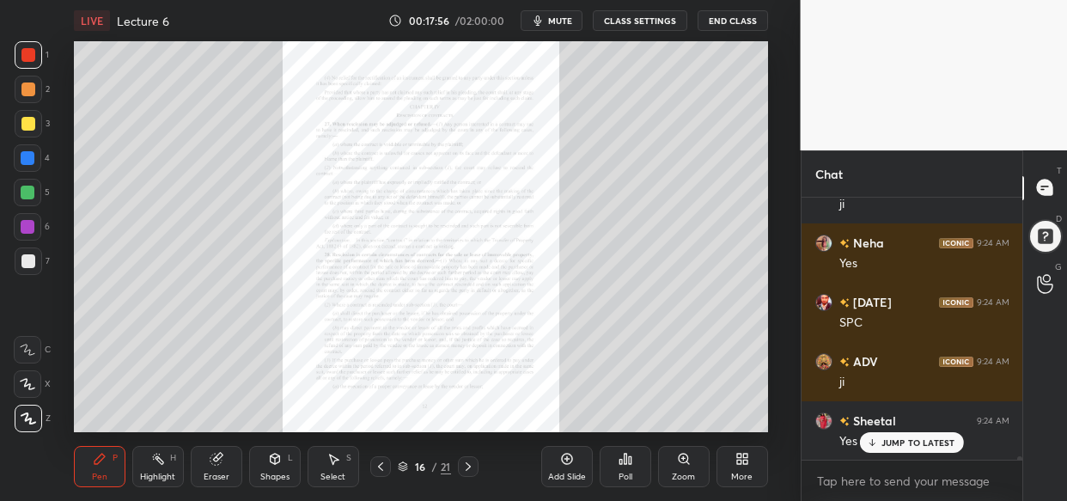
scroll to position [19020, 0]
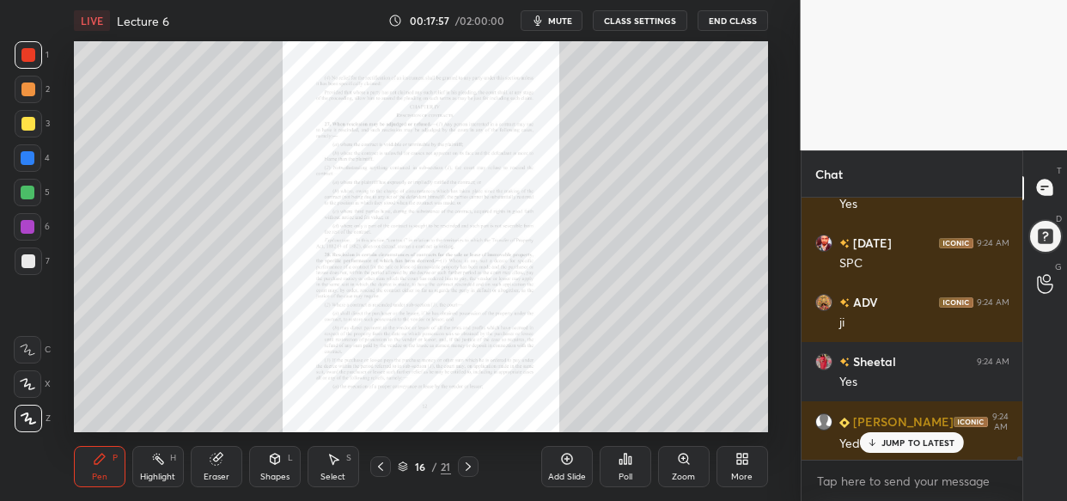
click at [689, 470] on div "Zoom" at bounding box center [684, 466] width 52 height 41
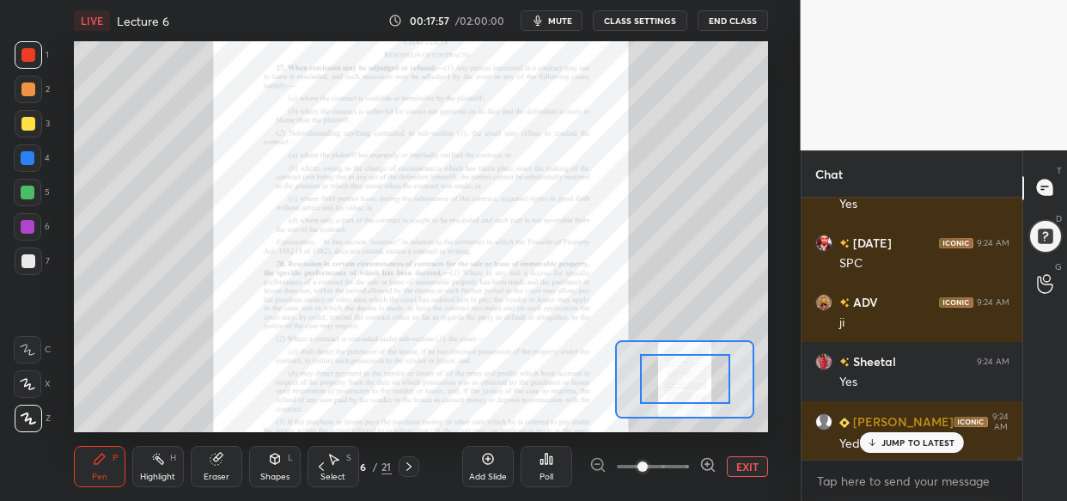
click at [693, 473] on div at bounding box center [652, 466] width 127 height 21
click at [698, 473] on div at bounding box center [652, 466] width 127 height 21
click at [700, 472] on icon at bounding box center [707, 464] width 17 height 17
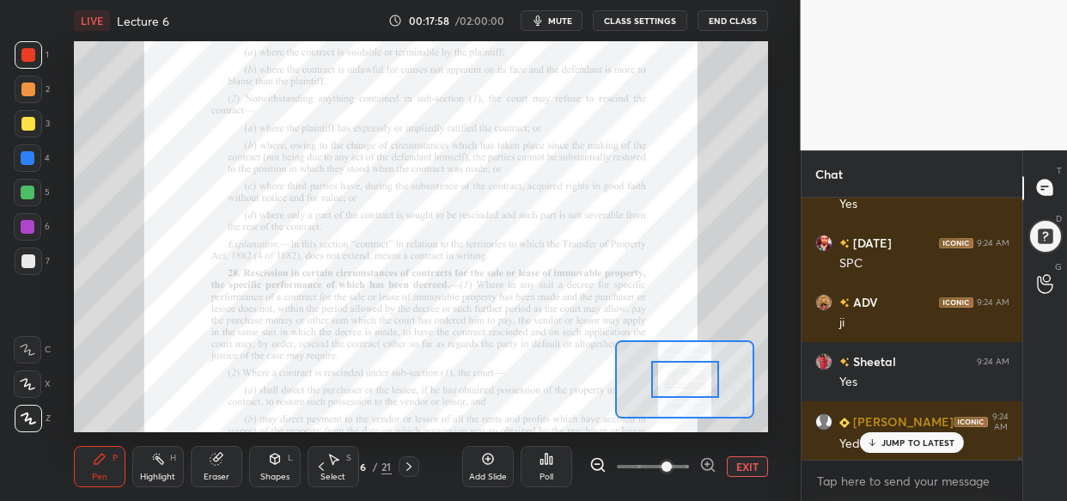
click at [705, 470] on icon at bounding box center [707, 464] width 17 height 17
click at [672, 469] on span at bounding box center [667, 466] width 10 height 10
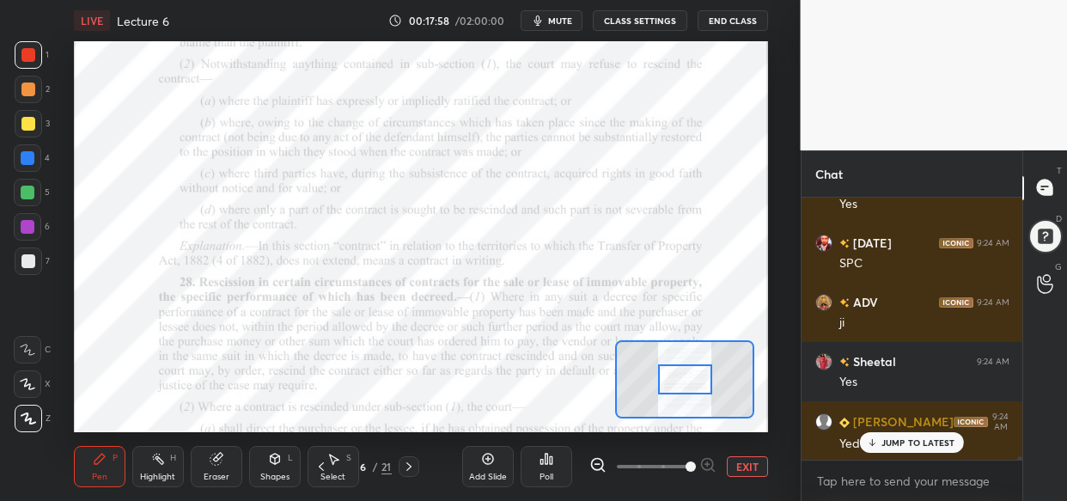
click at [708, 470] on div at bounding box center [652, 466] width 127 height 21
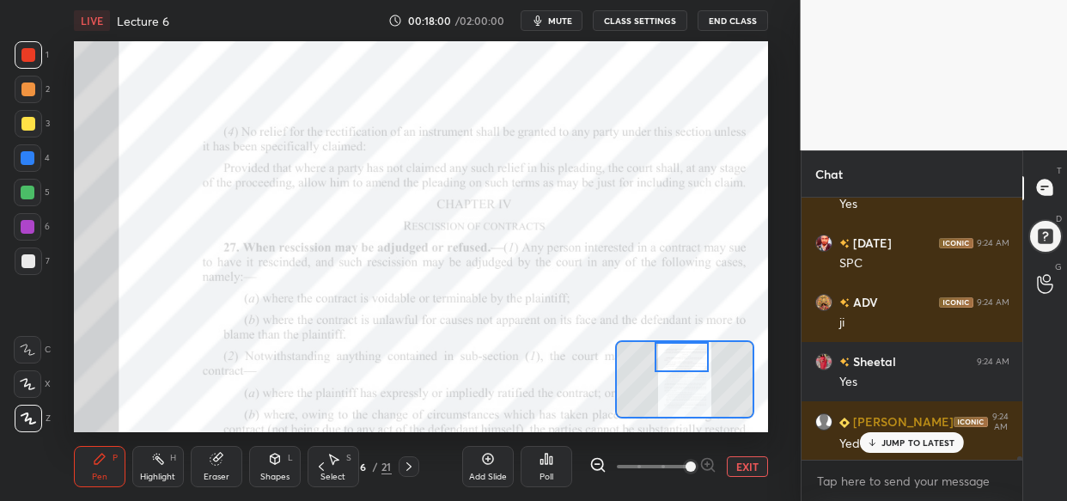
click at [687, 338] on div "Setting up your live class Poll for secs No correct answer Start poll" at bounding box center [421, 236] width 694 height 391
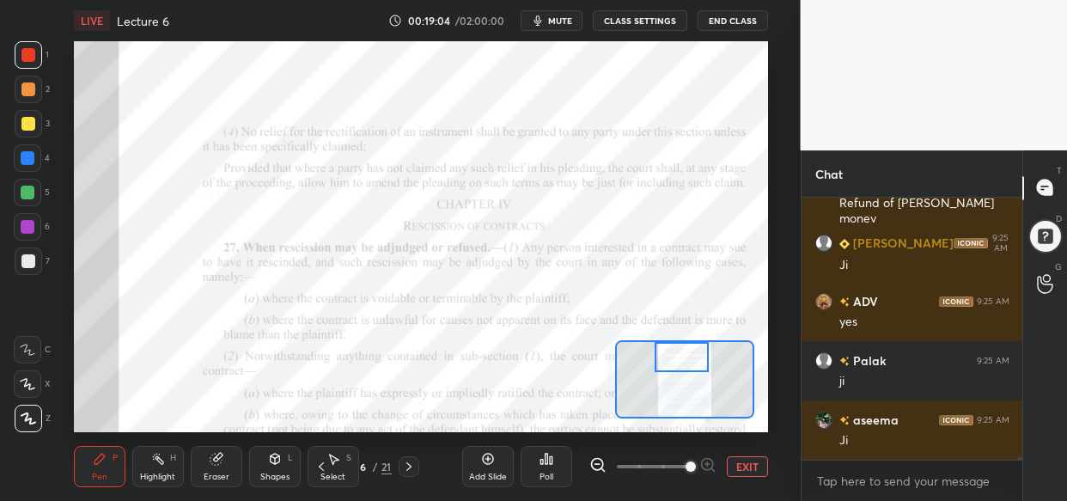
scroll to position [19924, 0]
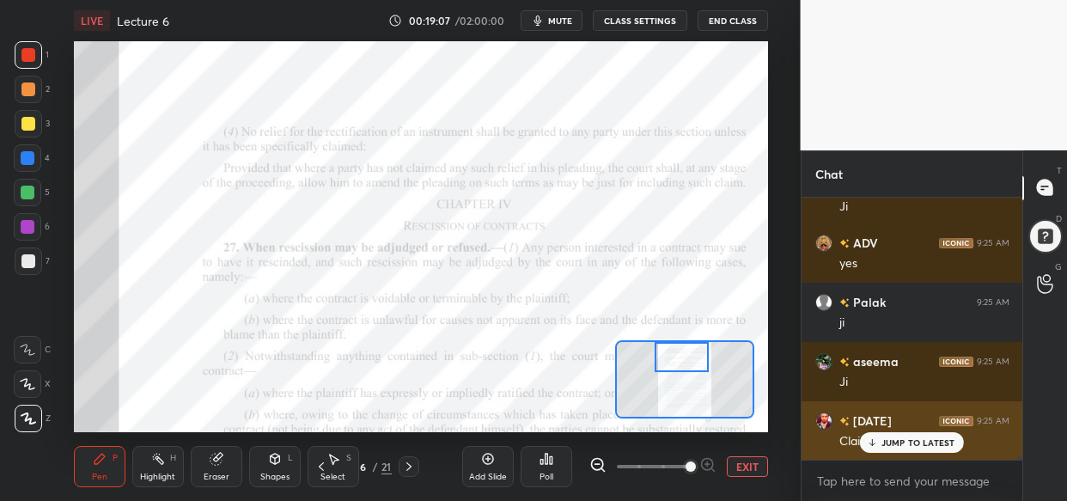
click at [925, 443] on p "JUMP TO LATEST" at bounding box center [919, 442] width 74 height 10
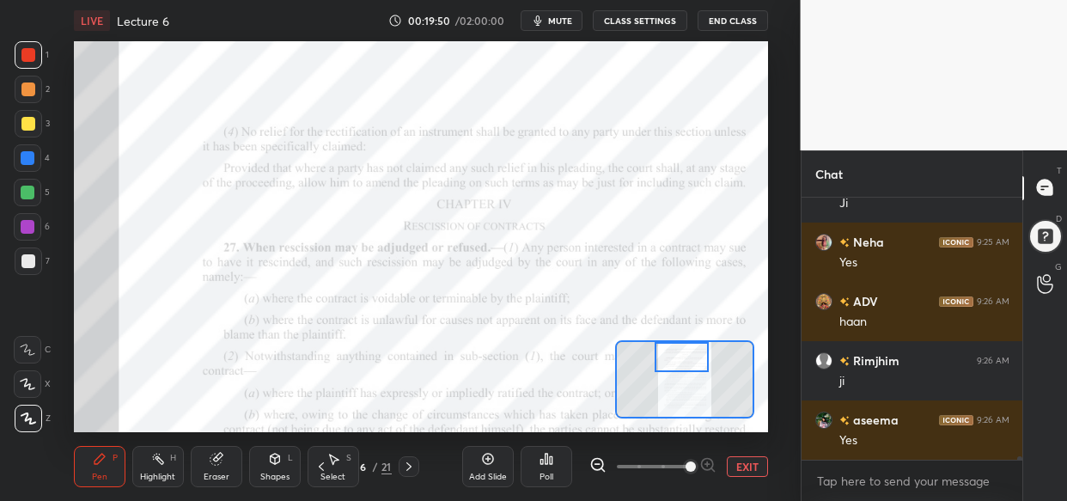
scroll to position [21110, 0]
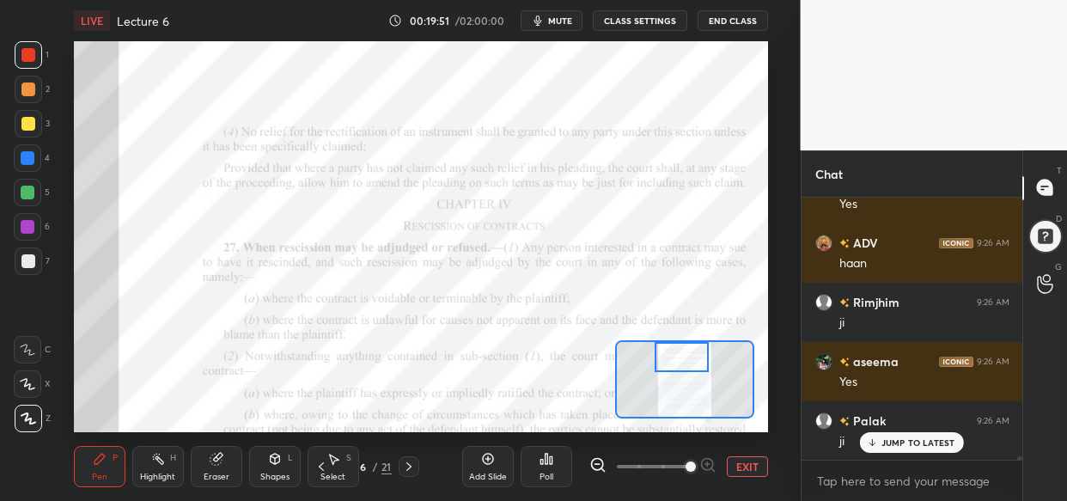
click at [485, 464] on icon at bounding box center [488, 459] width 14 height 14
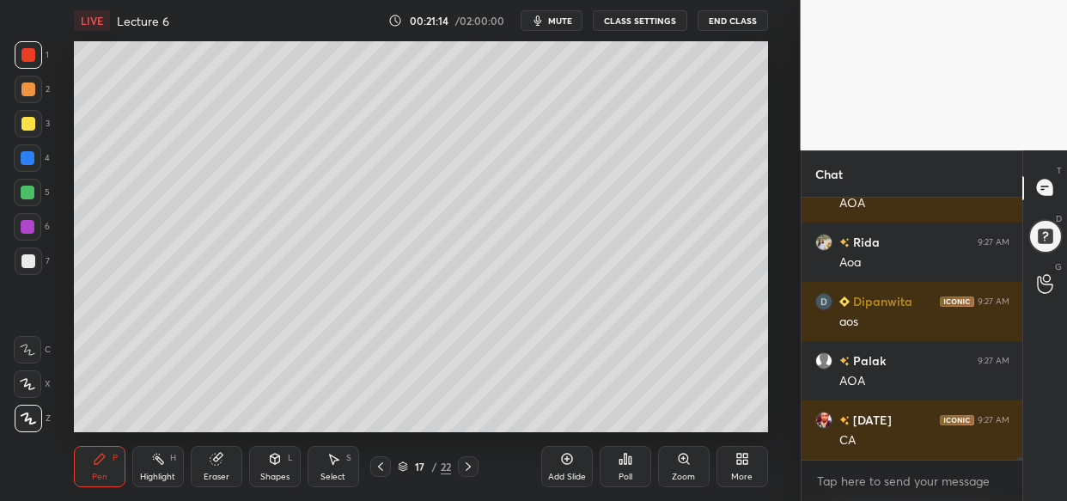
scroll to position [23421, 0]
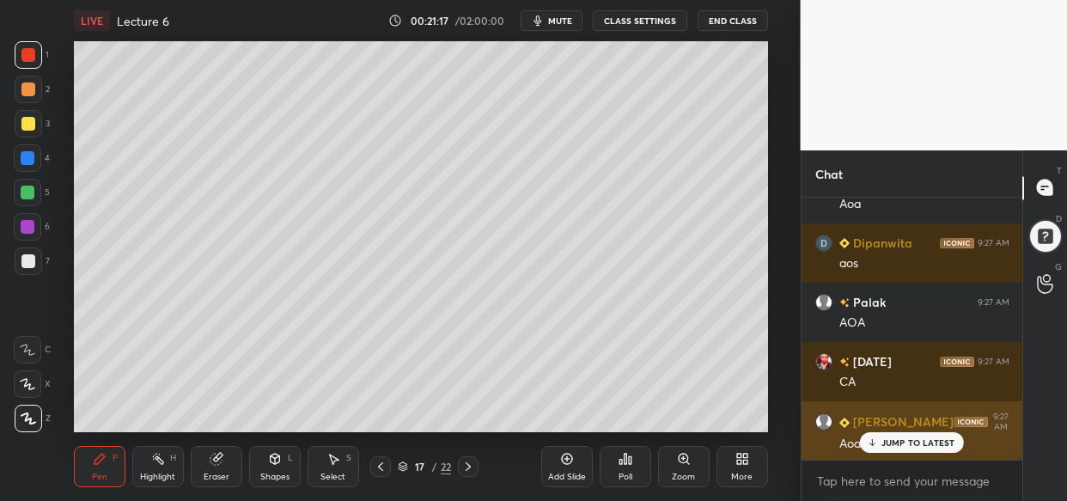
click at [933, 440] on p "JUMP TO LATEST" at bounding box center [919, 442] width 74 height 10
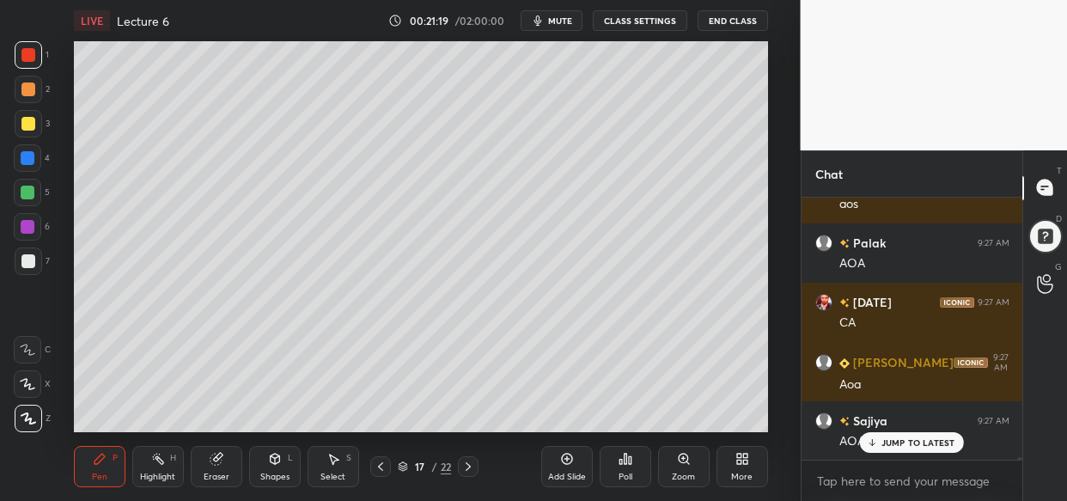
scroll to position [0, 0]
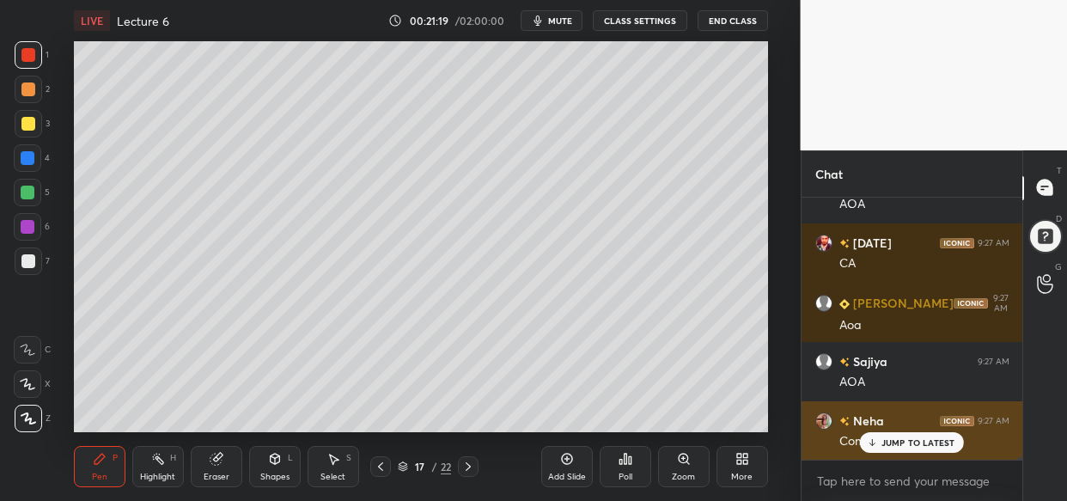
click at [888, 443] on p "JUMP TO LATEST" at bounding box center [919, 442] width 74 height 10
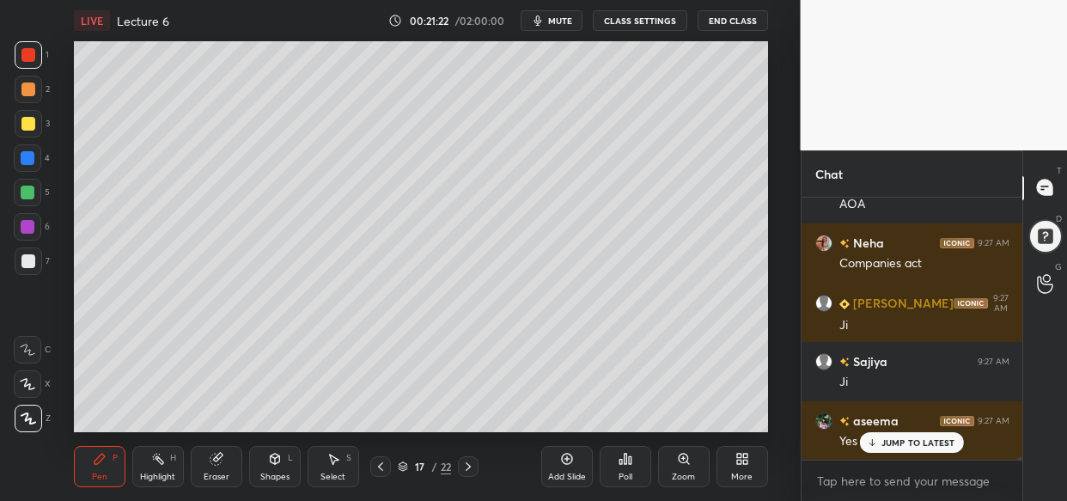
drag, startPoint x: 30, startPoint y: 129, endPoint x: 9, endPoint y: 160, distance: 37.7
click at [29, 127] on div at bounding box center [28, 124] width 14 height 14
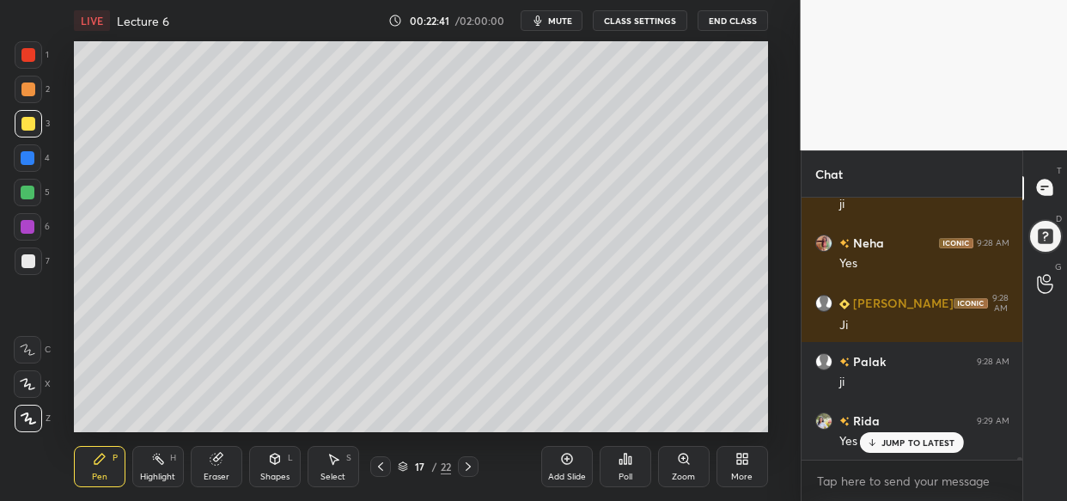
scroll to position [24978, 0]
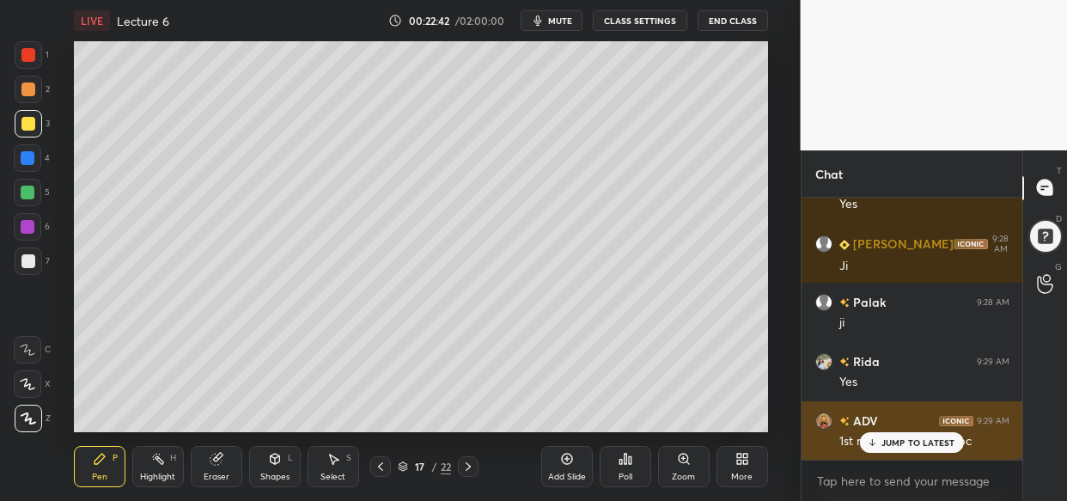
click at [896, 450] on div "JUMP TO LATEST" at bounding box center [911, 442] width 103 height 21
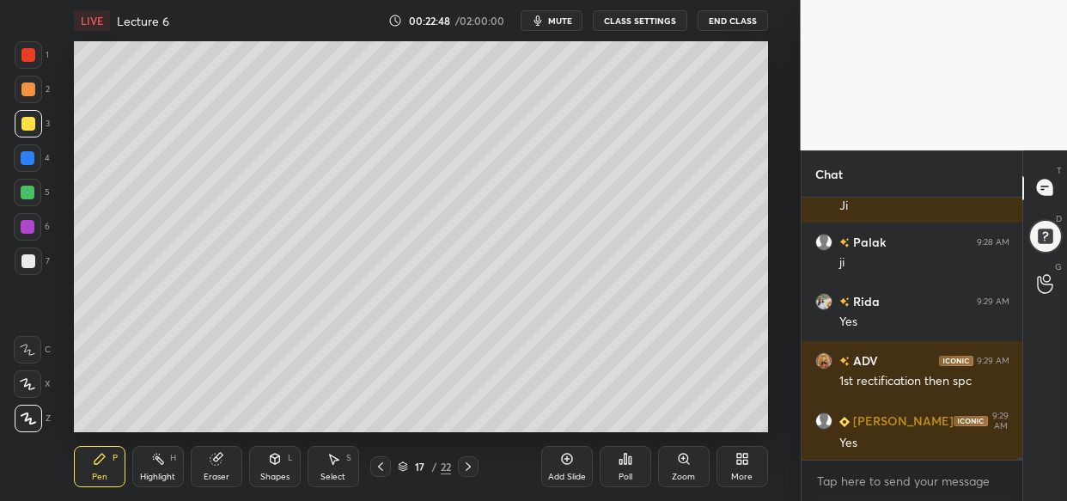
scroll to position [25097, 0]
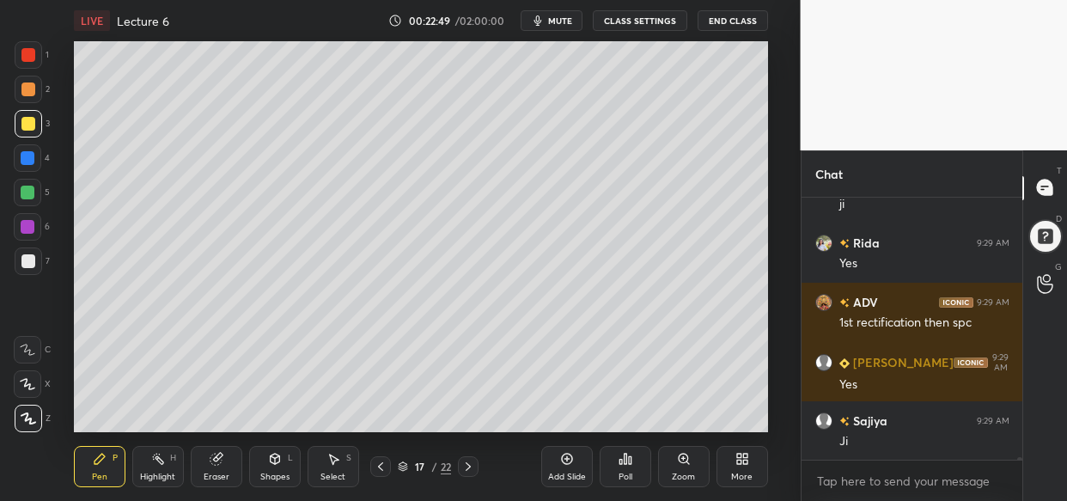
click at [608, 43] on div "LIVE Lecture 6 00:22:49 / 02:00:00 mute CLASS SETTINGS End Class Setting up you…" at bounding box center [421, 250] width 732 height 501
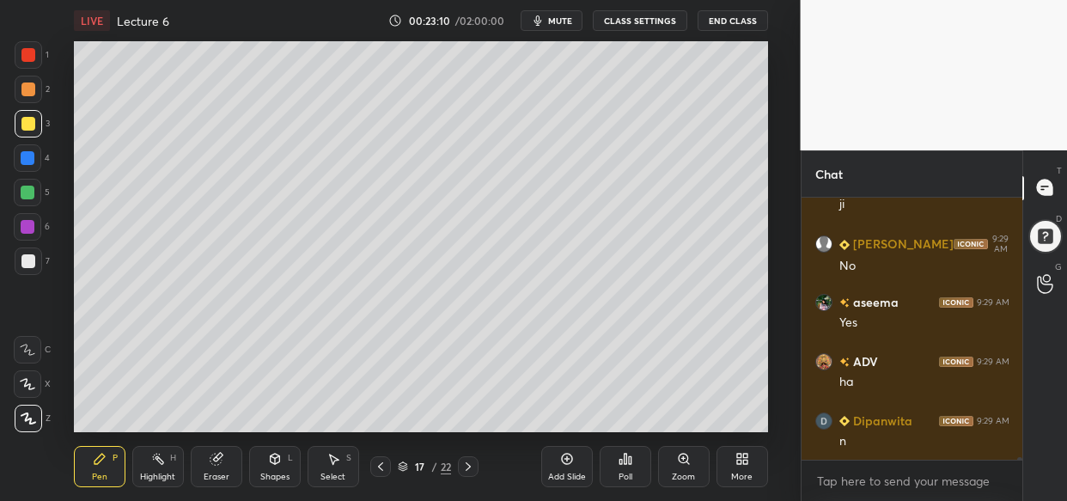
scroll to position [25618, 0]
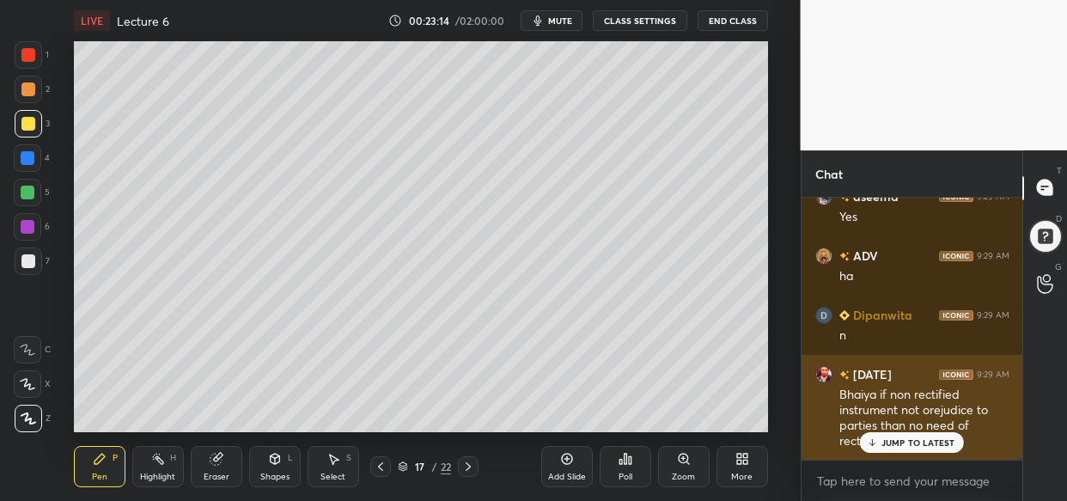
click at [905, 438] on p "JUMP TO LATEST" at bounding box center [919, 442] width 74 height 10
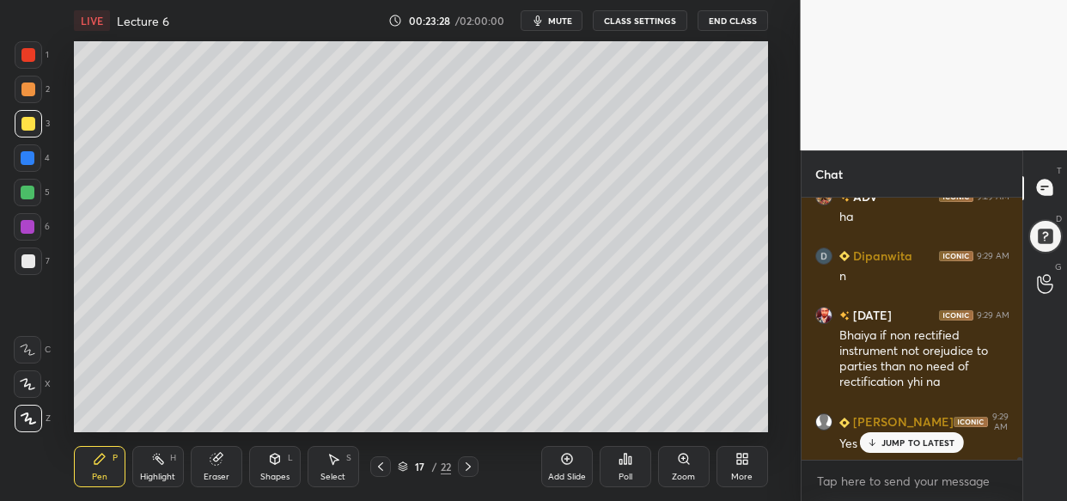
click at [556, 473] on div "Add Slide" at bounding box center [567, 477] width 38 height 9
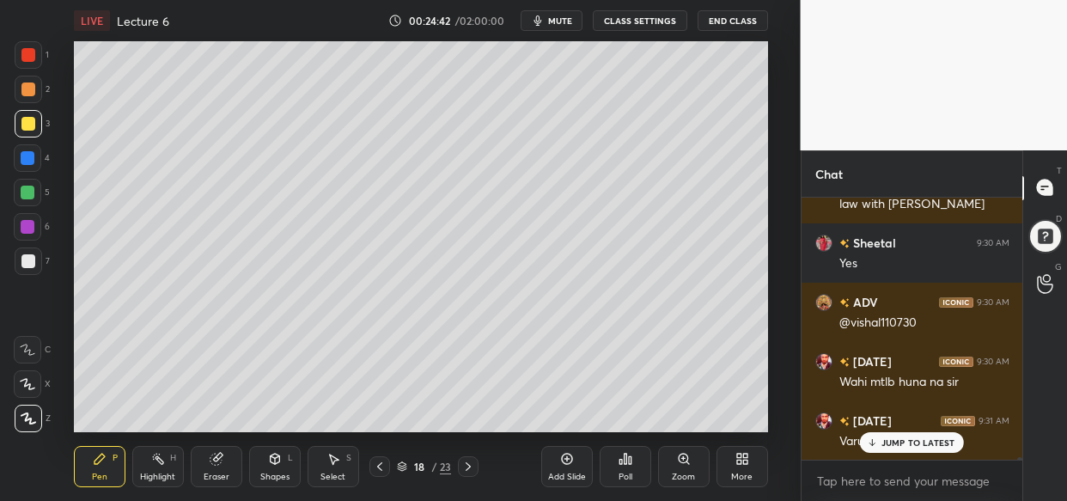
scroll to position [26597, 0]
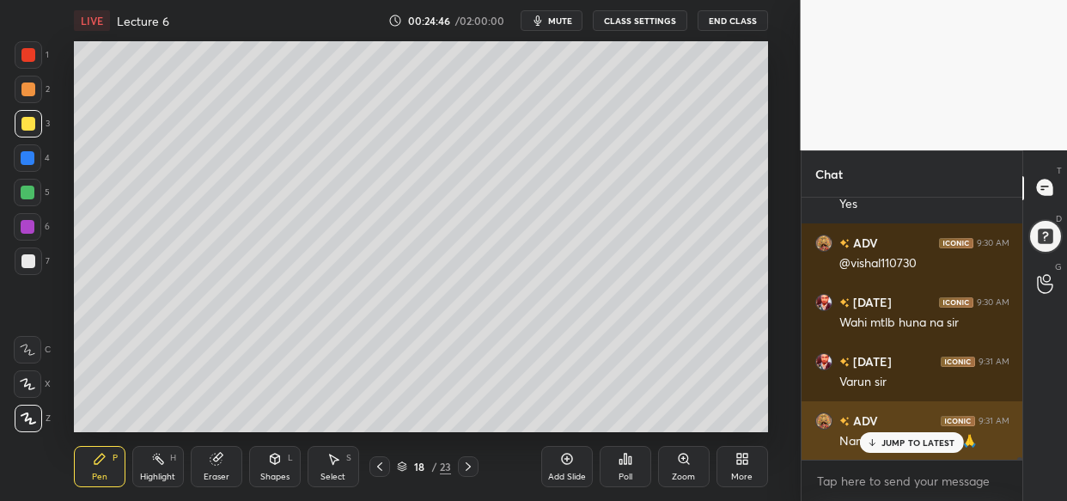
click at [915, 447] on div "JUMP TO LATEST" at bounding box center [911, 442] width 103 height 21
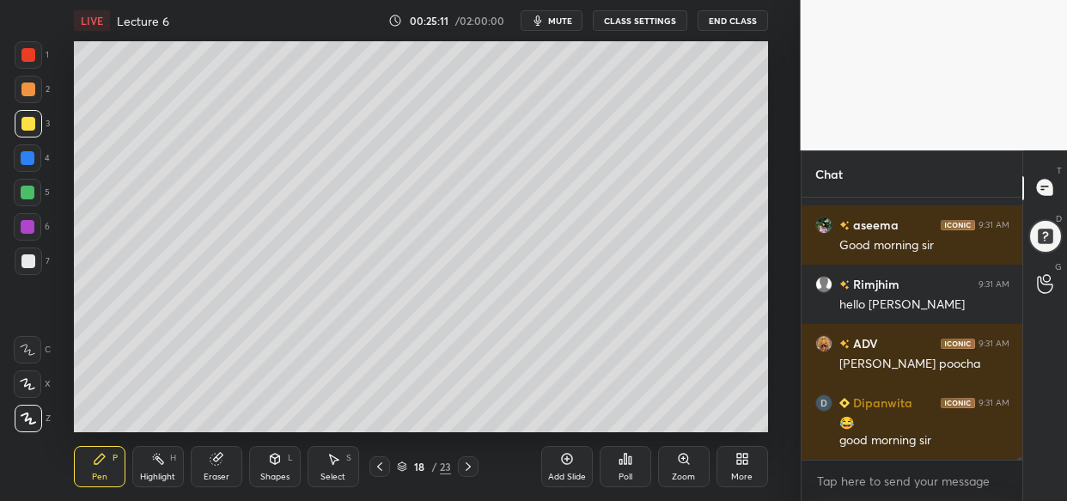
scroll to position [26970, 0]
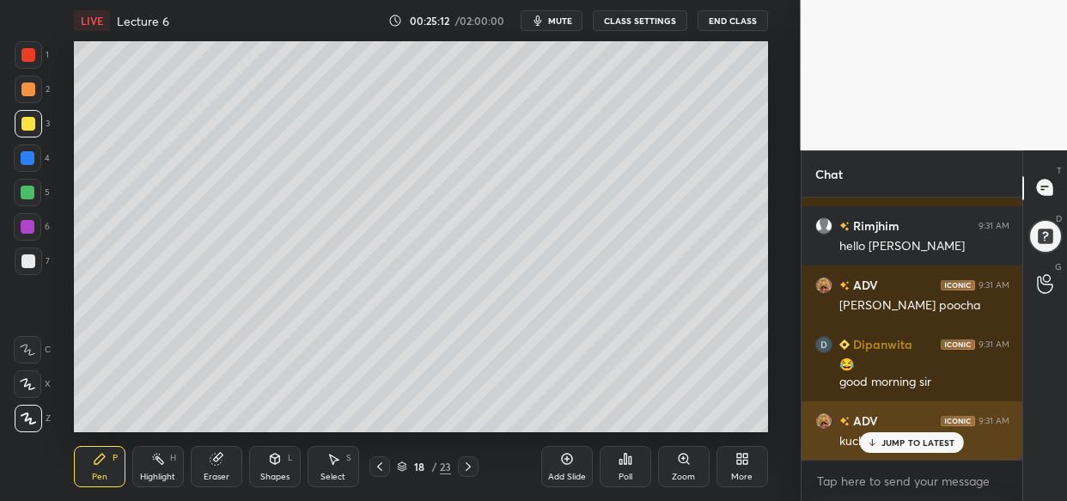
click at [888, 442] on p "JUMP TO LATEST" at bounding box center [919, 442] width 74 height 10
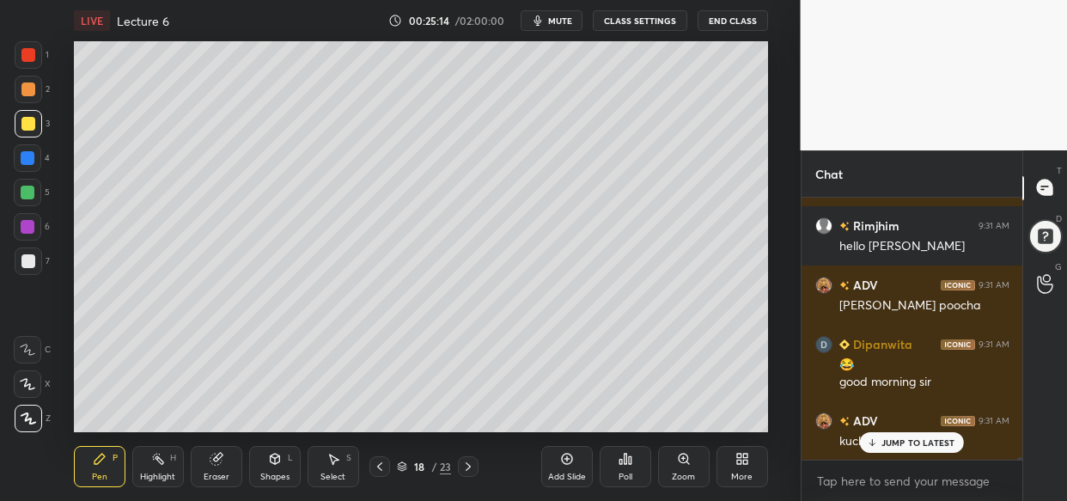
scroll to position [27029, 0]
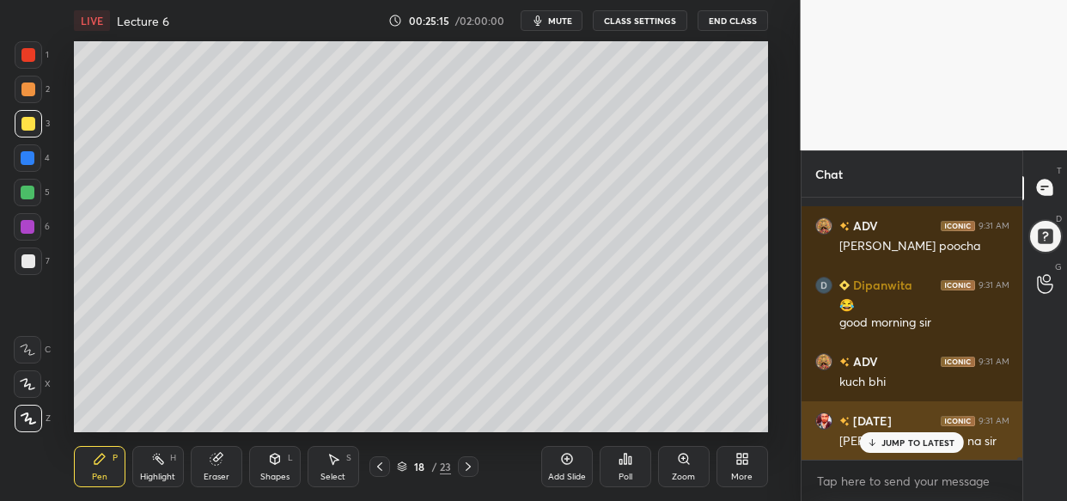
click at [892, 451] on div "JUMP TO LATEST" at bounding box center [911, 442] width 103 height 21
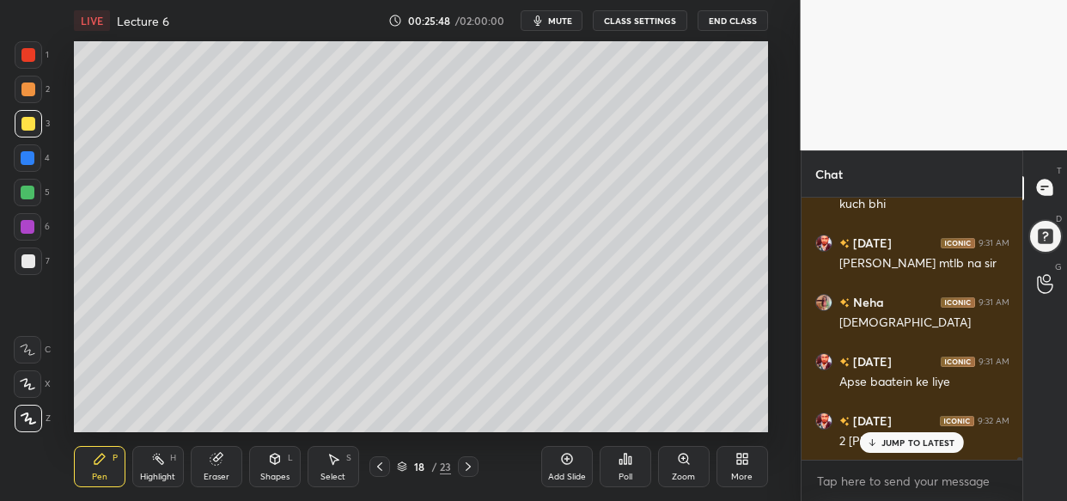
scroll to position [27282, 0]
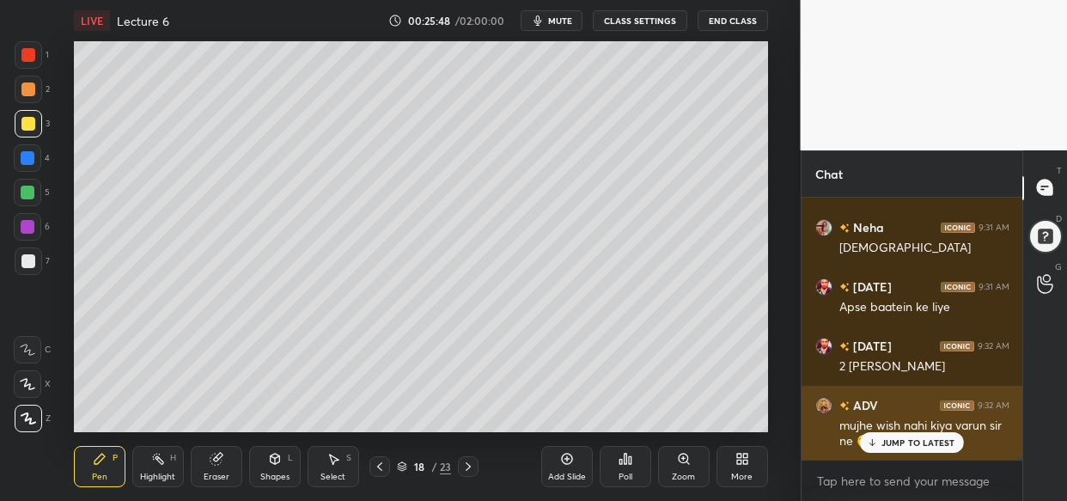
click at [925, 437] on p "JUMP TO LATEST" at bounding box center [919, 442] width 74 height 10
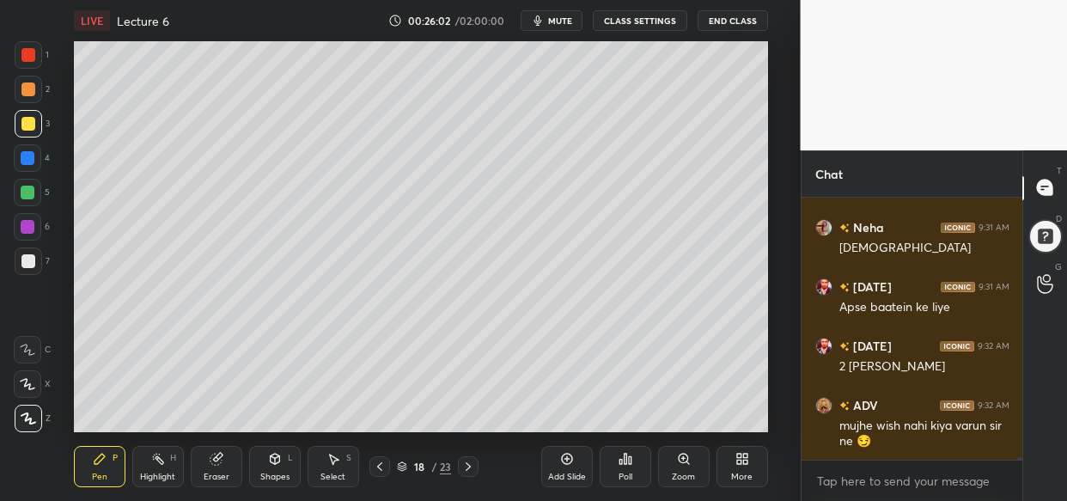
scroll to position [27341, 0]
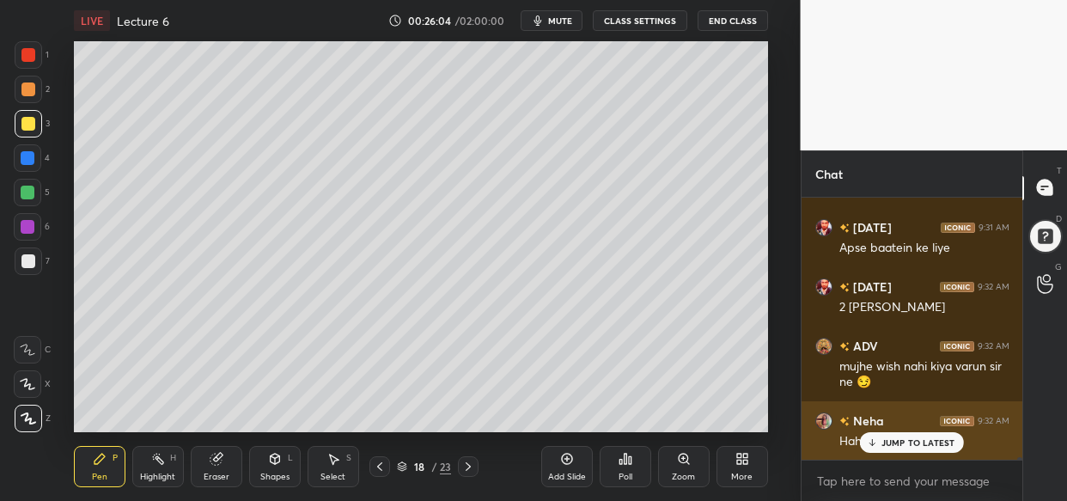
click at [891, 436] on div "JUMP TO LATEST" at bounding box center [911, 442] width 103 height 21
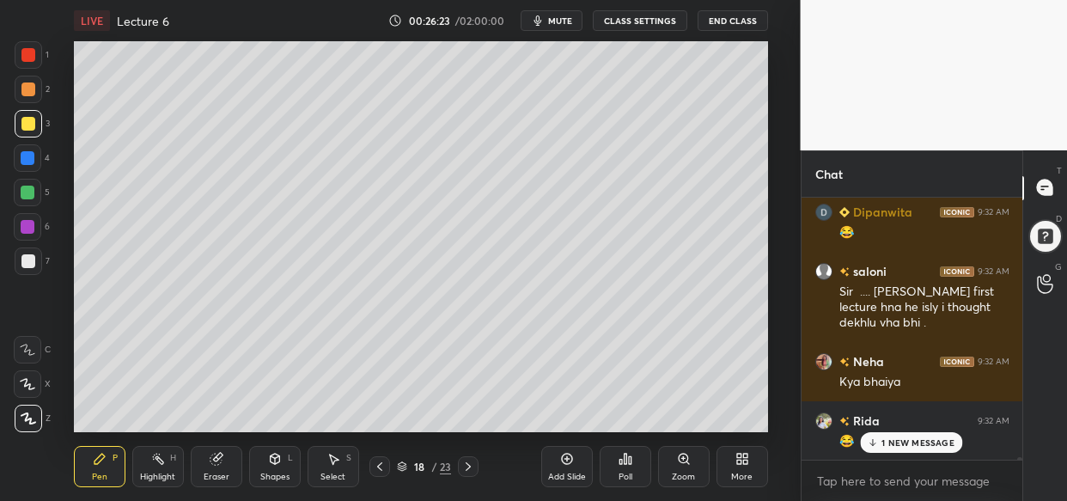
scroll to position [27728, 0]
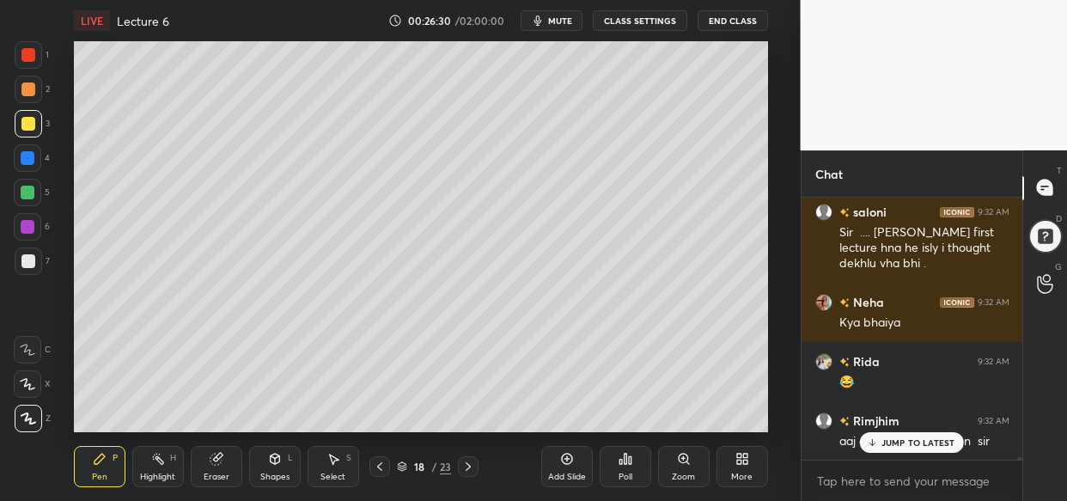
click at [900, 444] on p "JUMP TO LATEST" at bounding box center [919, 442] width 74 height 10
click at [848, 475] on textarea at bounding box center [912, 480] width 194 height 27
paste textarea "[URL][DOMAIN_NAME]"
type textarea "[URL][DOMAIN_NAME]"
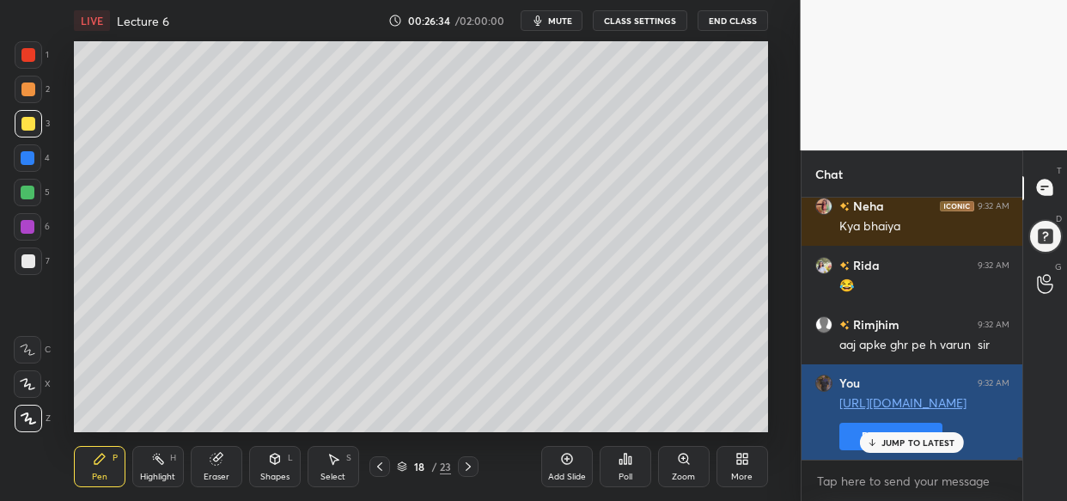
click at [885, 437] on p "JUMP TO LATEST" at bounding box center [919, 442] width 74 height 10
click at [894, 432] on button "Pin message" at bounding box center [890, 436] width 103 height 27
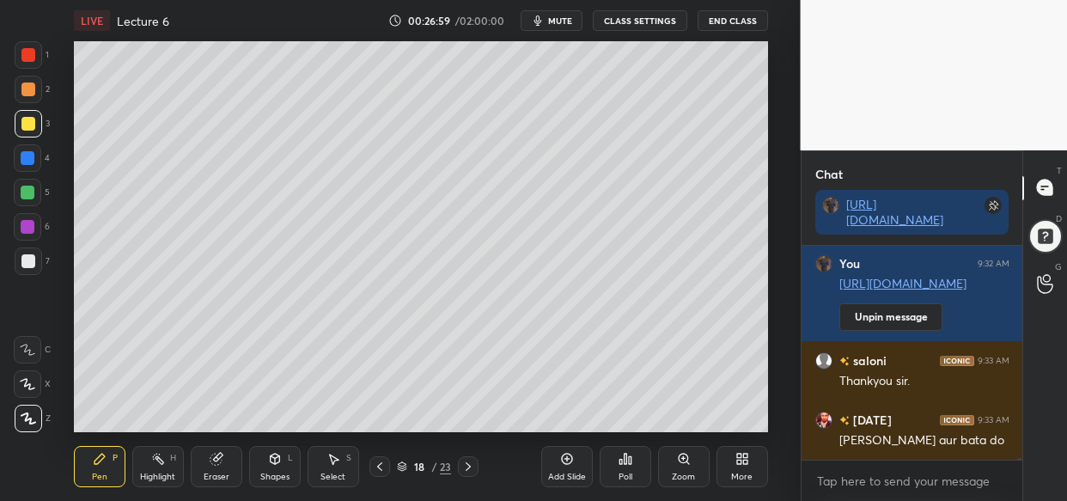
scroll to position [28066, 0]
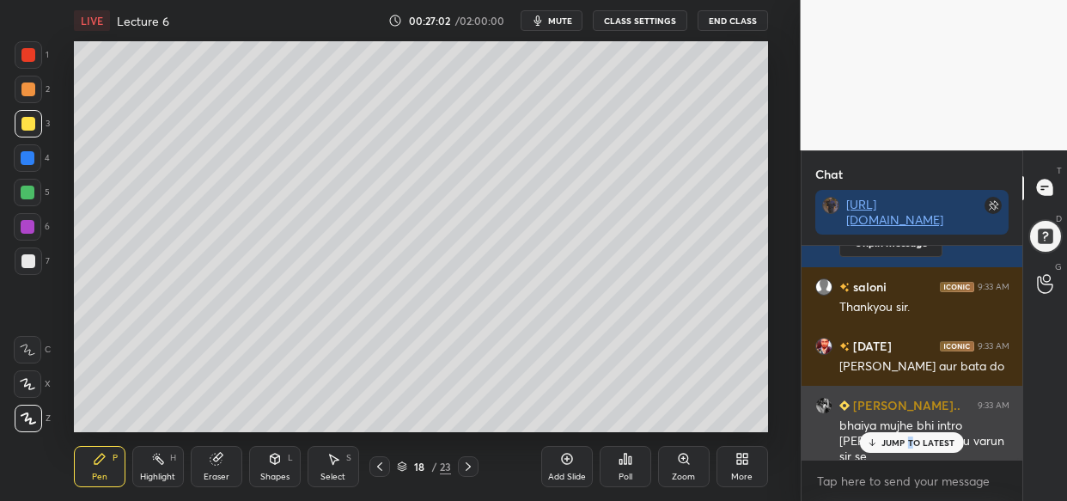
click at [911, 449] on div "JUMP TO LATEST" at bounding box center [911, 442] width 103 height 21
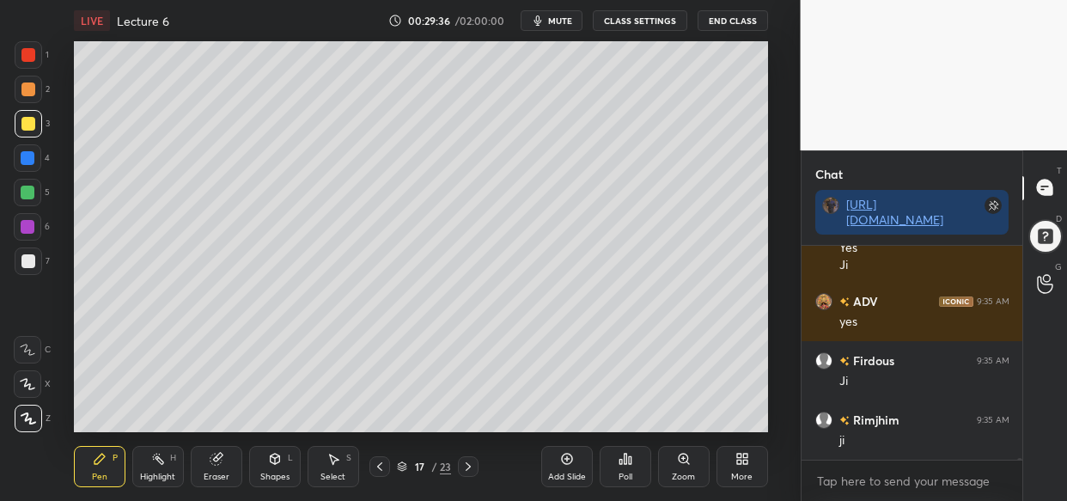
scroll to position [30209, 0]
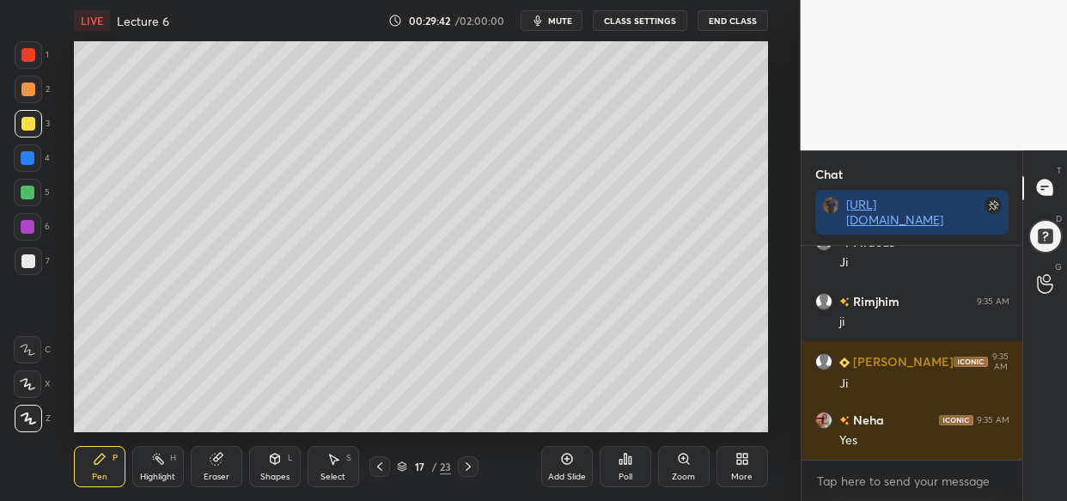
click at [559, 466] on div "Add Slide" at bounding box center [567, 466] width 52 height 41
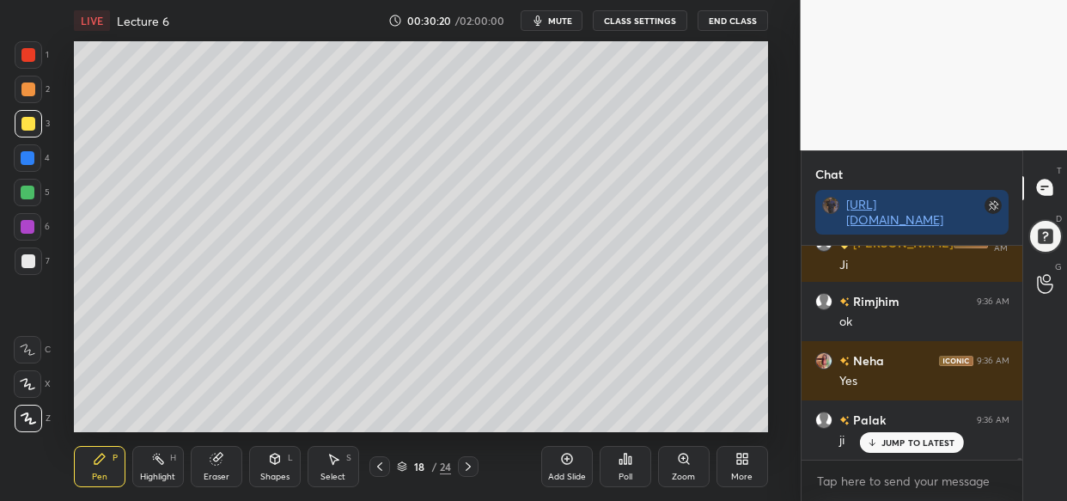
scroll to position [30919, 0]
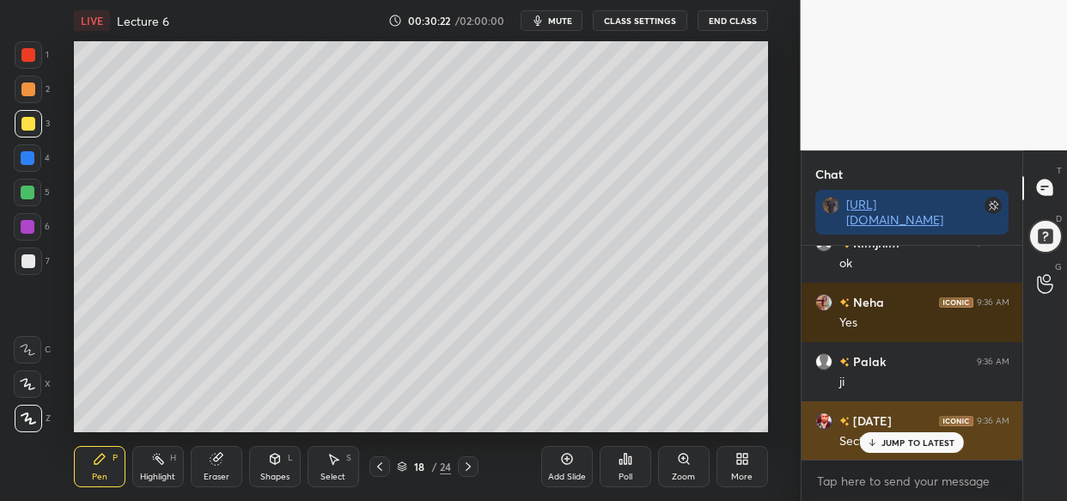
click at [907, 444] on p "JUMP TO LATEST" at bounding box center [919, 442] width 74 height 10
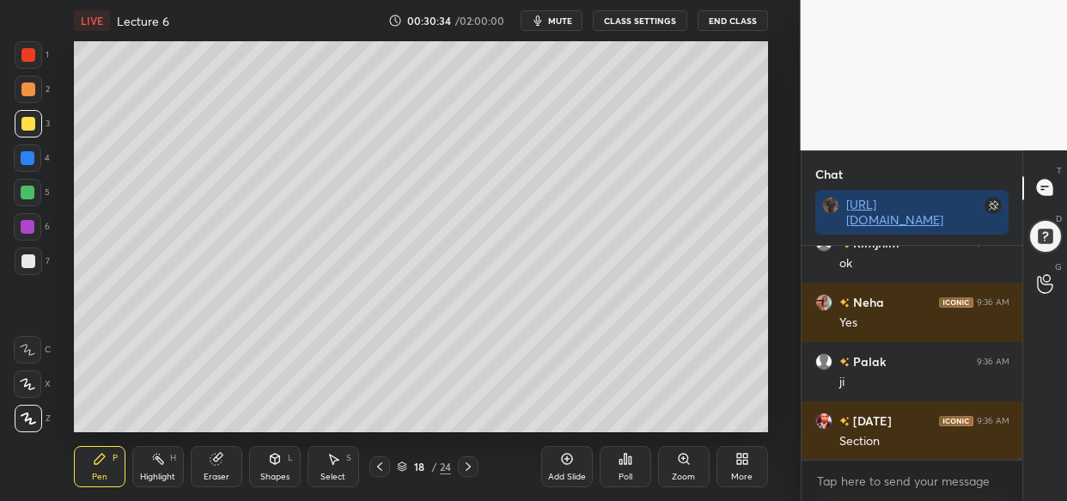
scroll to position [30937, 0]
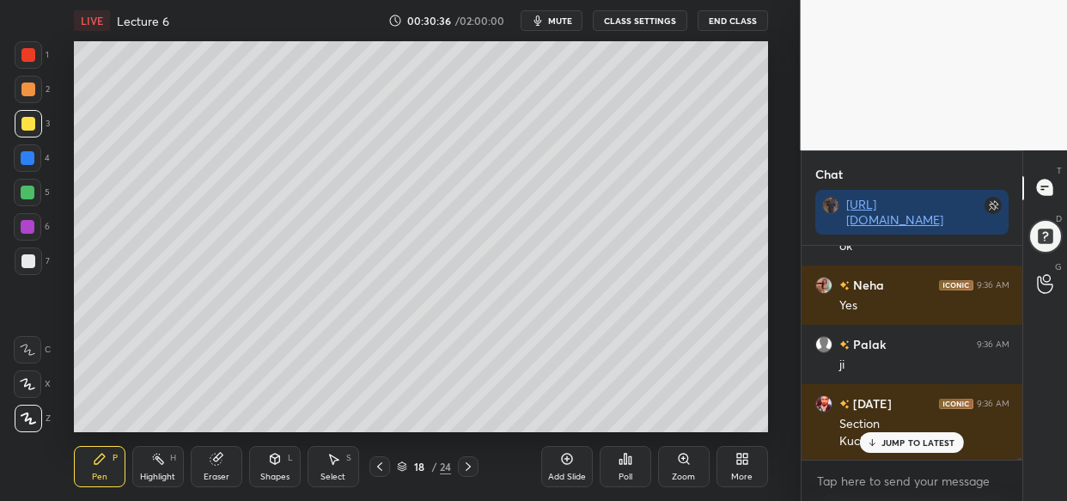
click at [937, 446] on p "JUMP TO LATEST" at bounding box center [919, 442] width 74 height 10
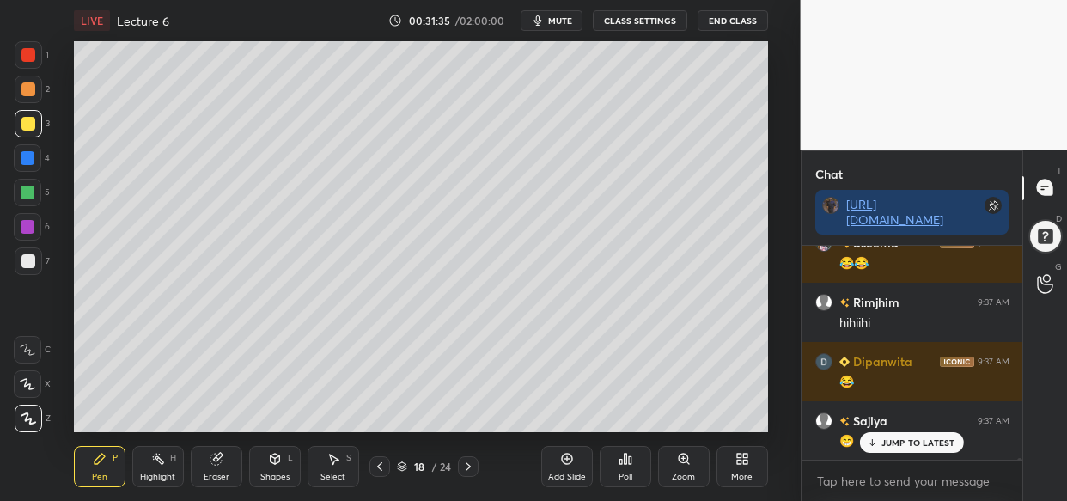
scroll to position [31707, 0]
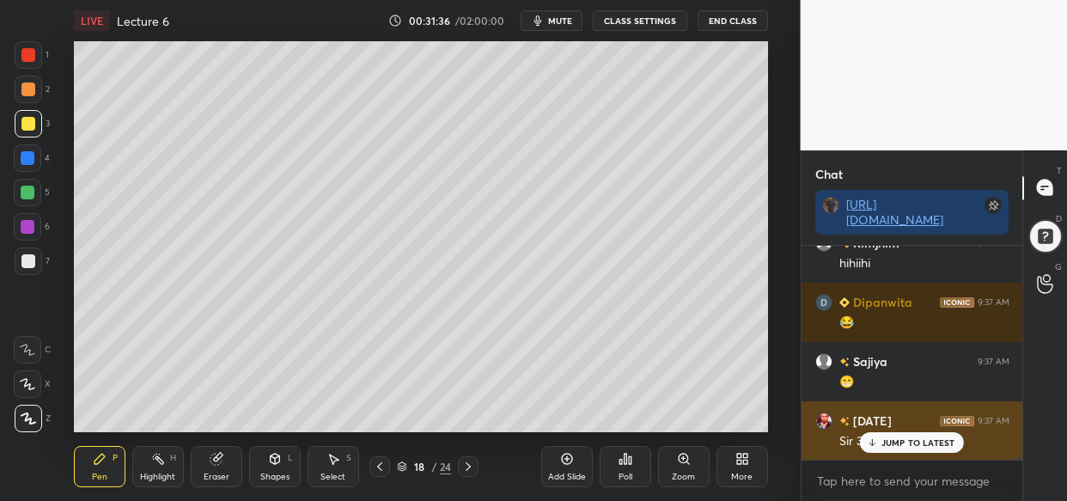
click at [906, 439] on p "JUMP TO LATEST" at bounding box center [919, 442] width 74 height 10
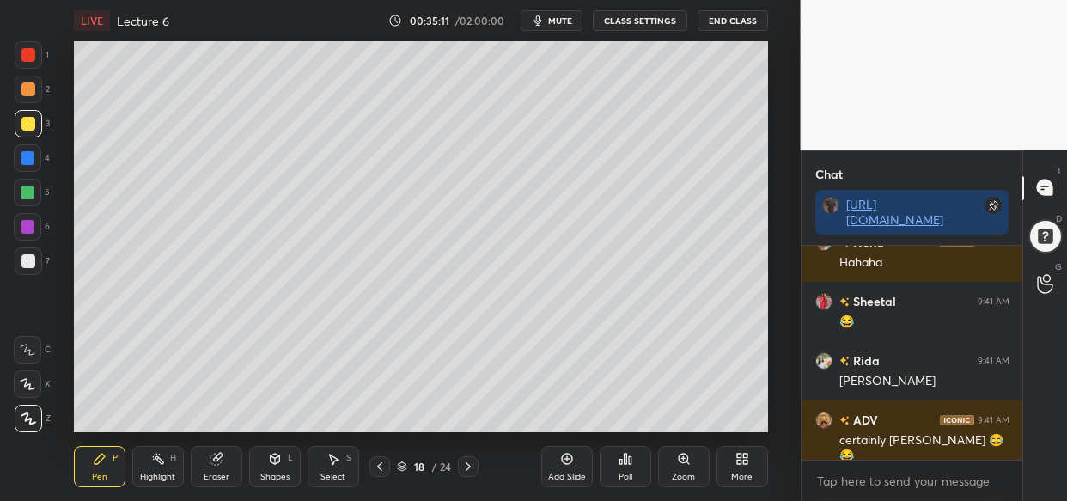
scroll to position [35473, 0]
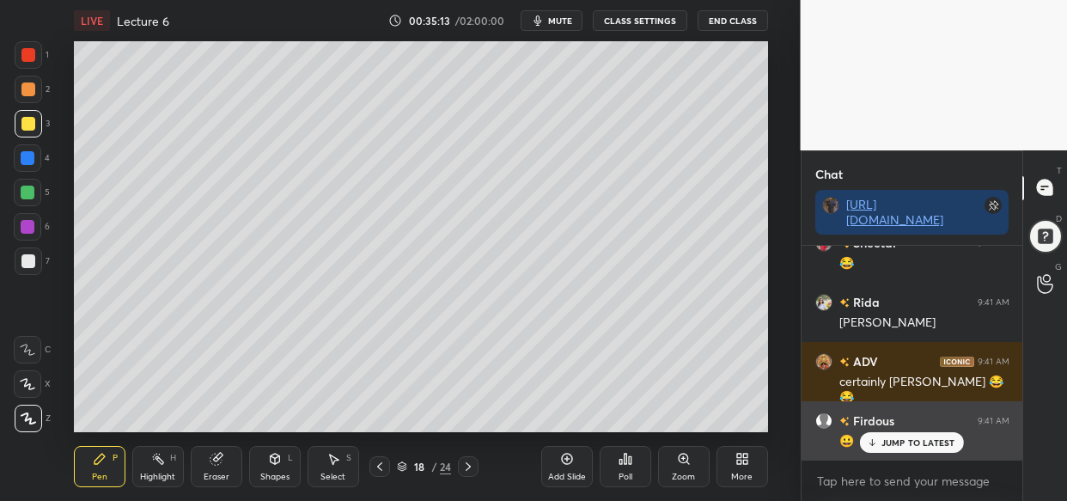
click at [937, 444] on p "JUMP TO LATEST" at bounding box center [919, 442] width 74 height 10
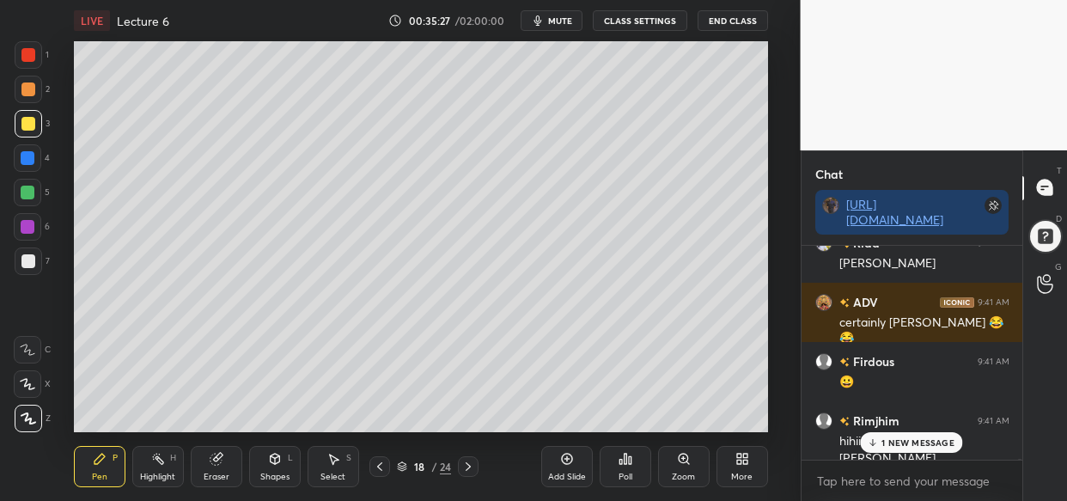
scroll to position [35550, 0]
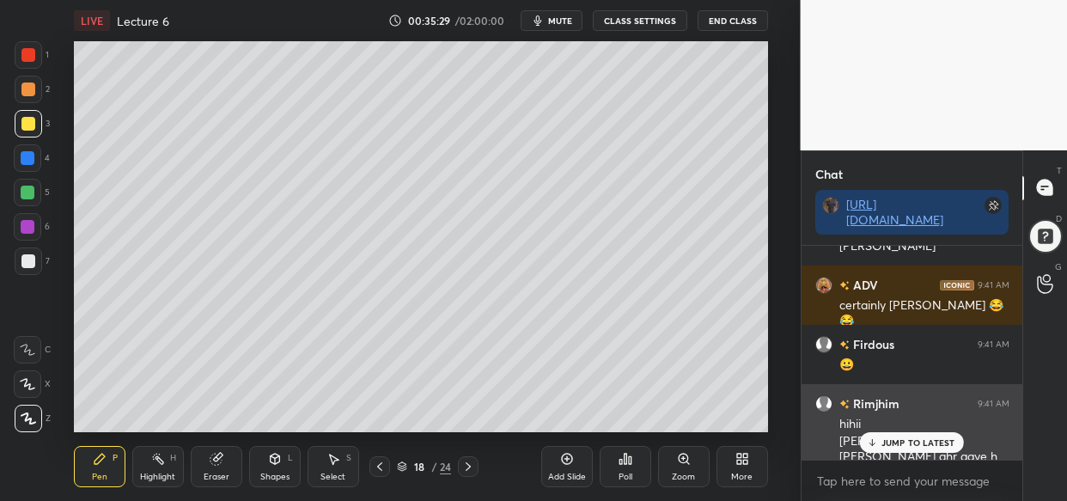
click at [902, 439] on p "JUMP TO LATEST" at bounding box center [919, 442] width 74 height 10
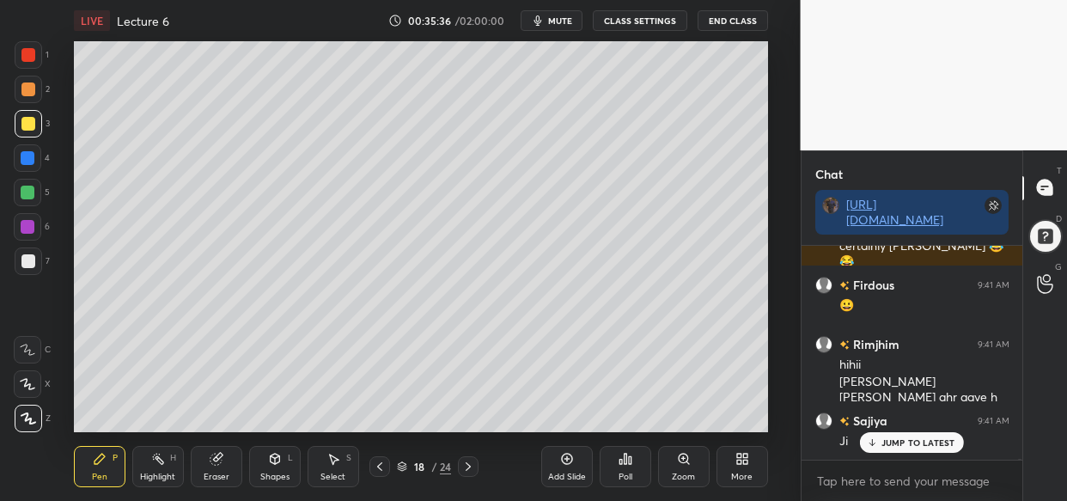
scroll to position [35668, 0]
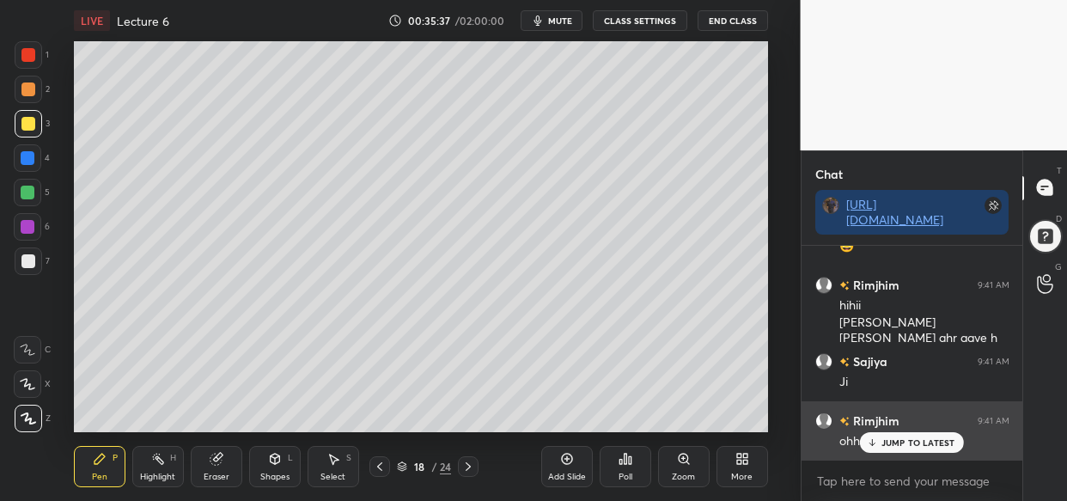
click at [892, 443] on p "JUMP TO LATEST" at bounding box center [919, 442] width 74 height 10
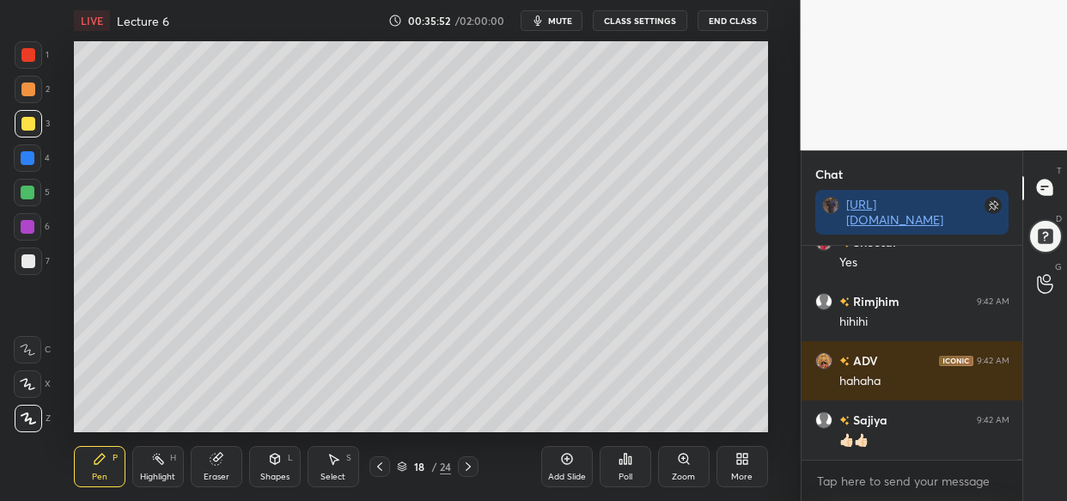
scroll to position [36099, 0]
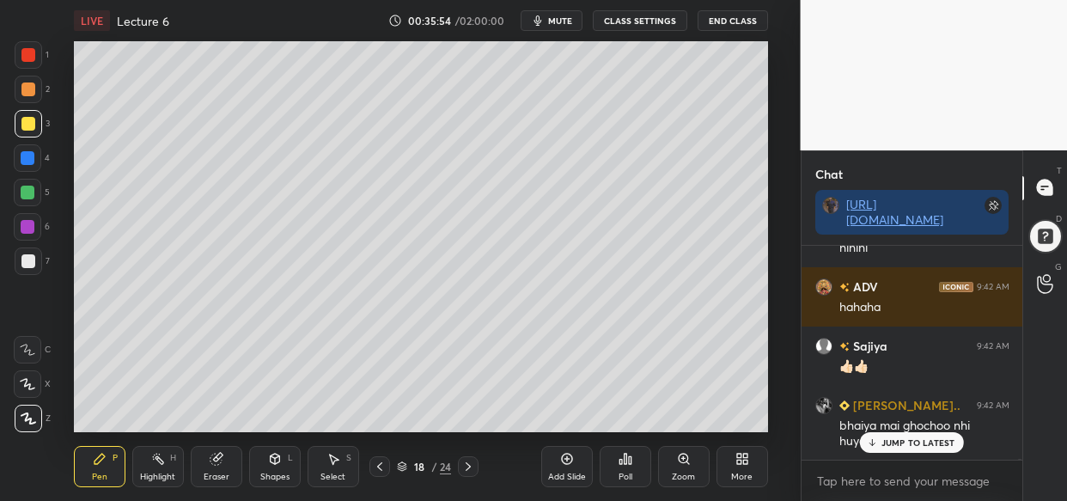
click at [914, 443] on p "JUMP TO LATEST" at bounding box center [919, 442] width 74 height 10
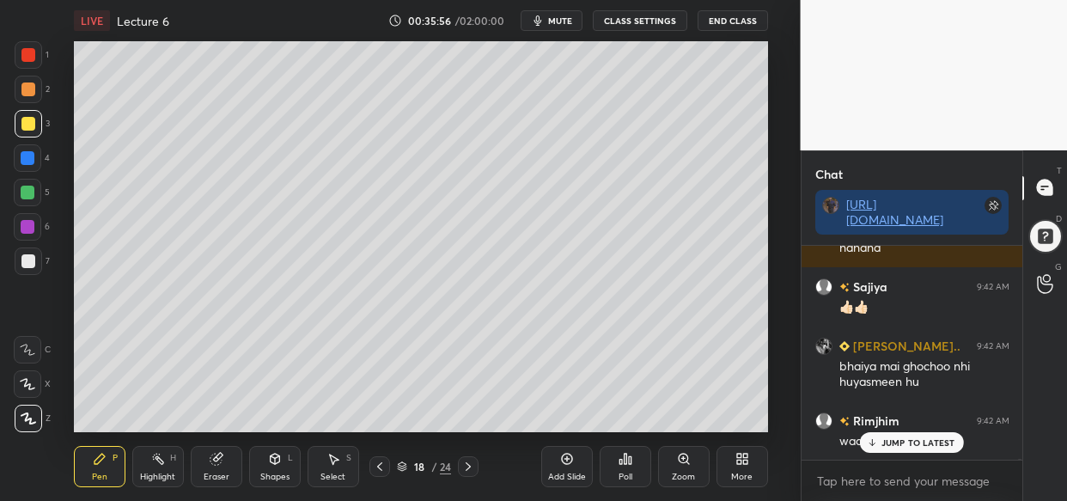
scroll to position [36217, 0]
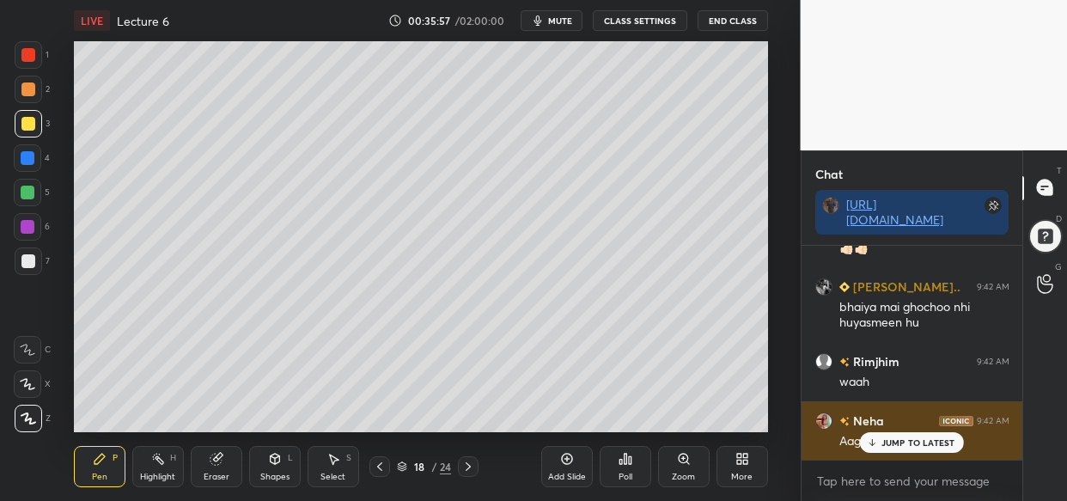
drag, startPoint x: 927, startPoint y: 437, endPoint x: 890, endPoint y: 441, distance: 37.2
click at [925, 436] on div "JUMP TO LATEST" at bounding box center [911, 442] width 103 height 21
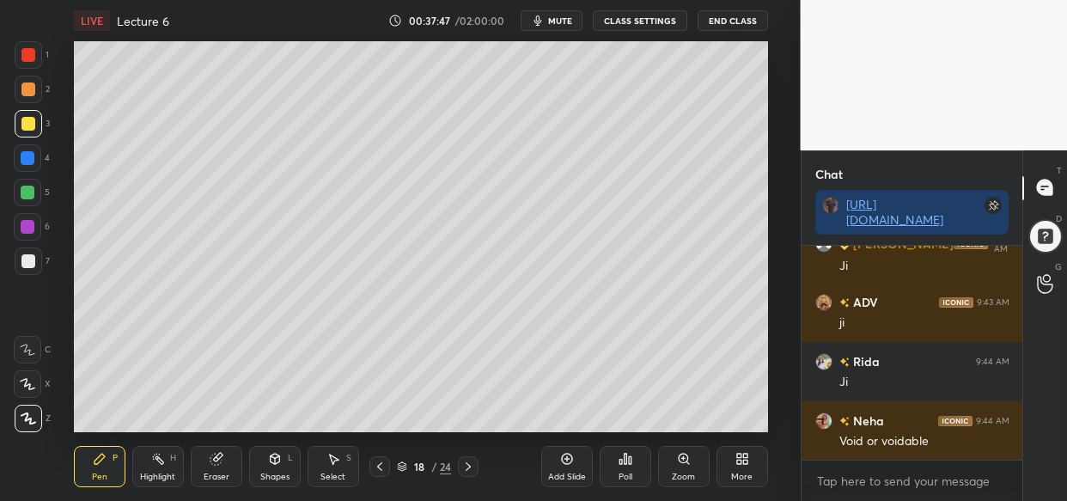
scroll to position [38411, 0]
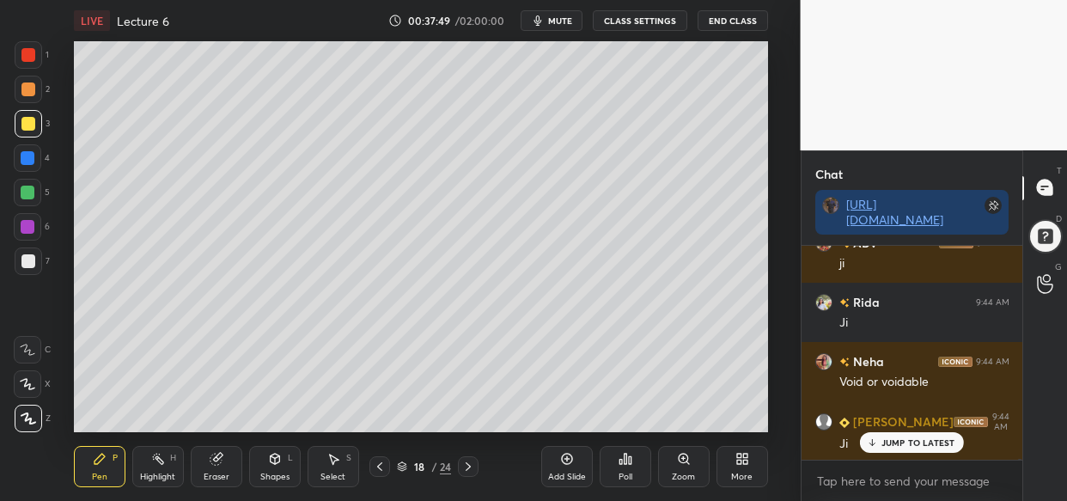
click at [59, 357] on div "Setting up your live class Poll for secs No correct answer Start poll" at bounding box center [421, 236] width 732 height 391
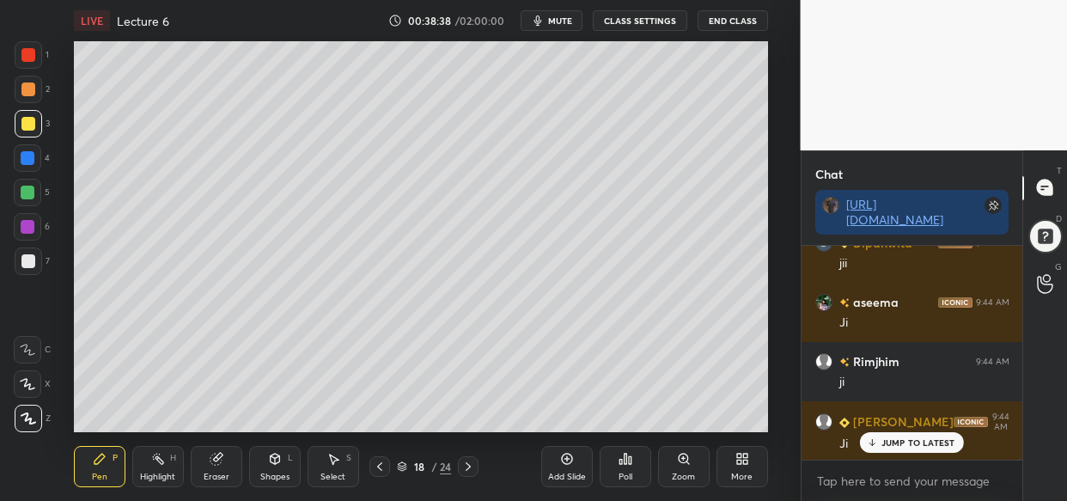
scroll to position [39182, 0]
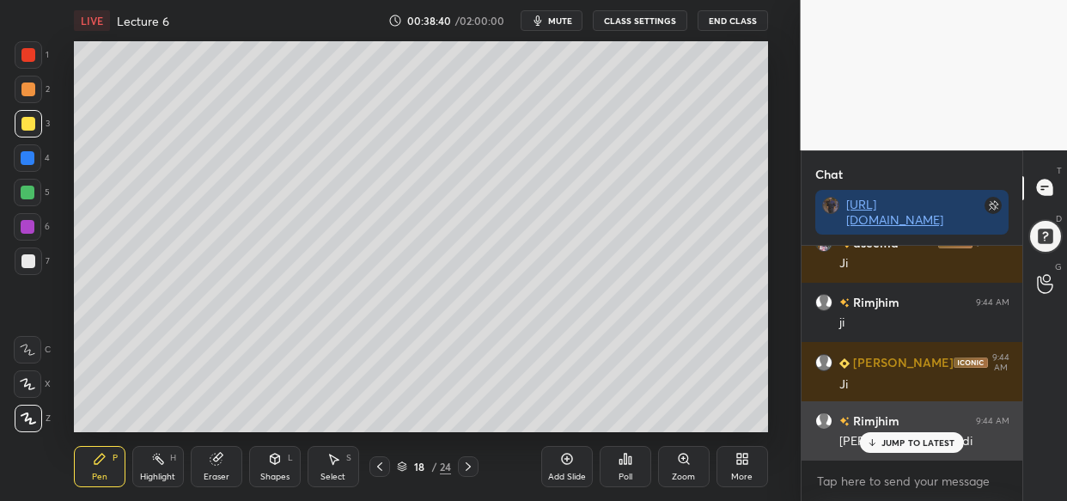
click at [914, 437] on p "JUMP TO LATEST" at bounding box center [919, 442] width 74 height 10
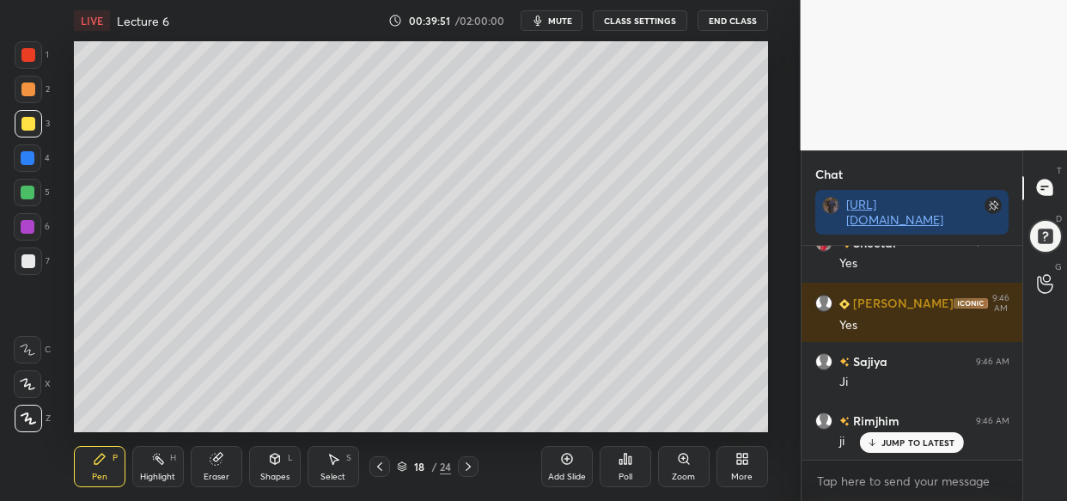
scroll to position [40308, 0]
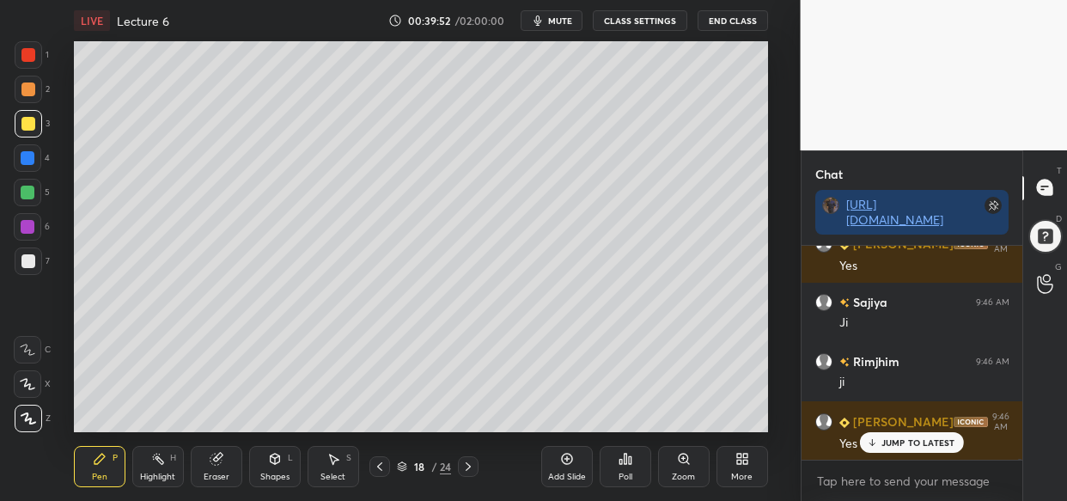
click at [567, 464] on icon at bounding box center [566, 459] width 11 height 11
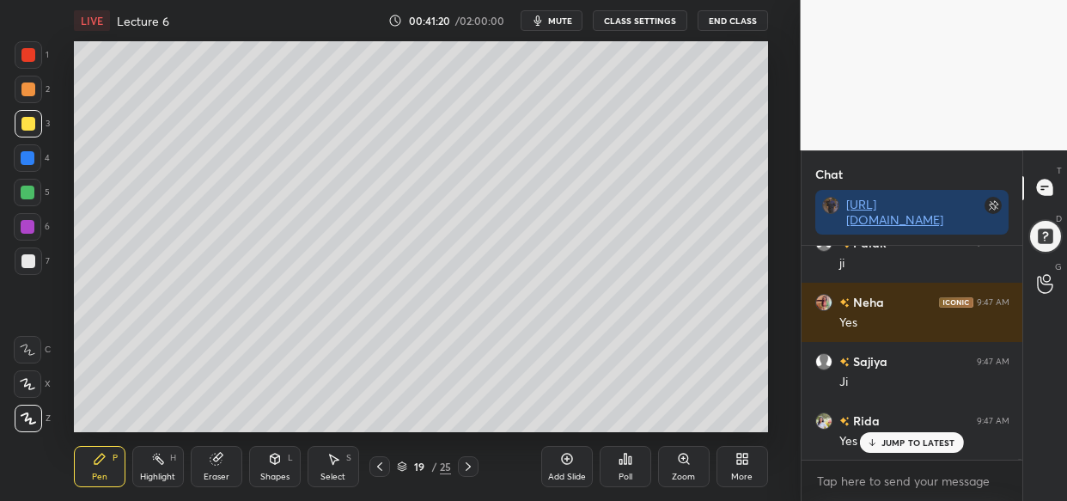
scroll to position [42713, 0]
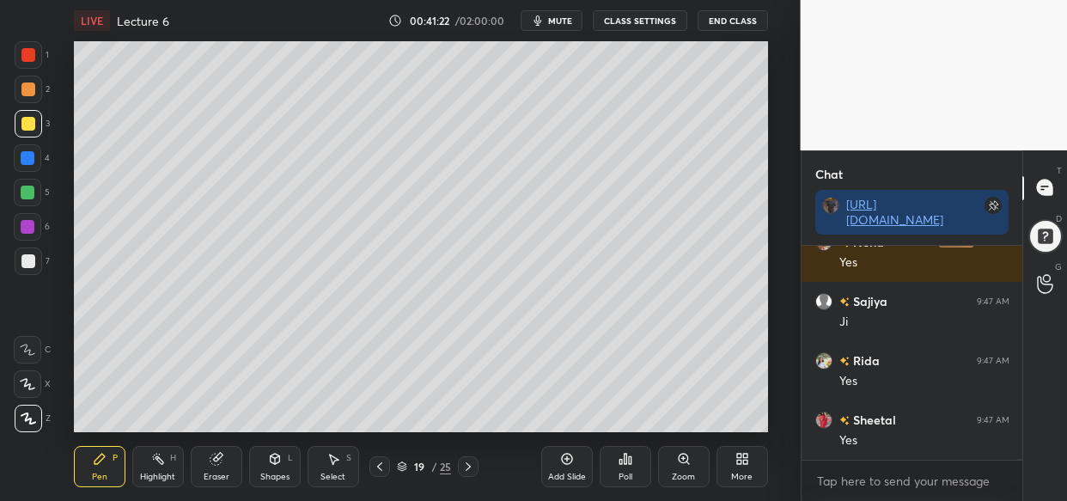
click at [143, 450] on div "LIVE Lecture 6 00:41:22 / 02:00:00 mute CLASS SETTINGS End Class Setting up you…" at bounding box center [421, 250] width 732 height 501
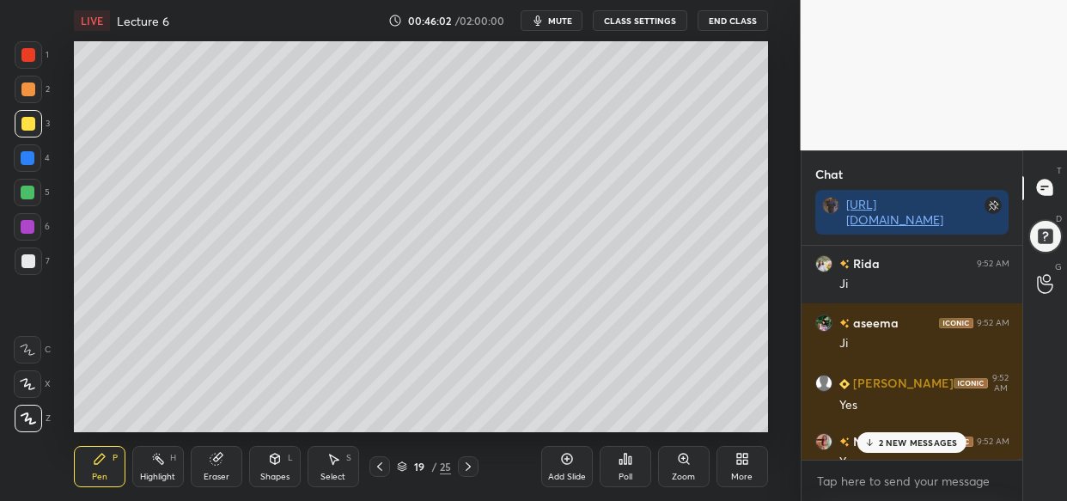
scroll to position [48334, 0]
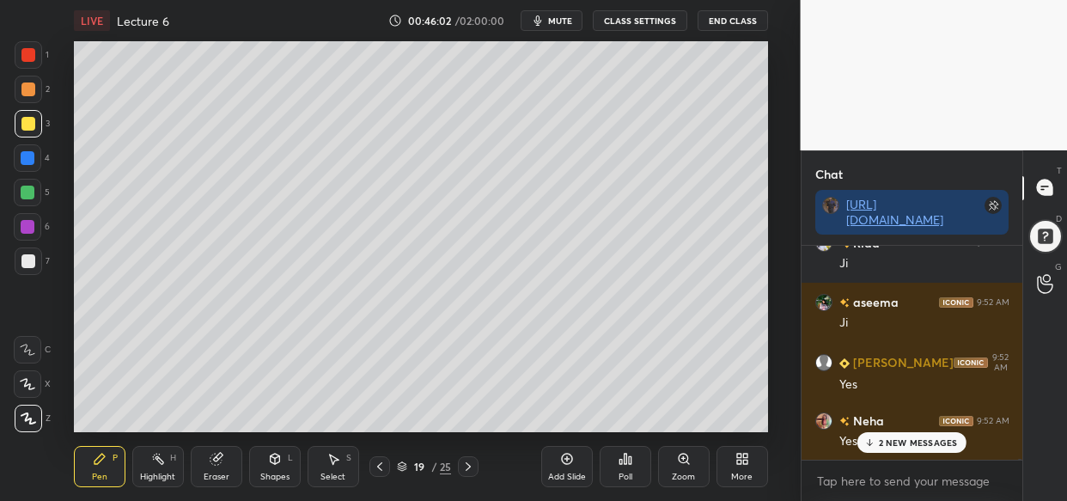
click at [924, 440] on p "2 NEW MESSAGES" at bounding box center [918, 442] width 79 height 10
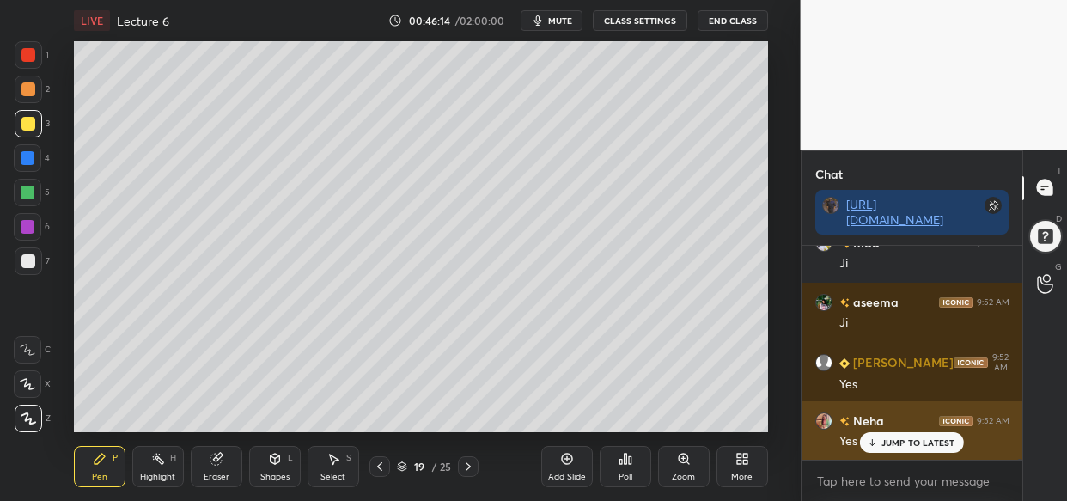
scroll to position [48393, 0]
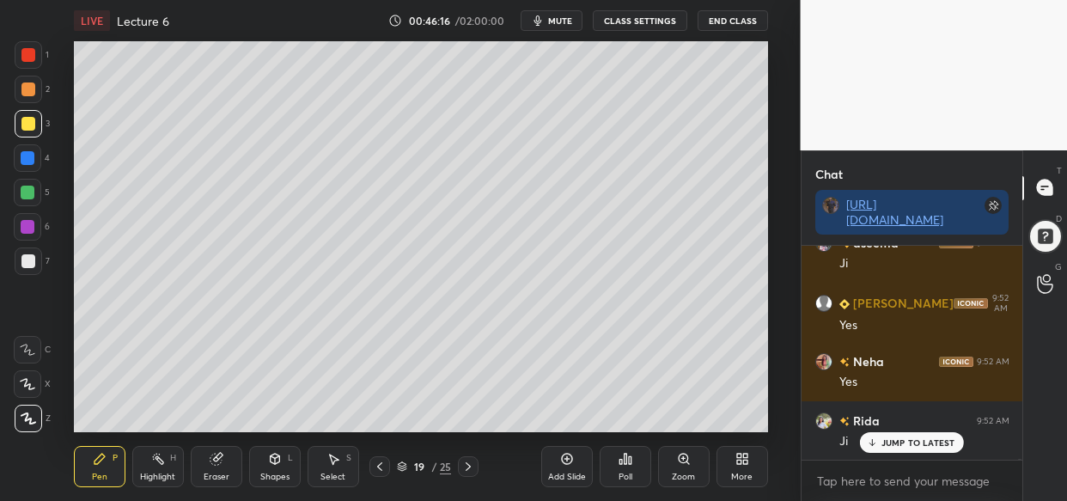
click at [568, 467] on div "Add Slide" at bounding box center [567, 466] width 52 height 41
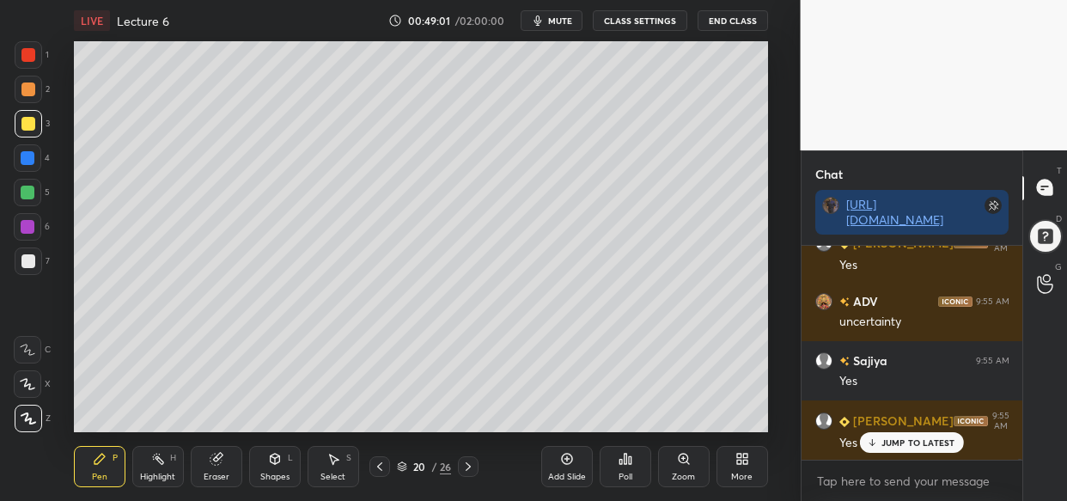
scroll to position [51748, 0]
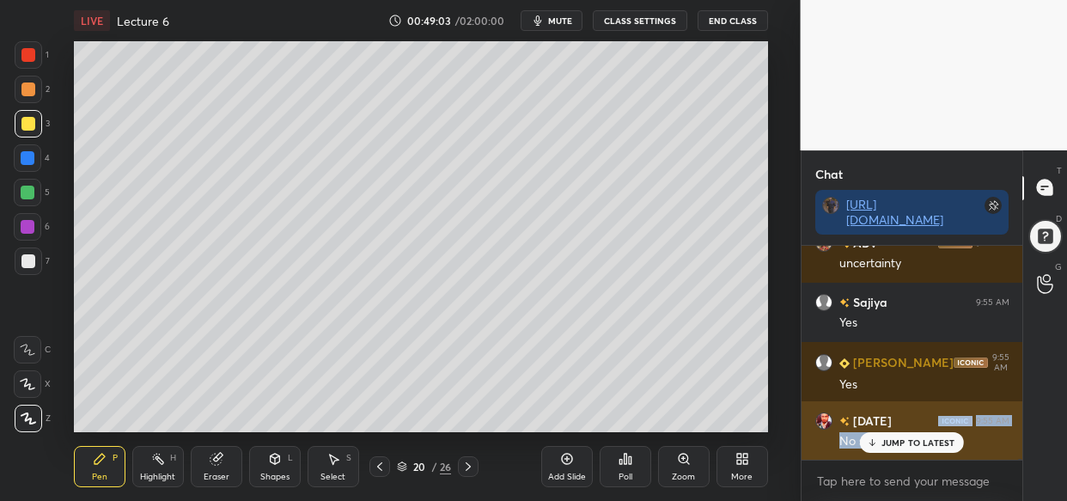
click at [885, 430] on div "[DATE] 9:55 AM No specific" at bounding box center [913, 430] width 222 height 59
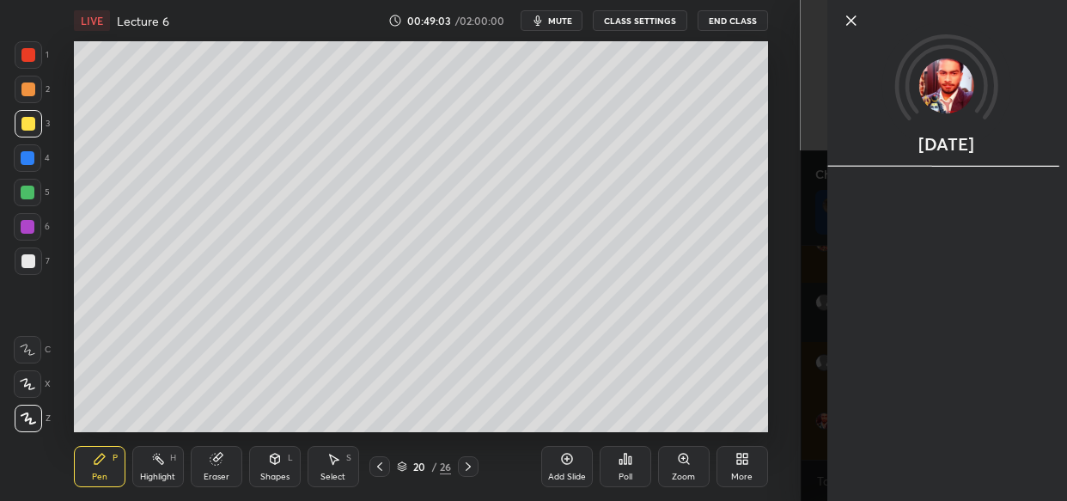
click at [883, 443] on div "[DATE]" at bounding box center [947, 250] width 240 height 501
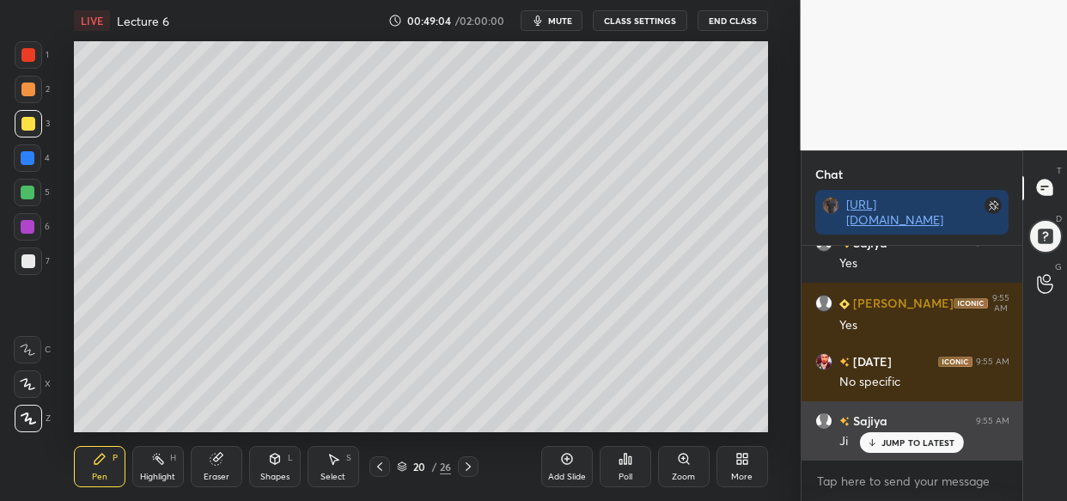
click at [927, 442] on p "JUMP TO LATEST" at bounding box center [919, 442] width 74 height 10
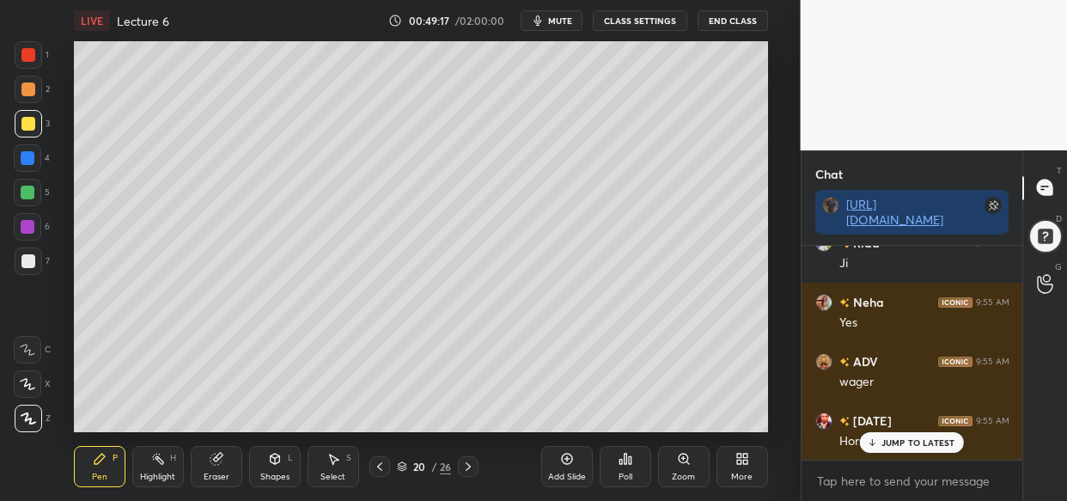
scroll to position [52400, 0]
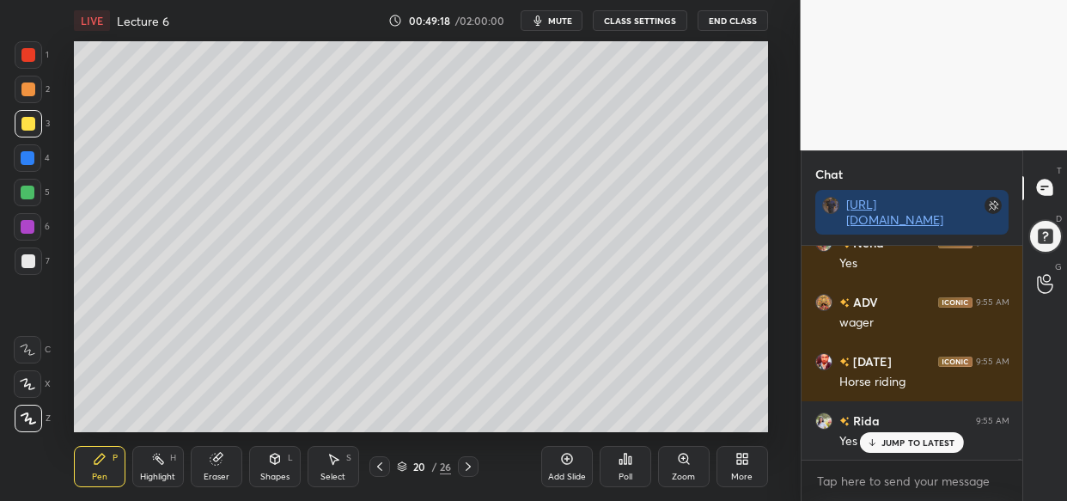
drag, startPoint x: 943, startPoint y: 436, endPoint x: 862, endPoint y: 461, distance: 85.3
click at [941, 435] on div "JUMP TO LATEST" at bounding box center [911, 442] width 103 height 21
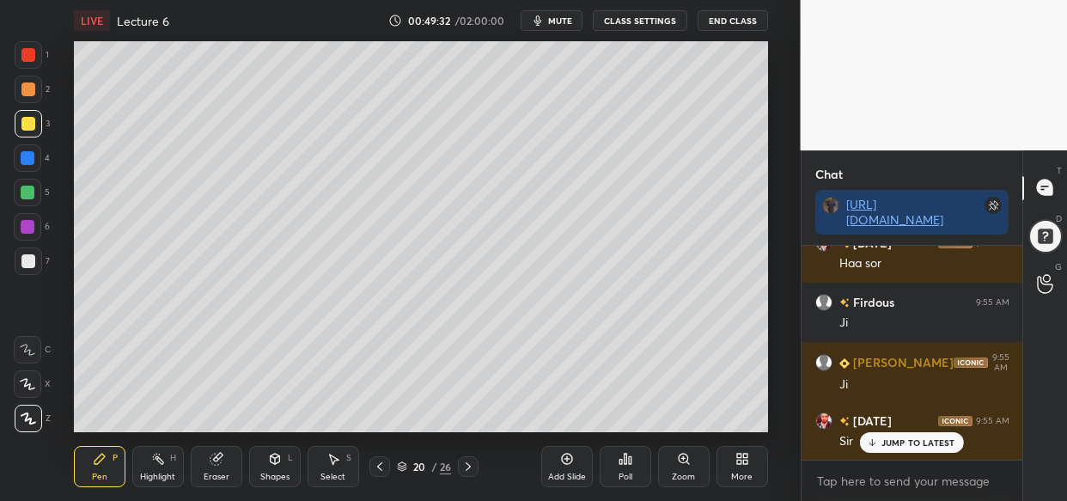
scroll to position [53128, 0]
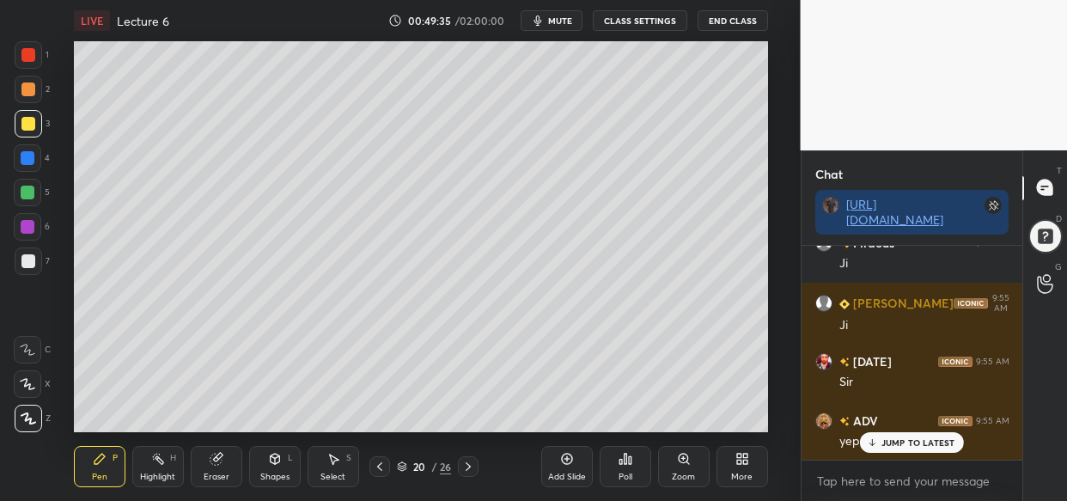
click at [649, 424] on div "LIVE Lecture 6 00:49:35 / 02:00:00 mute CLASS SETTINGS End Class Setting up you…" at bounding box center [421, 250] width 732 height 501
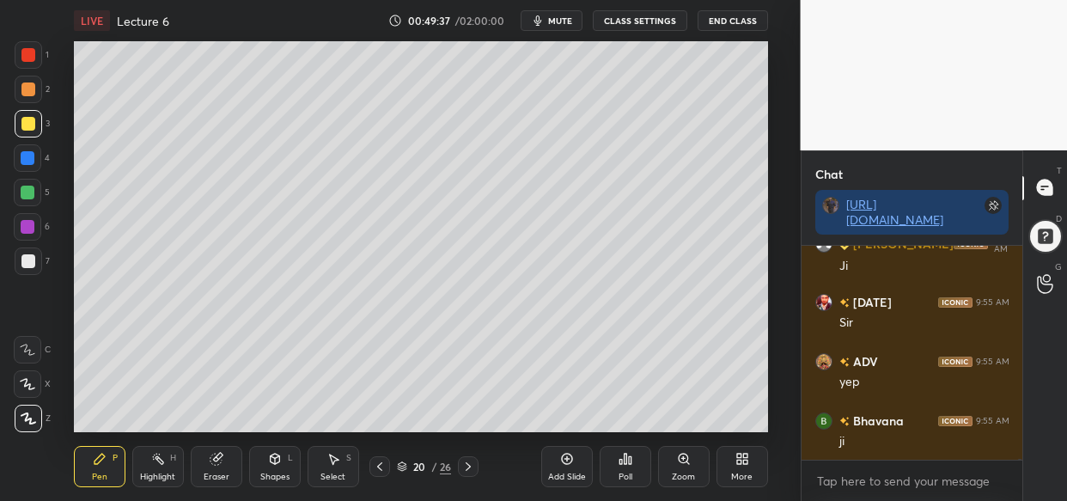
scroll to position [53248, 0]
click at [691, 426] on div "LIVE Lecture 6 00:49:40 / 02:00:00 mute CLASS SETTINGS End Class Setting up you…" at bounding box center [421, 250] width 732 height 501
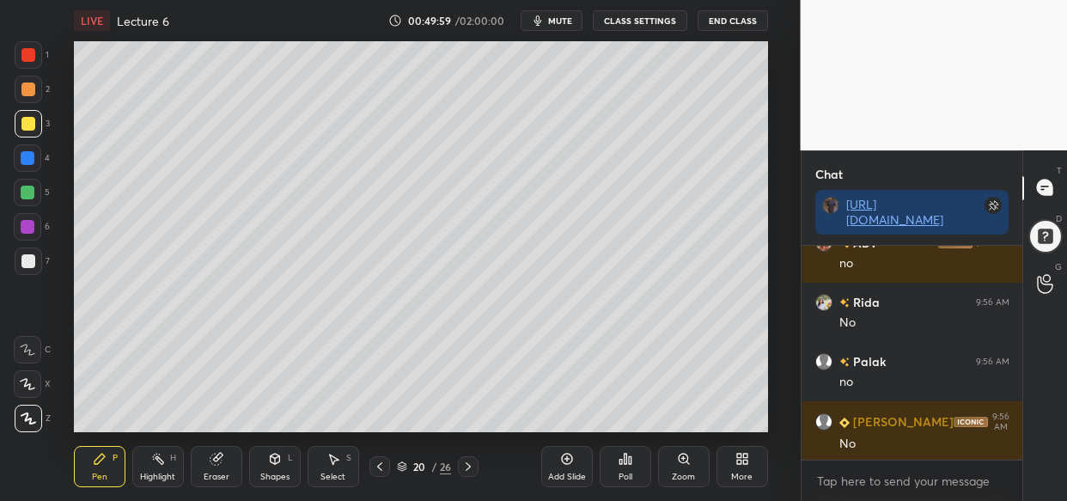
scroll to position [53781, 0]
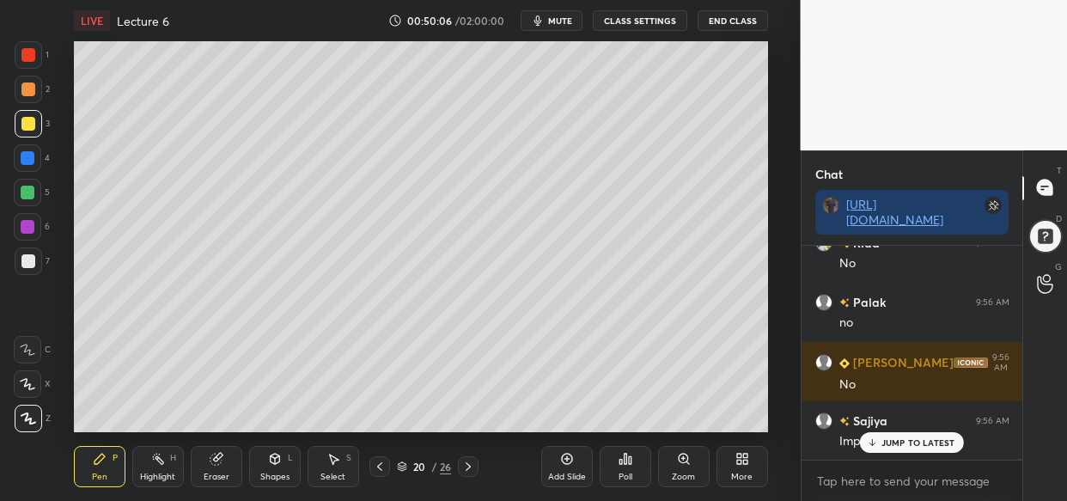
click at [907, 443] on p "JUMP TO LATEST" at bounding box center [919, 442] width 74 height 10
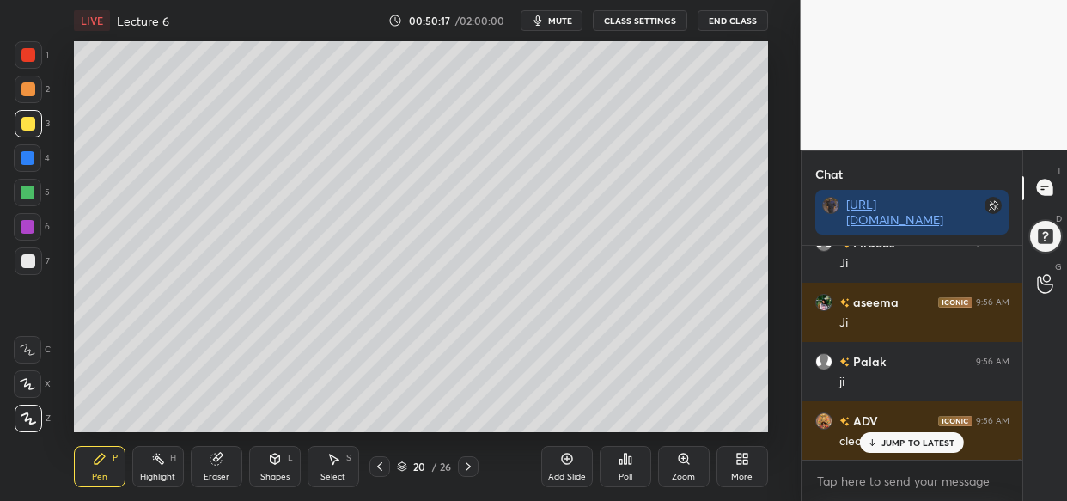
scroll to position [54255, 0]
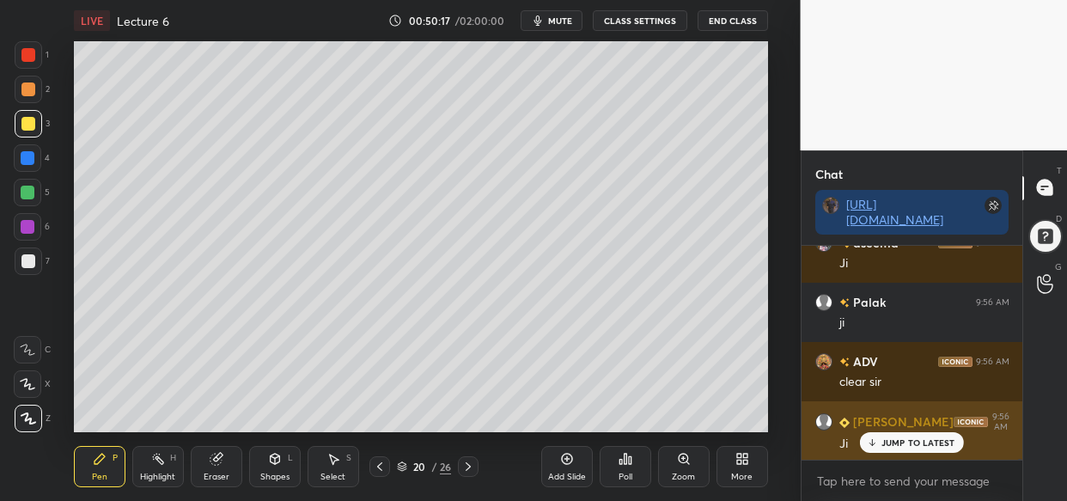
click at [907, 436] on div "JUMP TO LATEST" at bounding box center [911, 442] width 103 height 21
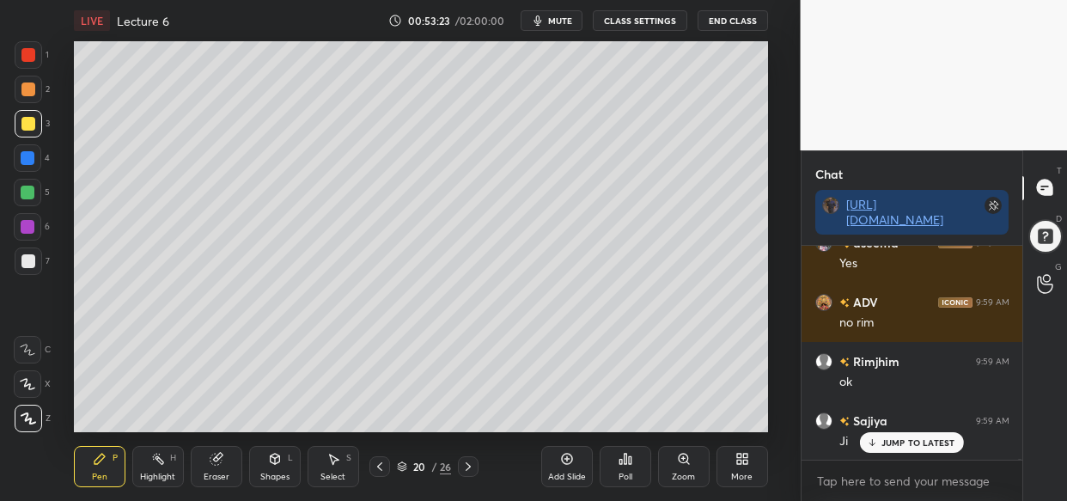
scroll to position [58939, 0]
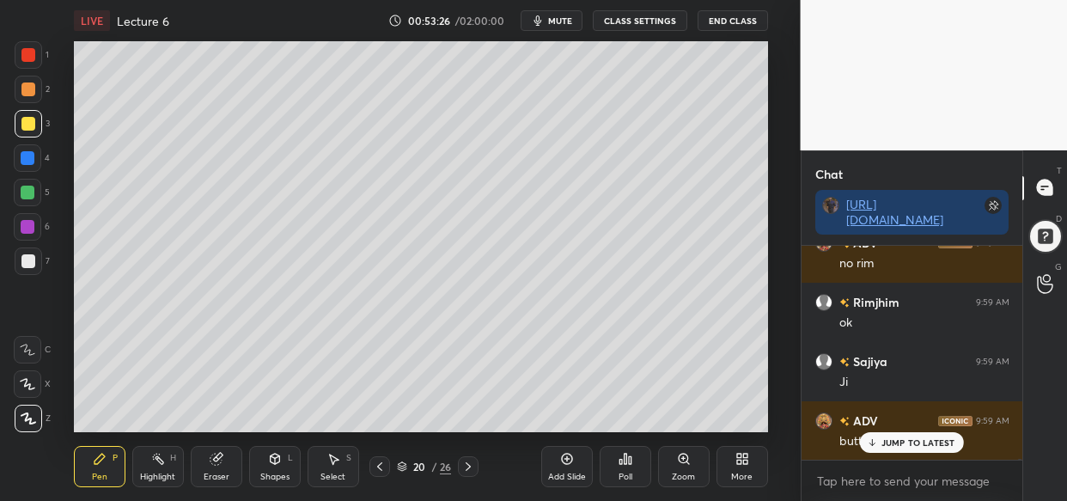
drag, startPoint x: 882, startPoint y: 446, endPoint x: 821, endPoint y: 460, distance: 62.5
click at [882, 447] on p "JUMP TO LATEST" at bounding box center [919, 442] width 74 height 10
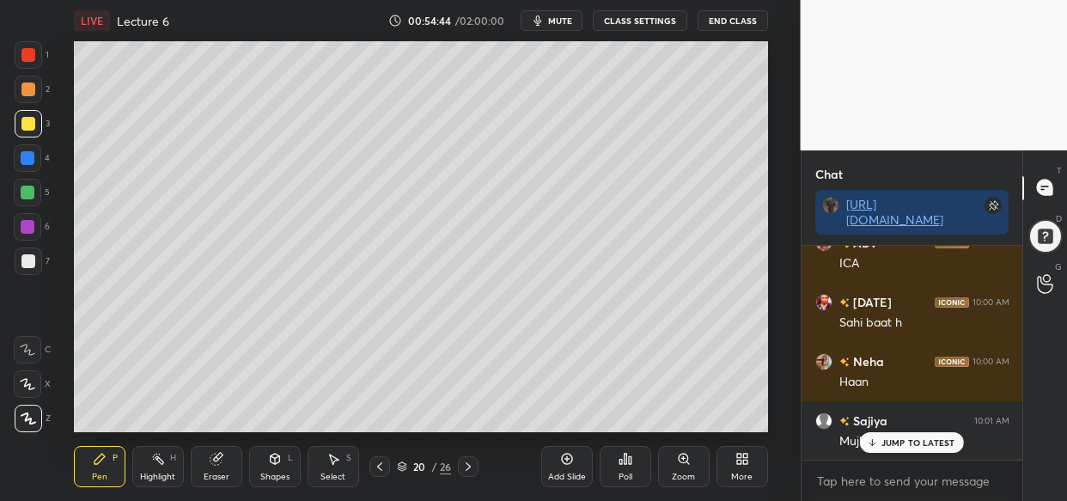
scroll to position [60056, 0]
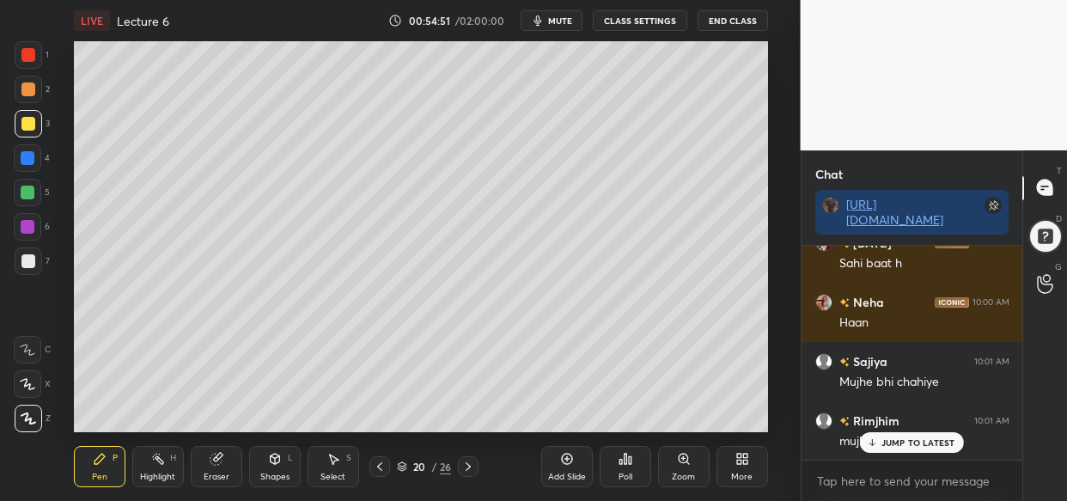
drag, startPoint x: 948, startPoint y: 429, endPoint x: 934, endPoint y: 433, distance: 14.4
click at [943, 430] on div "mujhe bhi" at bounding box center [924, 440] width 170 height 21
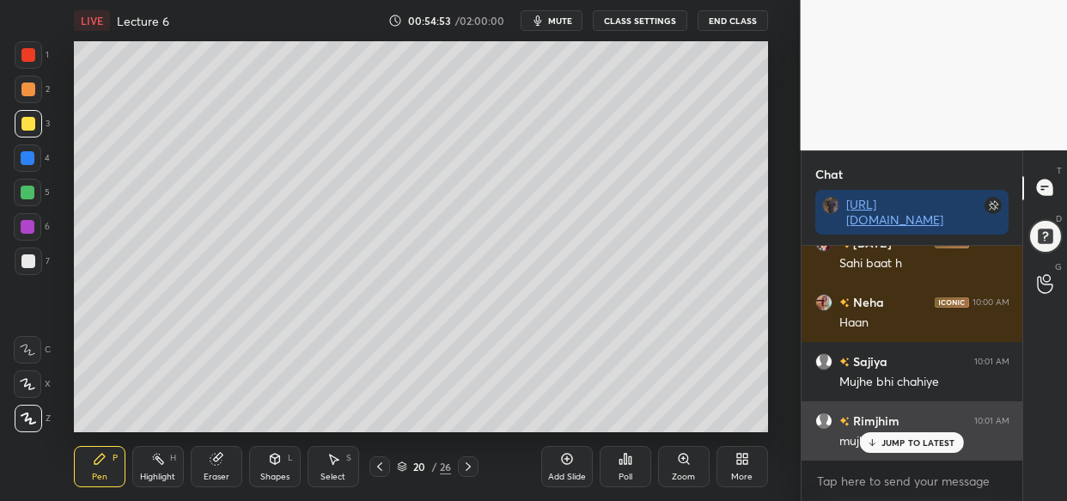
click at [911, 446] on div "JUMP TO LATEST" at bounding box center [911, 442] width 103 height 21
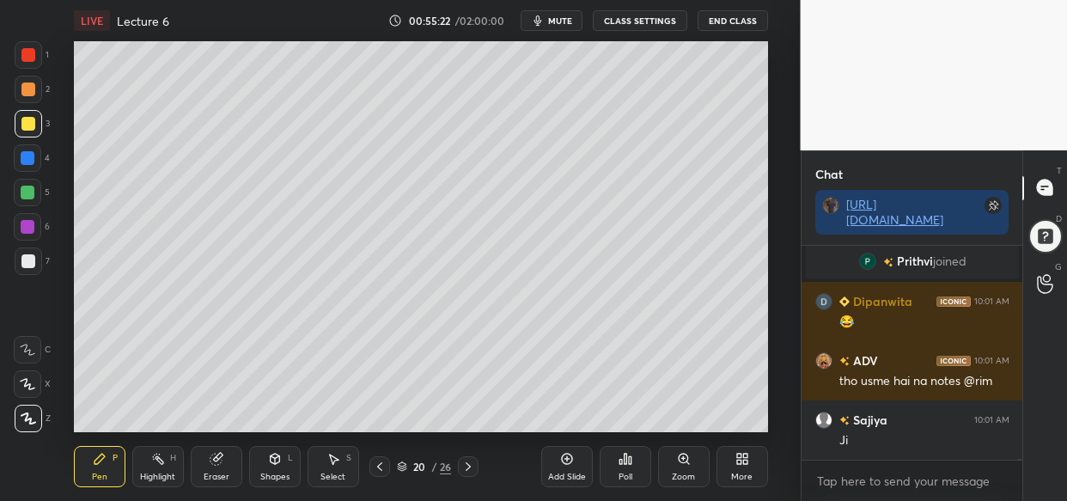
scroll to position [60454, 0]
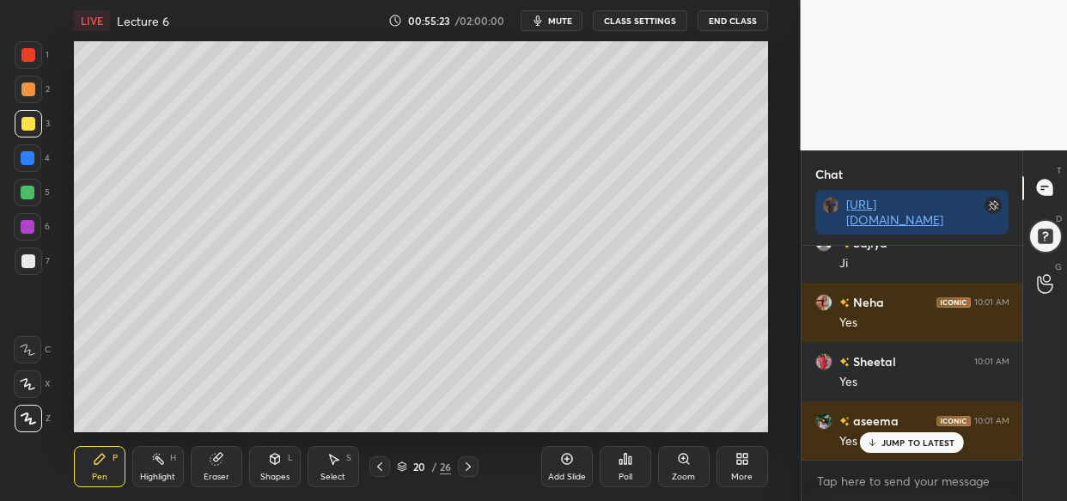
click at [585, 471] on div "Add Slide" at bounding box center [567, 466] width 52 height 41
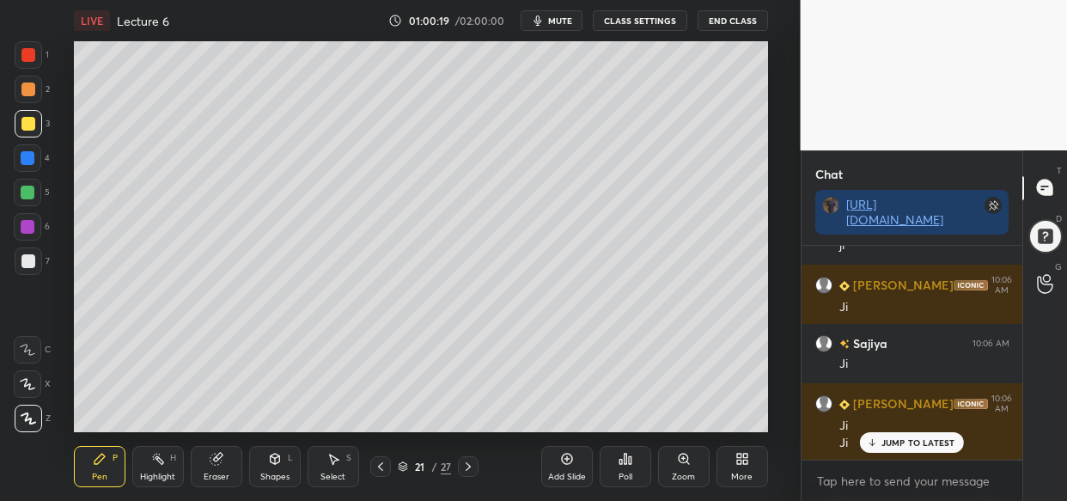
scroll to position [66991, 0]
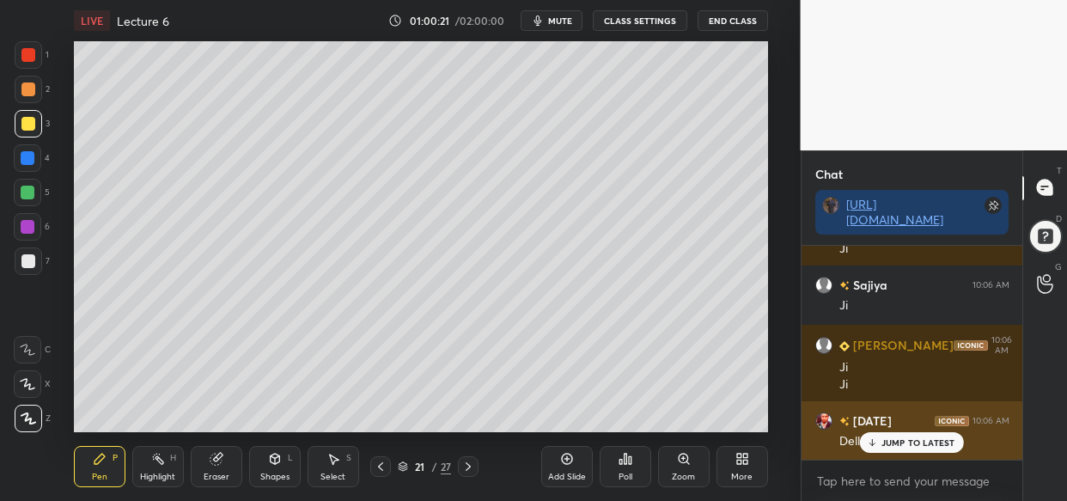
drag, startPoint x: 895, startPoint y: 446, endPoint x: 885, endPoint y: 450, distance: 11.2
click at [894, 447] on p "JUMP TO LATEST" at bounding box center [919, 442] width 74 height 10
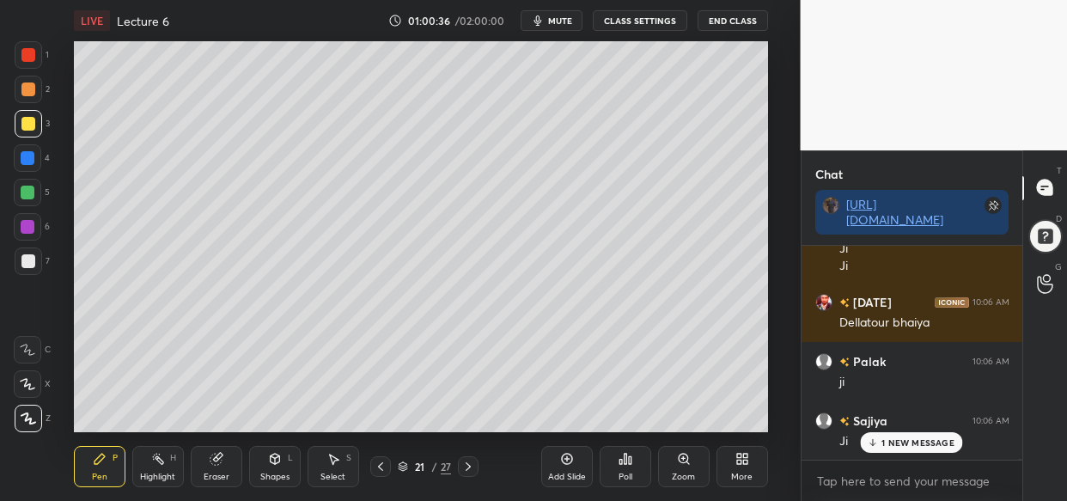
scroll to position [67169, 0]
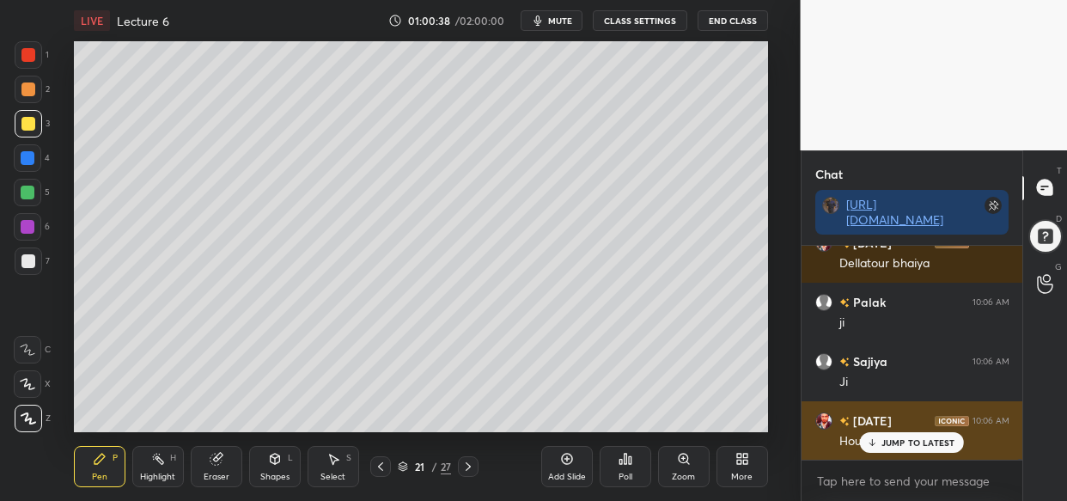
click at [921, 450] on div "JUMP TO LATEST" at bounding box center [911, 442] width 103 height 21
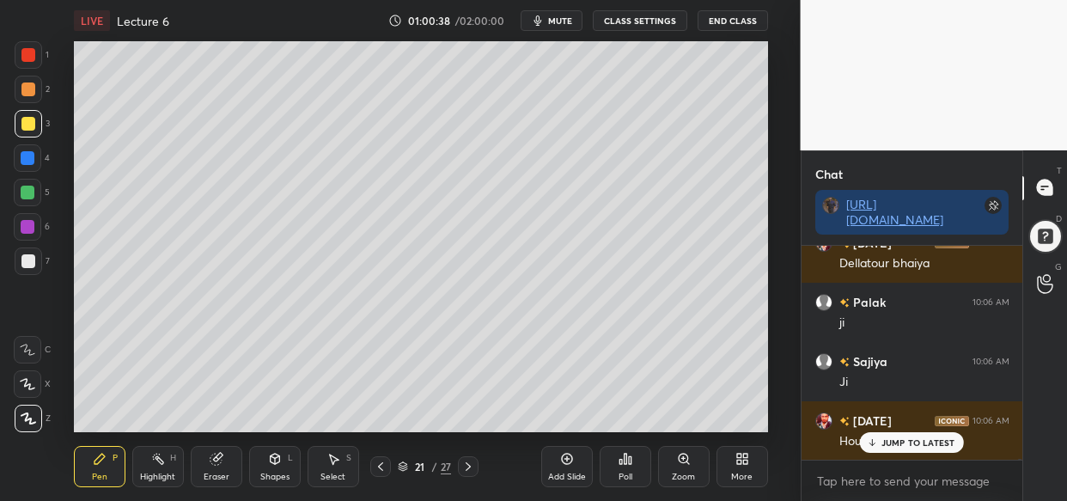
scroll to position [67228, 0]
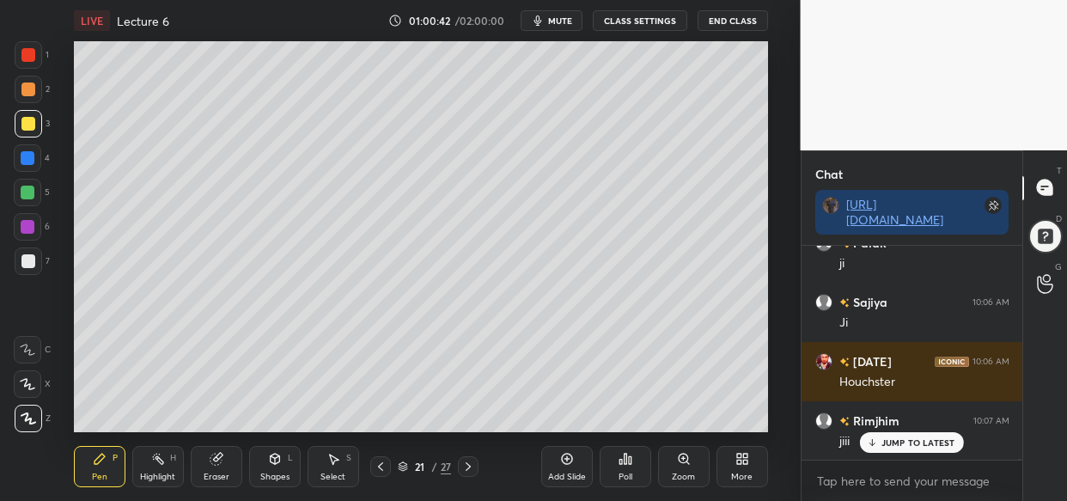
click at [910, 449] on div "JUMP TO LATEST" at bounding box center [911, 442] width 103 height 21
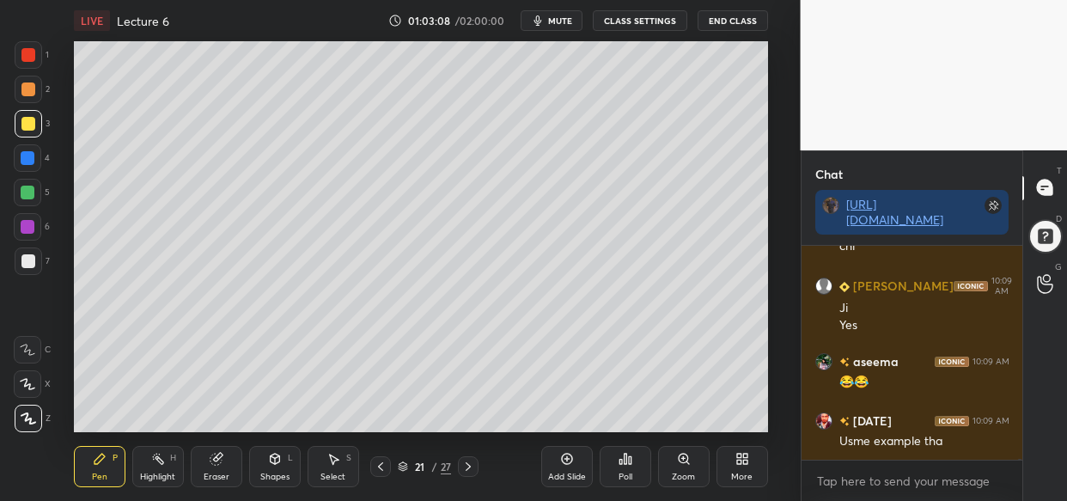
scroll to position [69456, 0]
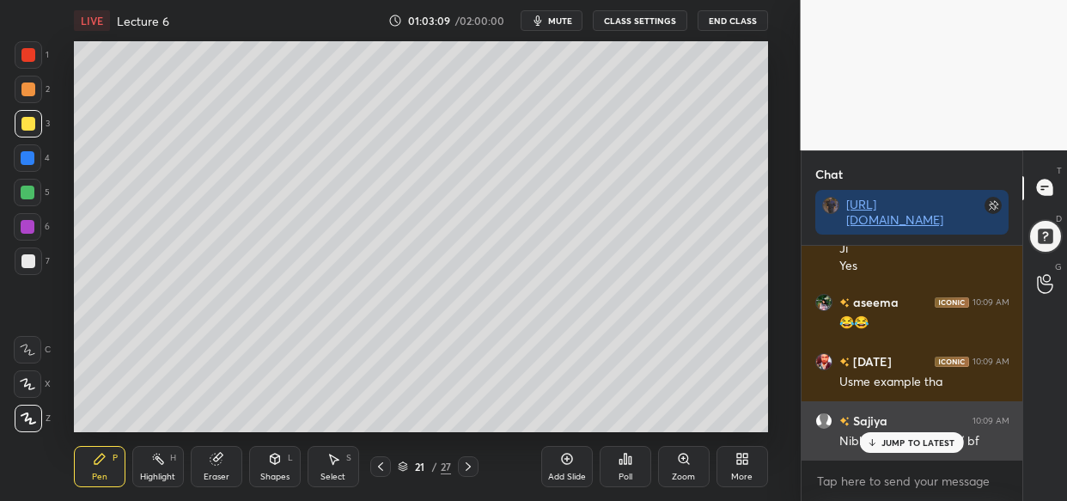
click at [923, 448] on div "JUMP TO LATEST" at bounding box center [911, 442] width 103 height 21
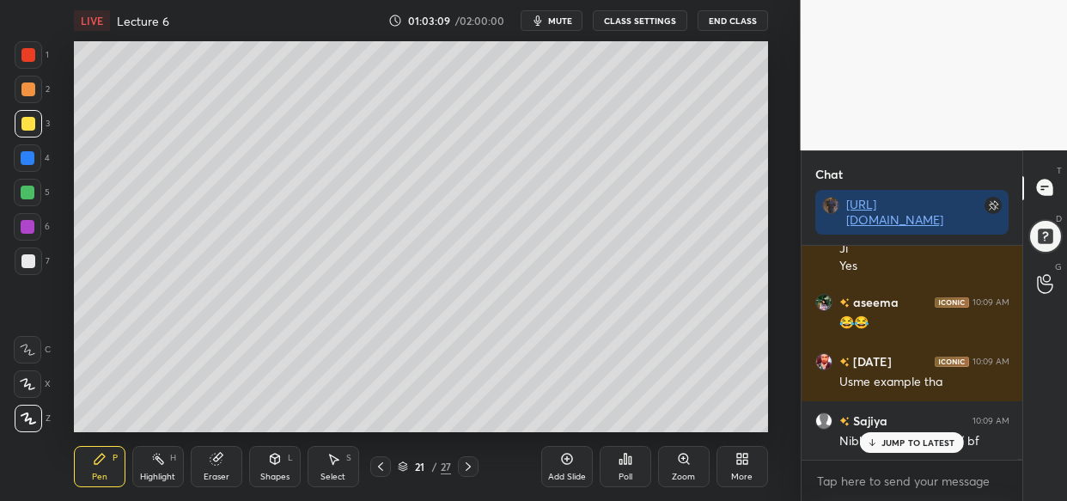
scroll to position [69515, 0]
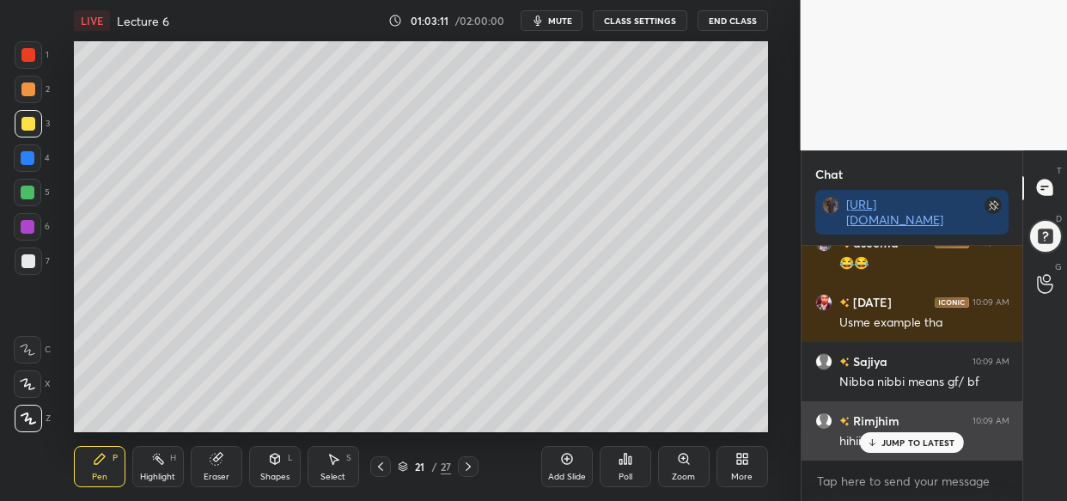
click at [949, 443] on p "JUMP TO LATEST" at bounding box center [919, 442] width 74 height 10
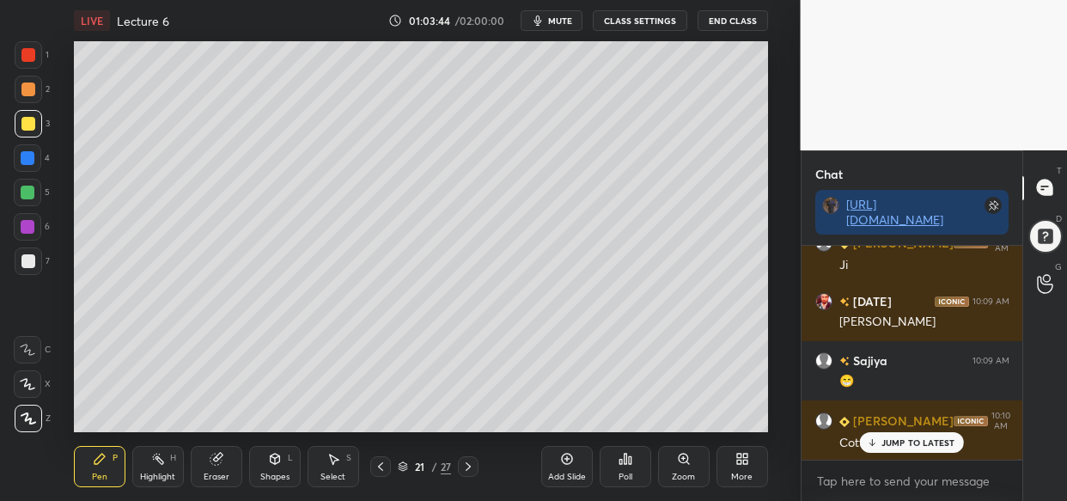
scroll to position [70022, 0]
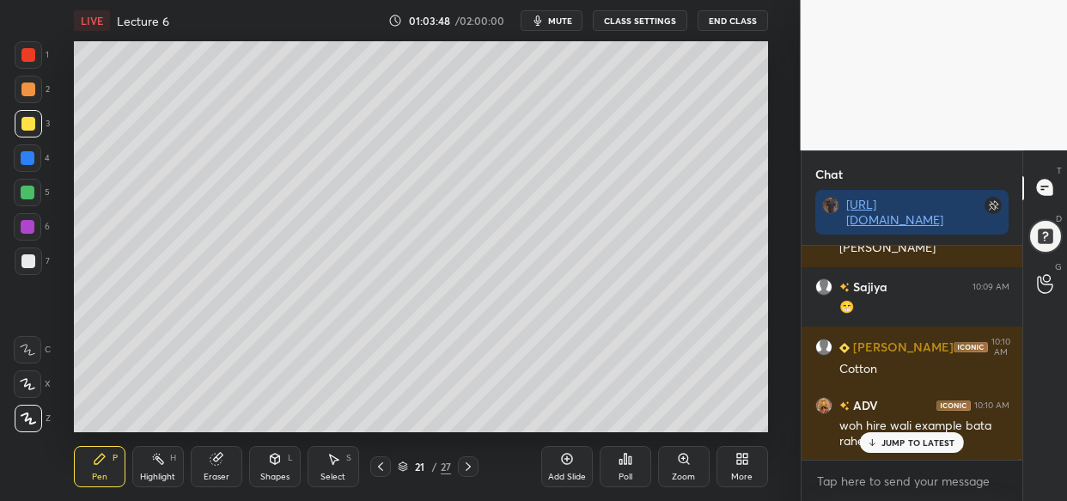
drag, startPoint x: 880, startPoint y: 448, endPoint x: 859, endPoint y: 470, distance: 30.4
click at [880, 449] on div "JUMP TO LATEST" at bounding box center [911, 442] width 103 height 21
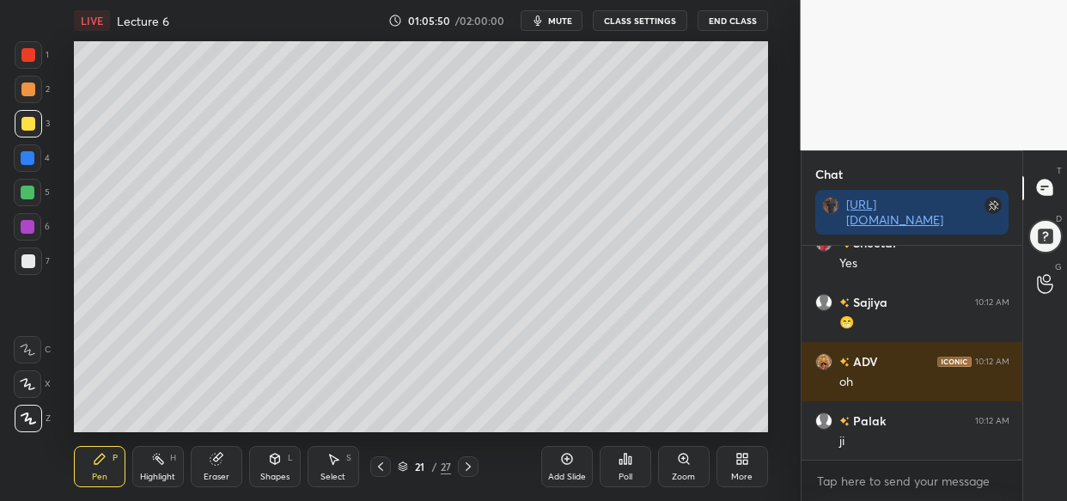
scroll to position [72841, 0]
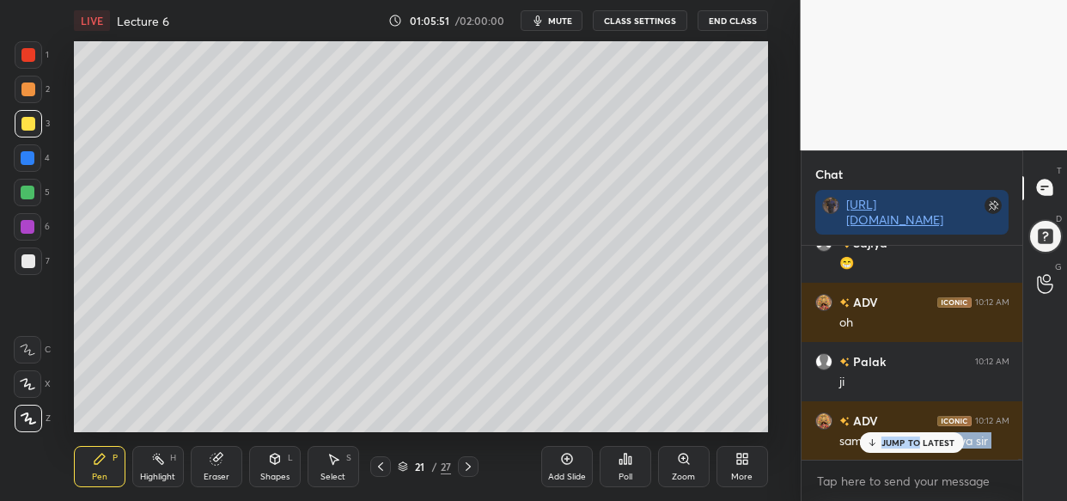
drag, startPoint x: 917, startPoint y: 455, endPoint x: 920, endPoint y: 442, distance: 13.3
click at [919, 440] on div "Neha 10:11 AM Yes [PERSON_NAME] 10:11 AM [PERSON_NAME] 10:11 AM yes Bhavana 10:…" at bounding box center [913, 353] width 222 height 214
click at [924, 446] on p "JUMP TO LATEST" at bounding box center [919, 442] width 74 height 10
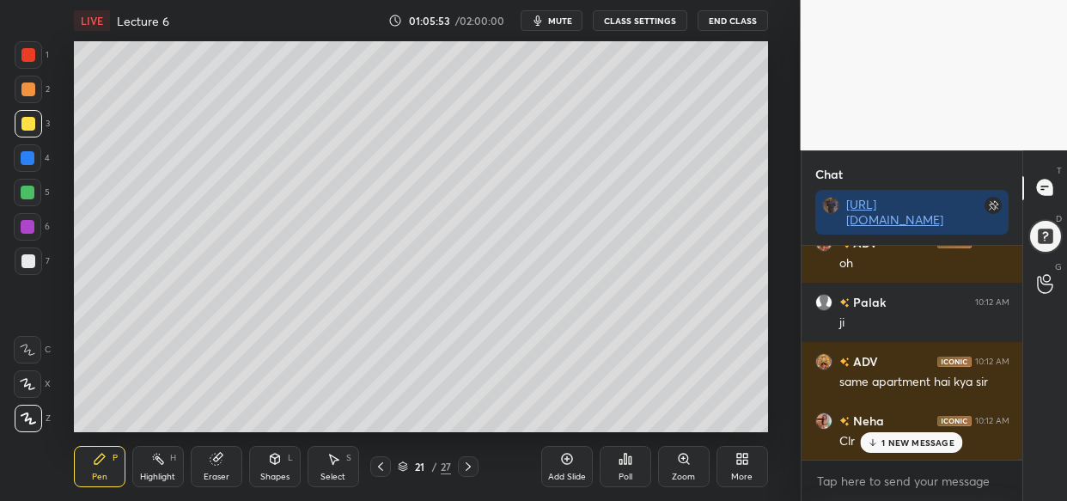
scroll to position [72960, 0]
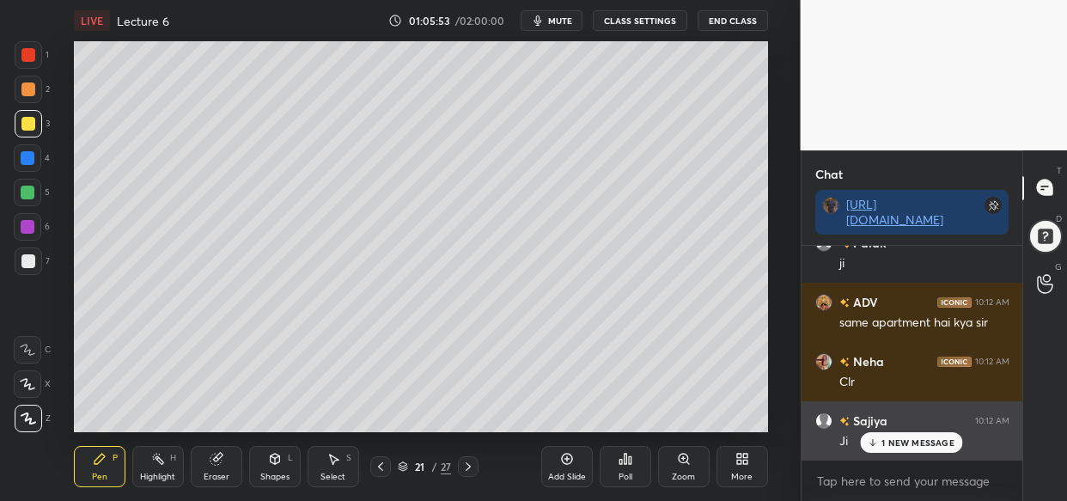
click at [914, 443] on p "1 NEW MESSAGE" at bounding box center [918, 442] width 73 height 10
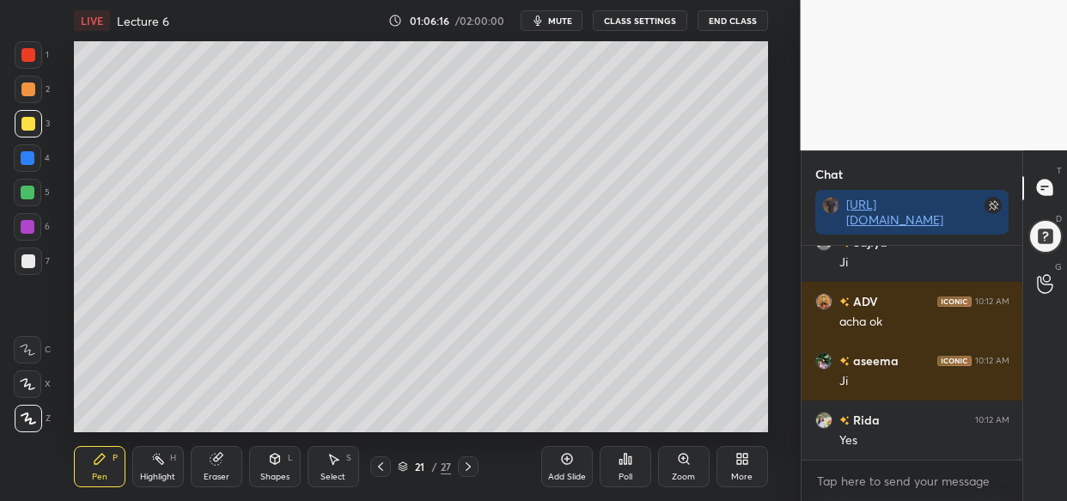
scroll to position [73494, 0]
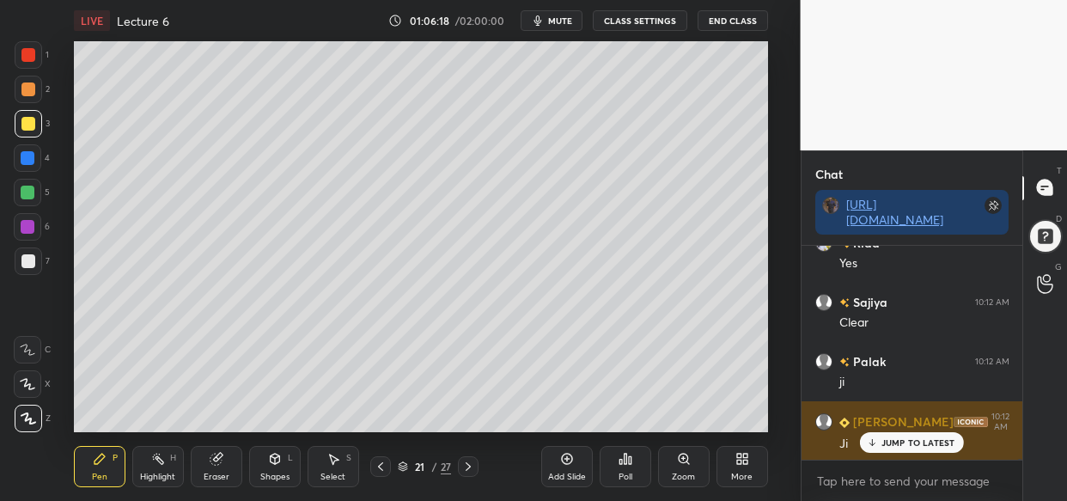
click at [915, 450] on div "JUMP TO LATEST" at bounding box center [911, 442] width 103 height 21
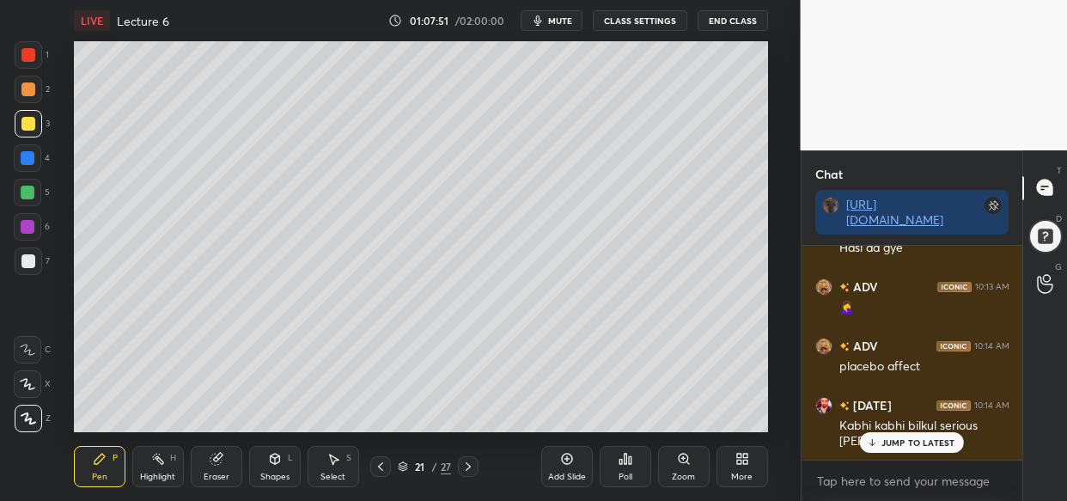
scroll to position [75246, 0]
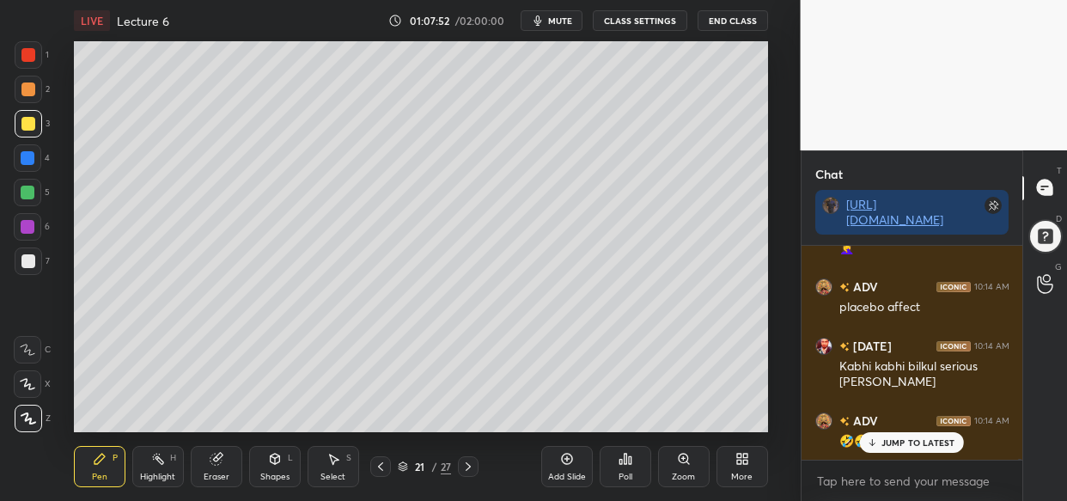
click at [925, 446] on p "JUMP TO LATEST" at bounding box center [919, 442] width 74 height 10
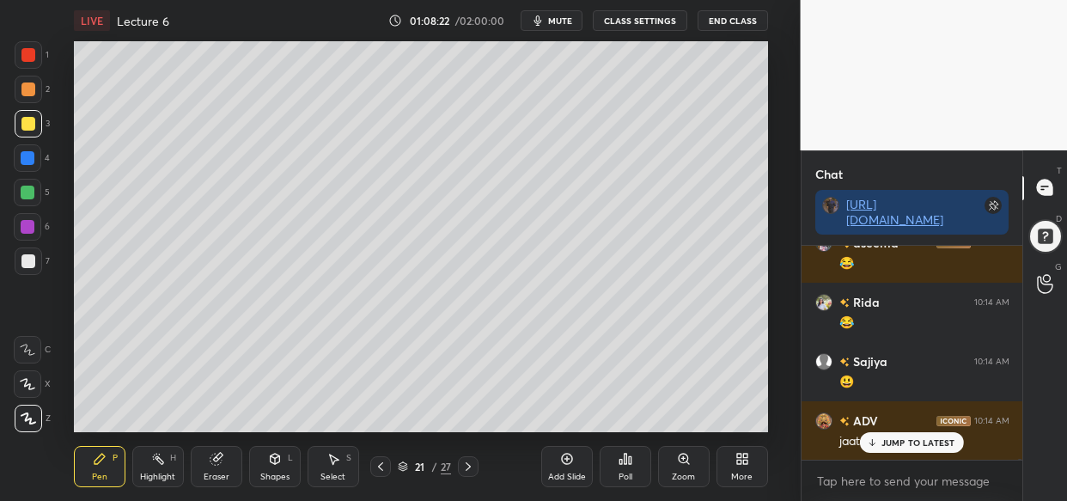
scroll to position [75720, 0]
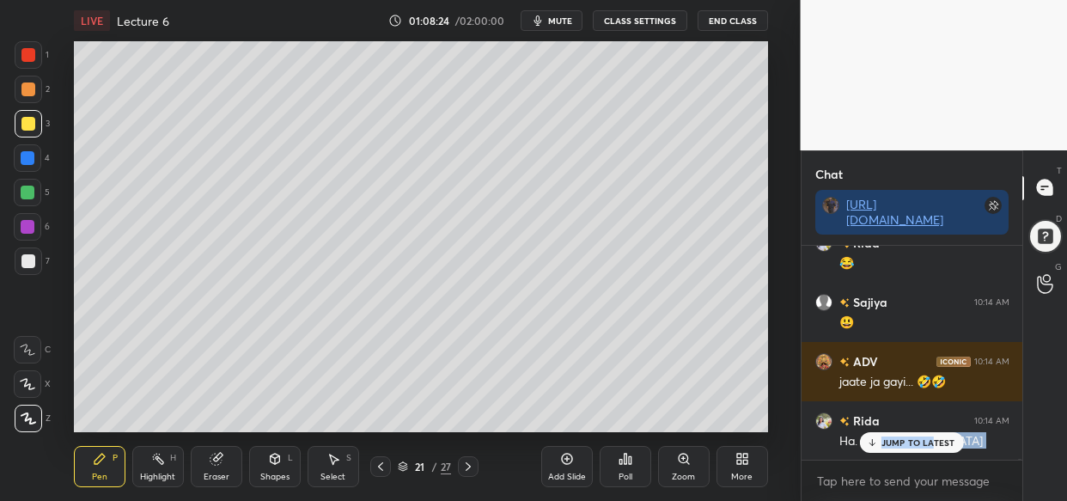
drag, startPoint x: 932, startPoint y: 433, endPoint x: 896, endPoint y: 443, distance: 37.5
click at [930, 433] on div "Neha 10:13 AM Hahaha [DATE] 10:13 AM Hasi aa gye ADV 10:13 AM 🤦‍♀️ ADV 10:14 AM…" at bounding box center [913, 353] width 222 height 214
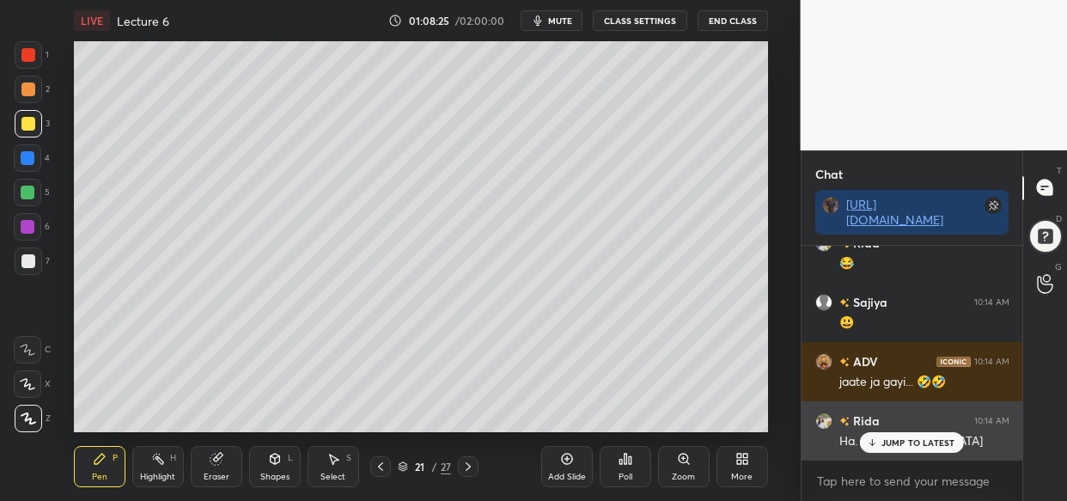
click at [931, 449] on div "JUMP TO LATEST" at bounding box center [911, 442] width 103 height 21
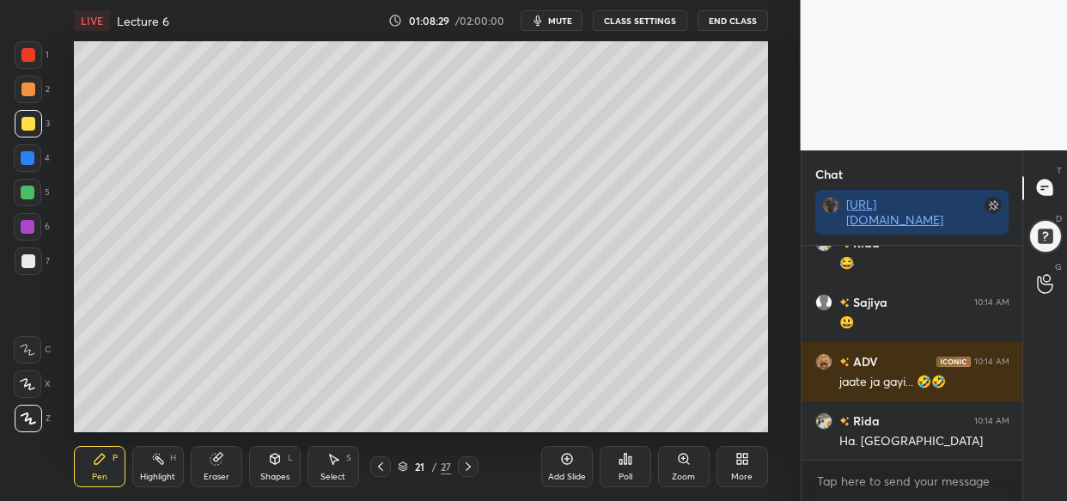
click at [572, 467] on div "Add Slide" at bounding box center [567, 466] width 52 height 41
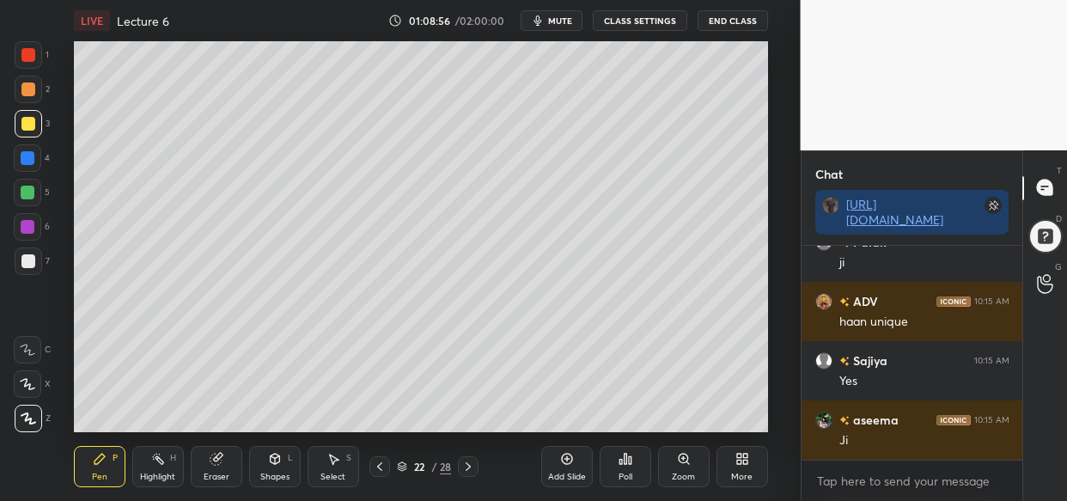
scroll to position [76269, 0]
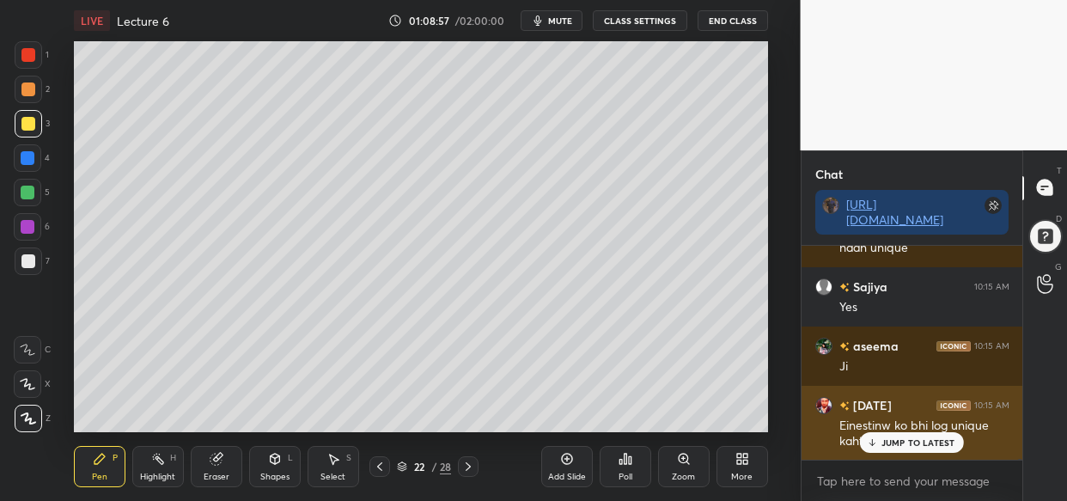
click at [934, 443] on p "JUMP TO LATEST" at bounding box center [919, 442] width 74 height 10
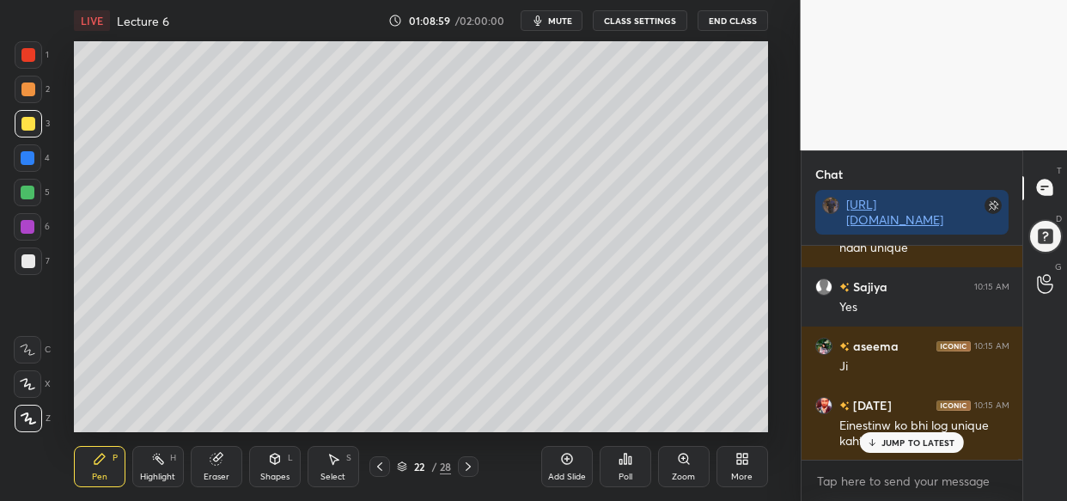
scroll to position [76328, 0]
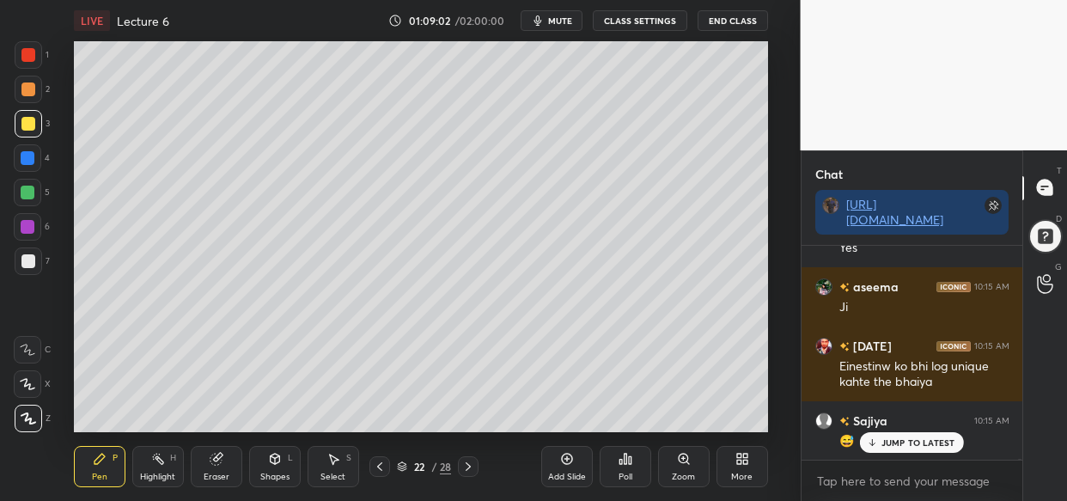
click at [907, 439] on p "JUMP TO LATEST" at bounding box center [919, 442] width 74 height 10
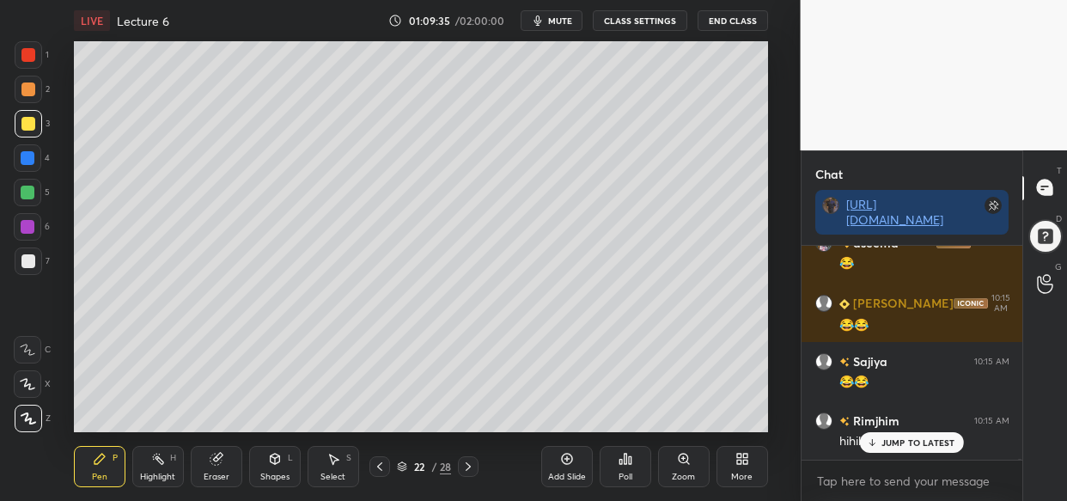
scroll to position [76862, 0]
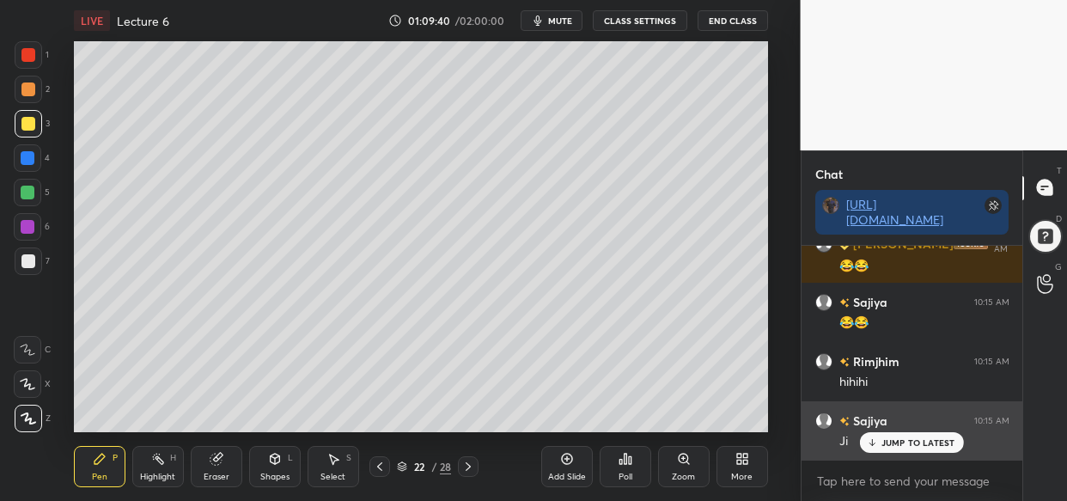
click at [910, 446] on p "JUMP TO LATEST" at bounding box center [919, 442] width 74 height 10
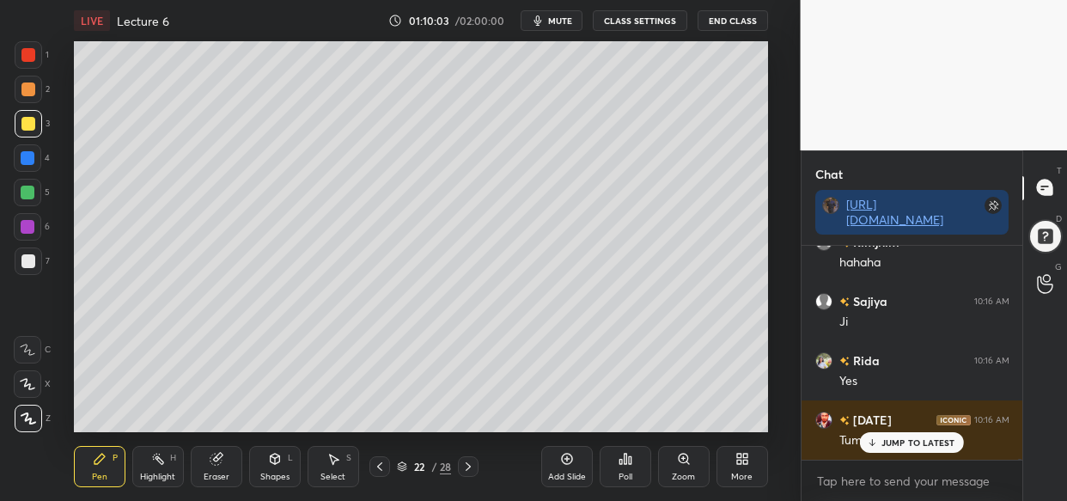
scroll to position [77233, 0]
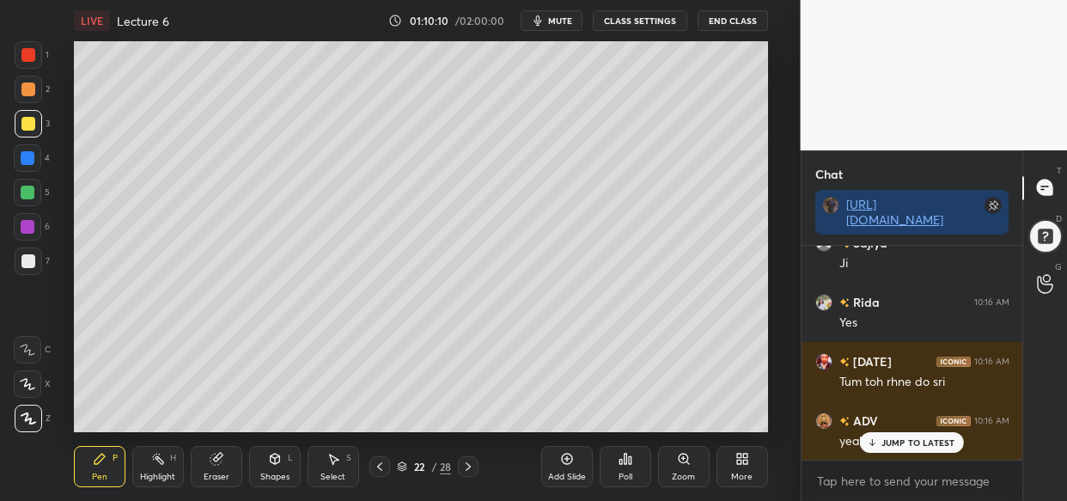
click at [934, 450] on div "JUMP TO LATEST" at bounding box center [911, 442] width 103 height 21
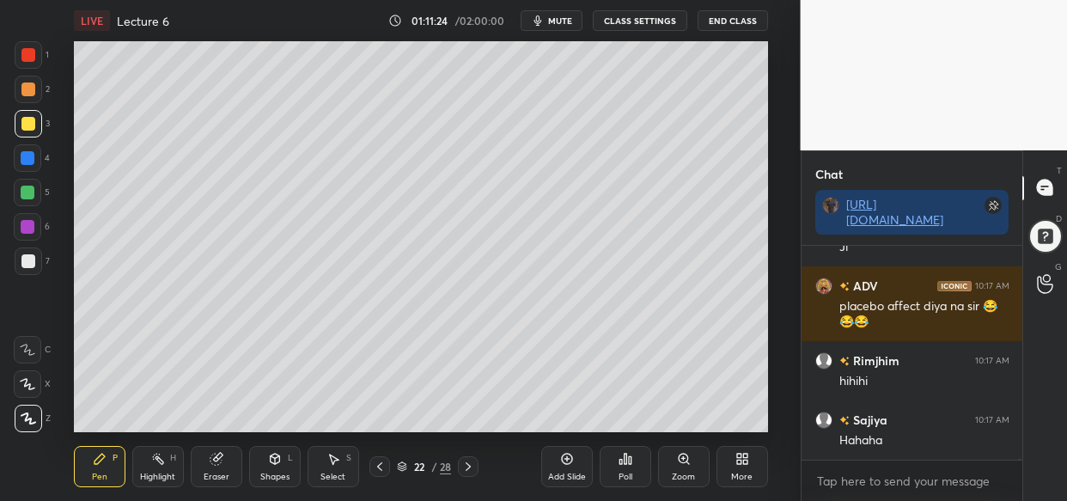
scroll to position [78169, 0]
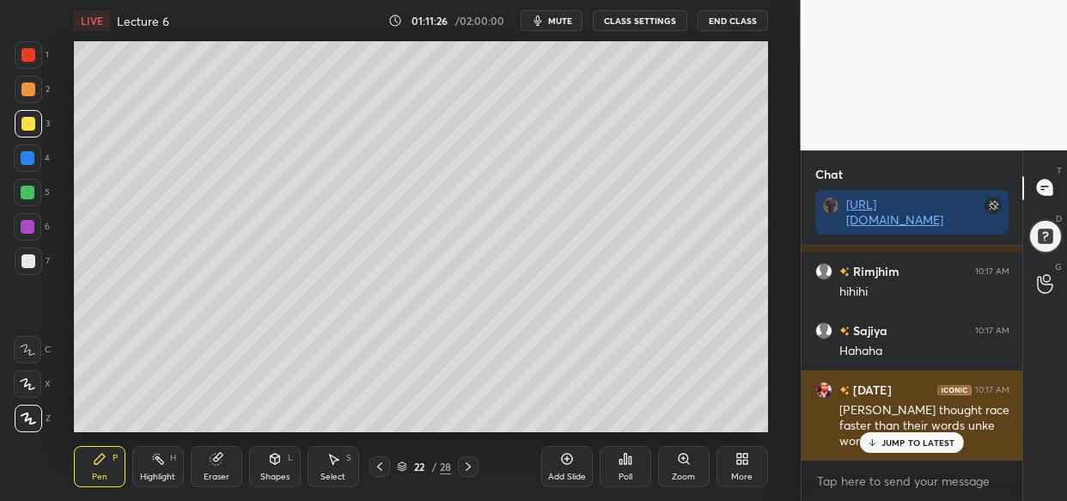
click at [945, 443] on p "JUMP TO LATEST" at bounding box center [919, 442] width 74 height 10
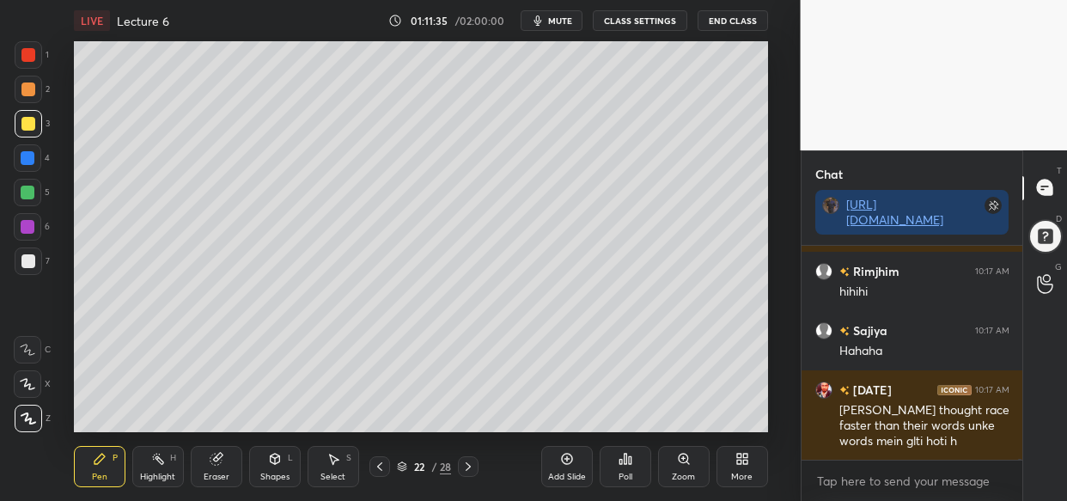
scroll to position [78228, 0]
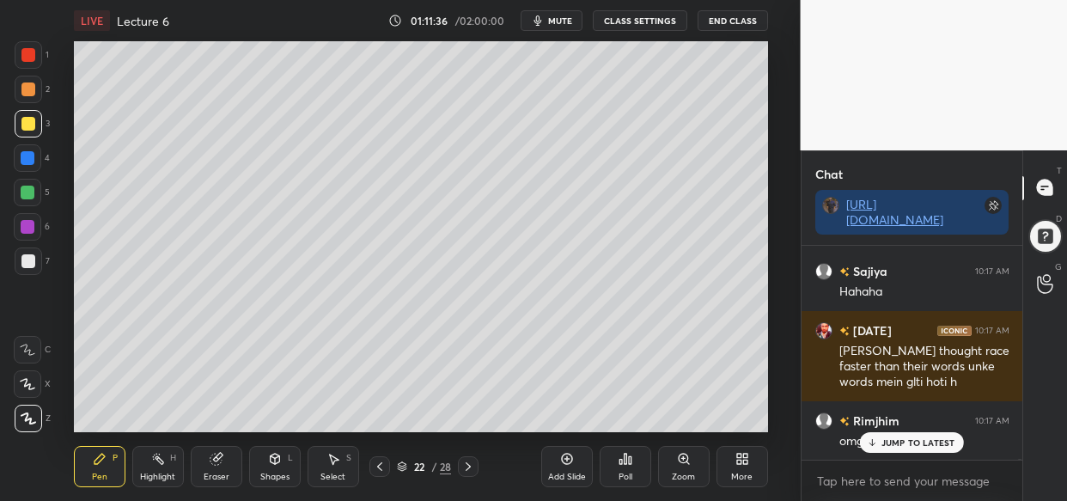
click at [918, 446] on p "JUMP TO LATEST" at bounding box center [919, 442] width 74 height 10
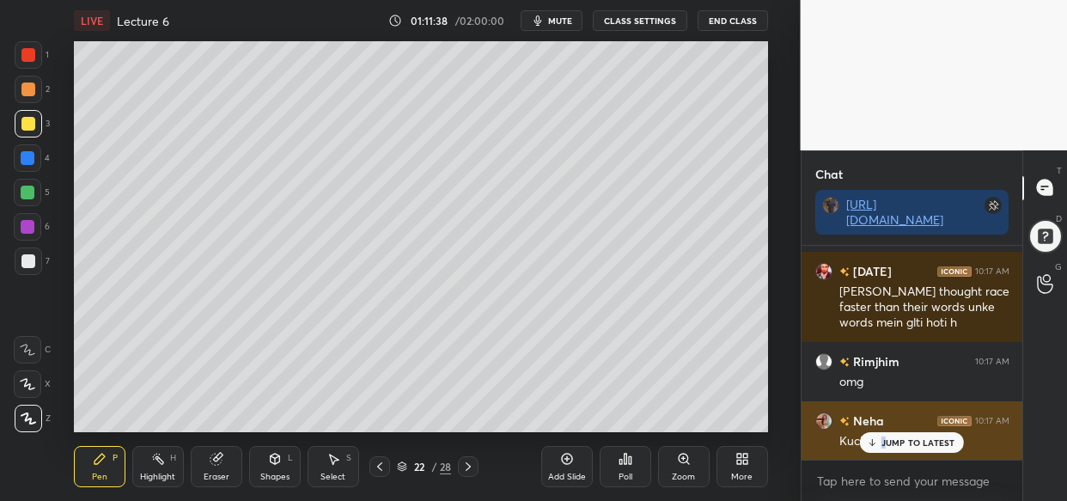
click at [883, 448] on div "JUMP TO LATEST" at bounding box center [911, 442] width 103 height 21
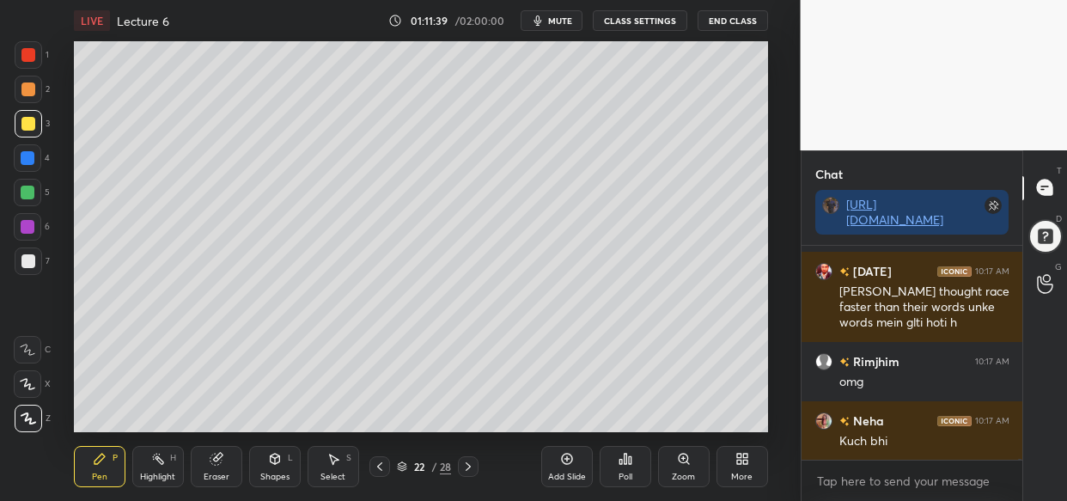
scroll to position [78347, 0]
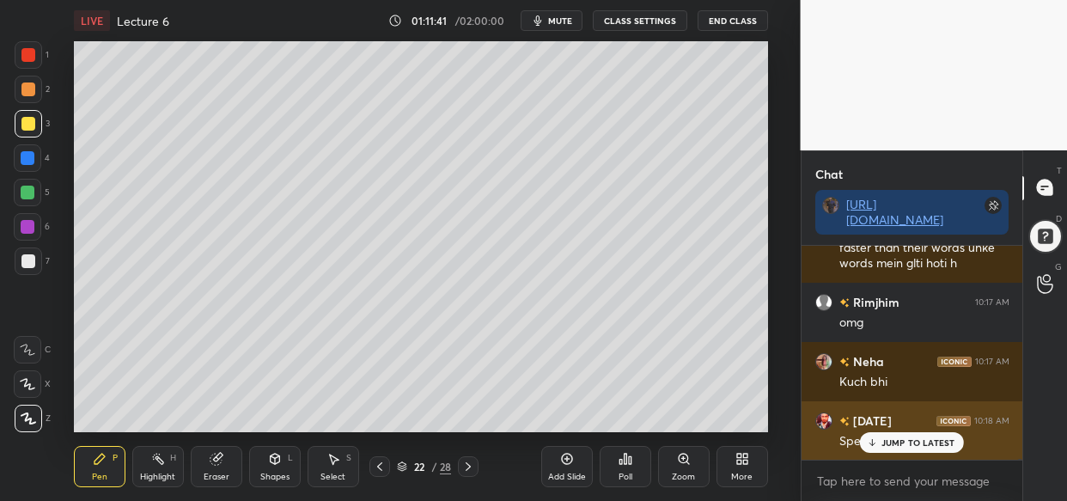
drag, startPoint x: 912, startPoint y: 442, endPoint x: 861, endPoint y: 454, distance: 52.1
click at [912, 442] on p "JUMP TO LATEST" at bounding box center [919, 442] width 74 height 10
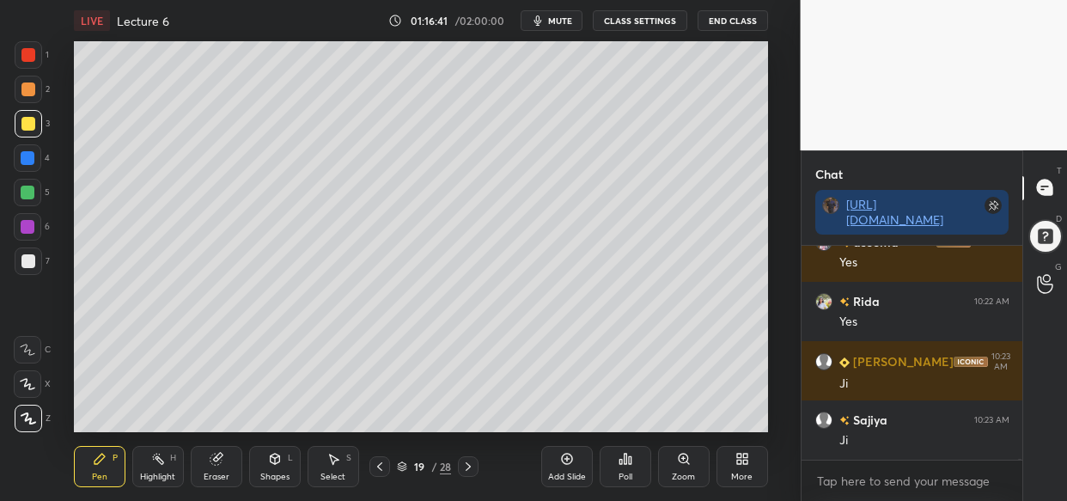
scroll to position [84356, 0]
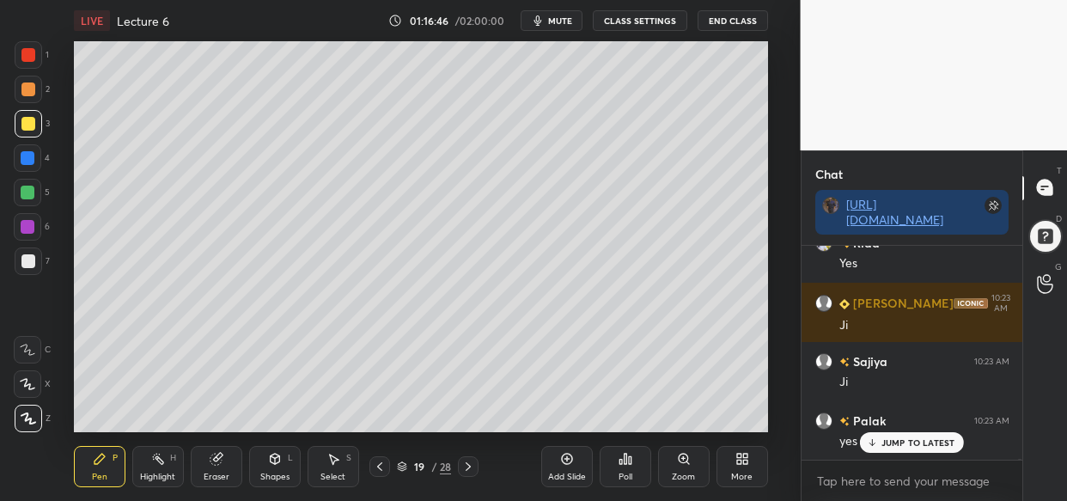
click at [560, 466] on div "Add Slide" at bounding box center [567, 466] width 52 height 41
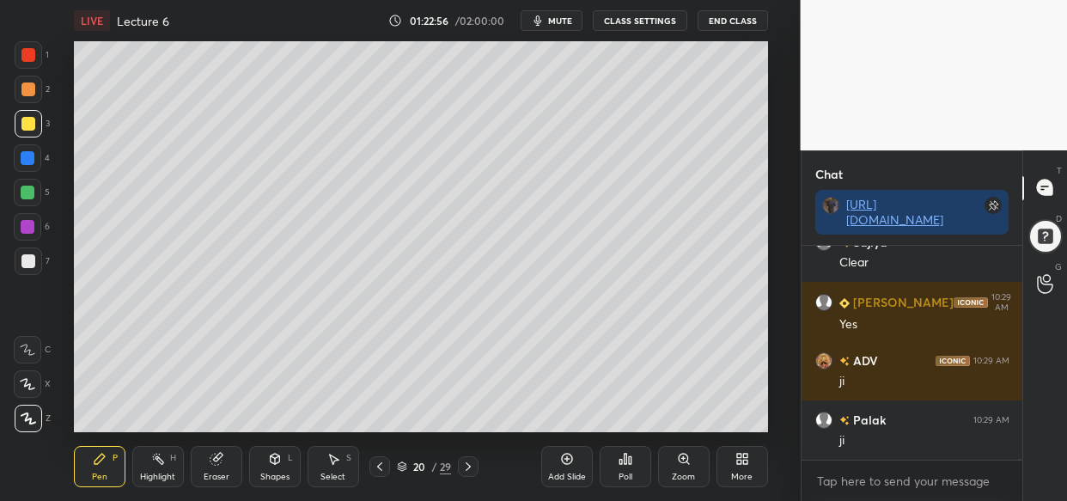
scroll to position [90700, 0]
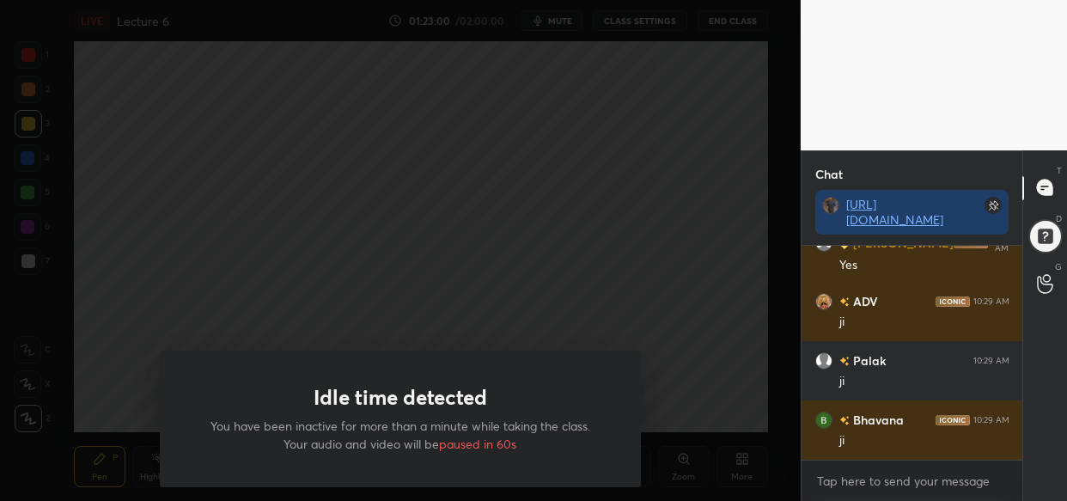
drag, startPoint x: 639, startPoint y: 312, endPoint x: 653, endPoint y: 323, distance: 17.7
click at [654, 318] on div "Idle time detected You have been inactive for more than a minute while taking t…" at bounding box center [400, 250] width 801 height 501
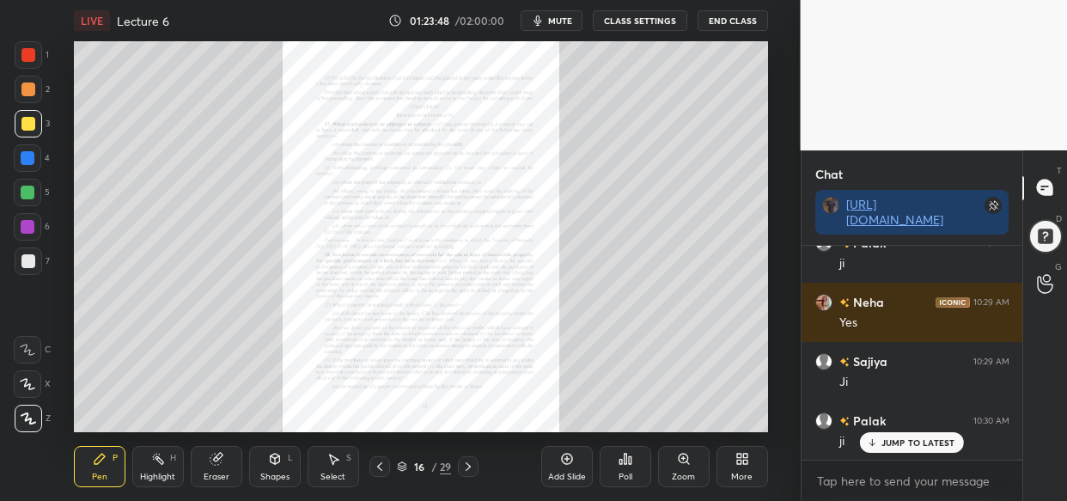
scroll to position [91115, 0]
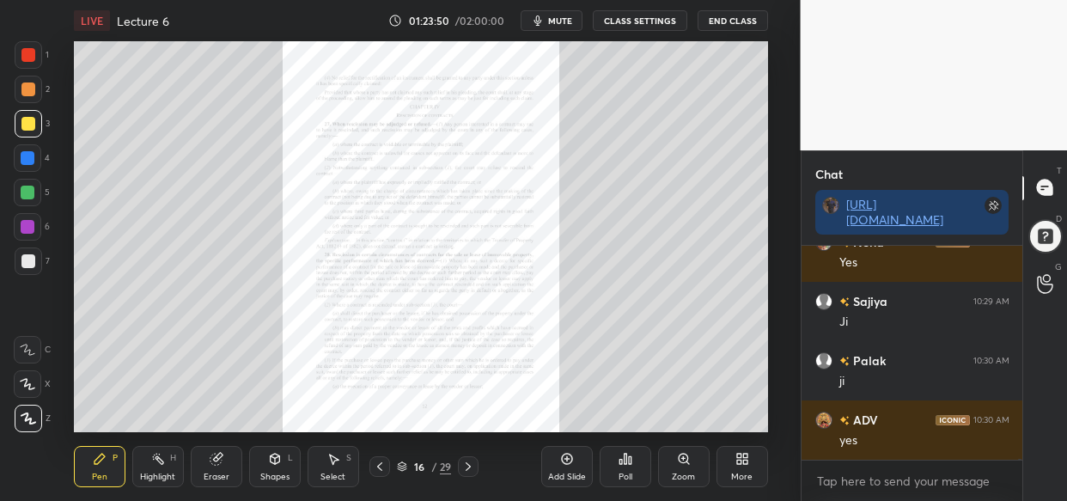
click at [681, 468] on div "Zoom" at bounding box center [684, 466] width 52 height 41
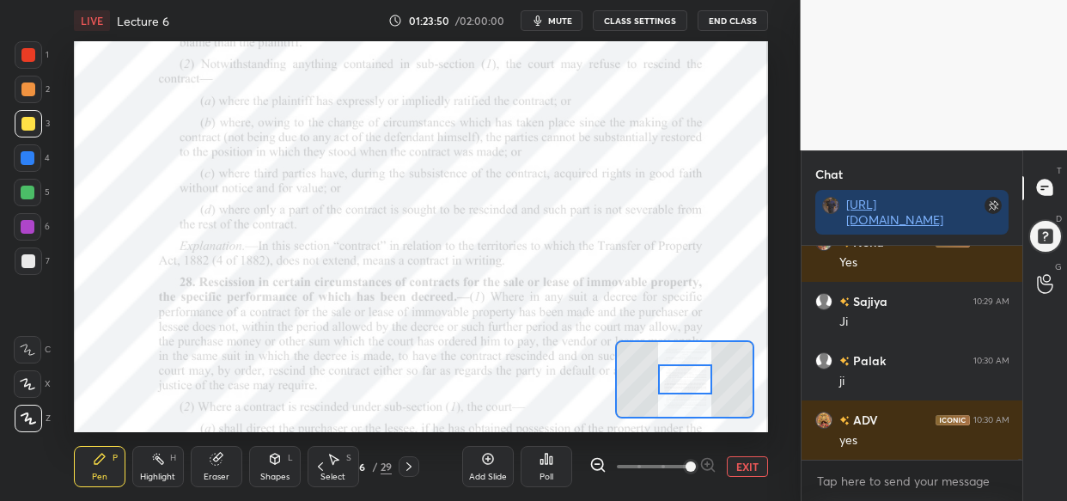
click at [686, 469] on span at bounding box center [691, 466] width 10 height 10
click at [687, 472] on span at bounding box center [691, 466] width 10 height 10
click at [694, 467] on span at bounding box center [691, 466] width 10 height 10
click at [696, 461] on span at bounding box center [691, 466] width 10 height 10
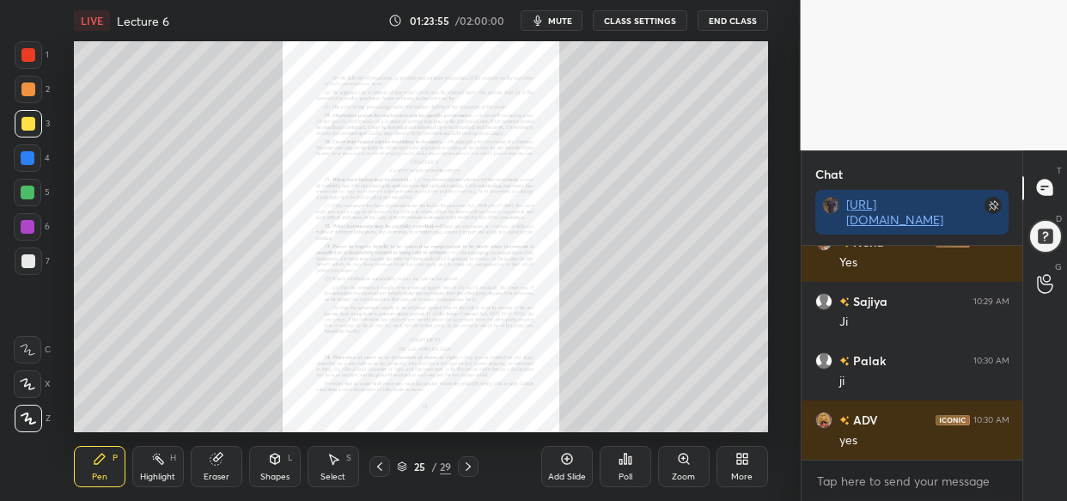
click at [674, 468] on div "Zoom" at bounding box center [684, 466] width 52 height 41
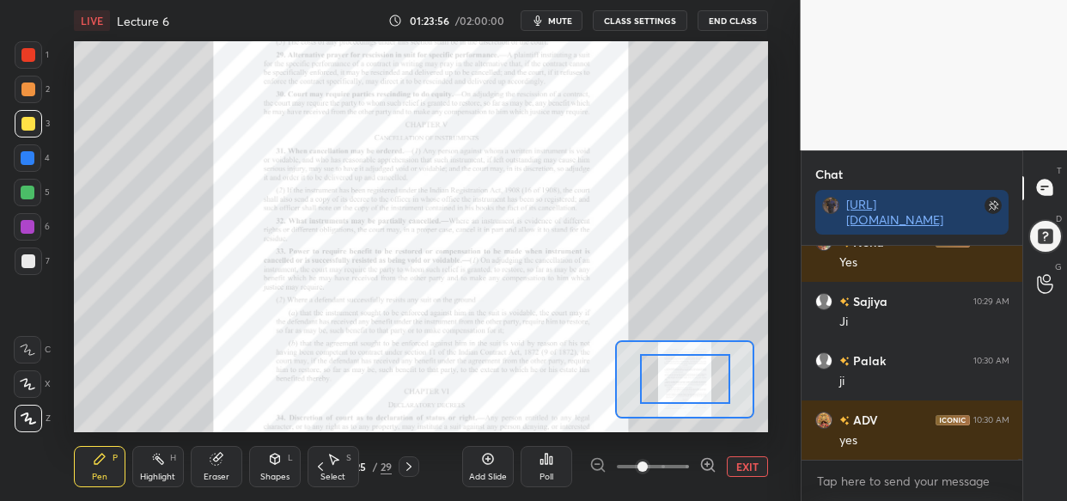
click at [683, 471] on span at bounding box center [653, 467] width 72 height 26
click at [648, 472] on span at bounding box center [643, 466] width 10 height 10
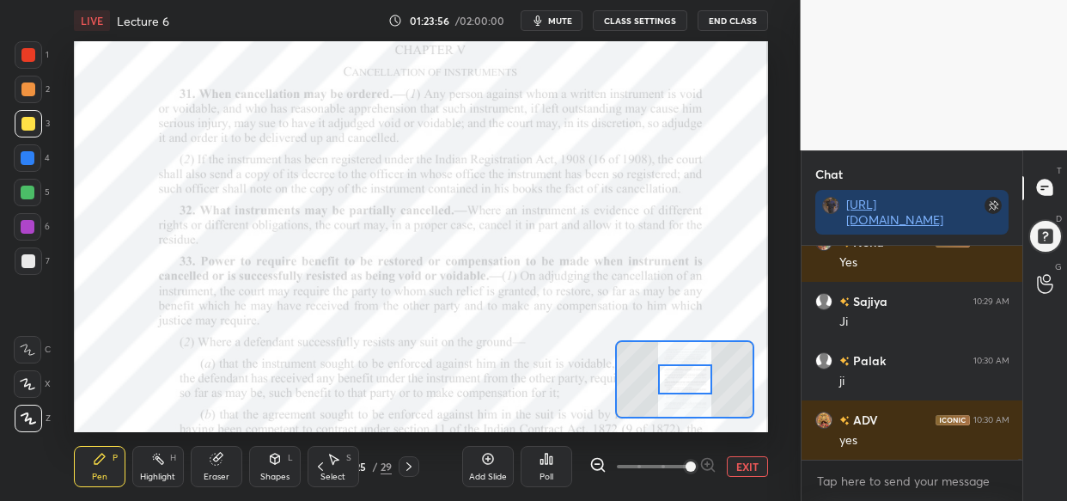
click at [713, 461] on div at bounding box center [652, 466] width 127 height 21
click at [696, 461] on span at bounding box center [691, 466] width 10 height 10
click at [27, 45] on div at bounding box center [28, 54] width 27 height 27
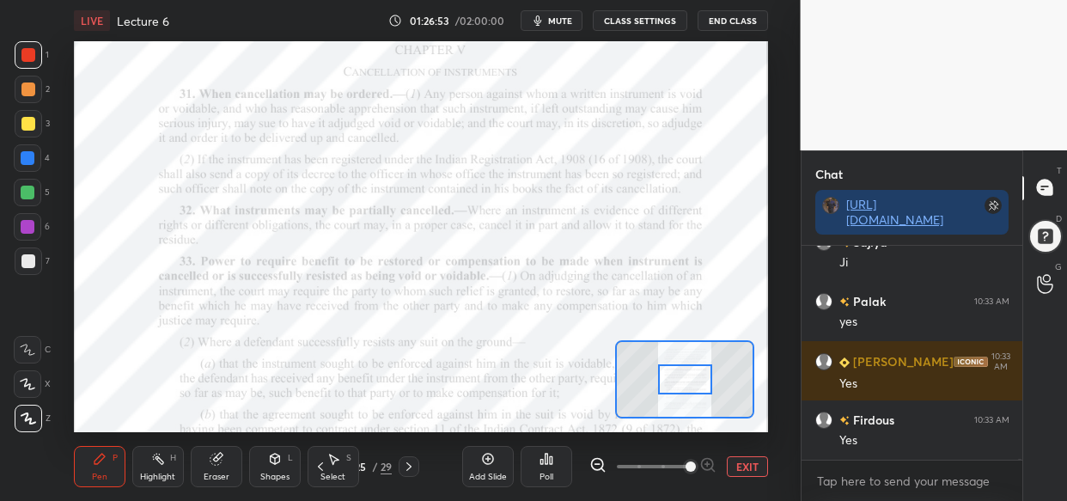
scroll to position [93622, 0]
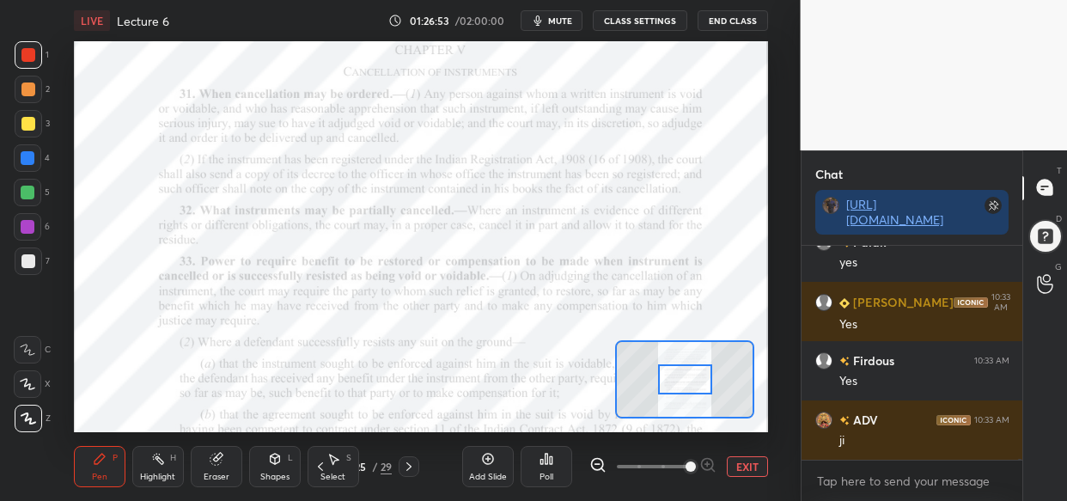
click at [483, 459] on icon at bounding box center [488, 459] width 14 height 14
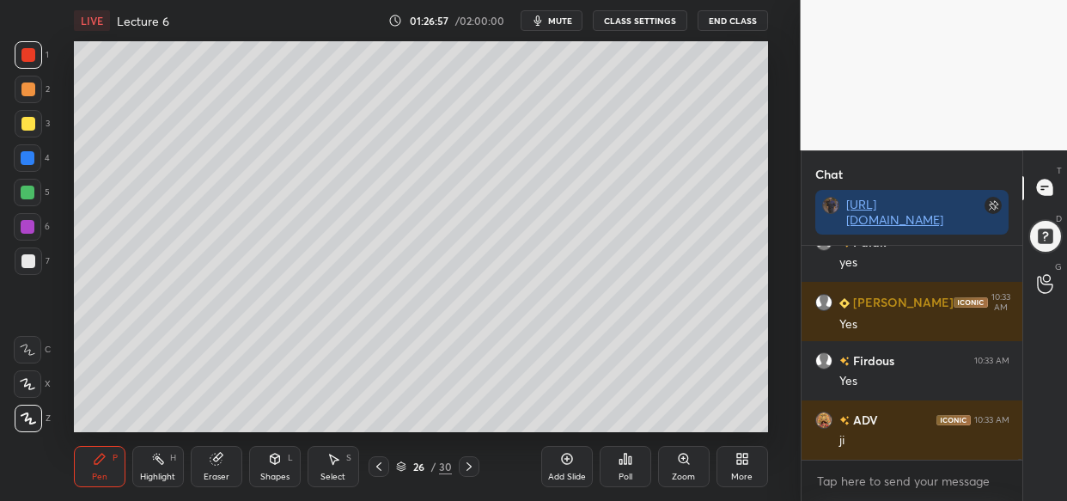
click at [34, 123] on div at bounding box center [28, 123] width 27 height 27
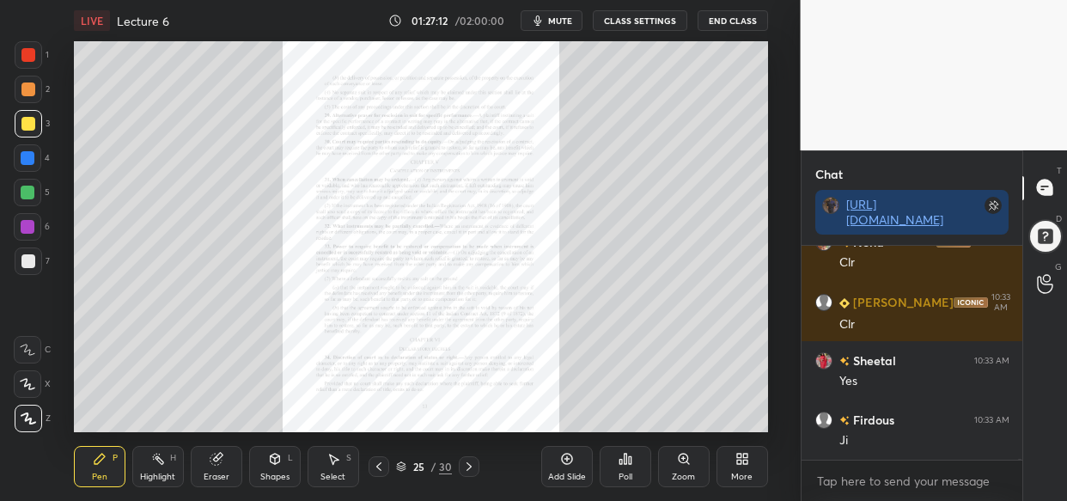
scroll to position [94215, 0]
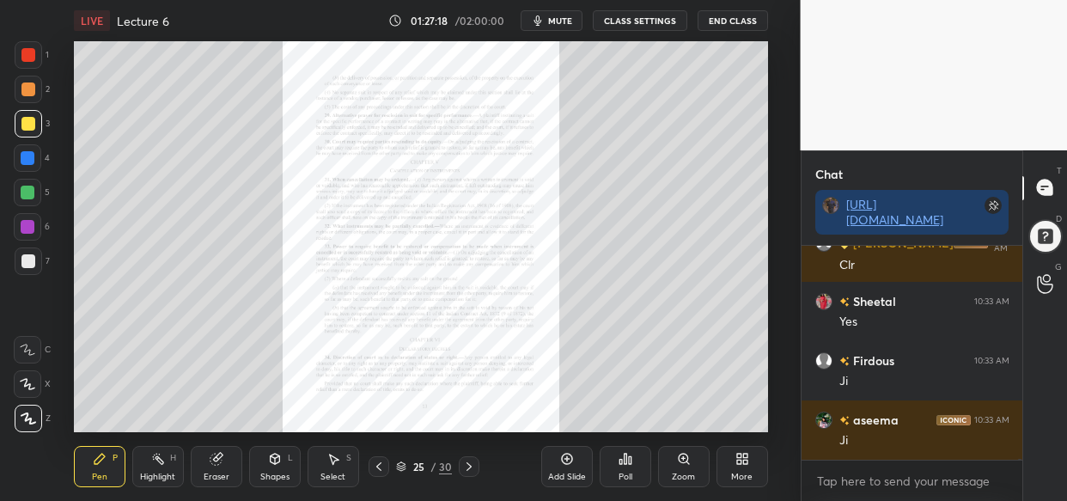
click at [25, 123] on div at bounding box center [28, 124] width 14 height 14
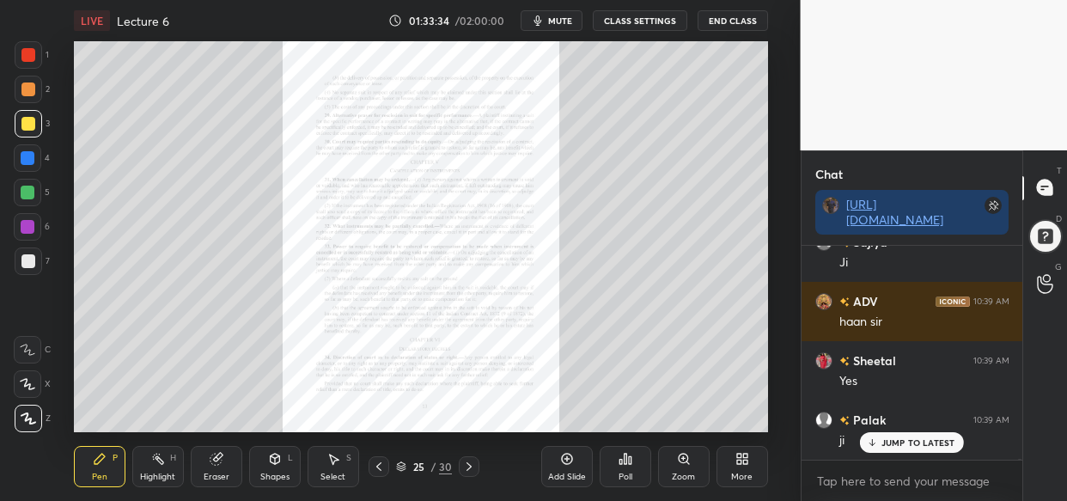
scroll to position [100914, 0]
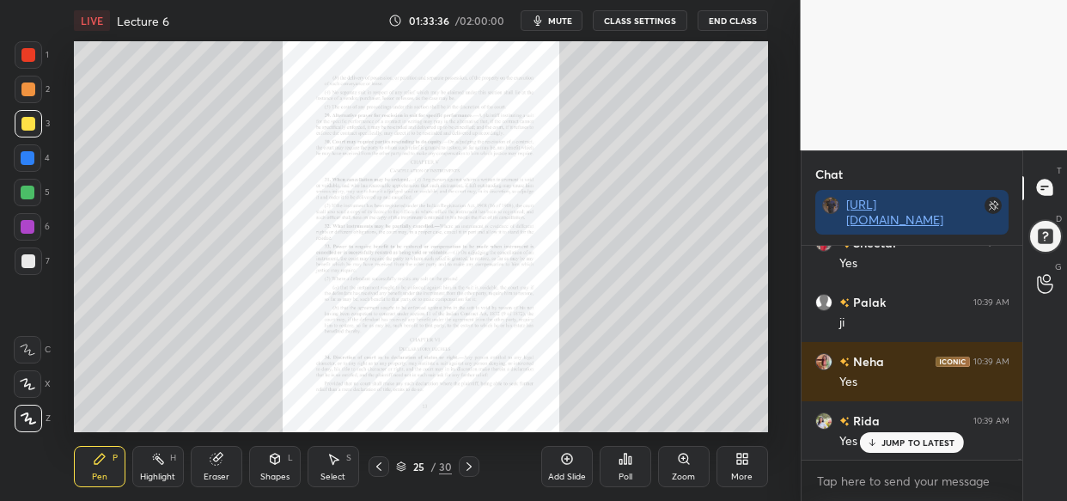
click at [565, 476] on div "Add Slide" at bounding box center [567, 477] width 38 height 9
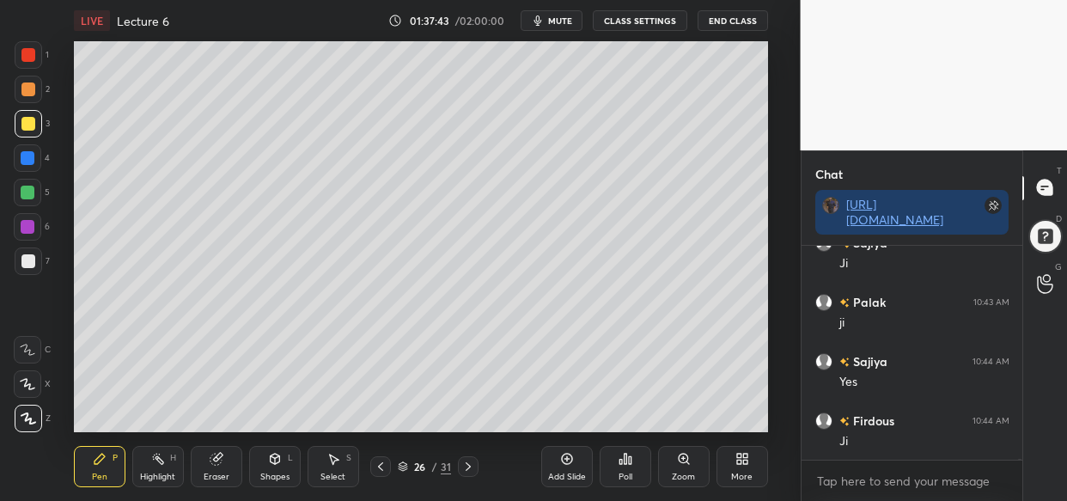
scroll to position [104786, 0]
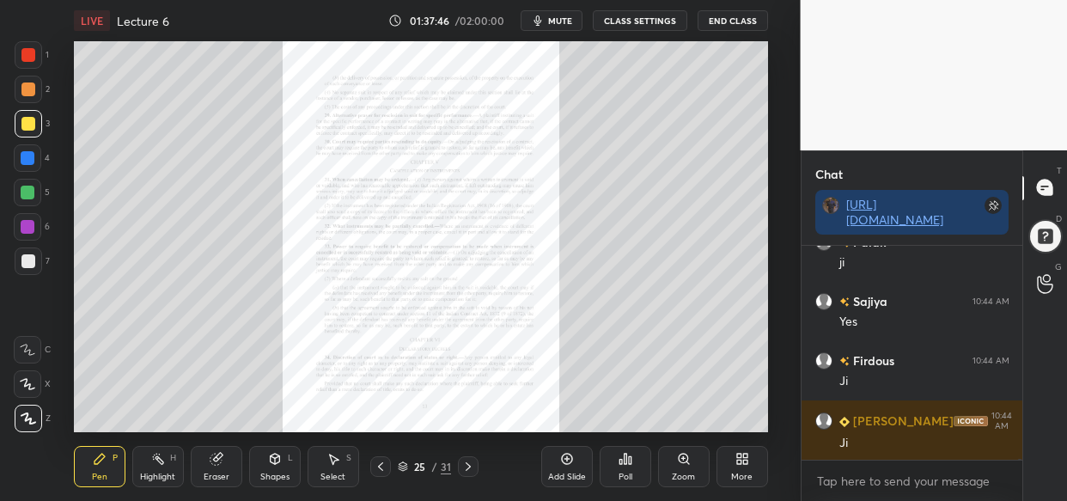
click at [688, 471] on div "Zoom" at bounding box center [684, 466] width 52 height 41
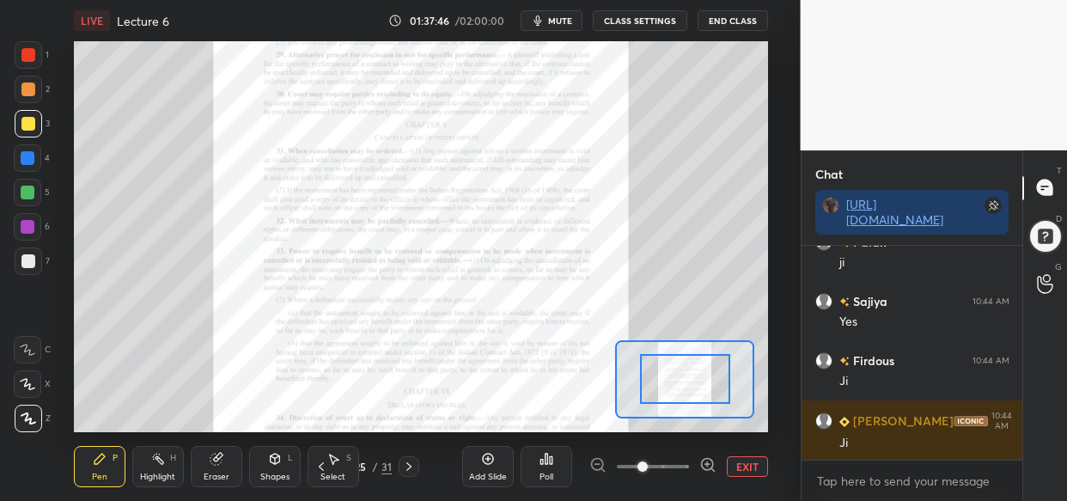
click at [691, 468] on div at bounding box center [652, 466] width 127 height 21
click at [705, 466] on icon at bounding box center [707, 464] width 17 height 17
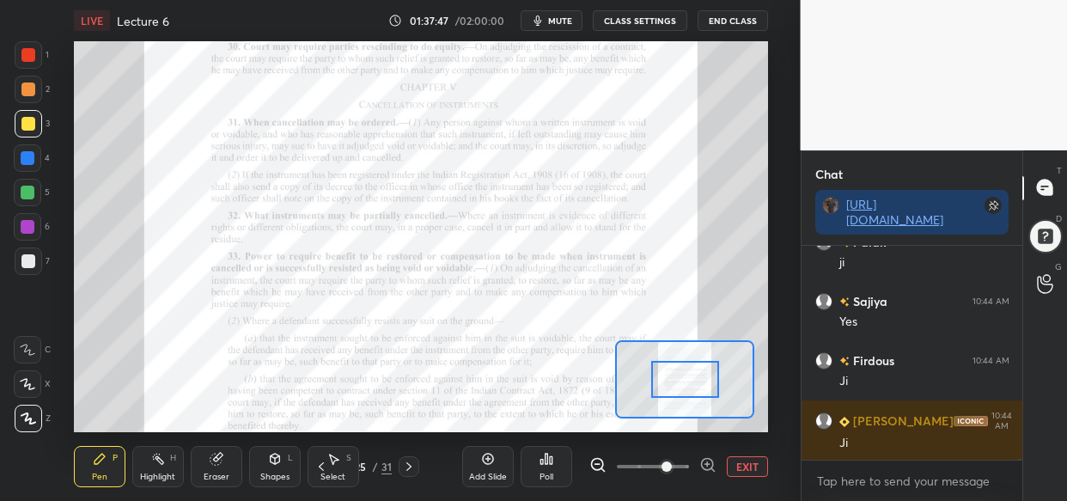
click at [707, 466] on icon at bounding box center [707, 464] width 17 height 17
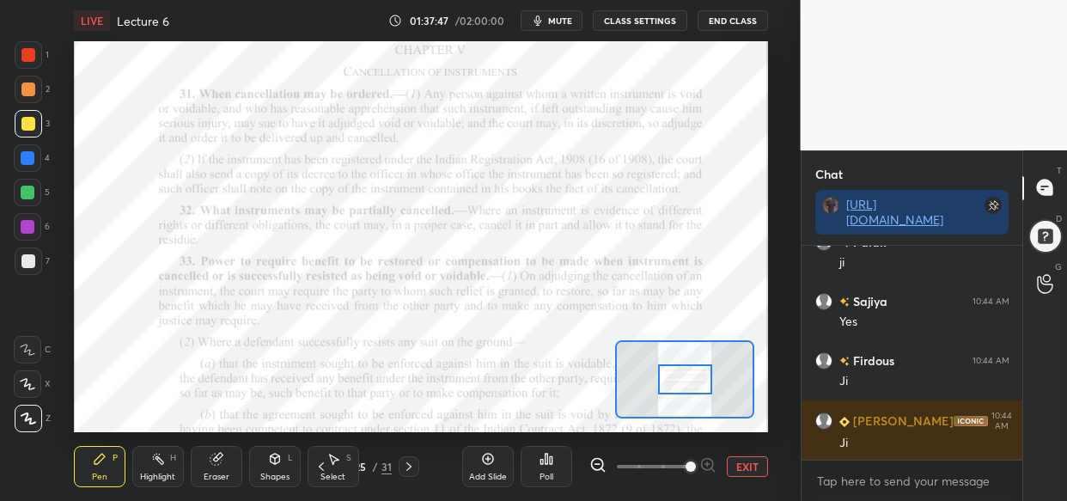
click at [711, 465] on div at bounding box center [652, 466] width 127 height 21
click at [713, 467] on div at bounding box center [652, 466] width 127 height 21
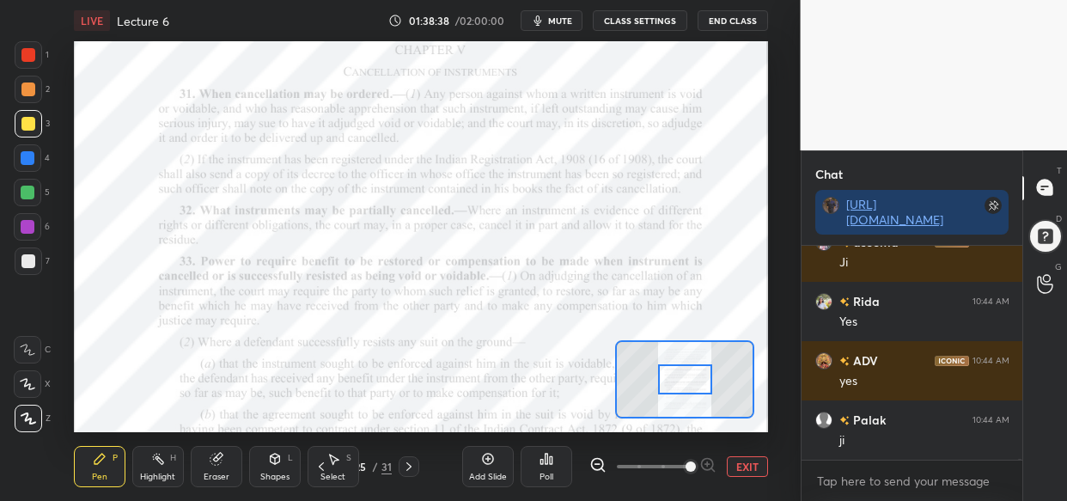
scroll to position [105616, 0]
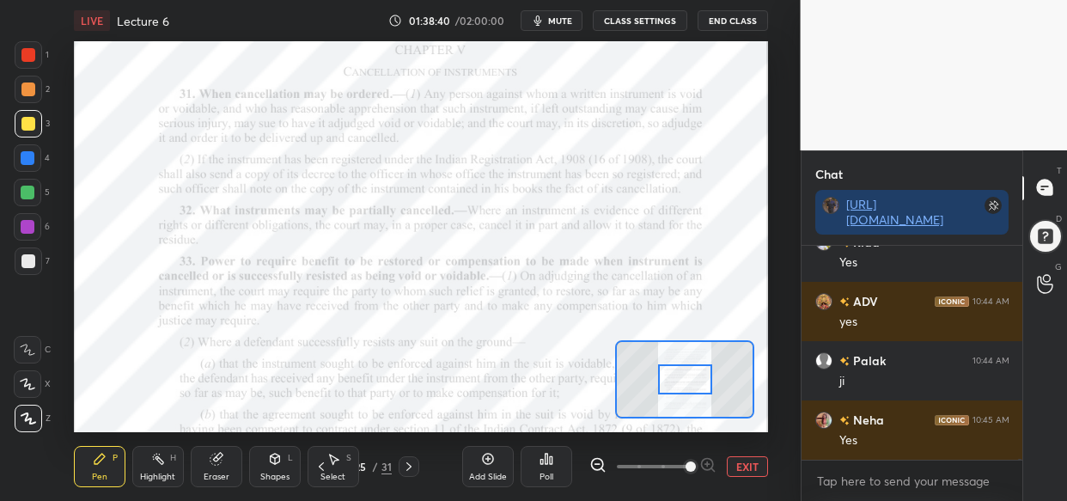
click at [27, 48] on div at bounding box center [28, 55] width 14 height 14
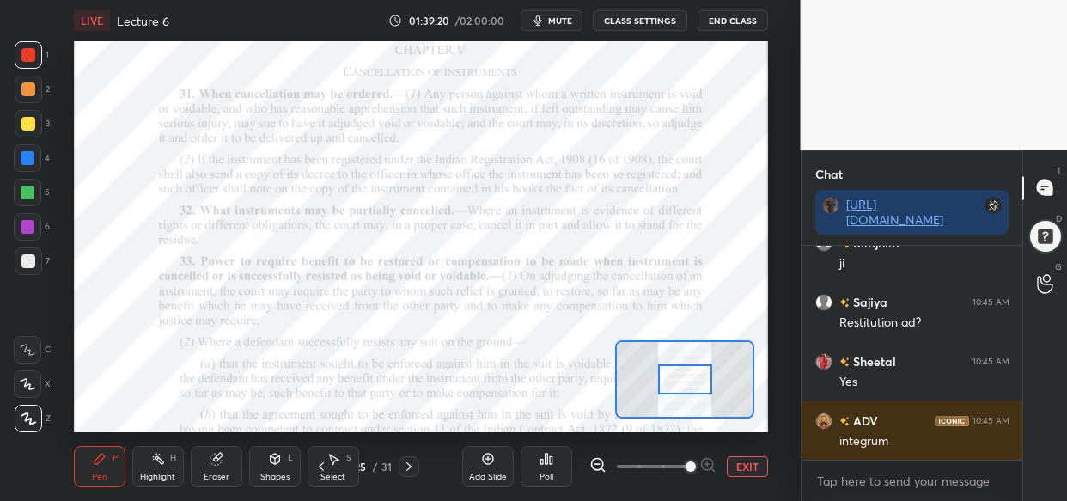
scroll to position [106326, 0]
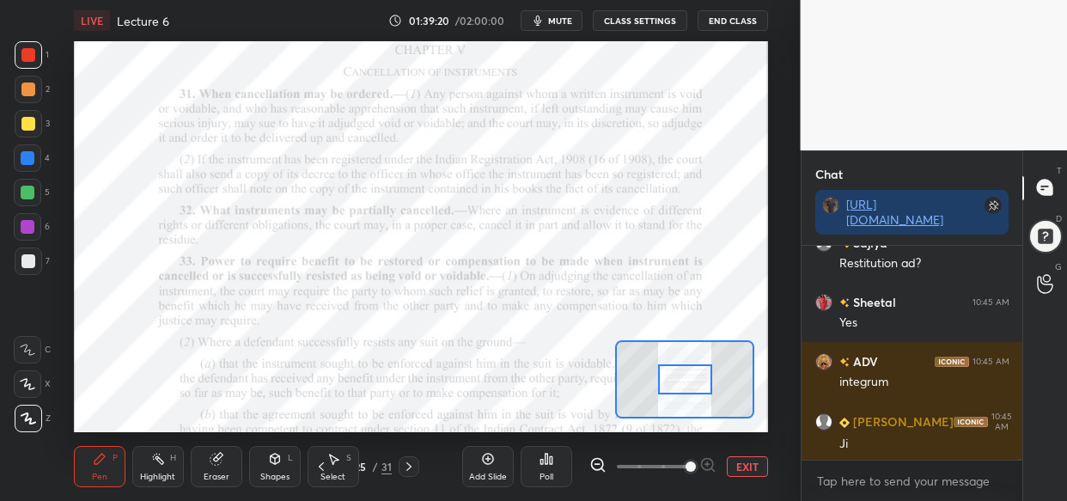
click at [768, 211] on div "Setting up your live class Poll for secs No correct answer Start poll" at bounding box center [421, 236] width 732 height 391
click at [785, 220] on div "Setting up your live class Poll for secs No correct answer Start poll" at bounding box center [421, 236] width 732 height 391
click at [490, 470] on div "Add Slide" at bounding box center [488, 466] width 52 height 41
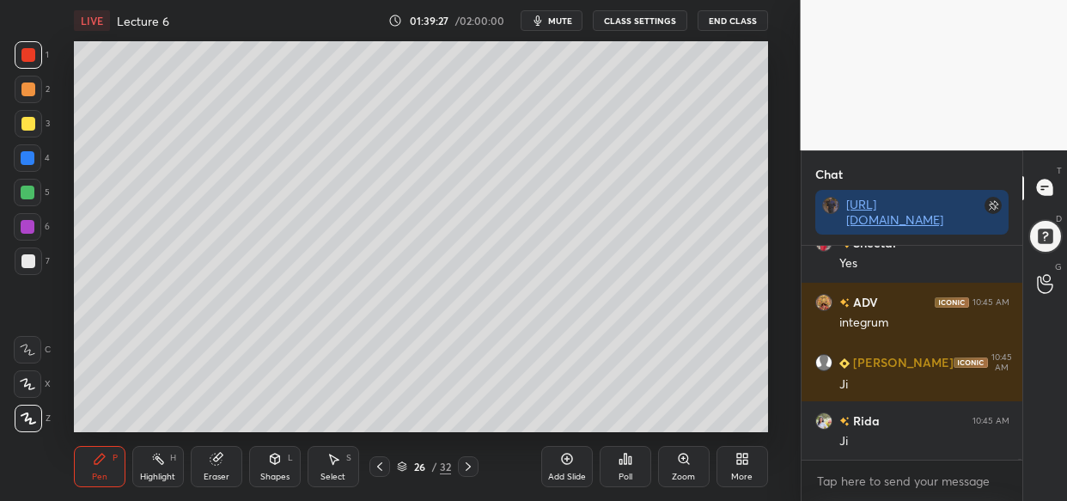
scroll to position [106445, 0]
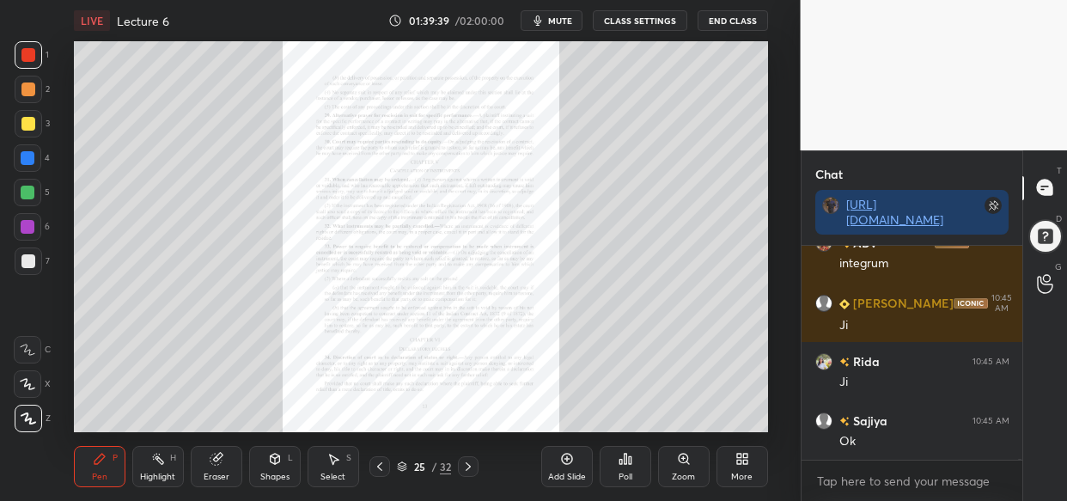
click at [684, 471] on div "Zoom" at bounding box center [684, 466] width 52 height 41
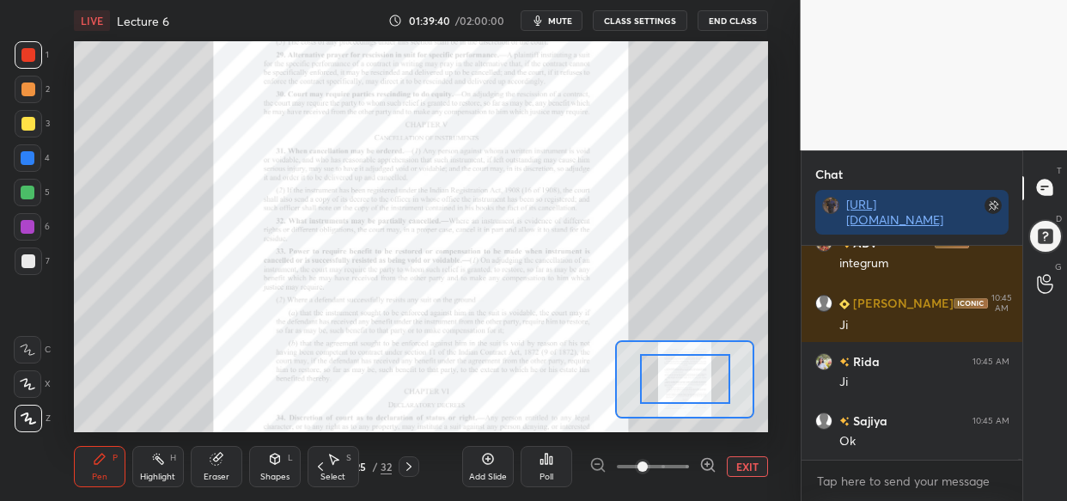
click at [692, 468] on div at bounding box center [652, 466] width 127 height 21
click at [689, 467] on div at bounding box center [652, 466] width 127 height 21
click at [694, 464] on div at bounding box center [652, 466] width 127 height 21
click at [696, 462] on div at bounding box center [652, 466] width 127 height 21
click at [698, 462] on div at bounding box center [652, 466] width 127 height 21
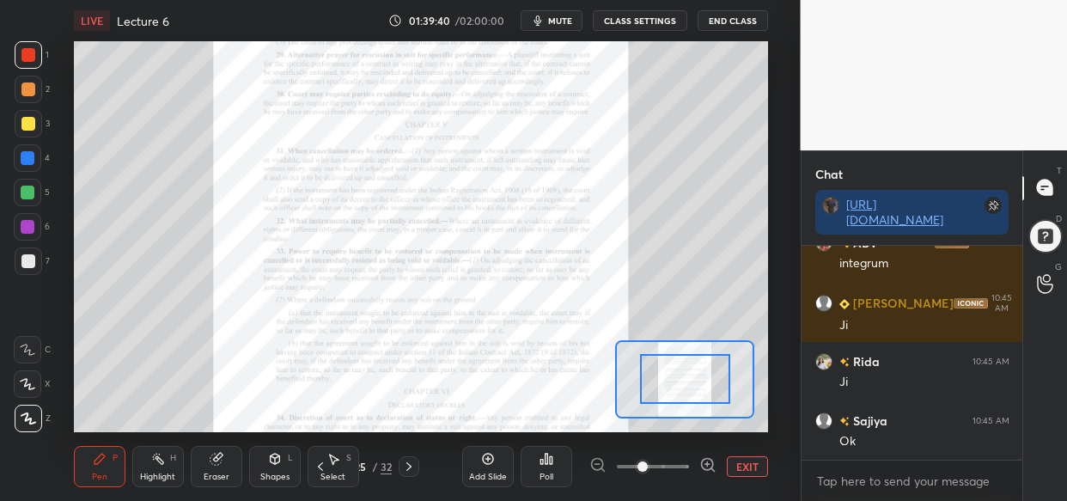
click at [695, 467] on div at bounding box center [652, 466] width 127 height 21
drag, startPoint x: 699, startPoint y: 464, endPoint x: 708, endPoint y: 459, distance: 10.0
click at [700, 464] on icon at bounding box center [707, 464] width 17 height 17
click at [706, 461] on icon at bounding box center [707, 464] width 17 height 17
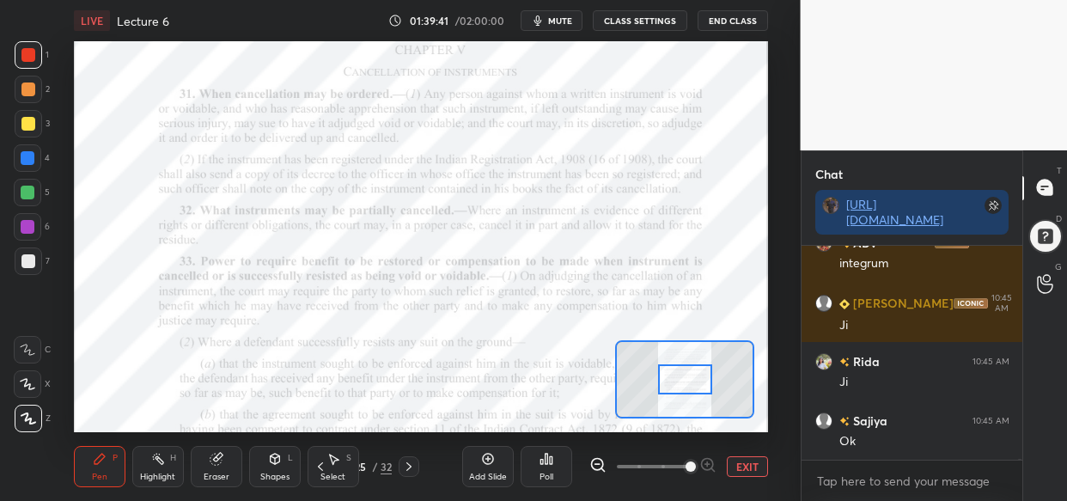
click at [711, 464] on div at bounding box center [652, 466] width 127 height 21
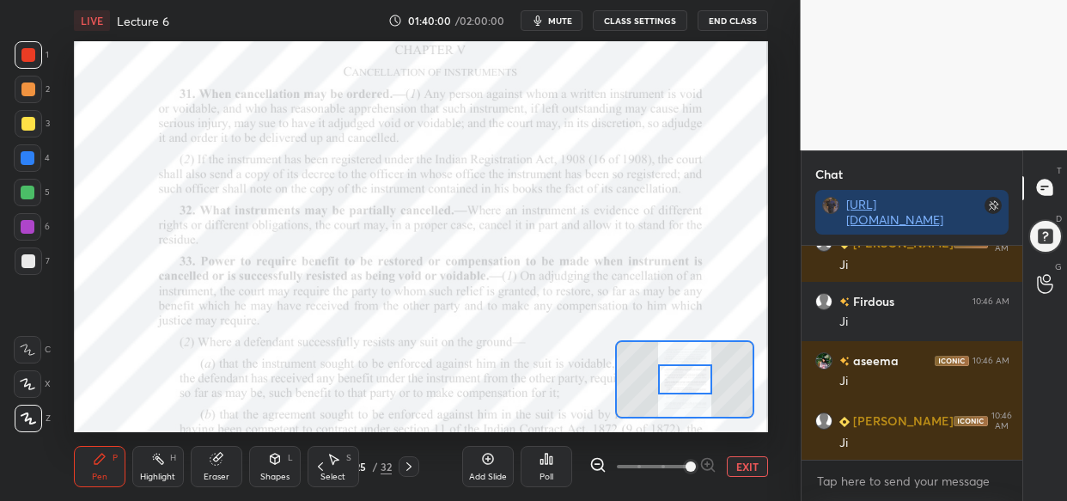
scroll to position [106742, 0]
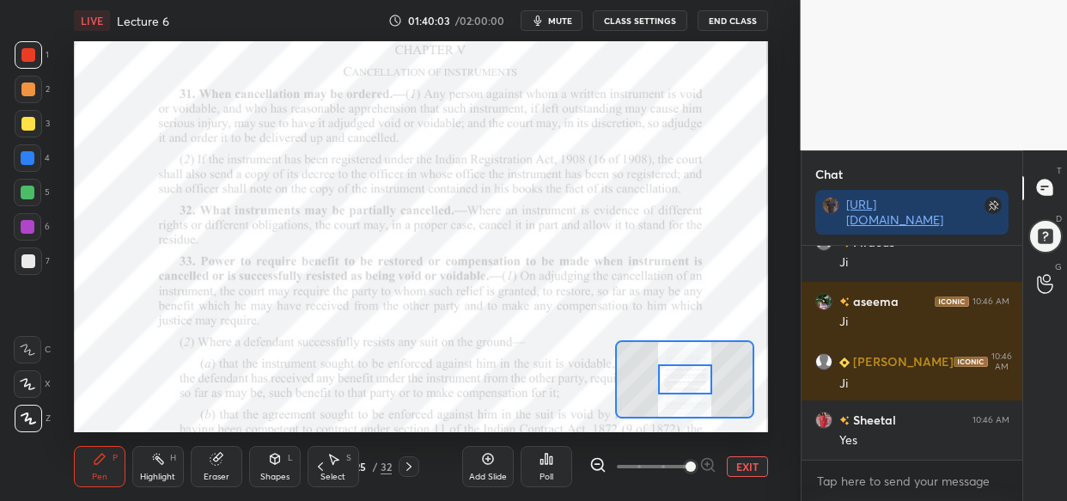
click at [127, 37] on div "LIVE Lecture 6 01:40:03 / 02:00:00 mute CLASS SETTINGS End Class Setting up you…" at bounding box center [421, 250] width 732 height 501
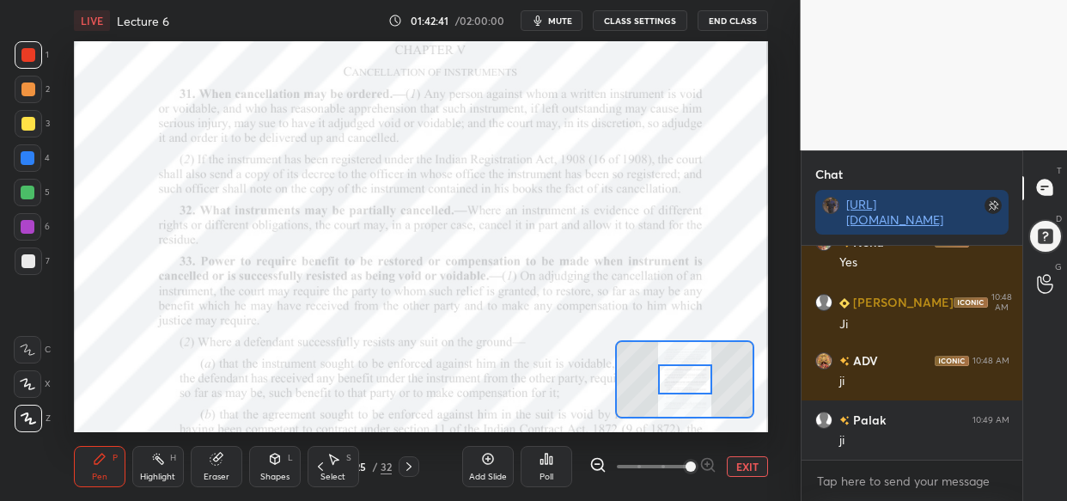
scroll to position [108995, 0]
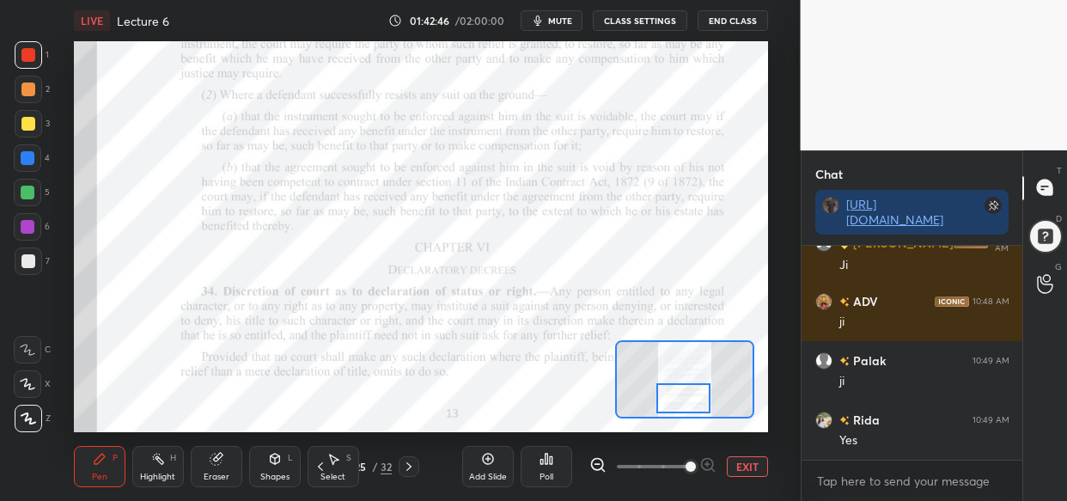
drag, startPoint x: 693, startPoint y: 376, endPoint x: 692, endPoint y: 396, distance: 19.8
click at [692, 396] on div at bounding box center [683, 398] width 54 height 30
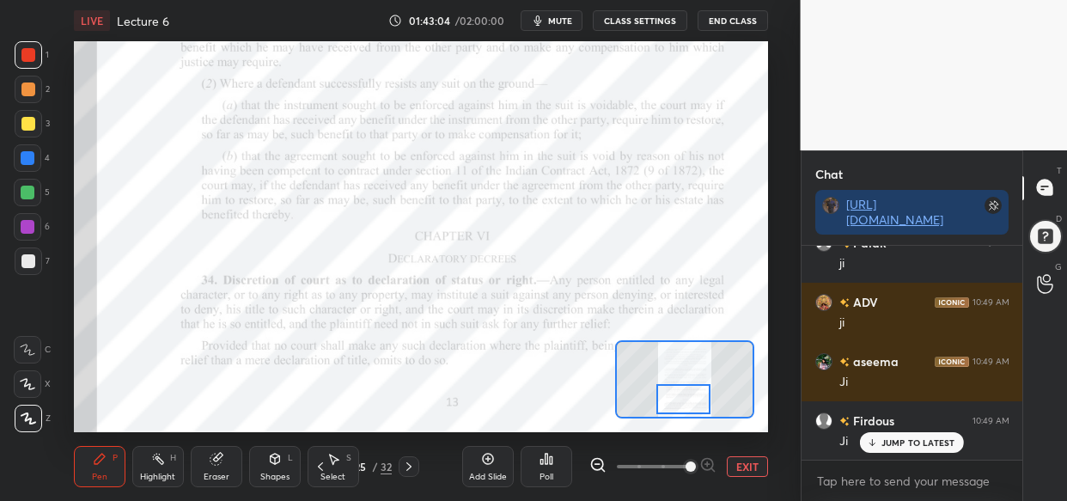
scroll to position [109409, 0]
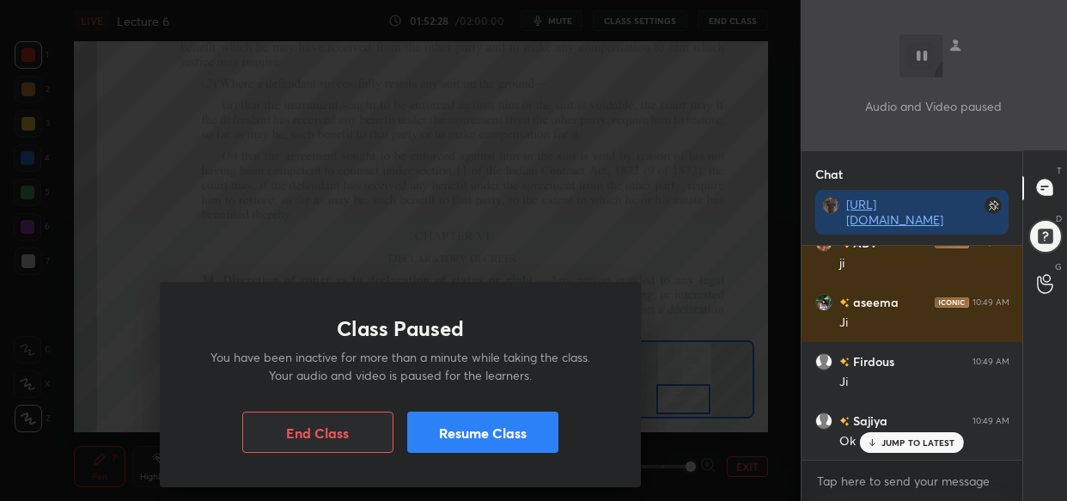
click at [489, 443] on button "Resume Class" at bounding box center [482, 432] width 151 height 41
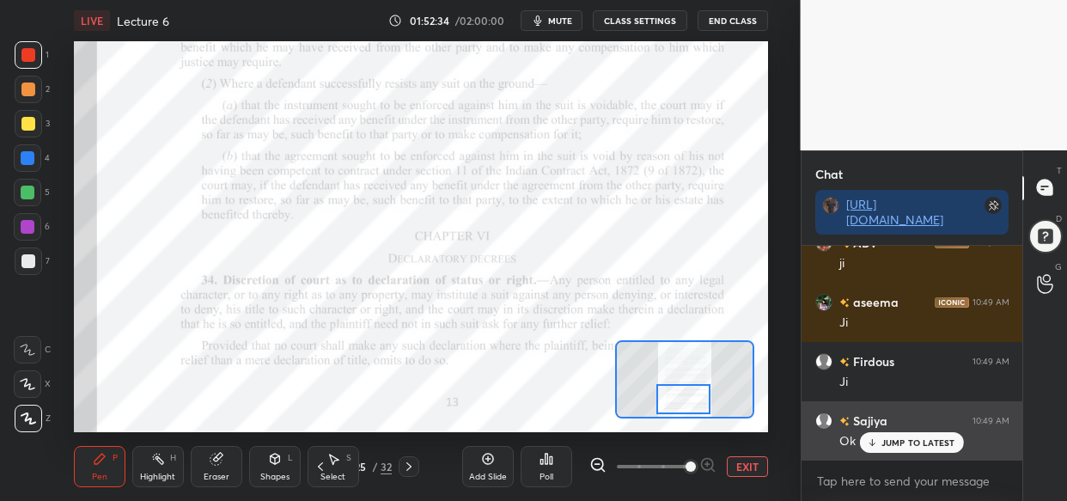
click at [921, 436] on div "JUMP TO LATEST" at bounding box center [911, 442] width 103 height 21
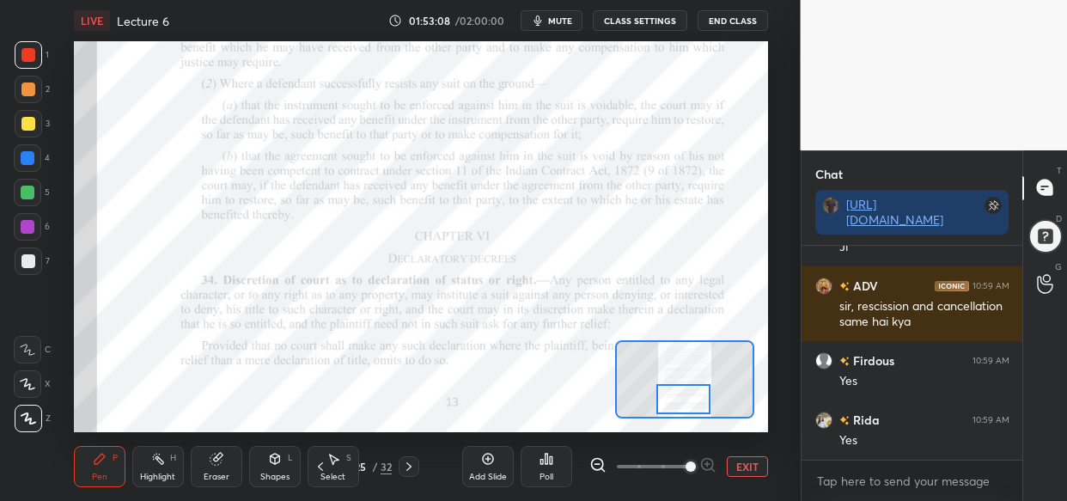
scroll to position [110137, 0]
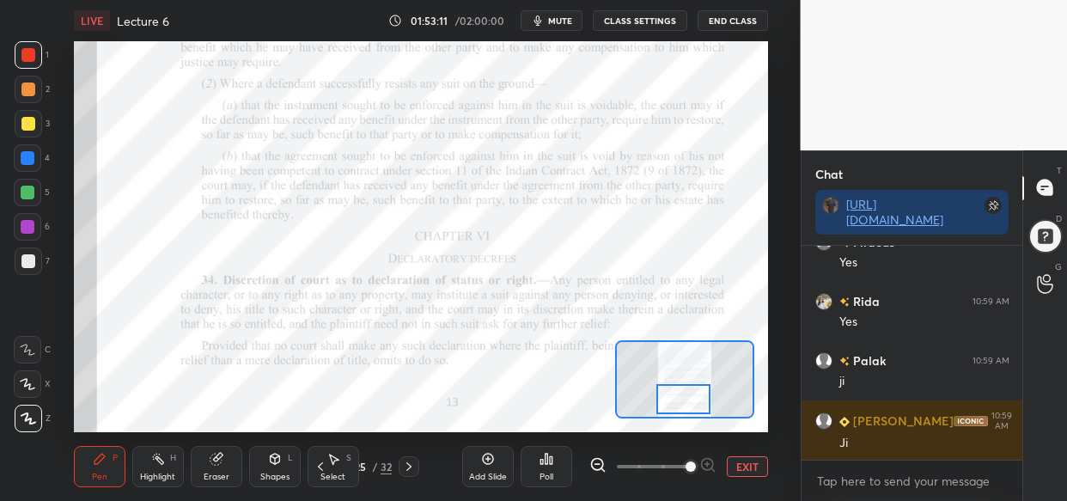
drag, startPoint x: 31, startPoint y: 152, endPoint x: 16, endPoint y: 176, distance: 28.1
click at [31, 153] on div at bounding box center [28, 158] width 14 height 14
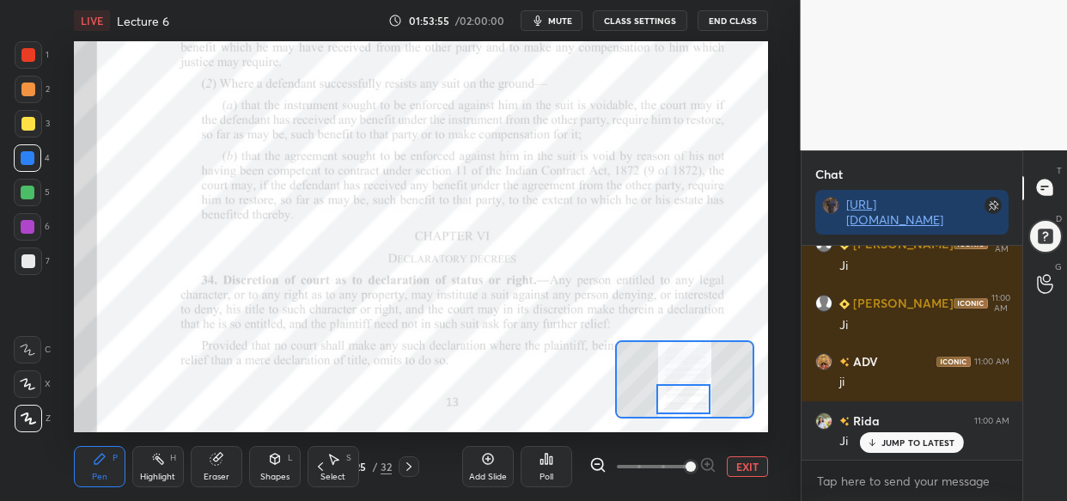
scroll to position [110509, 0]
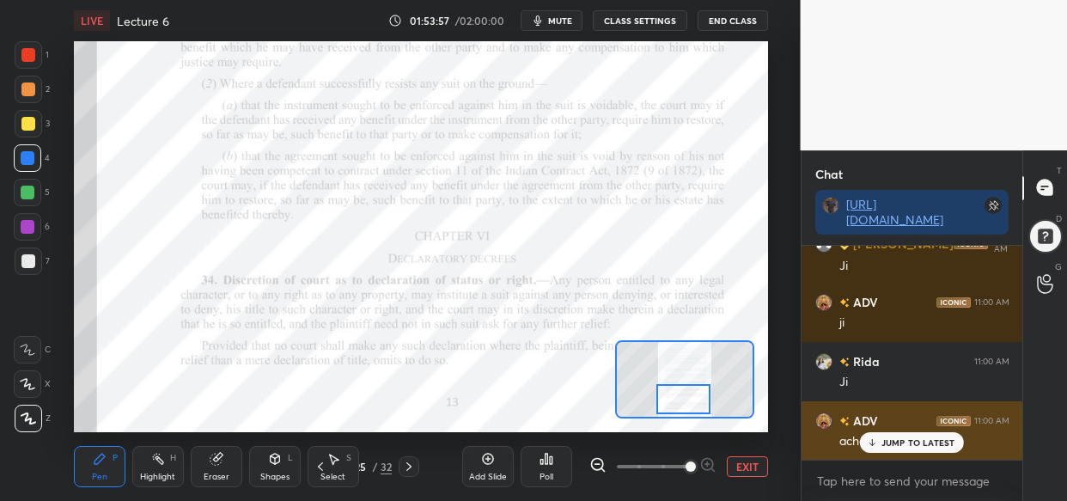
click at [911, 433] on div "JUMP TO LATEST" at bounding box center [911, 442] width 103 height 21
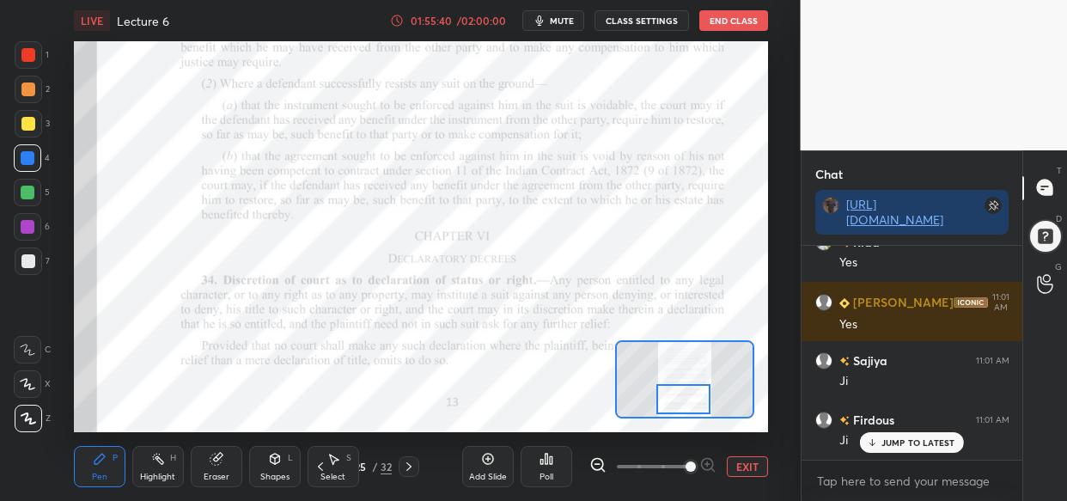
scroll to position [112066, 0]
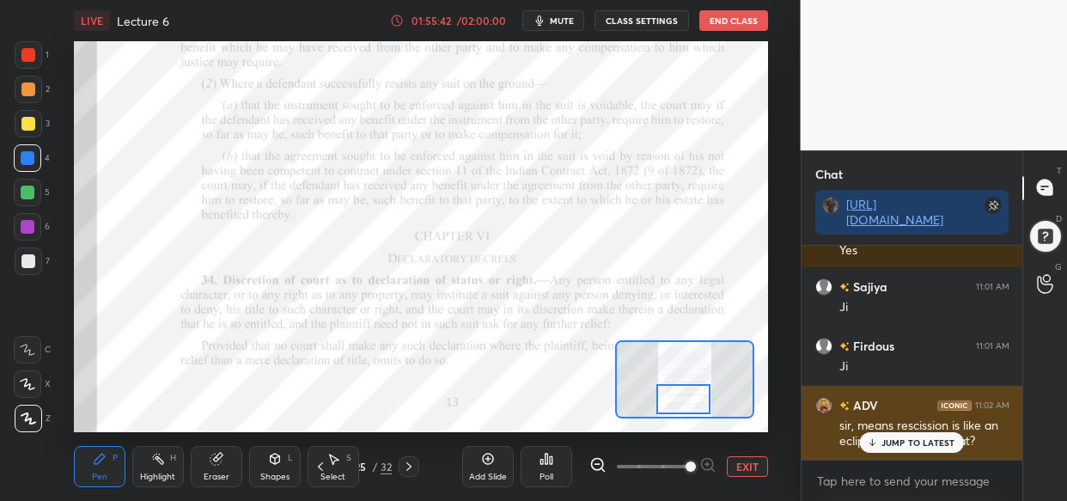
drag, startPoint x: 925, startPoint y: 442, endPoint x: 912, endPoint y: 450, distance: 16.2
click at [925, 441] on p "JUMP TO LATEST" at bounding box center [919, 442] width 74 height 10
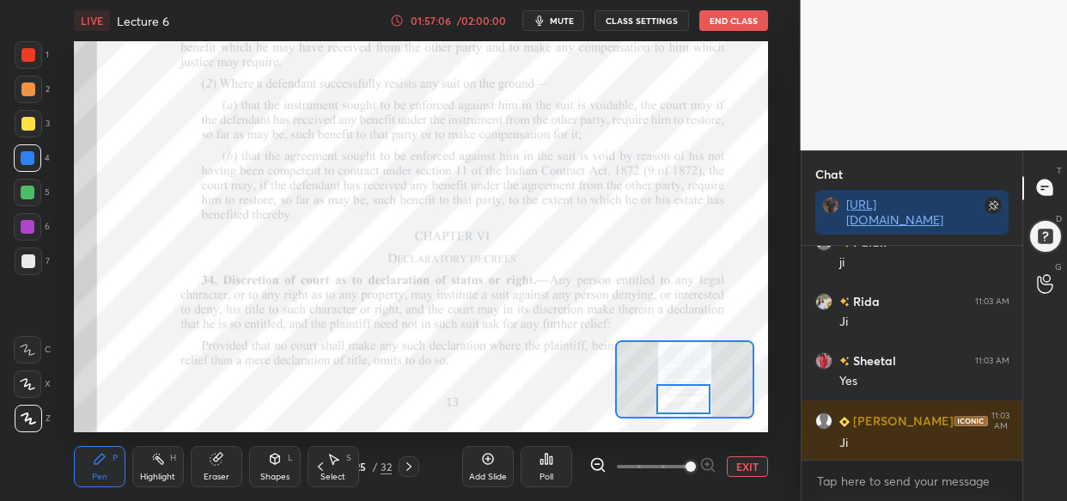
scroll to position [113016, 0]
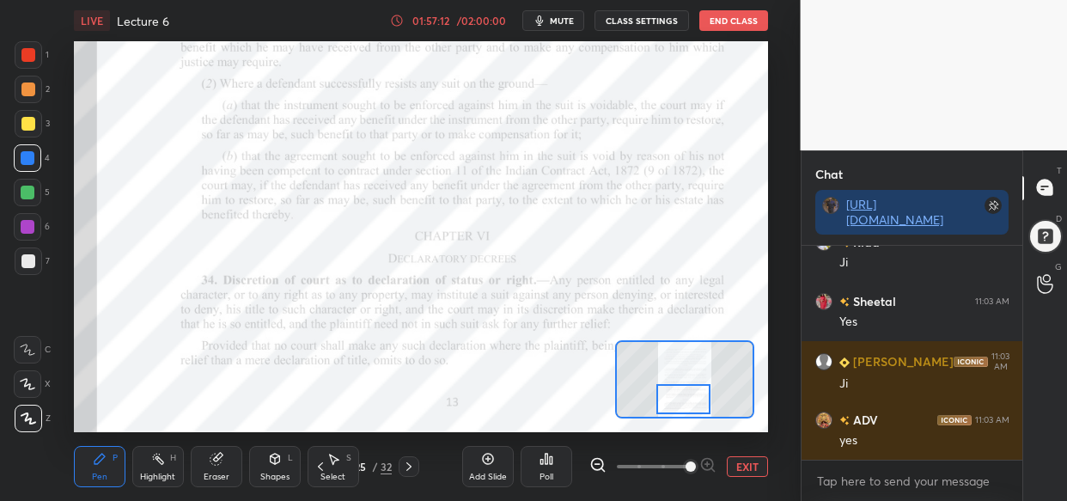
click at [527, 420] on div "LIVE Lecture 6 01:57:12 / 02:00:00 mute CLASS SETTINGS End Class Setting up you…" at bounding box center [421, 250] width 732 height 501
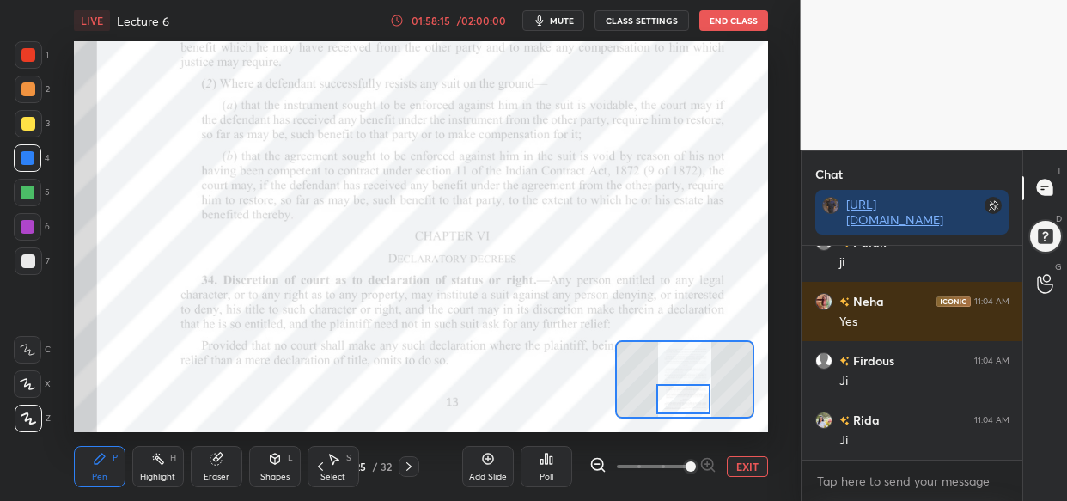
scroll to position [113742, 0]
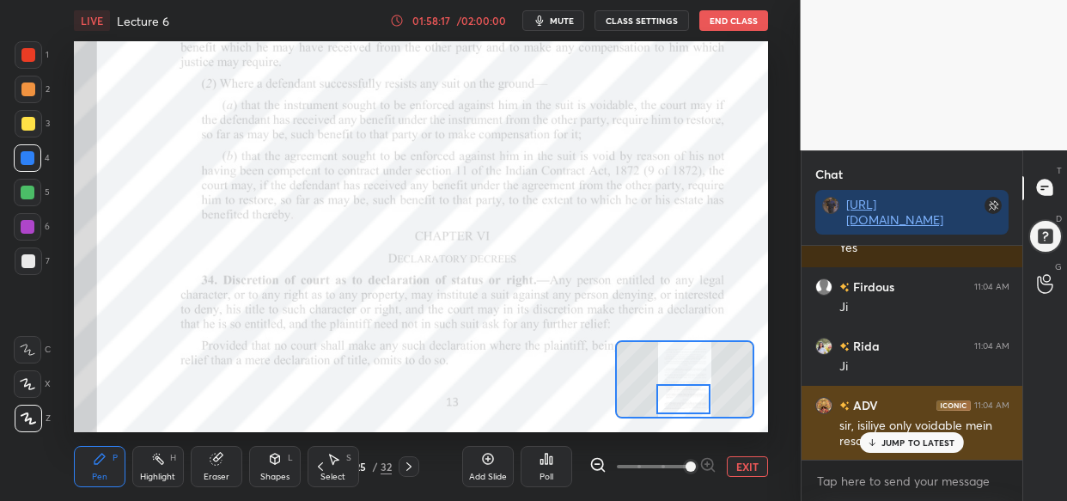
click at [896, 435] on div "JUMP TO LATEST" at bounding box center [911, 442] width 103 height 21
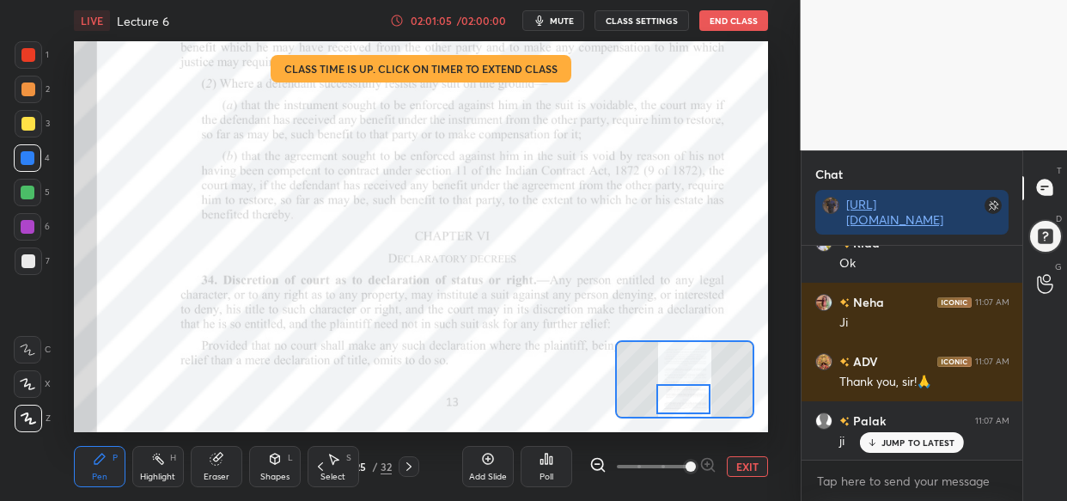
scroll to position [116308, 0]
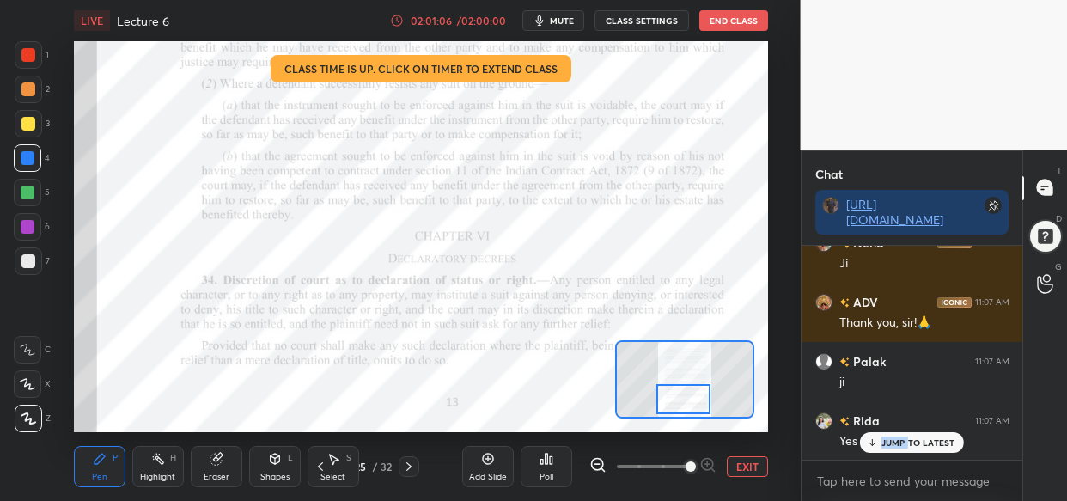
drag, startPoint x: 909, startPoint y: 450, endPoint x: 873, endPoint y: 451, distance: 36.1
click at [905, 455] on div "Neha 11:06 AM Yes Firdous 11:06 AM Thank you [PERSON_NAME] 11:06 AM yes Firdous…" at bounding box center [913, 353] width 222 height 214
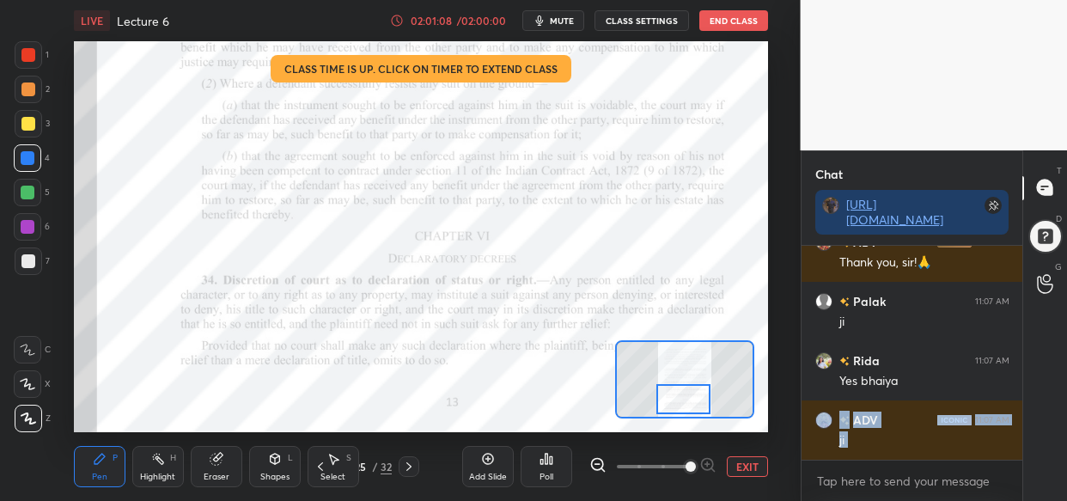
scroll to position [116428, 0]
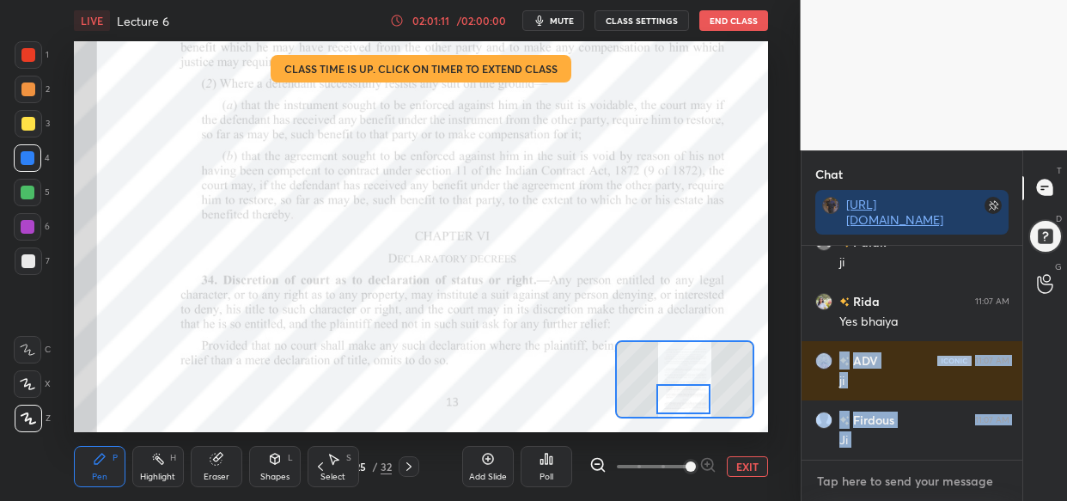
click at [859, 478] on textarea at bounding box center [912, 480] width 194 height 27
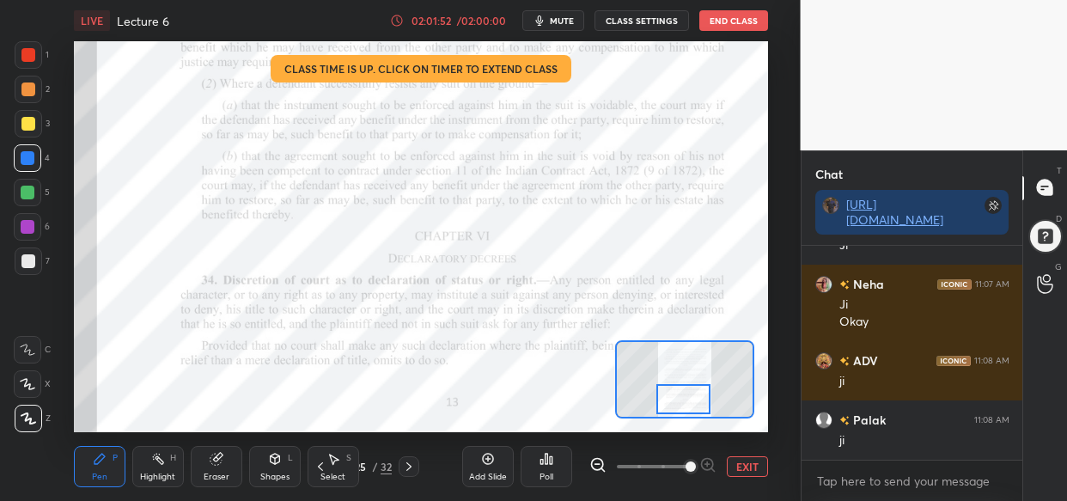
scroll to position [116712, 0]
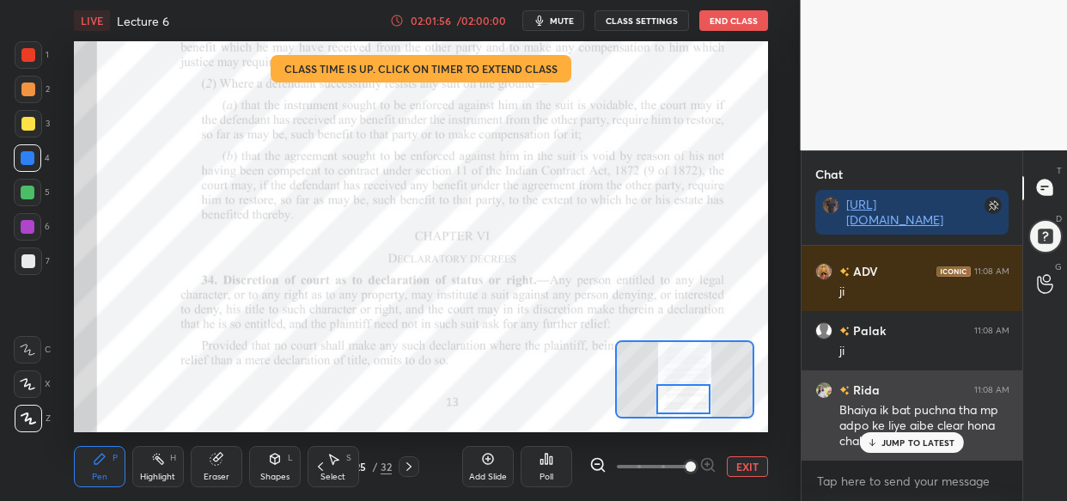
click at [892, 445] on p "JUMP TO LATEST" at bounding box center [919, 442] width 74 height 10
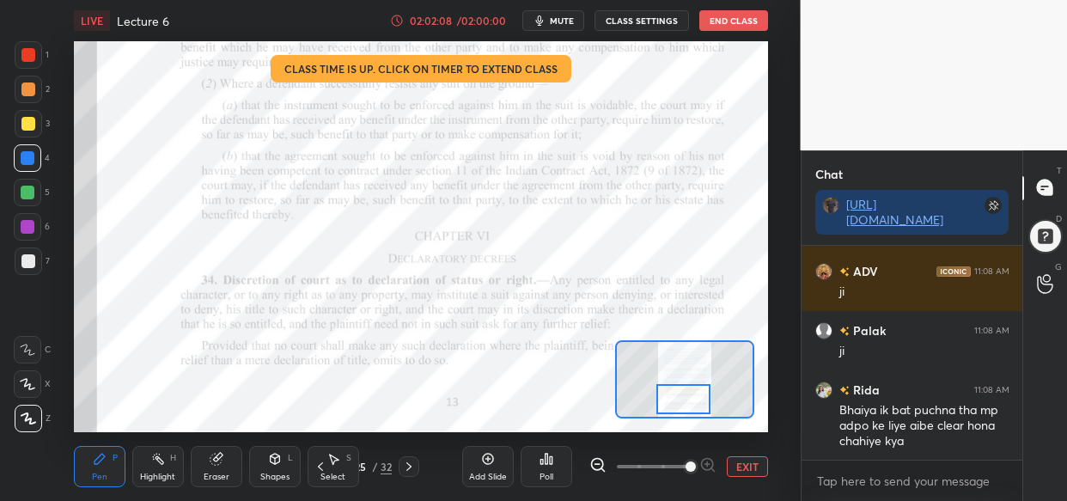
scroll to position [116729, 0]
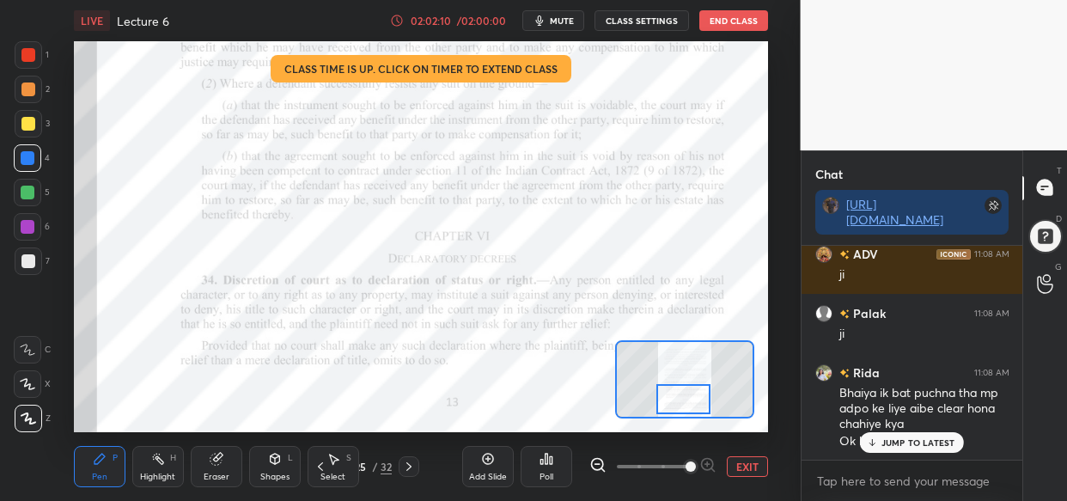
click at [943, 449] on div "JUMP TO LATEST" at bounding box center [911, 442] width 103 height 21
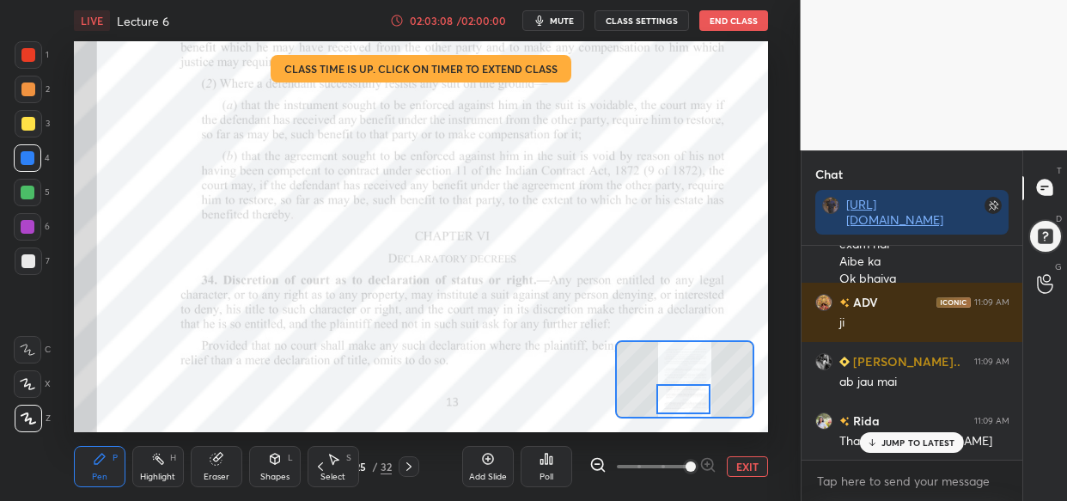
scroll to position [117093, 0]
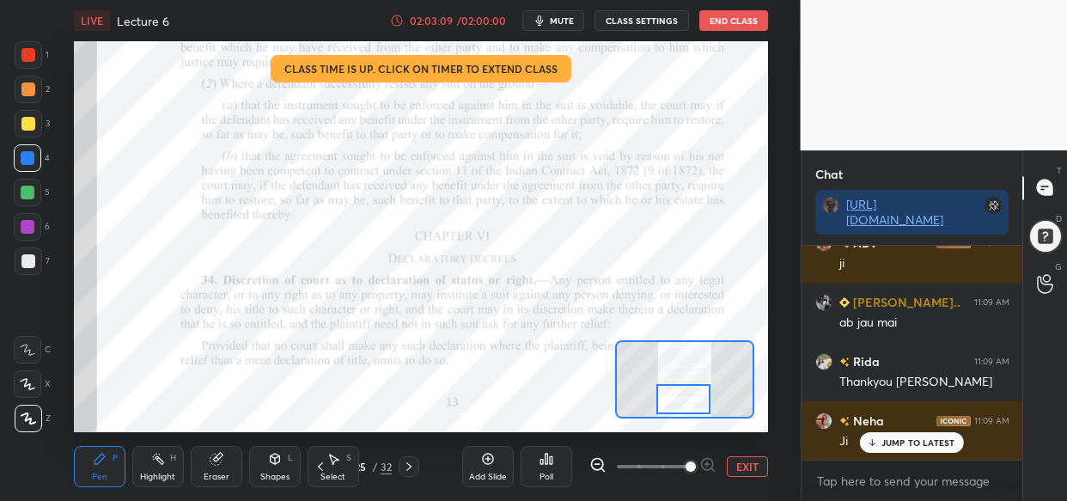
click at [909, 438] on div "ADV 11:07 AM Thank you, sir!🙏 Palak 11:07 AM ji Rida 11:07 AM Yes bhaiya ADV 11…" at bounding box center [913, 353] width 222 height 214
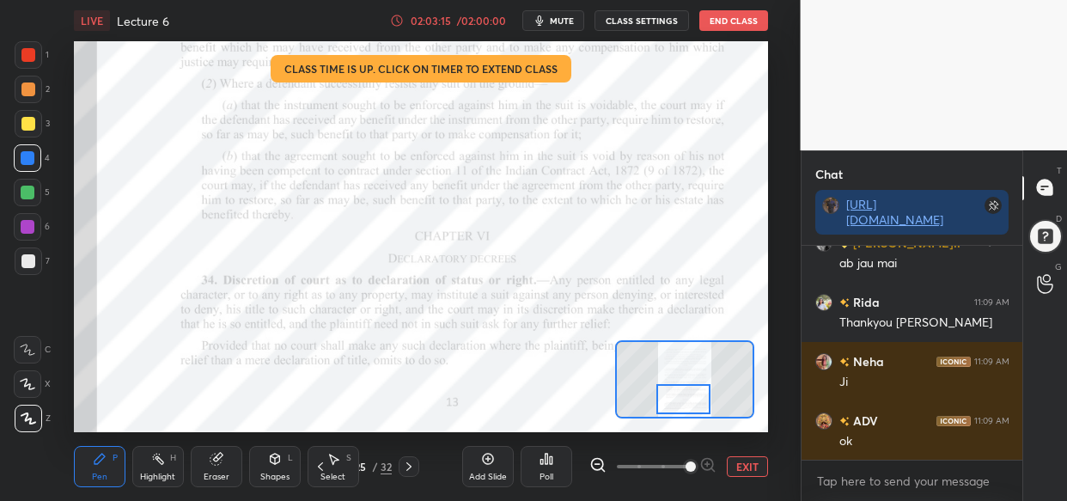
click at [731, 16] on button "End Class" at bounding box center [733, 20] width 69 height 21
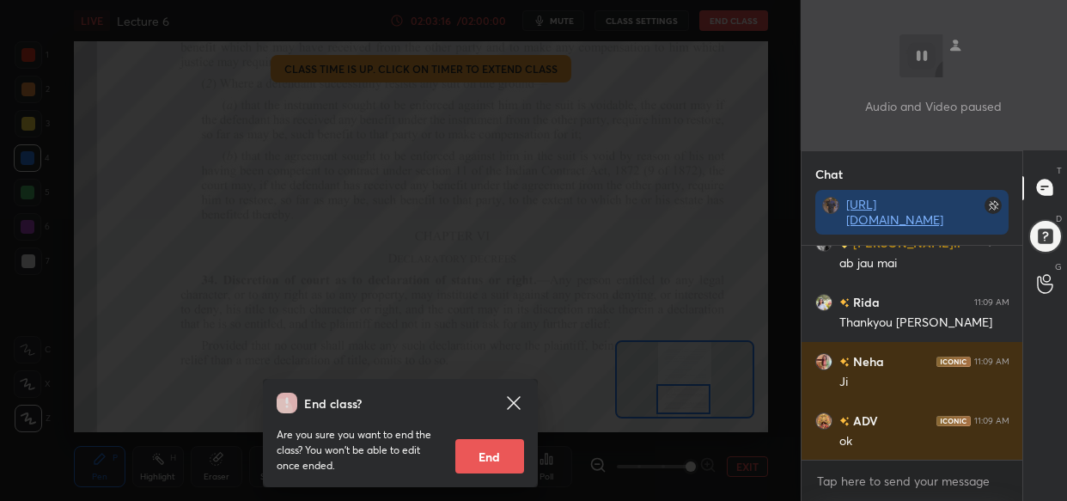
drag, startPoint x: 489, startPoint y: 463, endPoint x: 464, endPoint y: 499, distance: 43.9
click at [483, 461] on button "End" at bounding box center [489, 456] width 69 height 34
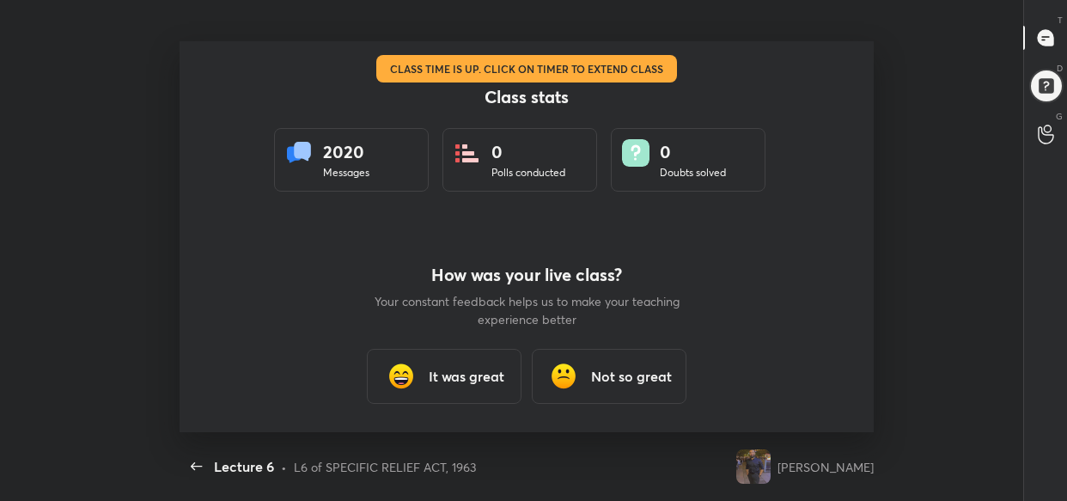
scroll to position [0, 0]
